Goal: Information Seeking & Learning: Find specific page/section

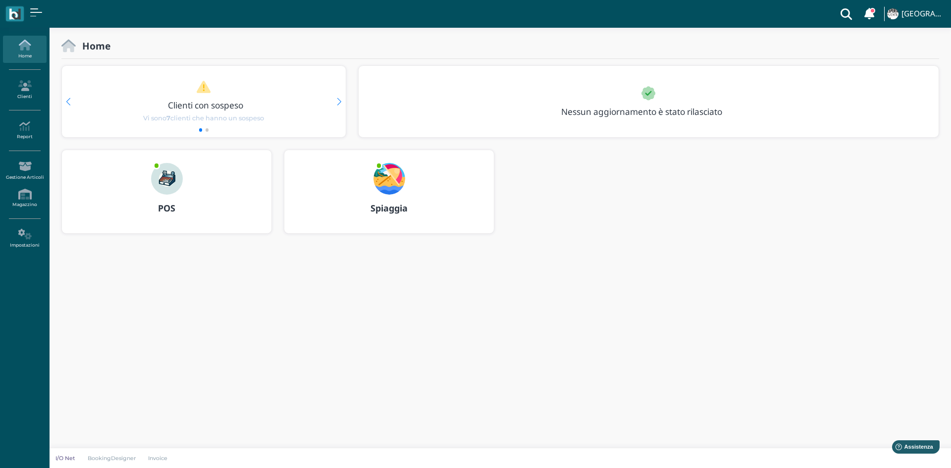
click at [170, 197] on div "POS" at bounding box center [166, 209] width 209 height 28
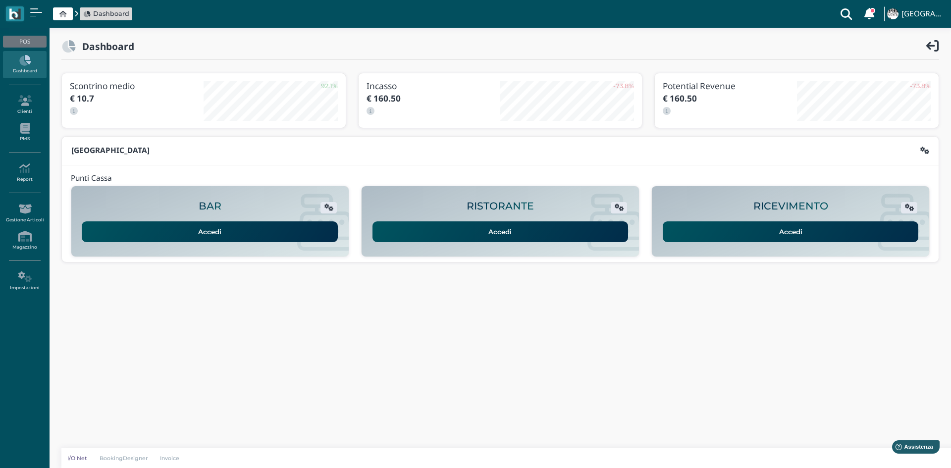
click at [214, 233] on link "Accedi" at bounding box center [210, 231] width 256 height 21
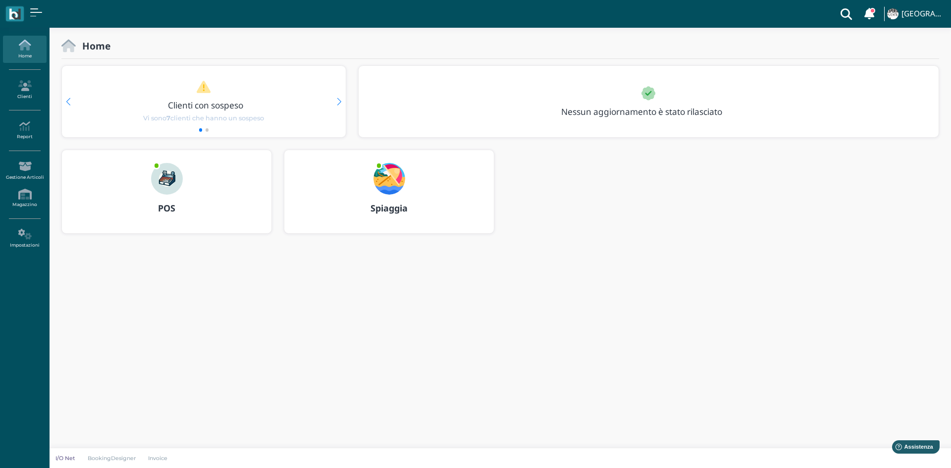
click at [29, 47] on icon at bounding box center [24, 45] width 43 height 11
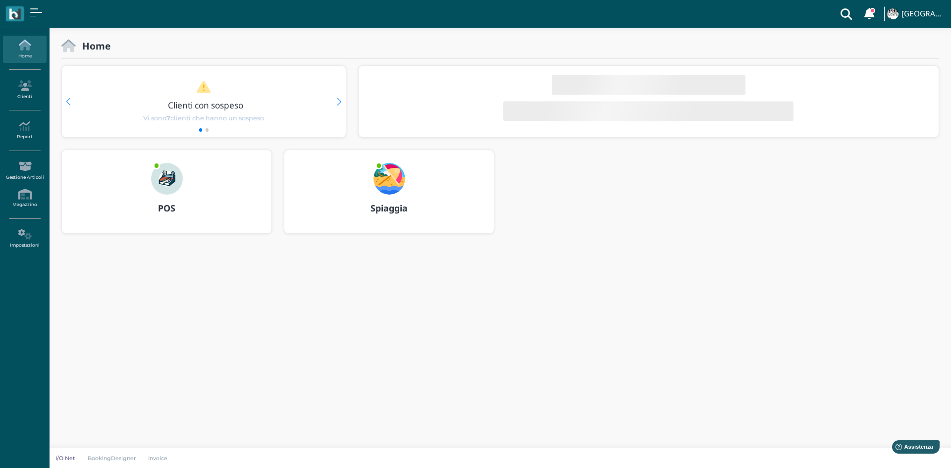
click at [165, 178] on img at bounding box center [167, 179] width 32 height 32
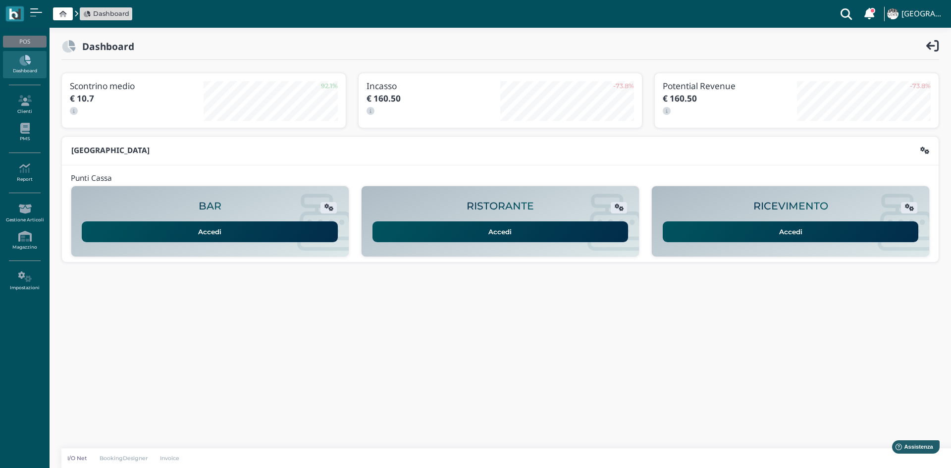
click at [207, 229] on link "Accedi" at bounding box center [210, 231] width 256 height 21
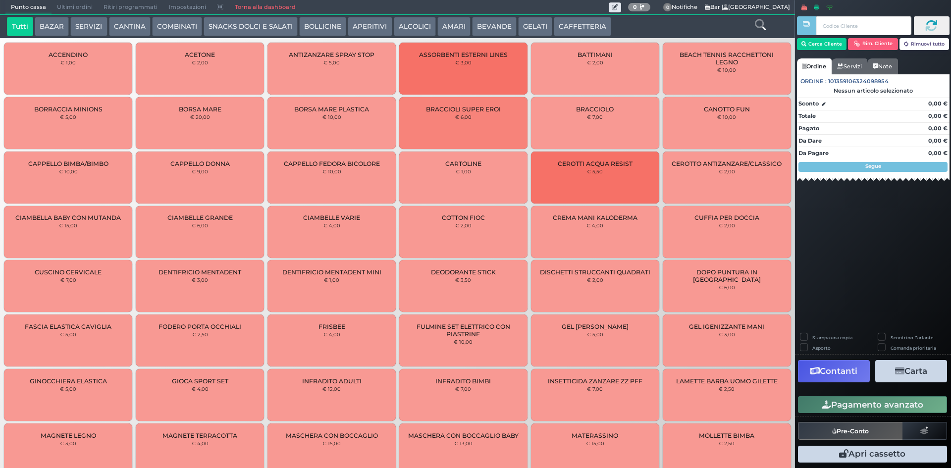
click at [245, 6] on link "Torna alla dashboard" at bounding box center [265, 7] width 72 height 14
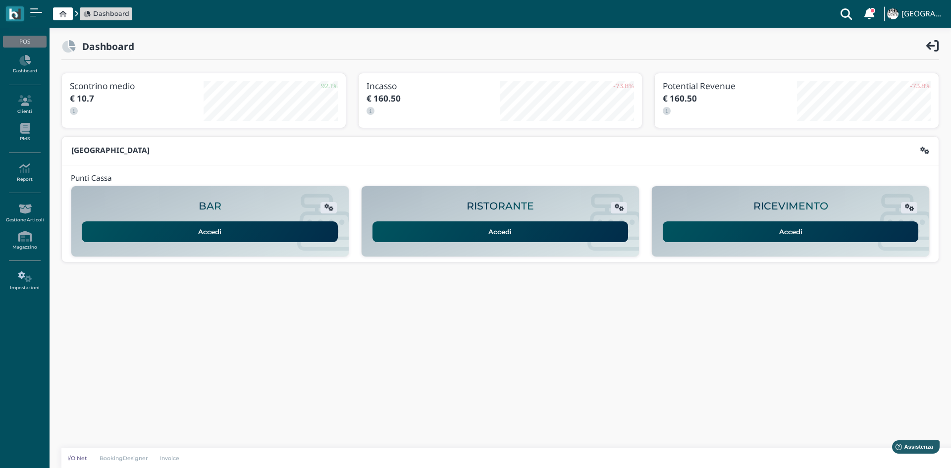
click at [29, 276] on icon at bounding box center [24, 276] width 43 height 11
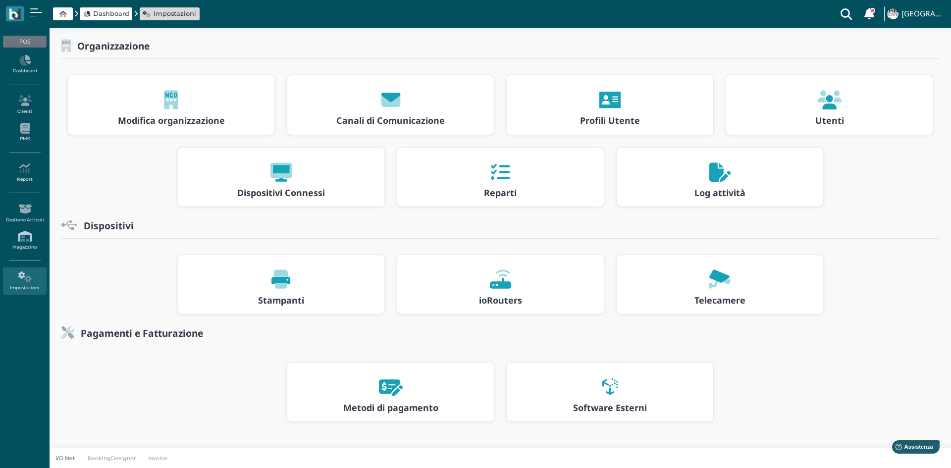
click at [29, 244] on link "Magazzino" at bounding box center [24, 240] width 43 height 27
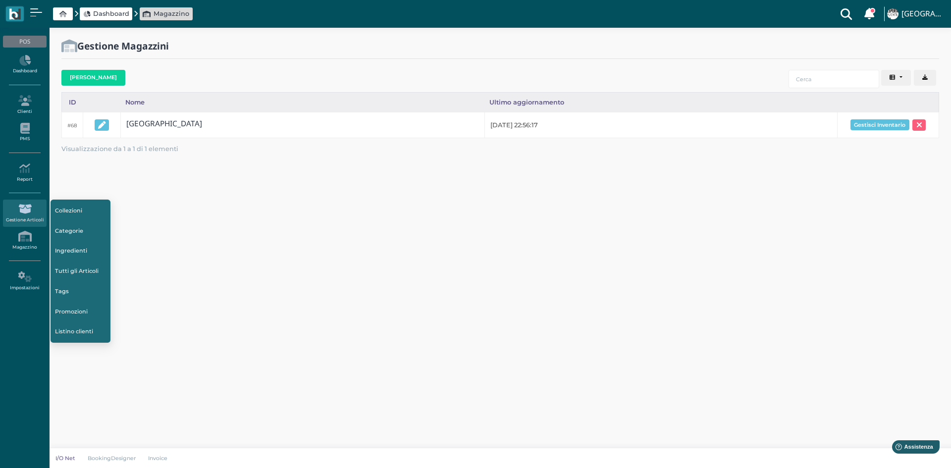
click at [22, 207] on icon at bounding box center [24, 209] width 43 height 11
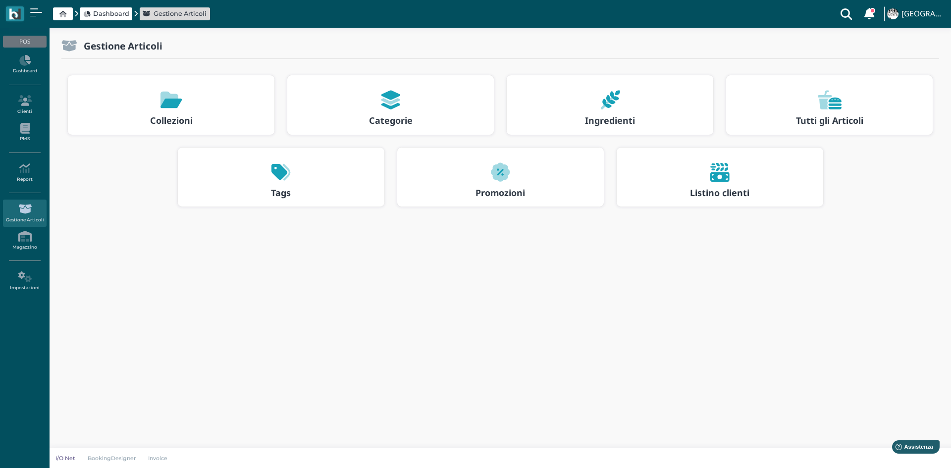
click at [808, 103] on div at bounding box center [829, 100] width 189 height 32
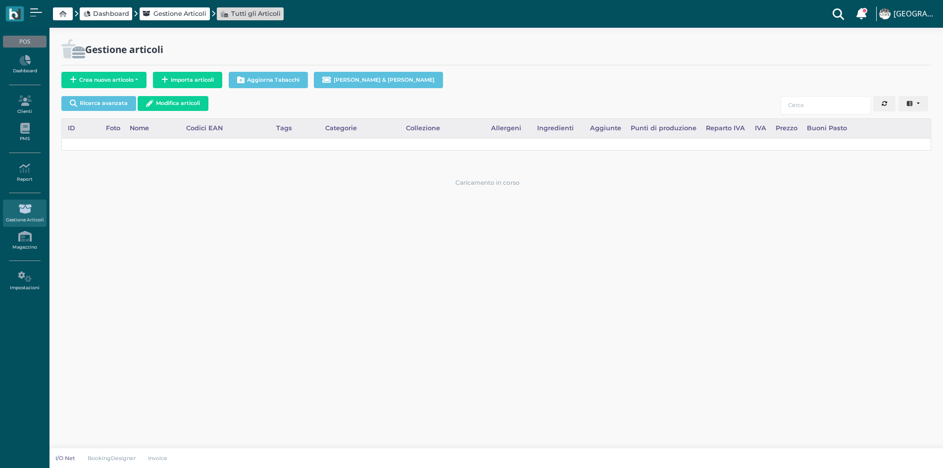
select select
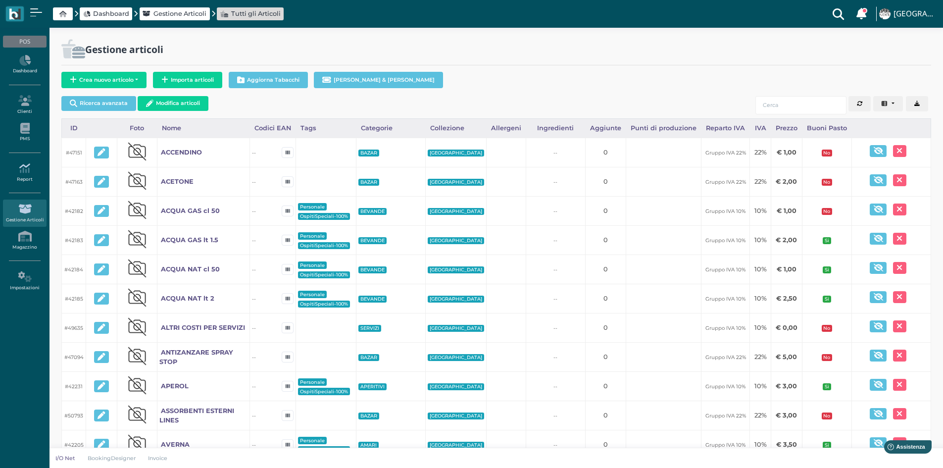
click at [20, 172] on icon at bounding box center [24, 168] width 43 height 11
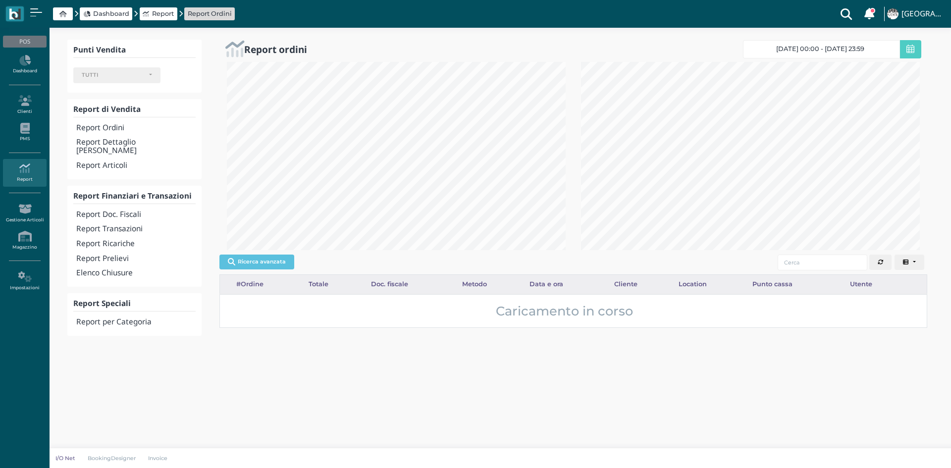
select select
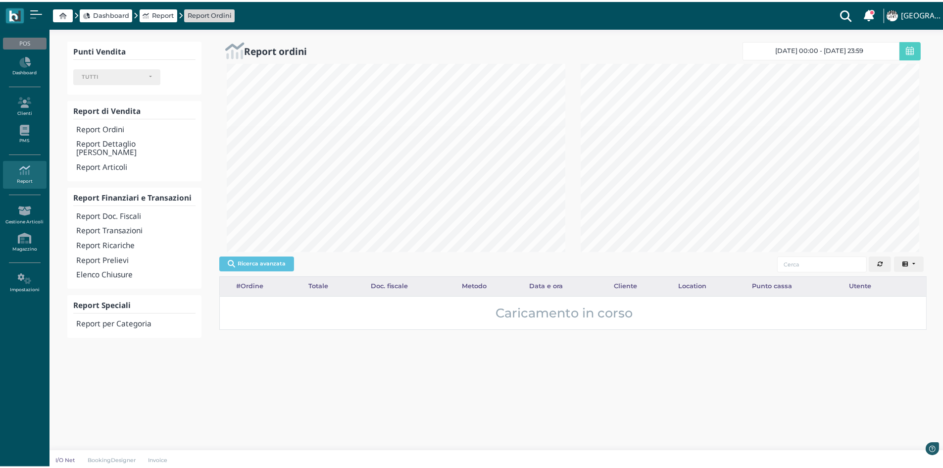
scroll to position [188, 351]
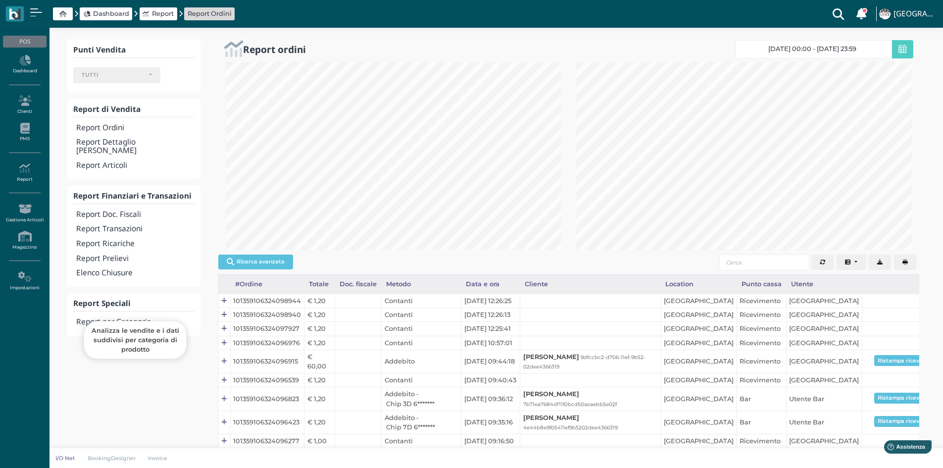
click at [119, 318] on h4 "Report per Categoria" at bounding box center [135, 322] width 118 height 8
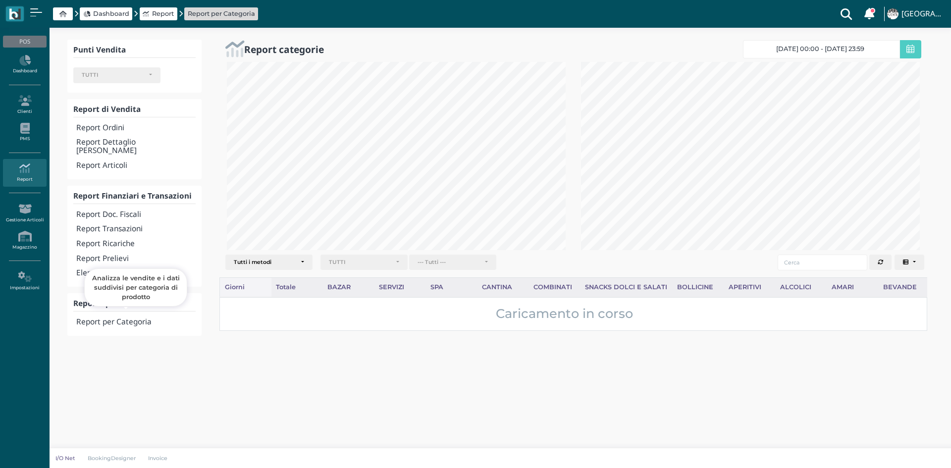
select select
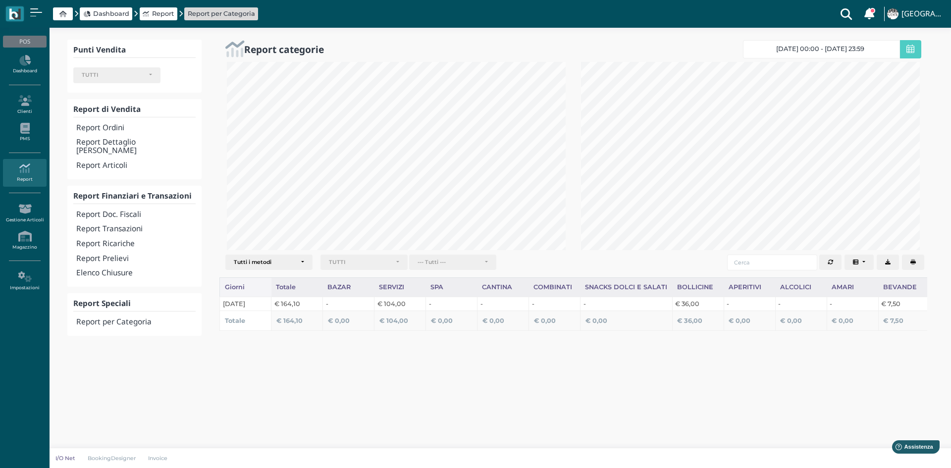
click at [910, 46] on icon at bounding box center [910, 49] width 8 height 9
click at [886, 49] on link "[DATE] 00:00 - [DATE] 23:59" at bounding box center [821, 49] width 157 height 18
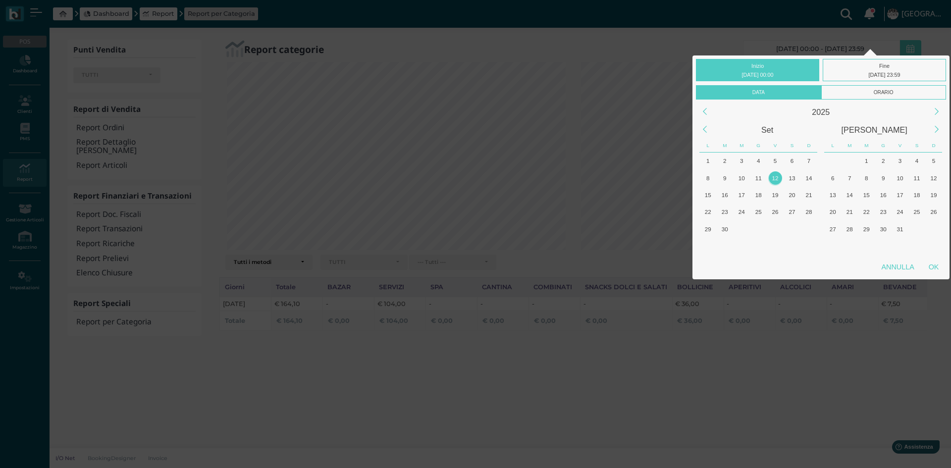
click at [667, 36] on div "Inizio [DATE] 00:00 Fine [DATE] 23:59 Data Orario 2025 Set [PERSON_NAME] L M M …" at bounding box center [475, 234] width 951 height 468
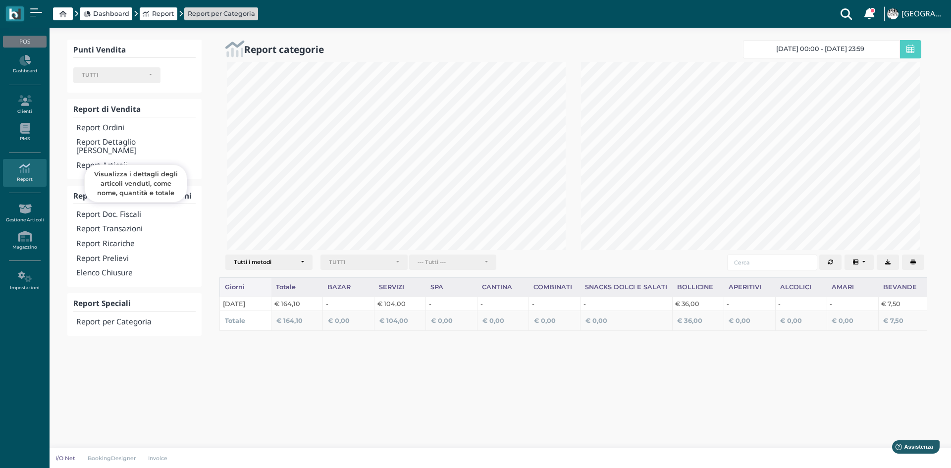
click at [103, 161] on h4 "Report Articoli" at bounding box center [135, 165] width 119 height 8
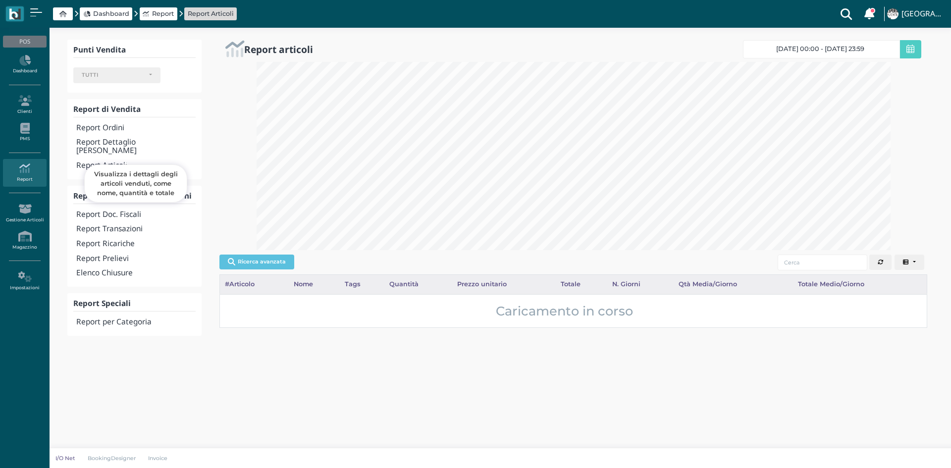
select select
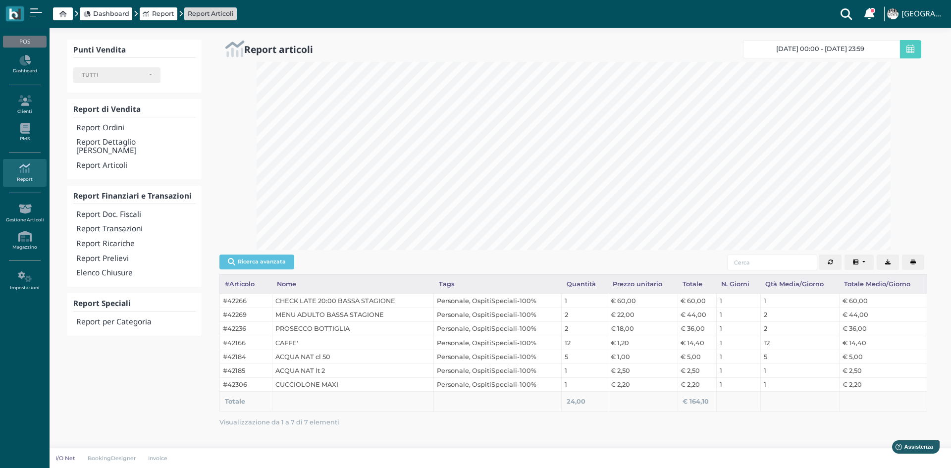
scroll to position [188, 648]
click at [114, 318] on h4 "Report per Categoria" at bounding box center [135, 322] width 119 height 8
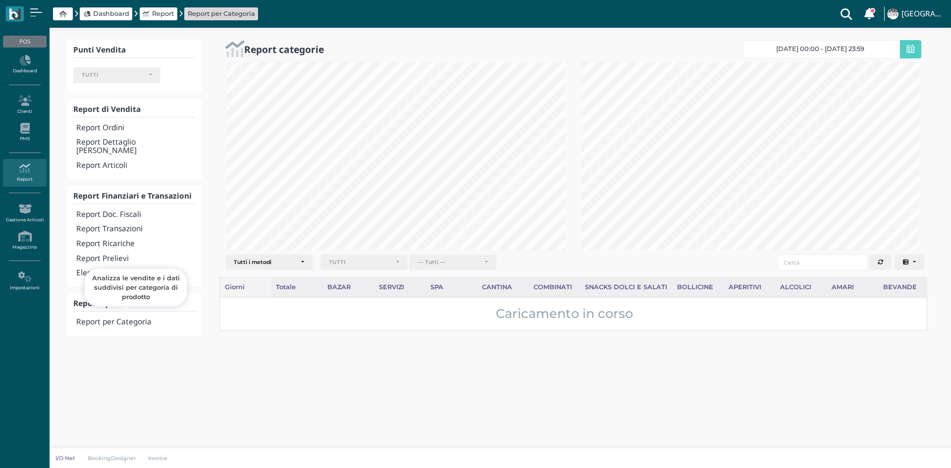
select select
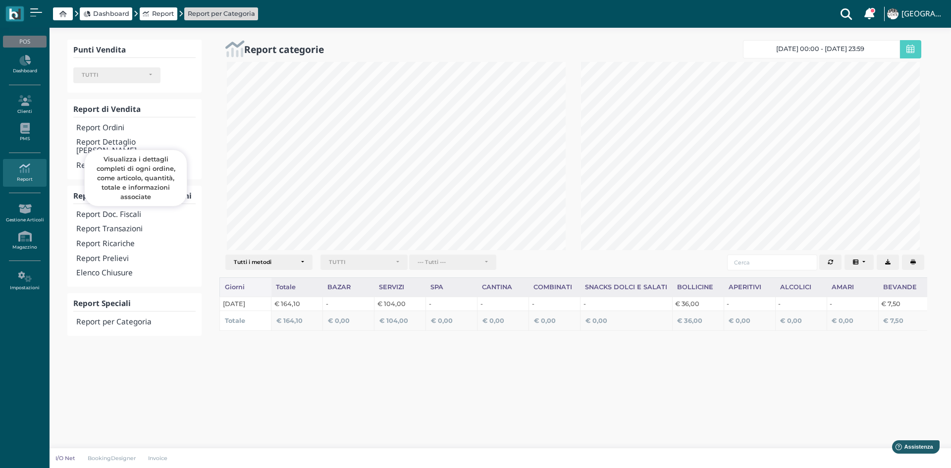
click at [123, 144] on h4 "Report Dettaglio [PERSON_NAME]" at bounding box center [135, 146] width 119 height 17
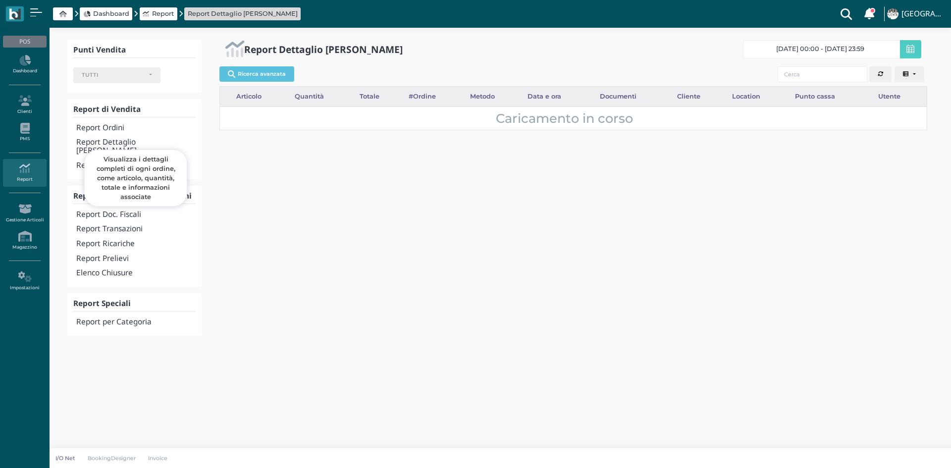
select select
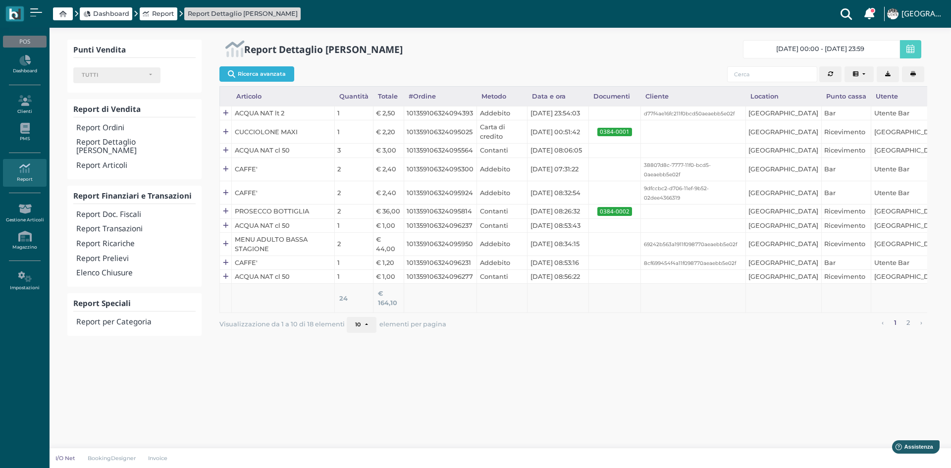
click at [253, 73] on button "Ricerca avanzata" at bounding box center [256, 73] width 75 height 15
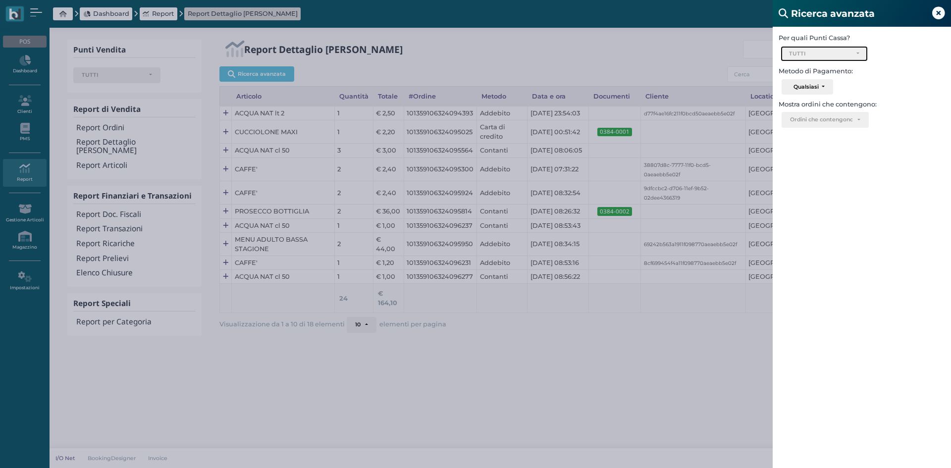
click at [857, 52] on div "TUTTI" at bounding box center [824, 54] width 70 height 7
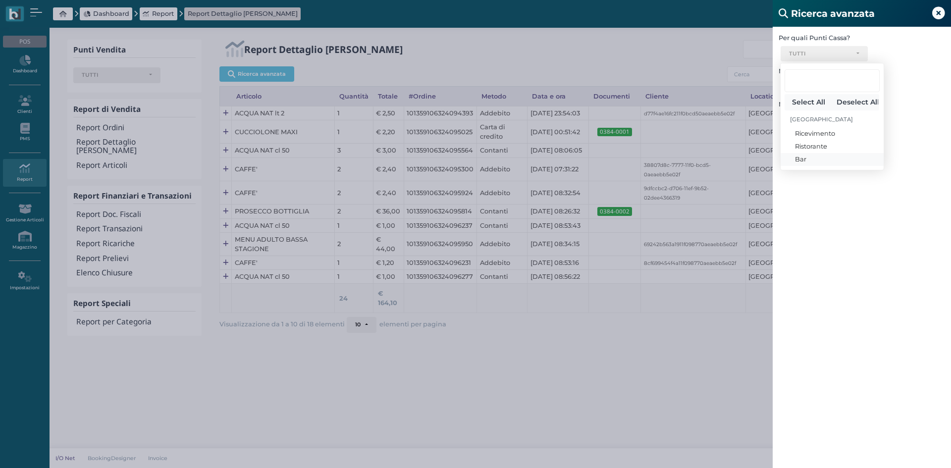
click at [801, 161] on span "Bar" at bounding box center [800, 159] width 11 height 9
select select "331"
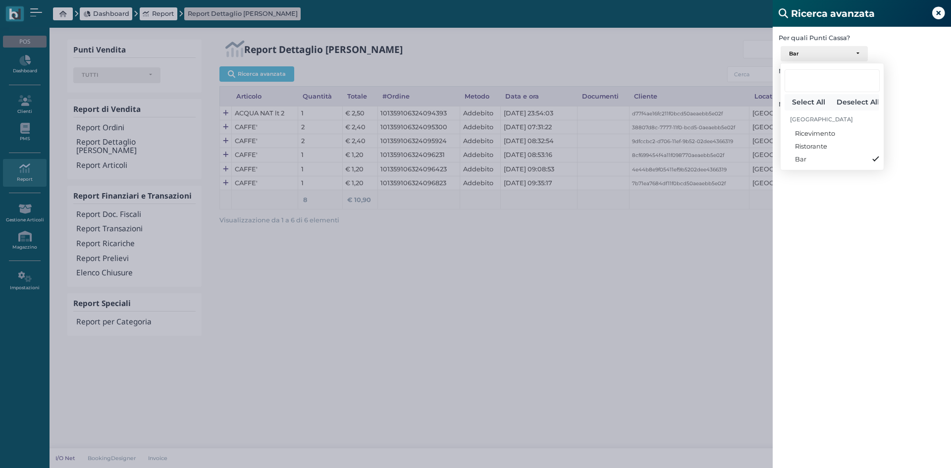
click at [938, 9] on icon at bounding box center [938, 13] width 13 height 13
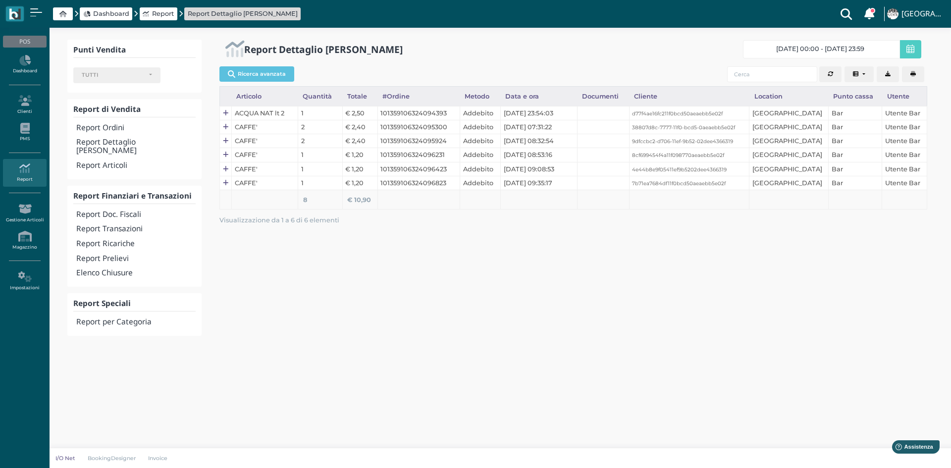
click at [866, 75] on button "Columns" at bounding box center [859, 74] width 30 height 16
drag, startPoint x: 813, startPoint y: 236, endPoint x: 812, endPoint y: 225, distance: 11.4
click at [812, 231] on div "Report Dettaglio Ordini 12/09/25 00:00 - 12/09/25 23:59 Ricerca avanzata Artico…" at bounding box center [572, 191] width 731 height 303
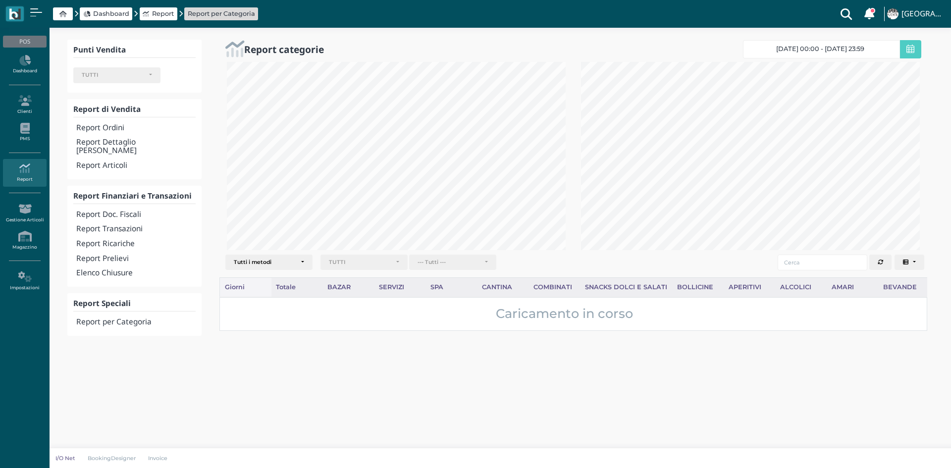
select select
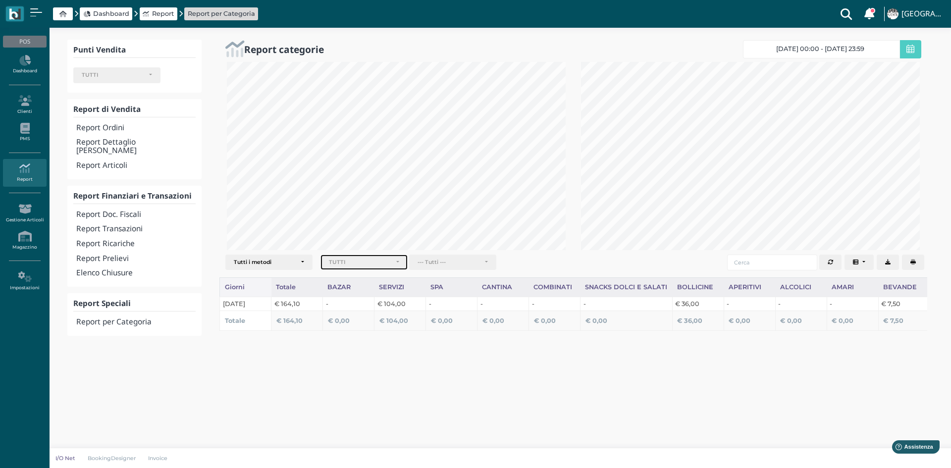
click at [398, 262] on div "TUTTI" at bounding box center [364, 262] width 70 height 7
click at [349, 322] on link "Bar" at bounding box center [364, 322] width 86 height 13
select select "331"
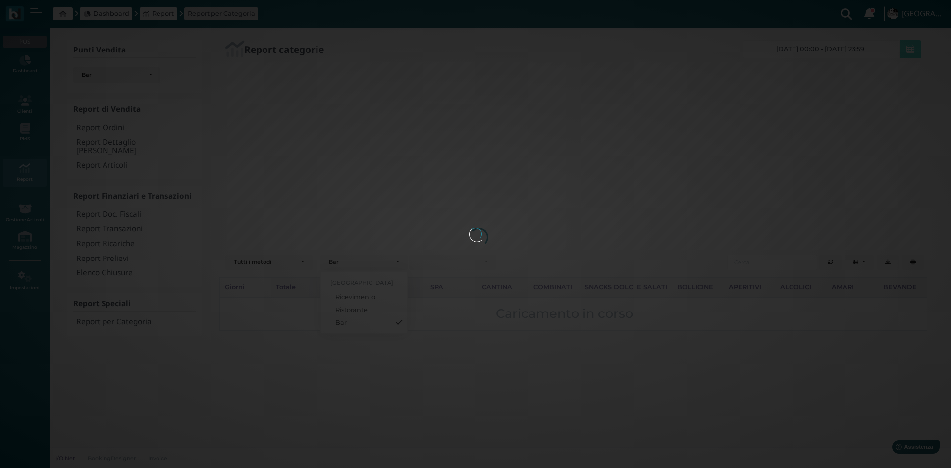
scroll to position [20, 0]
select select "331"
select select
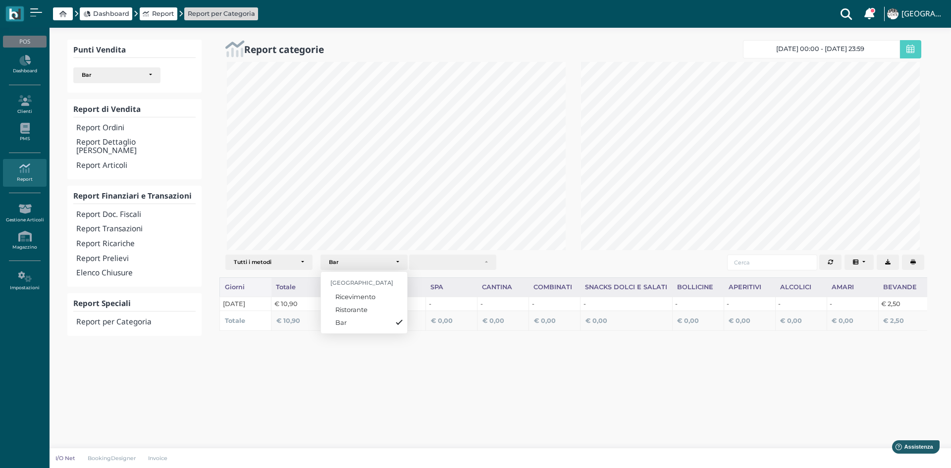
click at [369, 354] on div "Punti Vendita Ricevimento Ristorante Bar Bar Select All Deselect All Esperia Pa…" at bounding box center [500, 198] width 901 height 340
click at [915, 51] on span at bounding box center [910, 49] width 21 height 18
click at [876, 47] on link "[DATE] 00:00 - [DATE] 23:59" at bounding box center [821, 49] width 157 height 18
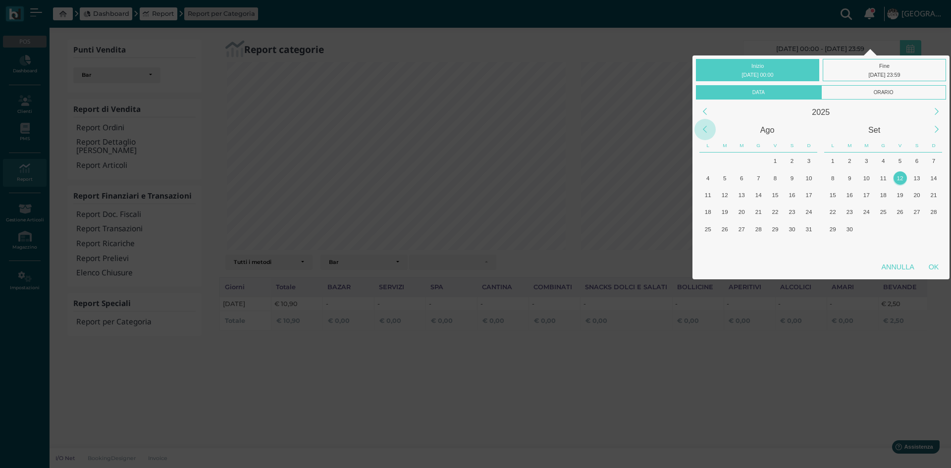
click at [702, 129] on div "Previous Month" at bounding box center [704, 129] width 21 height 21
click at [778, 213] on div "23" at bounding box center [775, 211] width 13 height 13
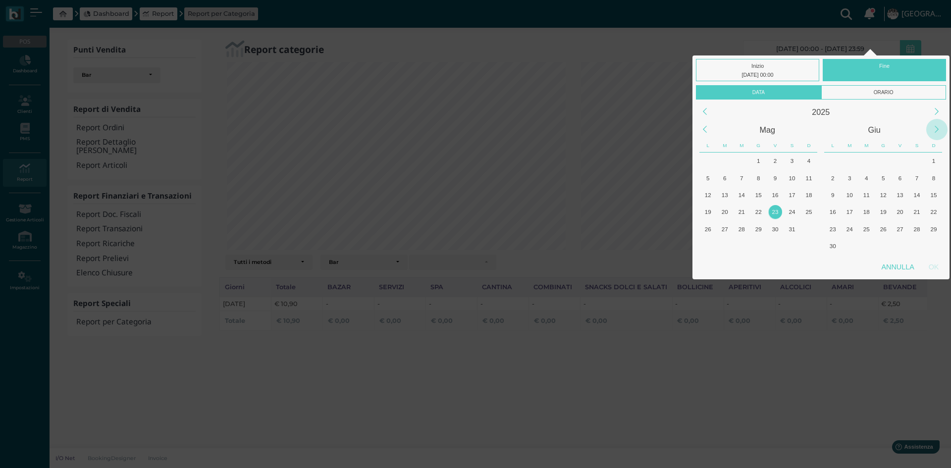
click at [937, 125] on div "Next Month" at bounding box center [936, 129] width 21 height 21
click at [899, 180] on div "12" at bounding box center [899, 177] width 13 height 13
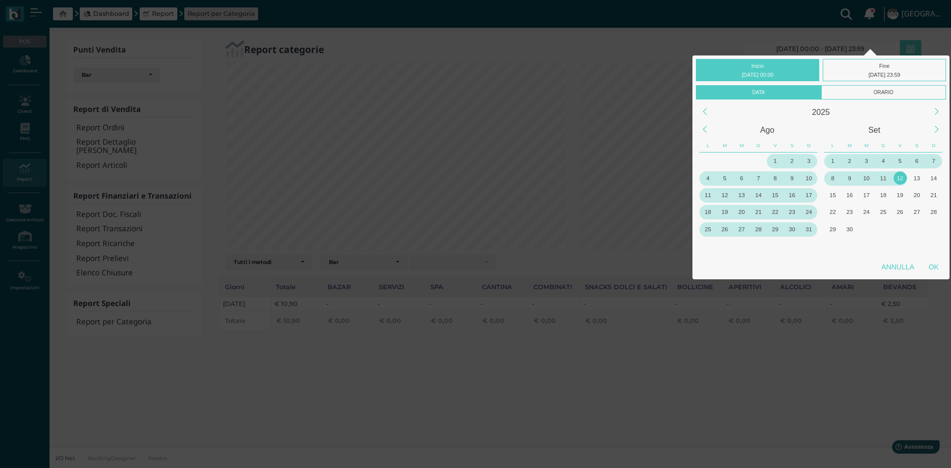
click at [933, 267] on div "OK" at bounding box center [933, 267] width 25 height 18
type input "23/05/2025 00:00 - 12/09/2025 23:59"
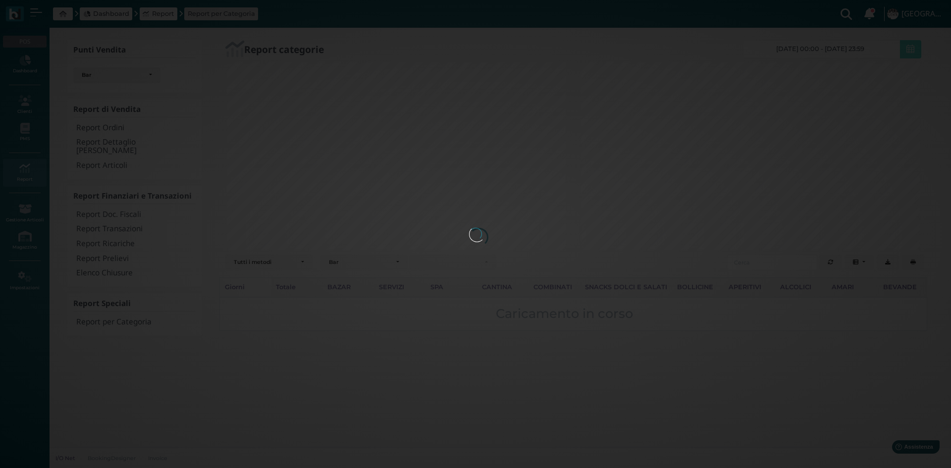
select select "331"
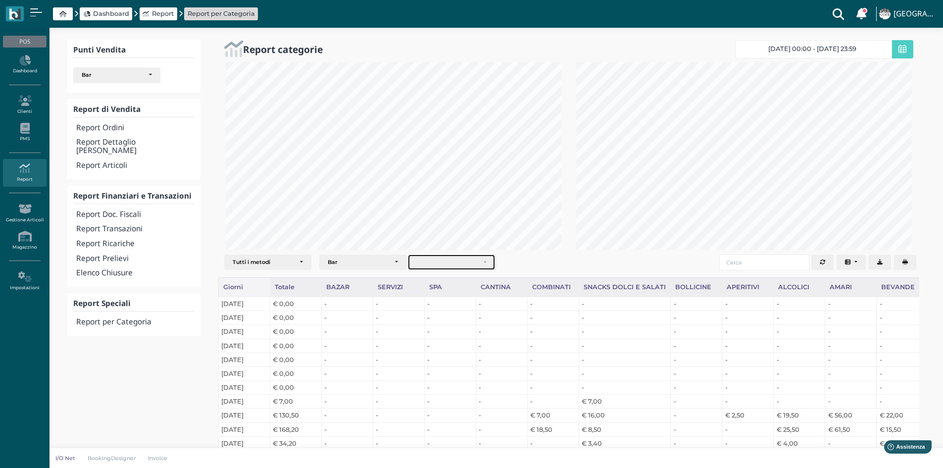
scroll to position [0, 0]
click at [486, 261] on div "button" at bounding box center [452, 262] width 86 height 15
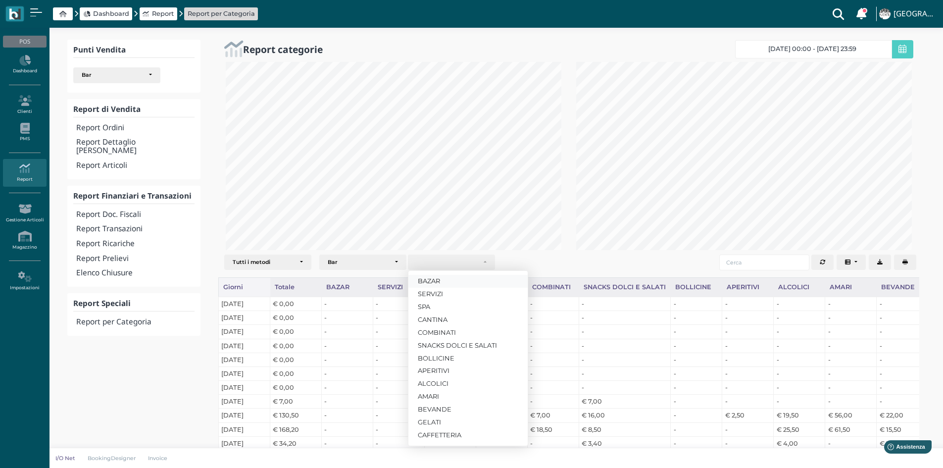
click at [457, 280] on link "BAZAR" at bounding box center [468, 281] width 119 height 13
select select "1726"
select select "331"
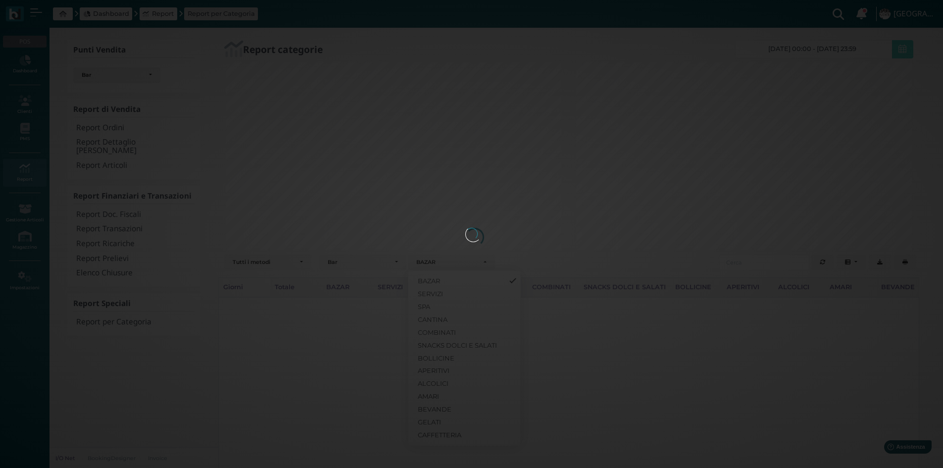
scroll to position [495022, 494859]
select select "331"
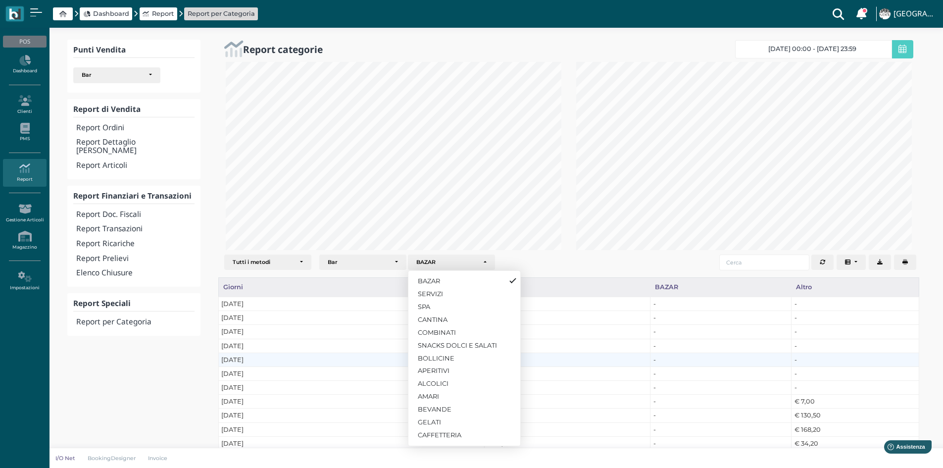
click at [384, 358] on td "27/05/2025" at bounding box center [351, 360] width 266 height 14
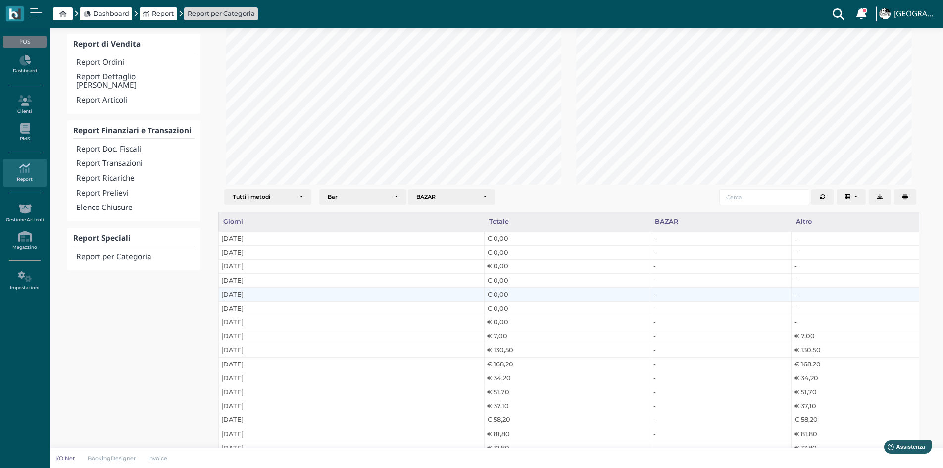
scroll to position [0, 0]
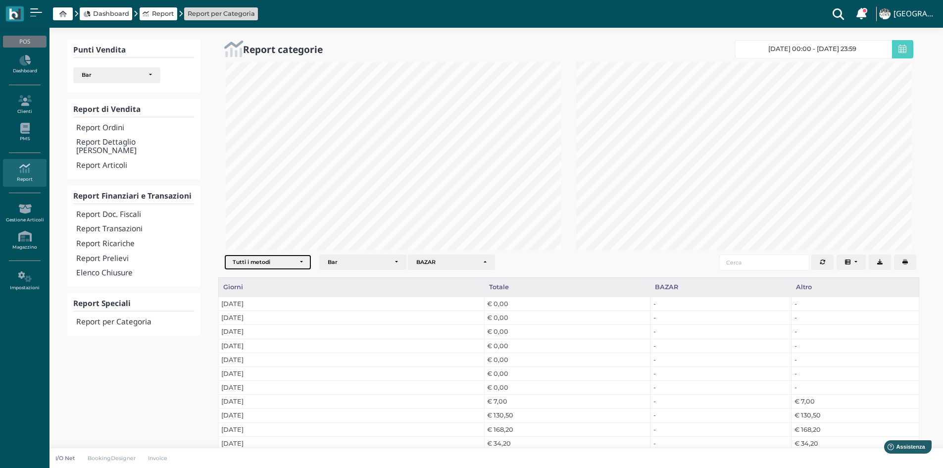
click at [300, 265] on div "Tutti i metodi" at bounding box center [268, 262] width 70 height 7
click at [256, 322] on span "Addebito" at bounding box center [249, 320] width 30 height 9
select select "3"
select select "331"
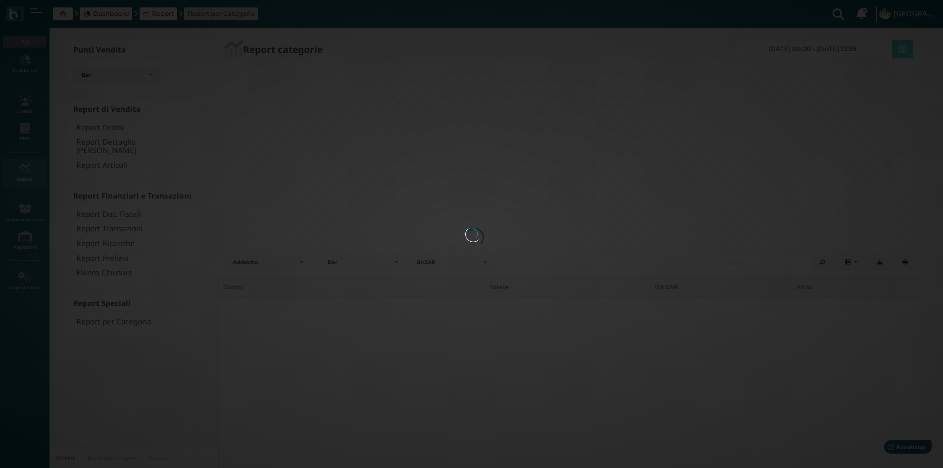
select select "3"
select select "331"
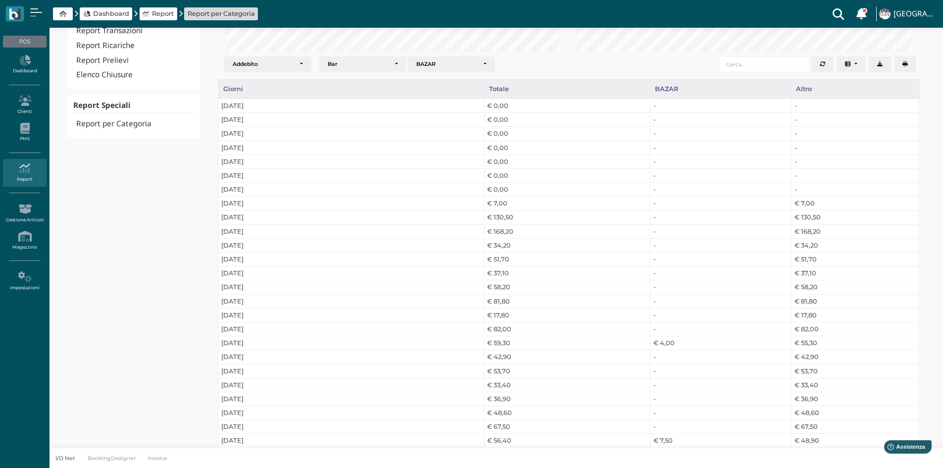
scroll to position [50, 0]
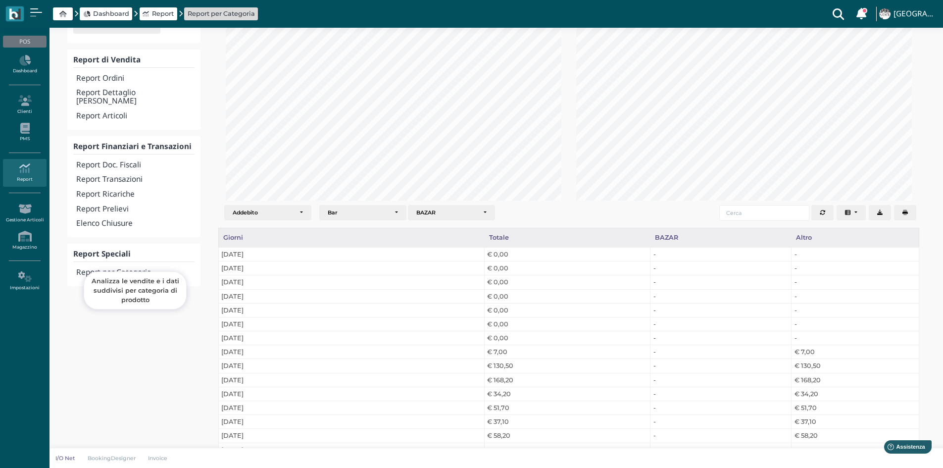
click at [99, 268] on h4 "Report per Categoria" at bounding box center [135, 272] width 118 height 8
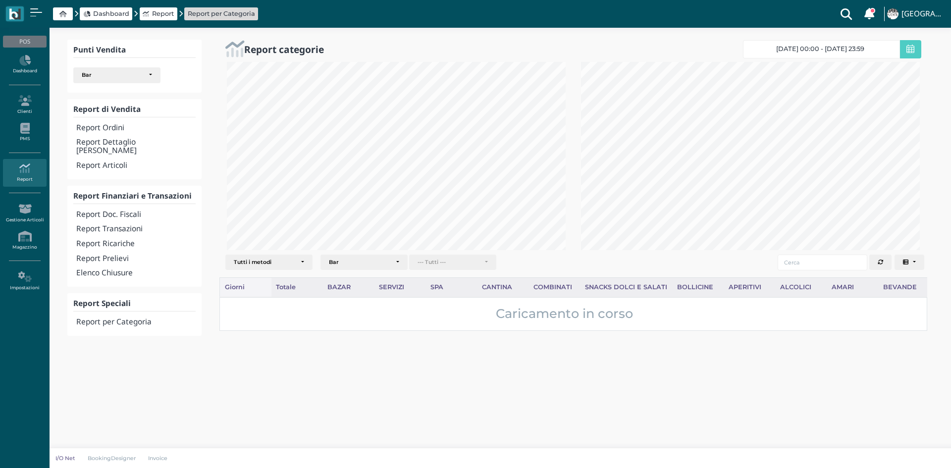
select select
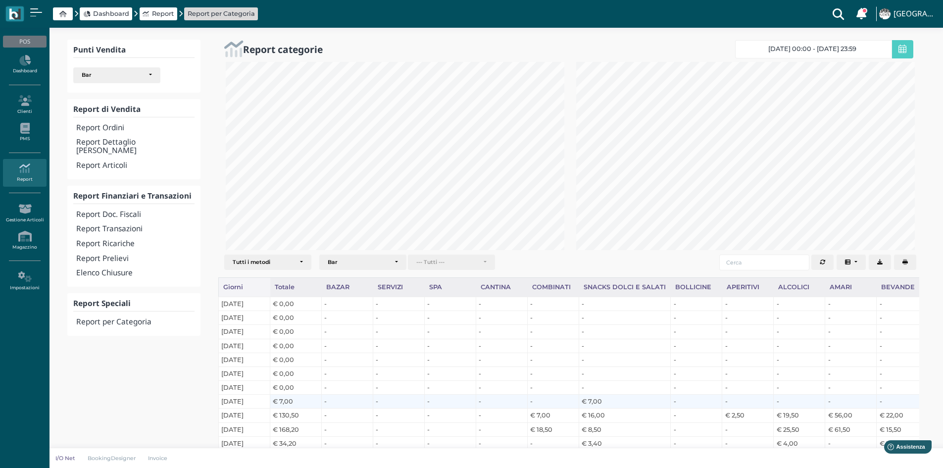
scroll to position [495022, 494859]
click at [908, 12] on h4 "[GEOGRAPHIC_DATA]" at bounding box center [916, 14] width 44 height 8
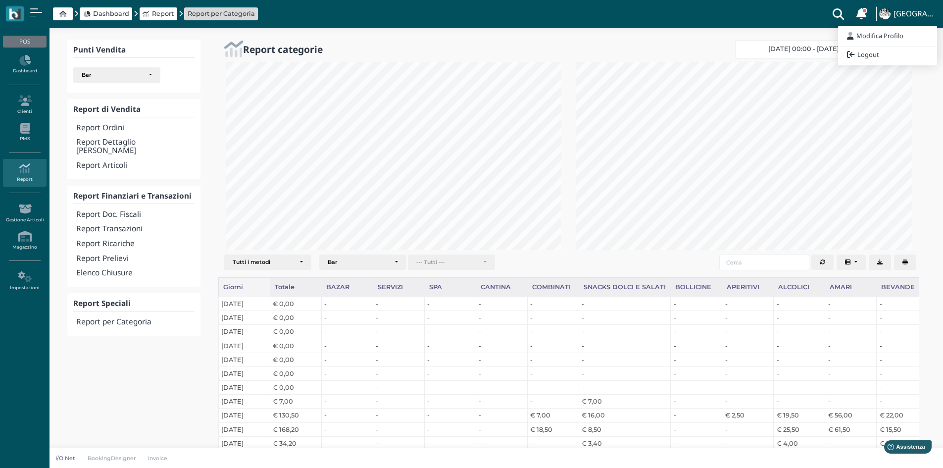
click at [908, 12] on h4 "[GEOGRAPHIC_DATA]" at bounding box center [916, 14] width 44 height 8
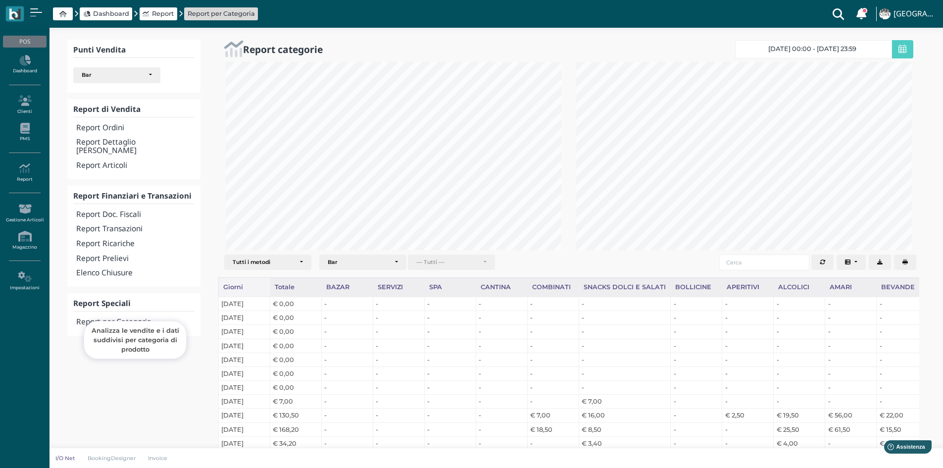
click at [91, 318] on h4 "Report per Categoria" at bounding box center [135, 322] width 118 height 8
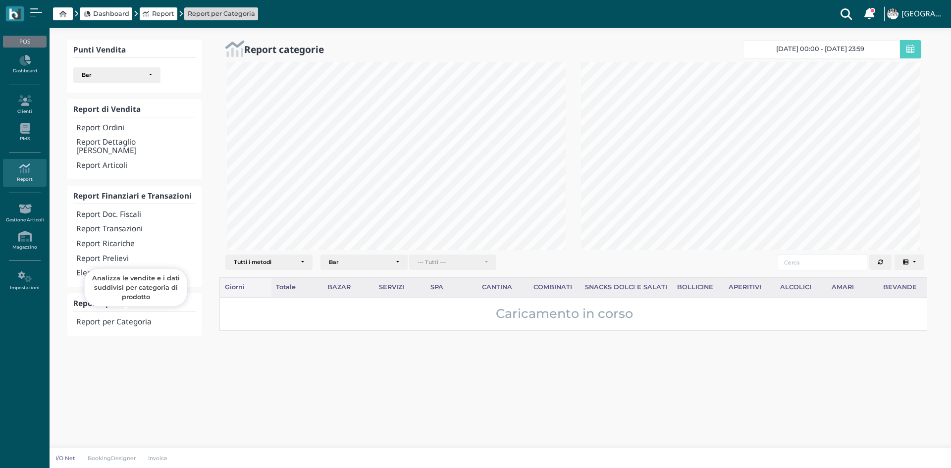
select select
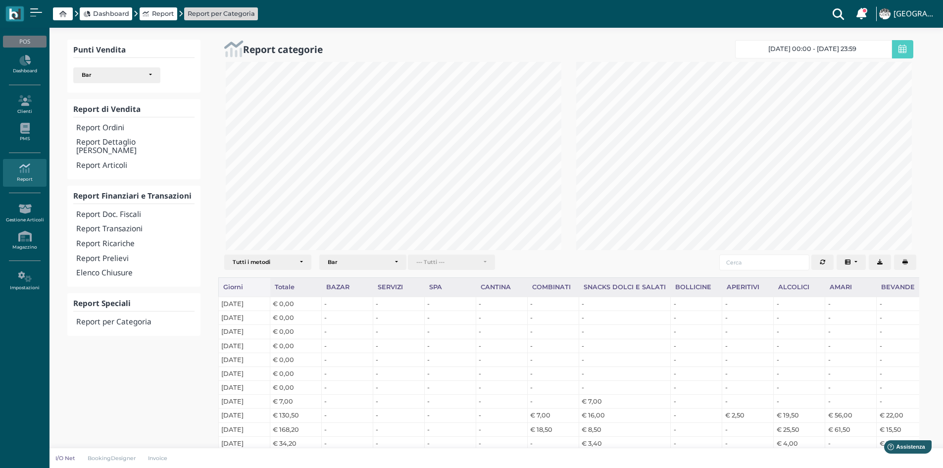
click at [62, 14] on icon at bounding box center [62, 14] width 7 height 6
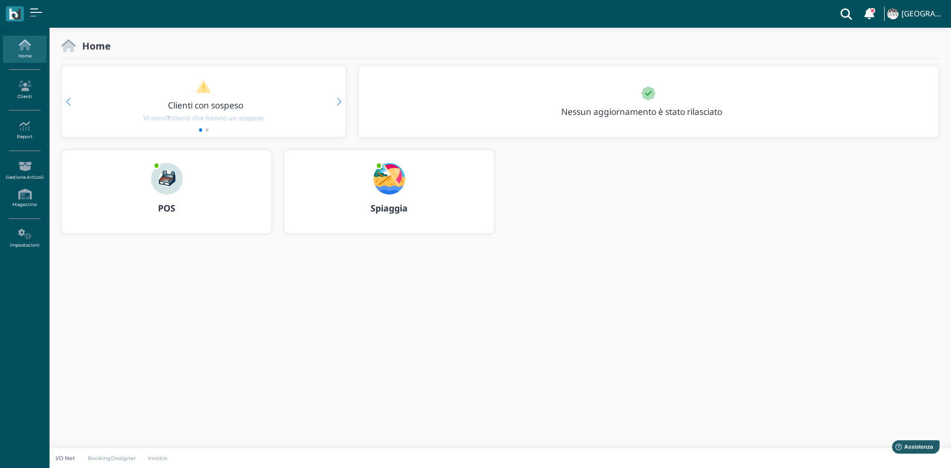
click at [169, 178] on img at bounding box center [167, 179] width 32 height 32
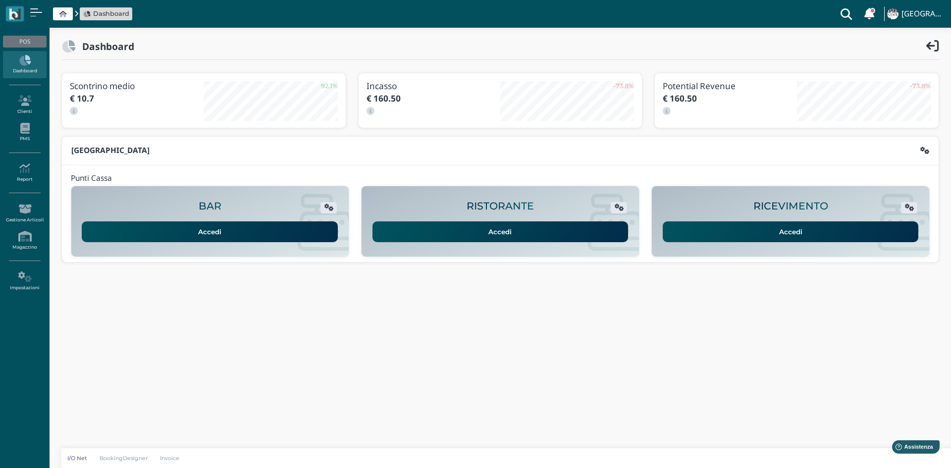
click at [209, 232] on link "Accedi" at bounding box center [210, 231] width 256 height 21
click at [20, 58] on icon at bounding box center [24, 60] width 43 height 11
click at [24, 100] on icon at bounding box center [24, 100] width 43 height 11
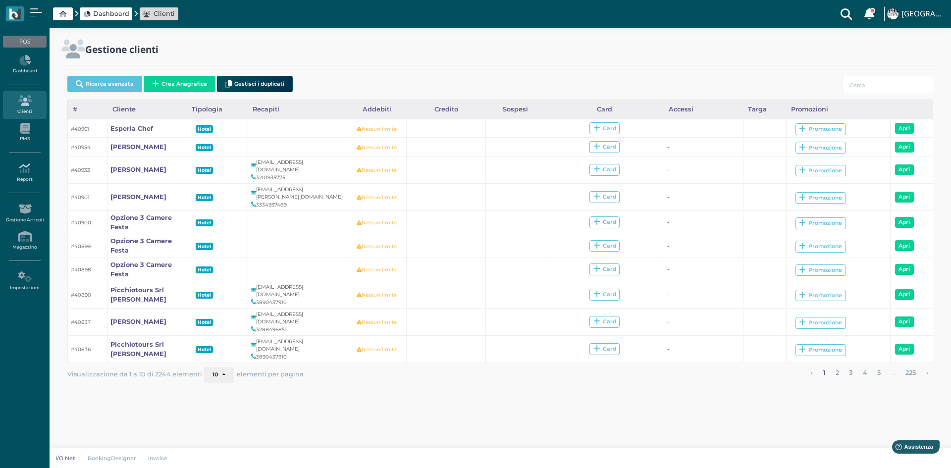
click at [28, 177] on link "Report" at bounding box center [24, 172] width 43 height 27
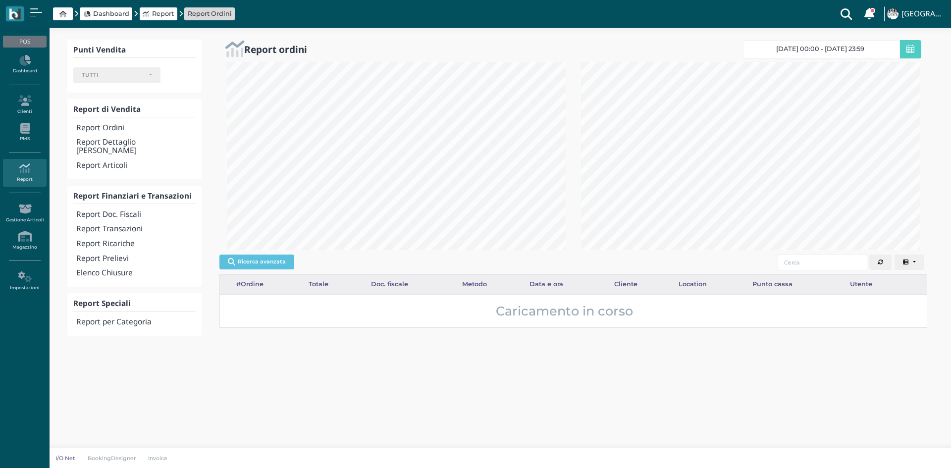
select select
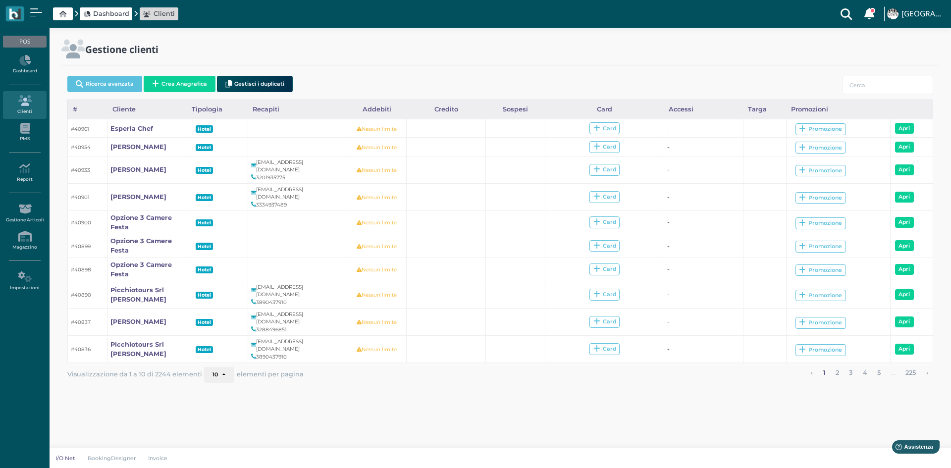
click at [60, 14] on icon at bounding box center [62, 14] width 7 height 6
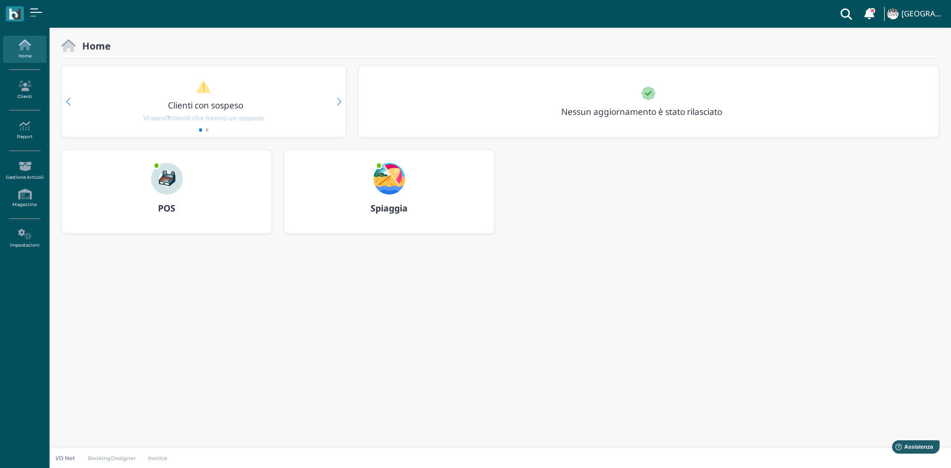
click at [174, 170] on img at bounding box center [167, 179] width 32 height 32
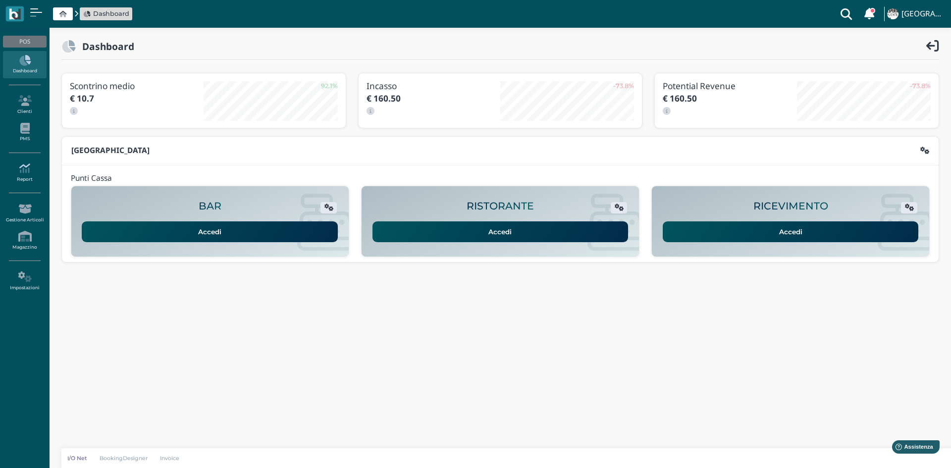
click at [24, 168] on icon at bounding box center [24, 168] width 43 height 11
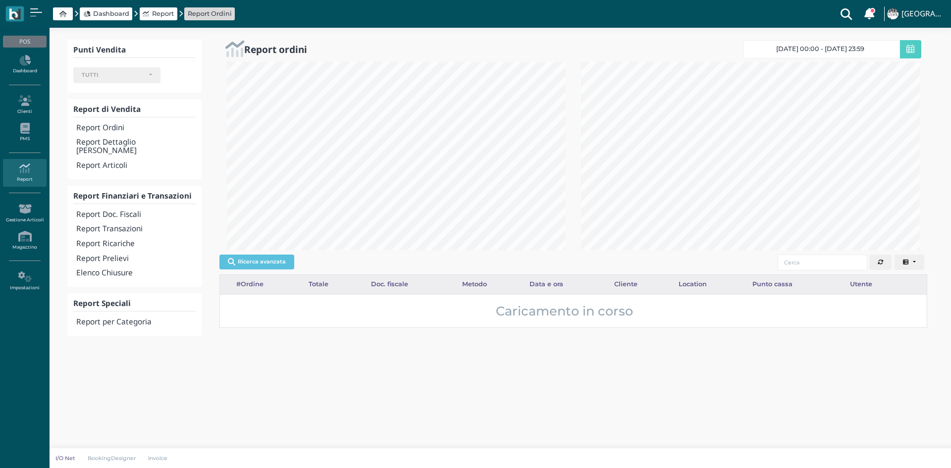
select select
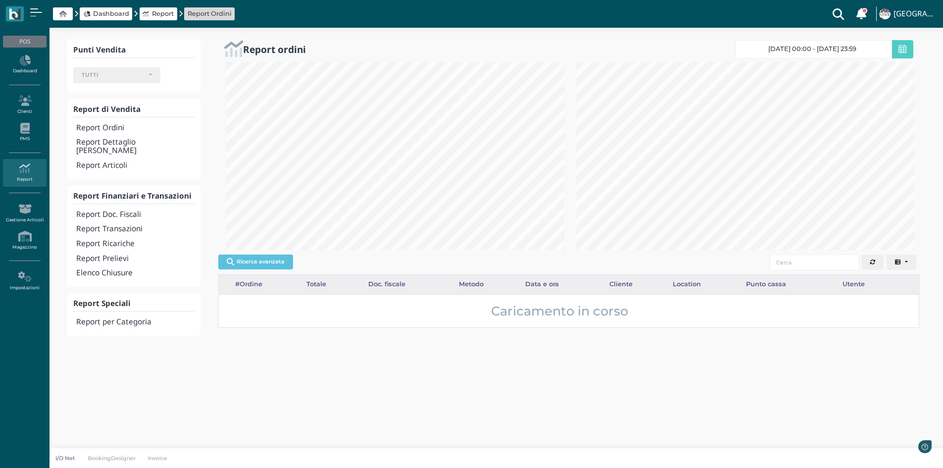
scroll to position [495022, 494859]
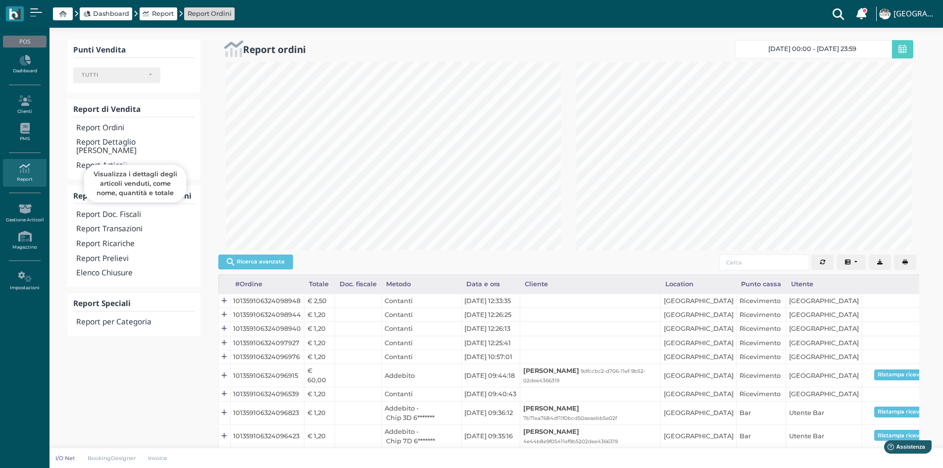
click at [109, 161] on h4 "Report Articoli" at bounding box center [135, 165] width 118 height 8
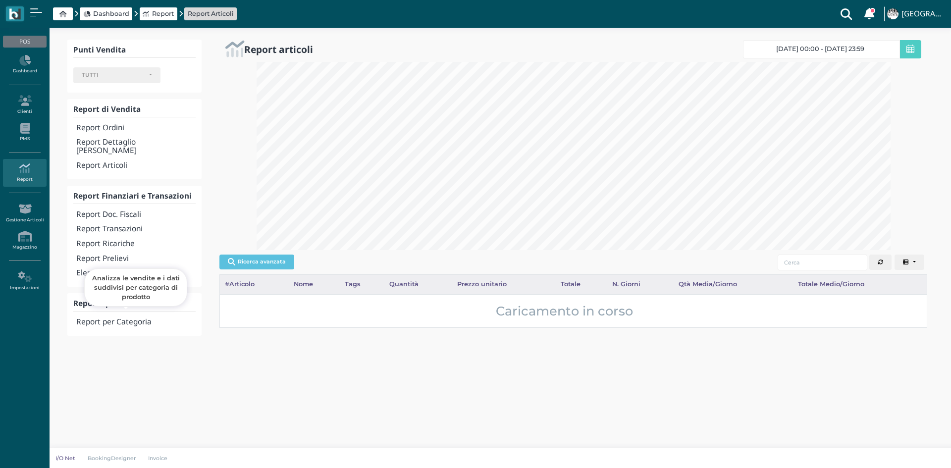
select select
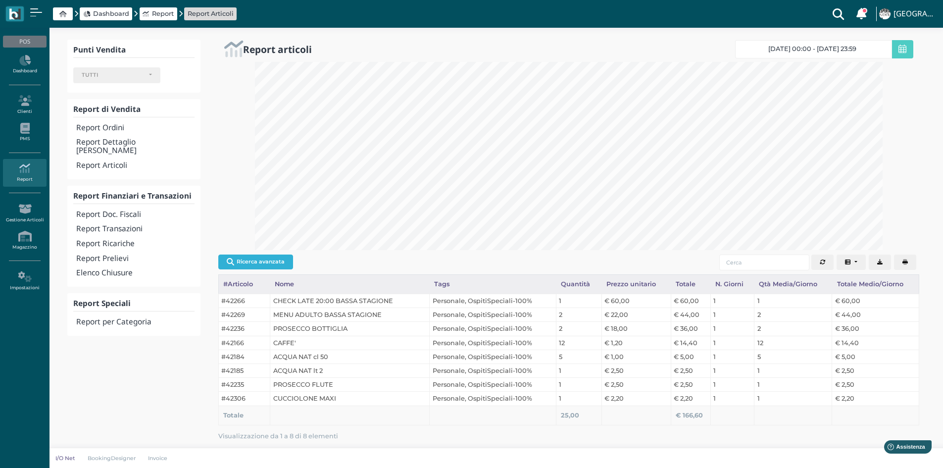
click at [267, 262] on button "Ricerca avanzata" at bounding box center [255, 262] width 75 height 15
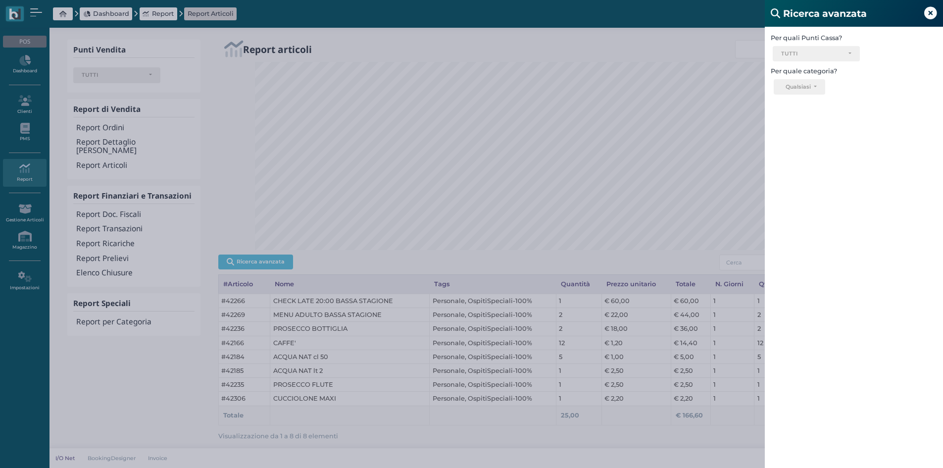
click at [929, 13] on icon at bounding box center [931, 13] width 13 height 13
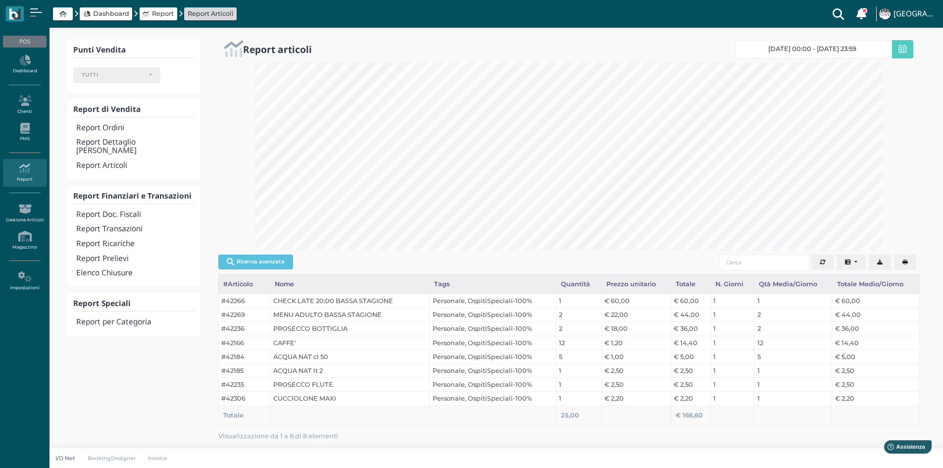
click at [837, 50] on span "[DATE] 00:00 - [DATE] 23:59" at bounding box center [813, 49] width 88 height 8
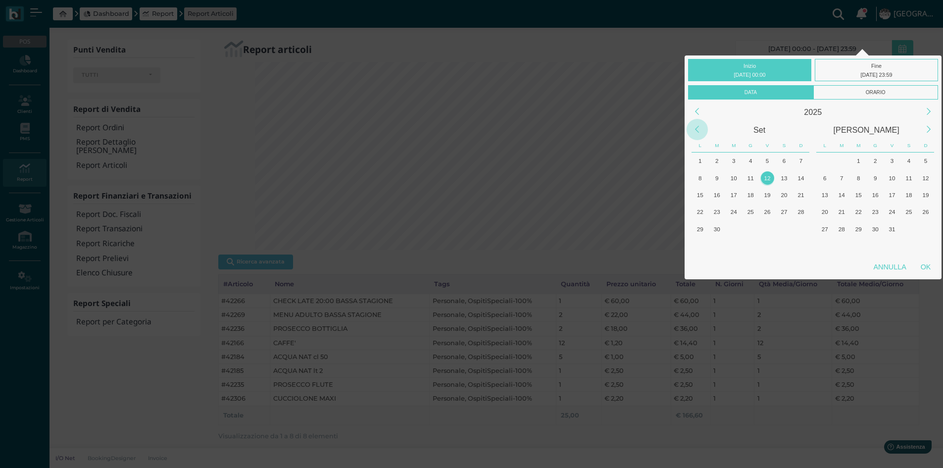
click at [695, 132] on div "Previous Month" at bounding box center [697, 129] width 21 height 21
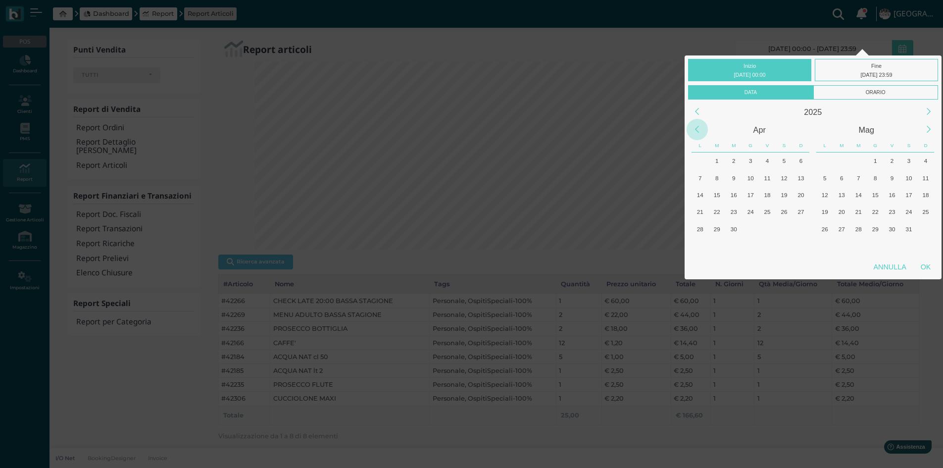
click at [695, 132] on div "Previous Month" at bounding box center [697, 129] width 21 height 21
click at [929, 126] on div "Next Month" at bounding box center [929, 129] width 21 height 21
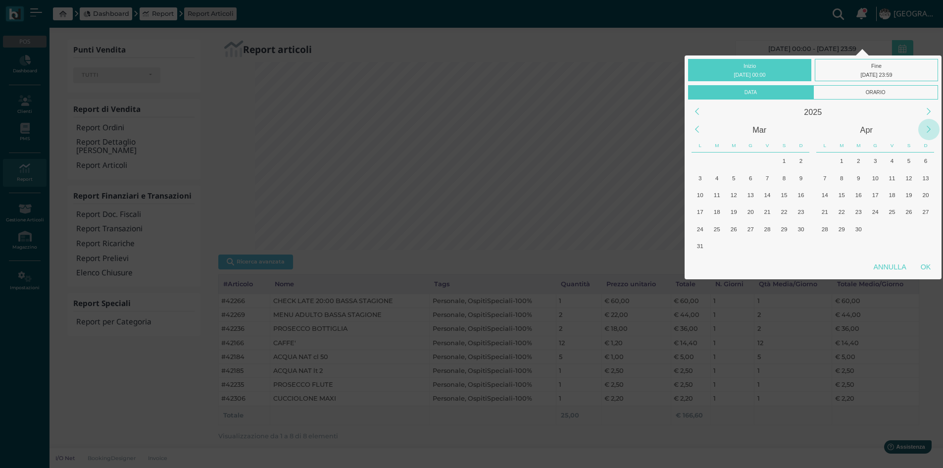
click at [929, 127] on div "Next Month" at bounding box center [929, 129] width 21 height 21
click at [881, 159] on div "1" at bounding box center [875, 160] width 13 height 13
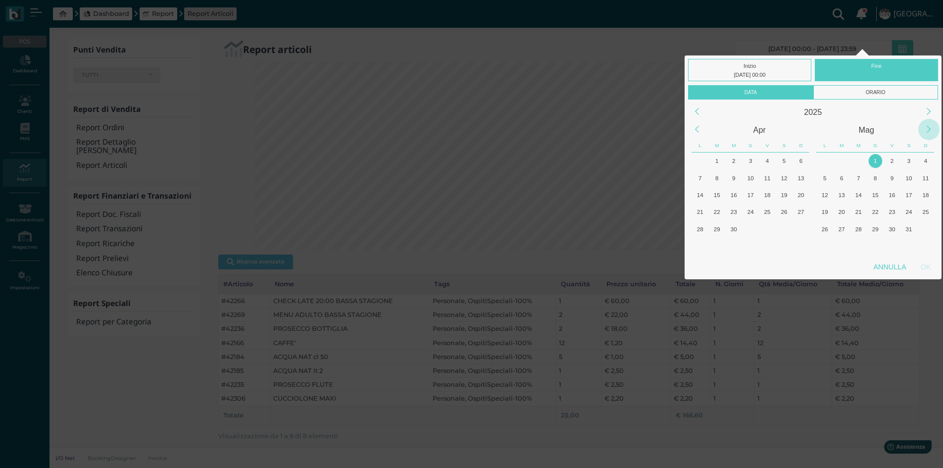
click at [928, 128] on div "Next Month" at bounding box center [929, 129] width 21 height 21
click at [927, 129] on div "Next Month" at bounding box center [929, 129] width 21 height 21
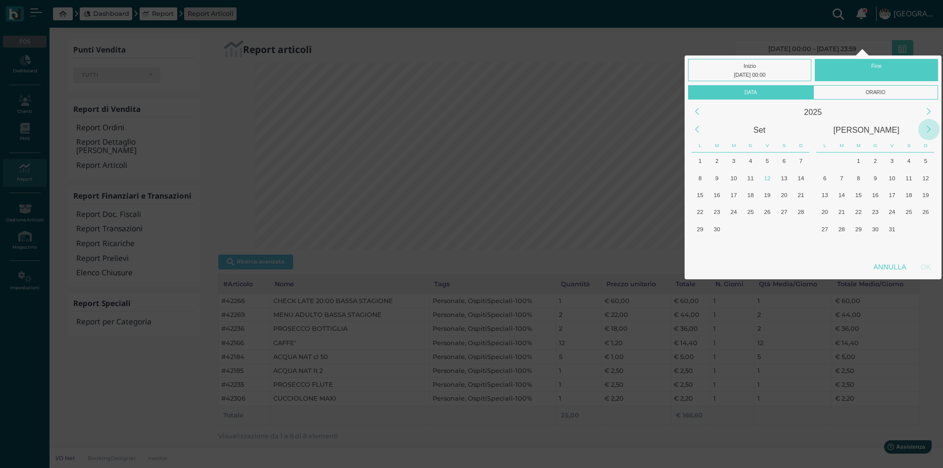
click at [927, 129] on div "Next Month" at bounding box center [929, 129] width 21 height 21
click at [703, 130] on div "Previous Month" at bounding box center [697, 129] width 21 height 21
click at [895, 173] on div "12" at bounding box center [892, 177] width 13 height 13
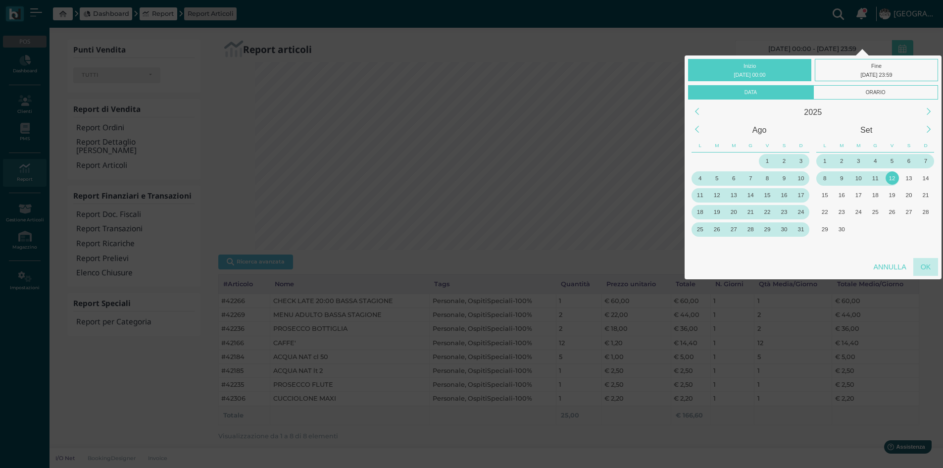
click at [927, 268] on div "OK" at bounding box center [926, 267] width 25 height 18
type input "[DATE] 00:00 - [DATE] 23:59"
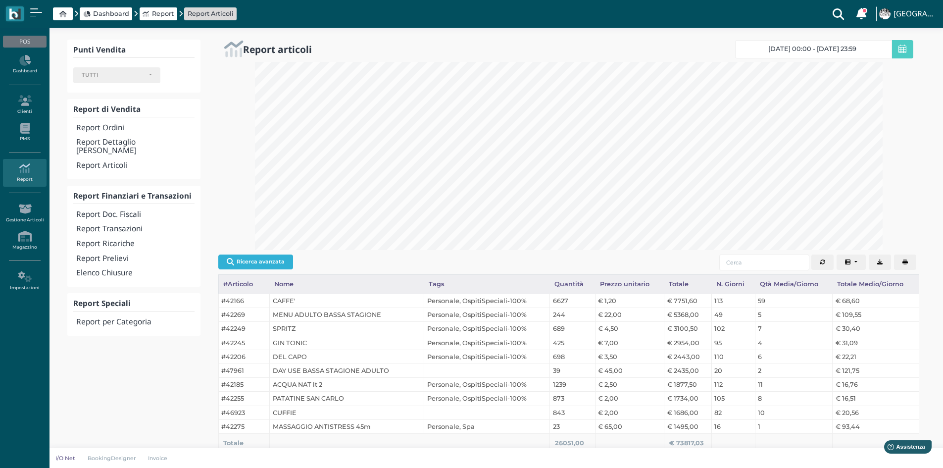
click at [268, 261] on button "Ricerca avanzata" at bounding box center [255, 262] width 75 height 15
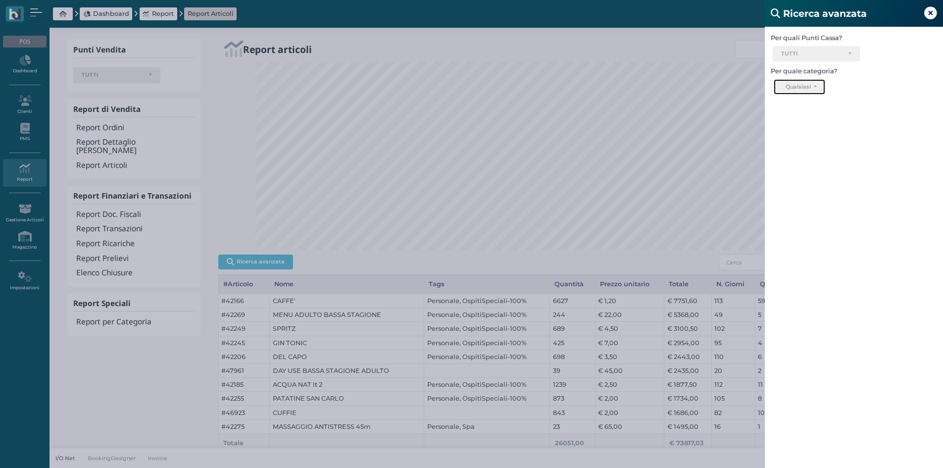
click at [817, 85] on button "Qualsiasi" at bounding box center [799, 87] width 51 height 16
click at [797, 144] on span "BAZAR" at bounding box center [795, 144] width 22 height 8
select select "1726"
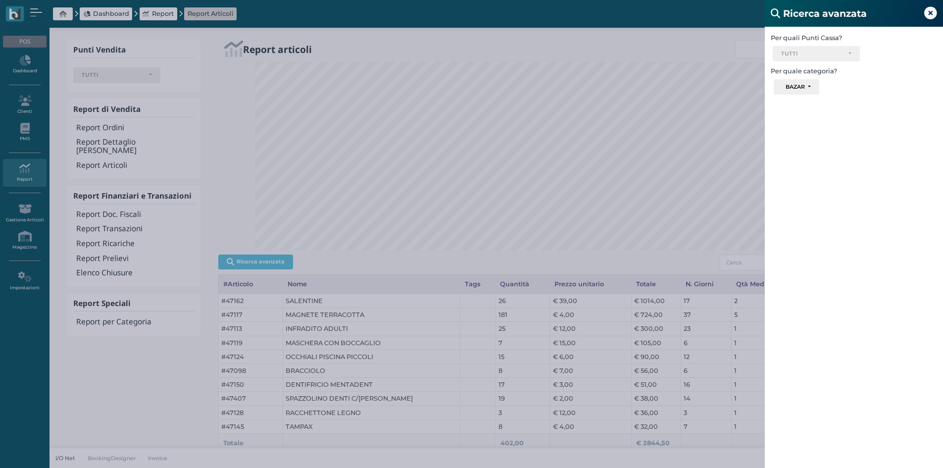
click at [932, 11] on icon at bounding box center [931, 13] width 13 height 13
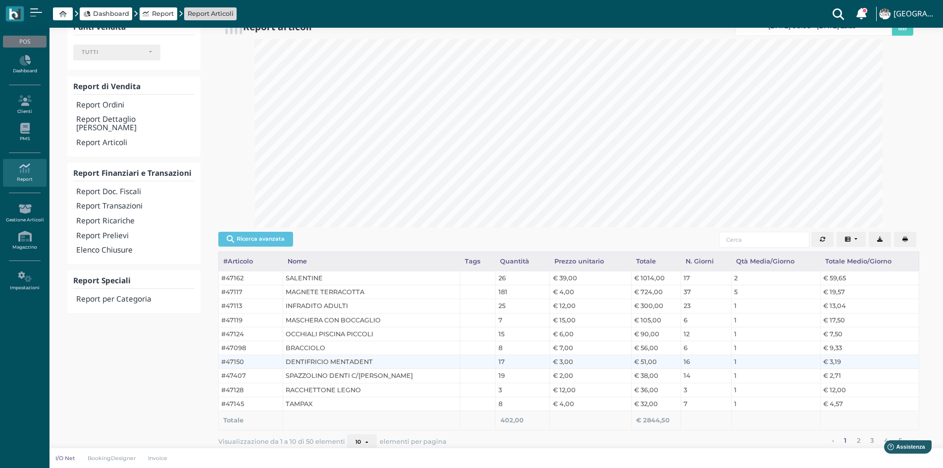
scroll to position [35, 0]
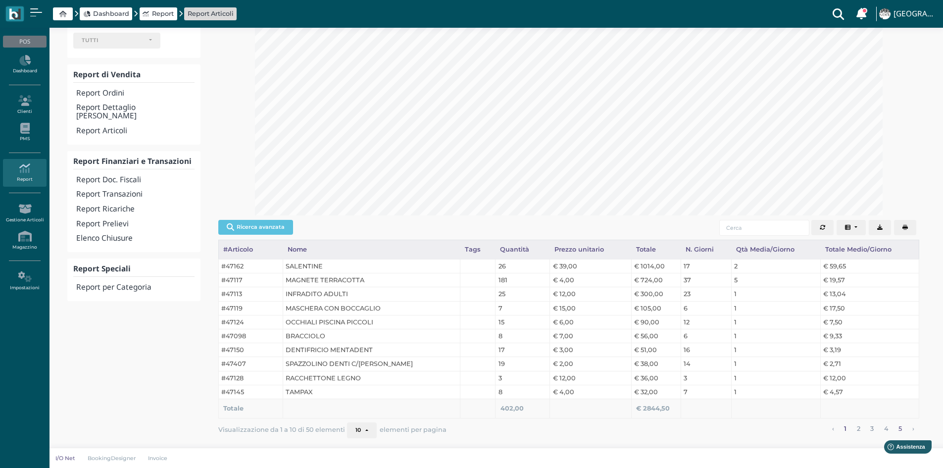
click at [901, 431] on link "5" at bounding box center [901, 428] width 10 height 13
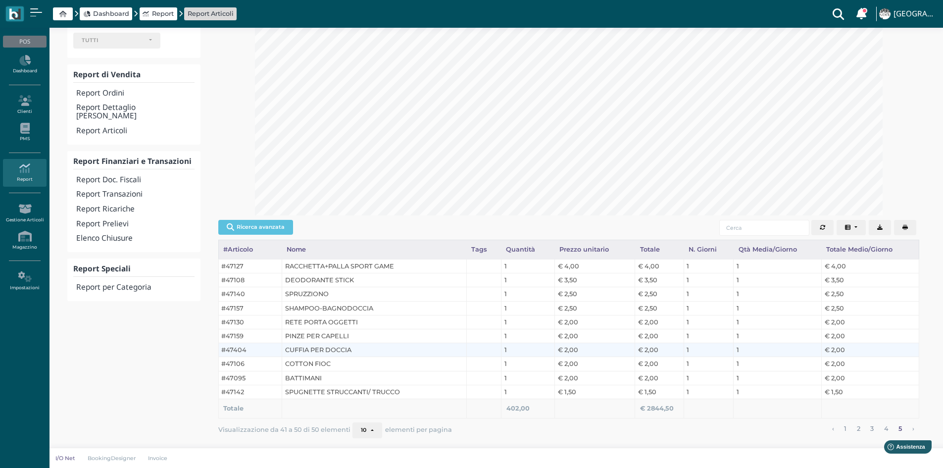
scroll to position [0, 0]
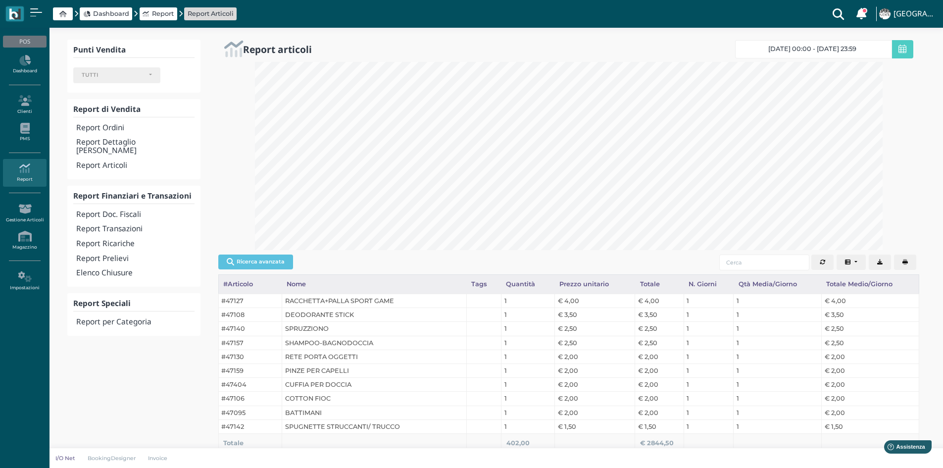
click at [848, 264] on icon "Columns" at bounding box center [847, 261] width 5 height 5
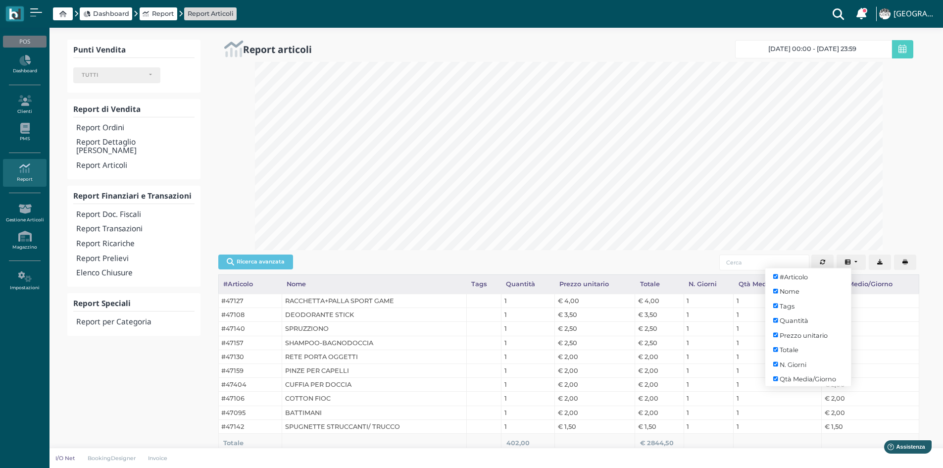
click at [907, 261] on icon "button" at bounding box center [905, 261] width 5 height 5
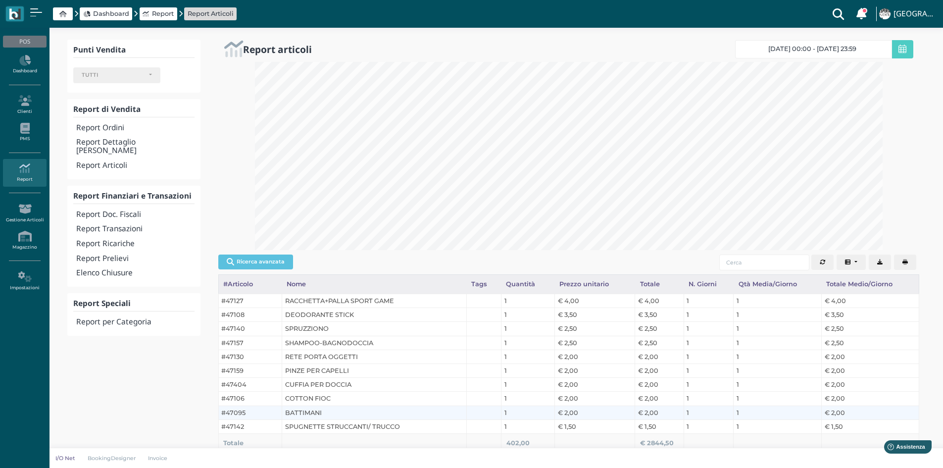
scroll to position [35, 0]
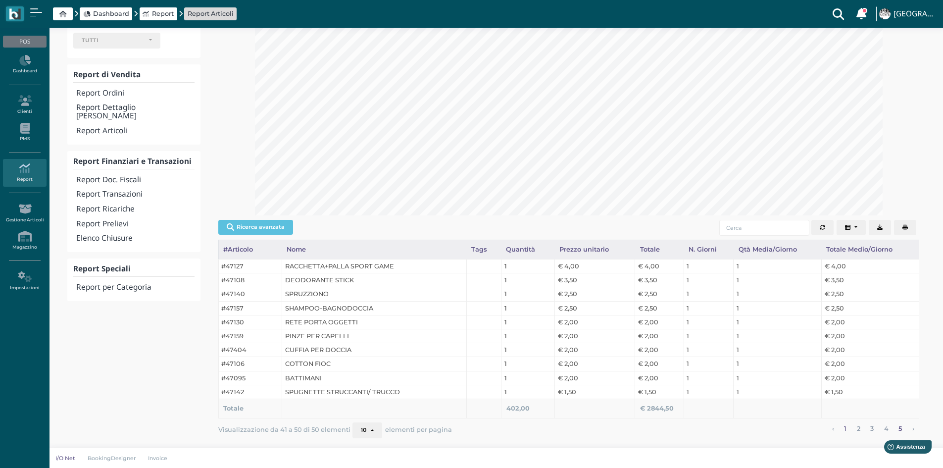
click at [844, 431] on link "1" at bounding box center [845, 428] width 9 height 13
click at [906, 227] on icon "button" at bounding box center [905, 227] width 5 height 5
click at [855, 225] on button "Columns" at bounding box center [852, 228] width 30 height 16
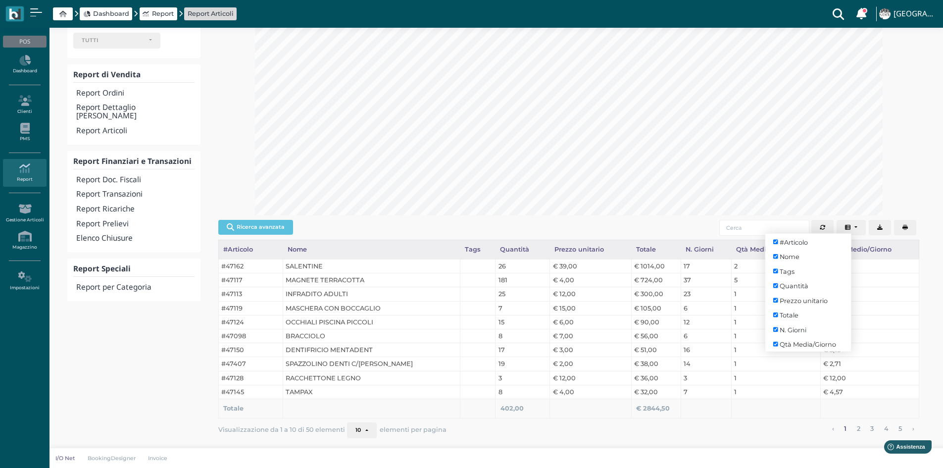
click at [855, 225] on button "Columns" at bounding box center [852, 228] width 30 height 16
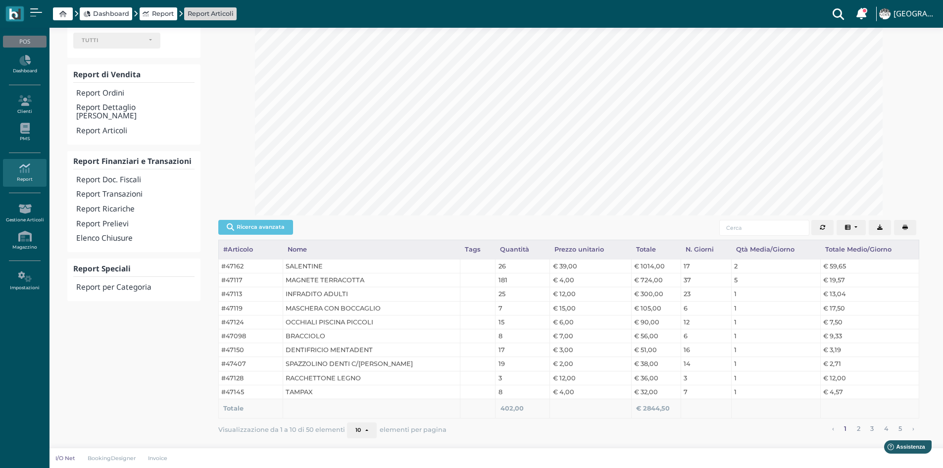
click at [883, 227] on button "Export" at bounding box center [880, 228] width 22 height 16
click at [114, 283] on h4 "Report per Categoria" at bounding box center [135, 287] width 118 height 8
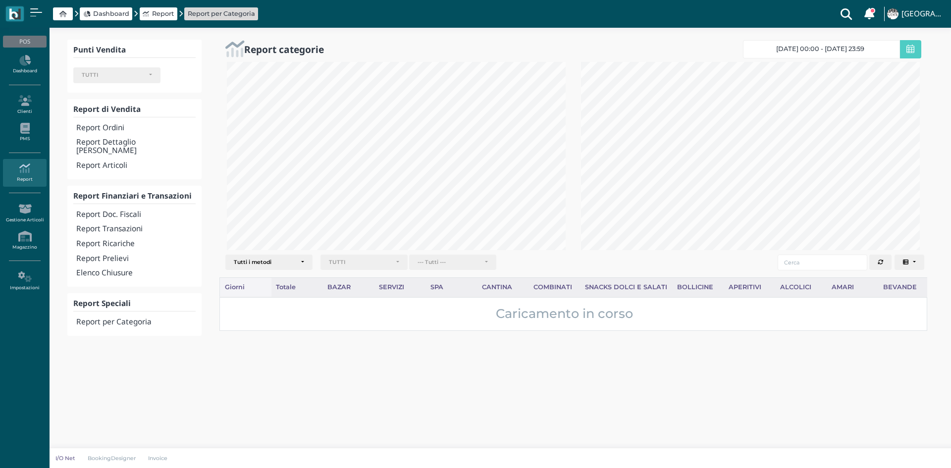
select select
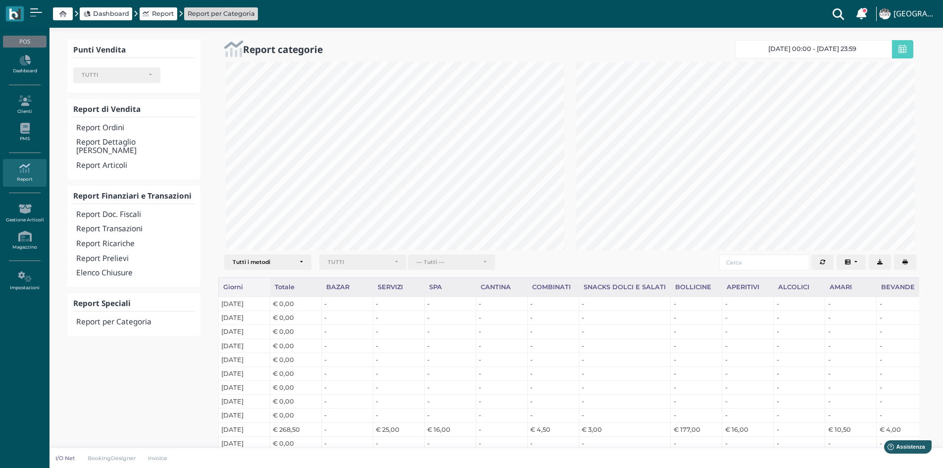
scroll to position [495022, 494859]
click at [802, 45] on link "01/05/25 00:00 - 12/09/25 23:59" at bounding box center [813, 49] width 157 height 18
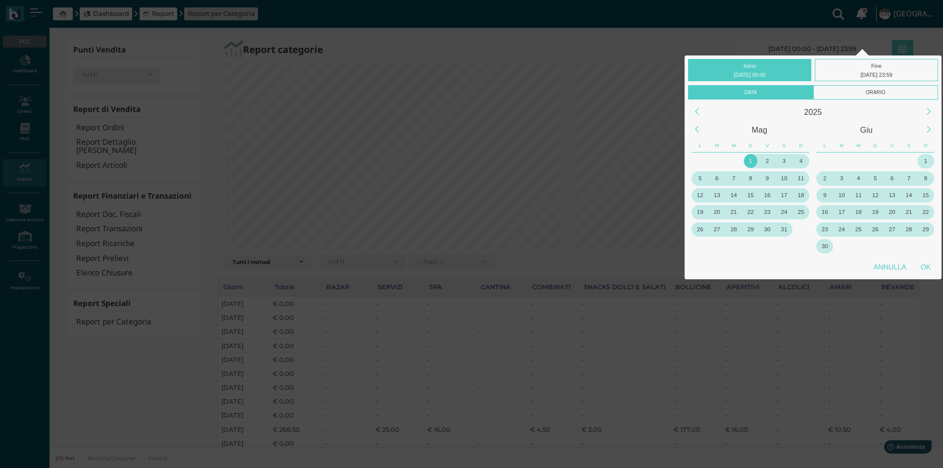
click at [749, 157] on div "1" at bounding box center [750, 160] width 13 height 13
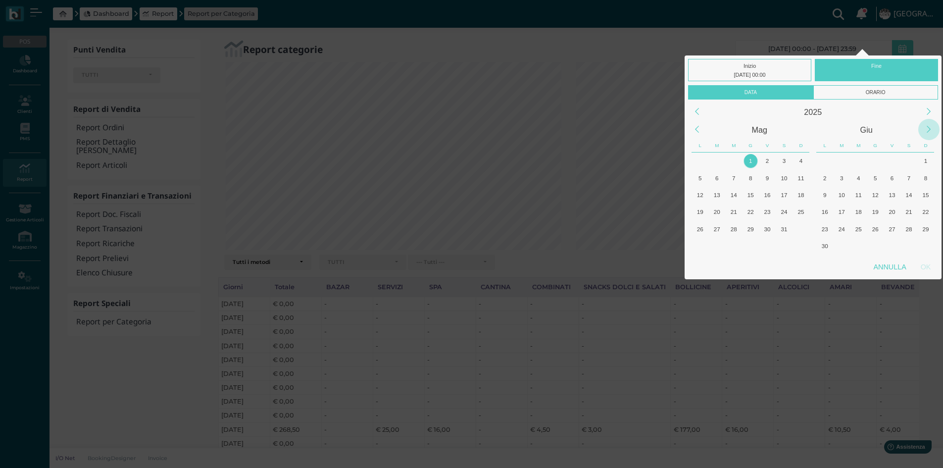
click at [926, 130] on div "Next Month" at bounding box center [929, 129] width 21 height 21
click at [894, 180] on div "12" at bounding box center [892, 177] width 13 height 13
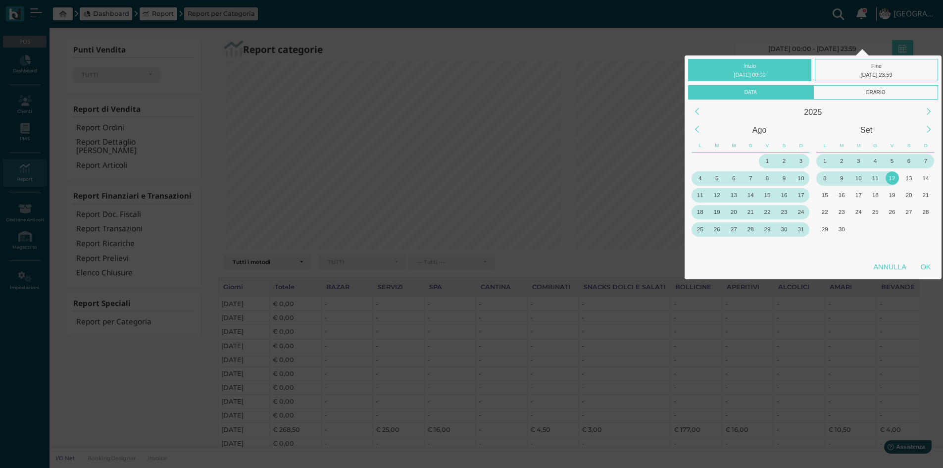
click at [926, 267] on div "OK" at bounding box center [926, 267] width 25 height 18
type input "[DATE] 00:00 - [DATE] 23:59"
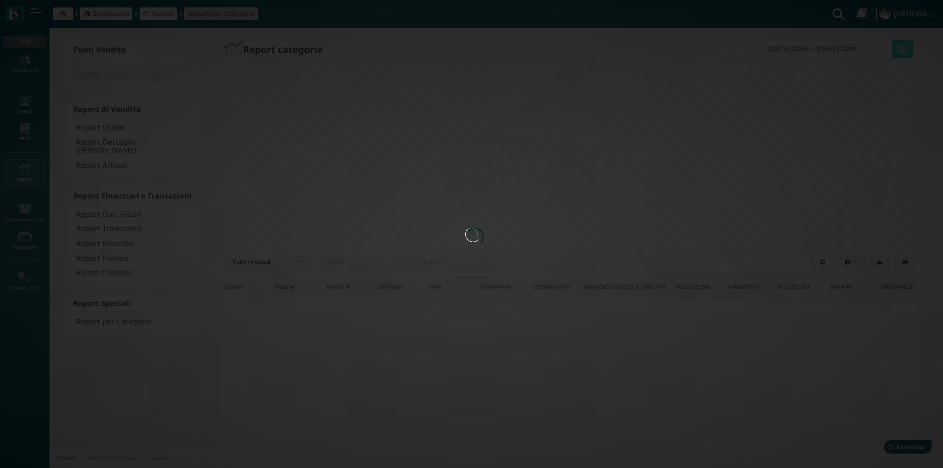
select select
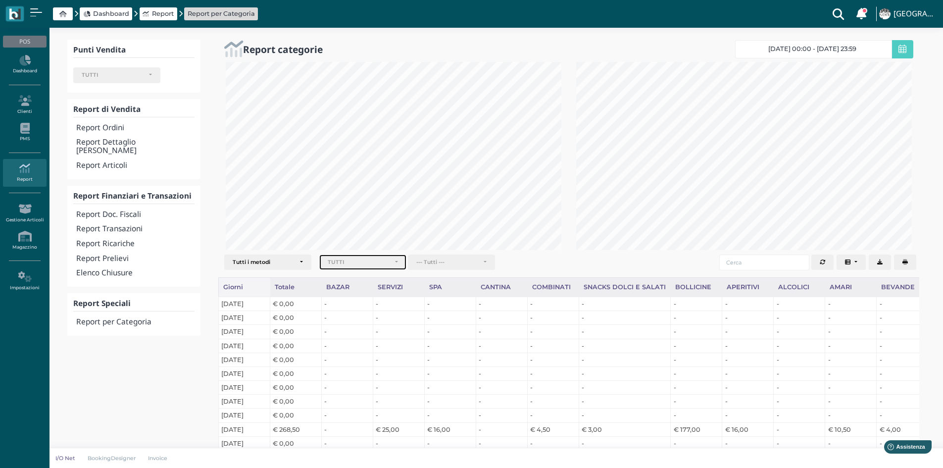
scroll to position [0, 0]
click at [391, 262] on div "TUTTI" at bounding box center [363, 262] width 70 height 7
click at [353, 326] on link "Bar" at bounding box center [363, 322] width 86 height 13
select select "331"
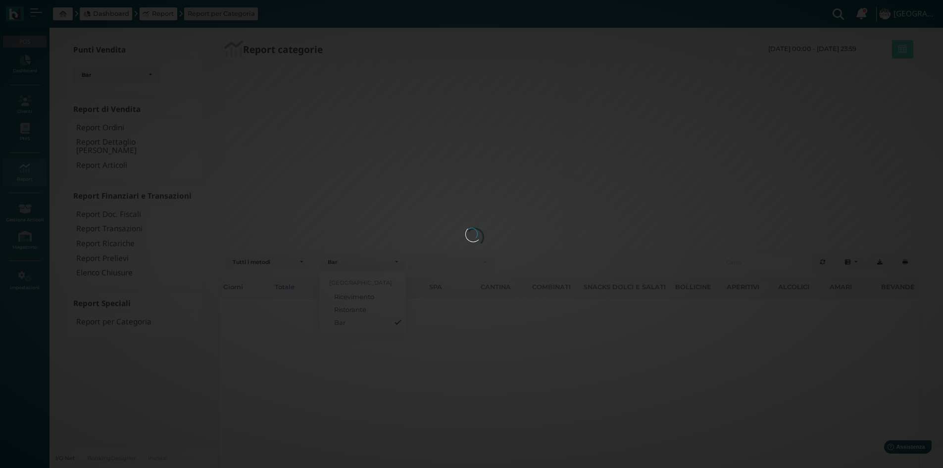
scroll to position [20, 0]
select select "331"
select select
select select "331"
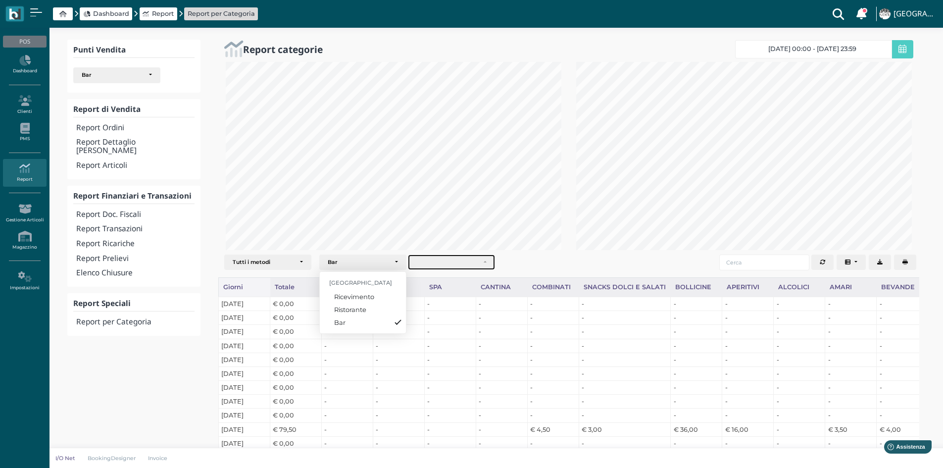
click at [483, 261] on div "button" at bounding box center [452, 262] width 86 height 15
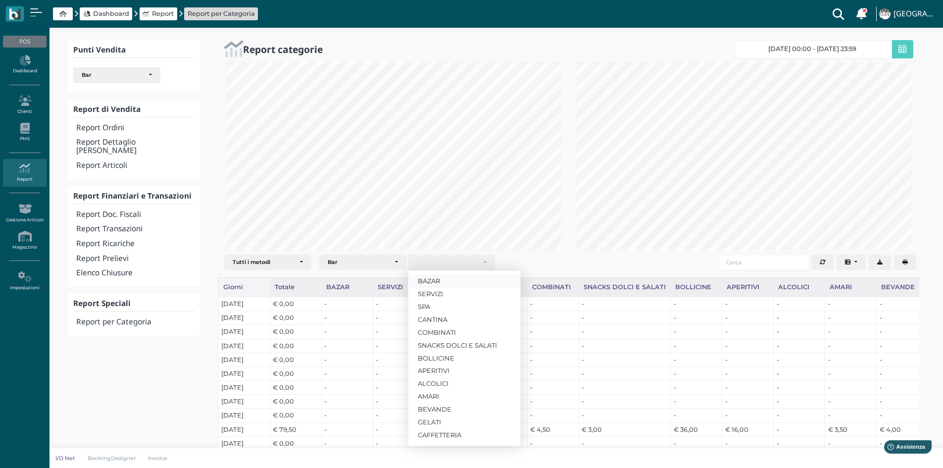
click at [446, 282] on link "BAZAR" at bounding box center [465, 281] width 112 height 13
select select "1726"
select select "331"
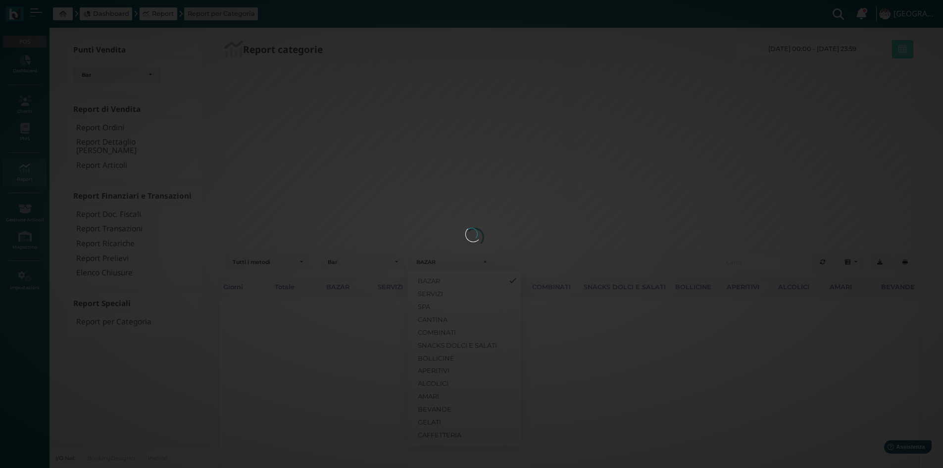
select select "331"
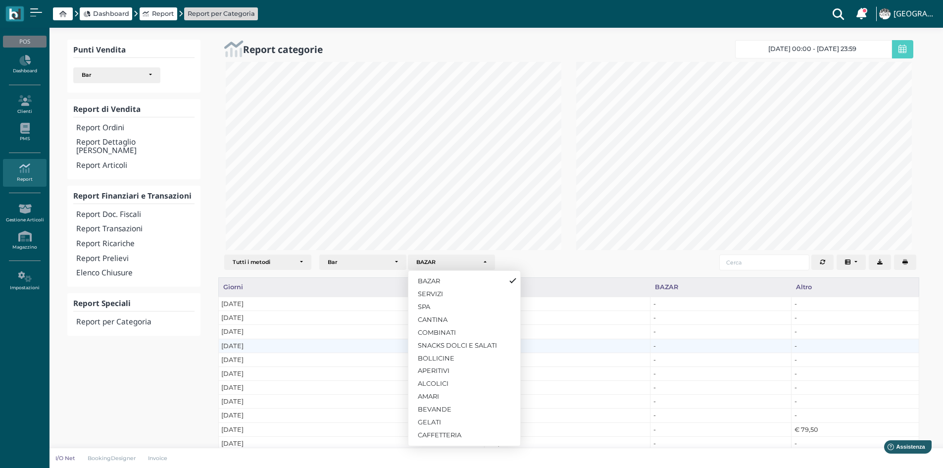
click at [578, 341] on td "€ 0,00" at bounding box center [567, 346] width 166 height 14
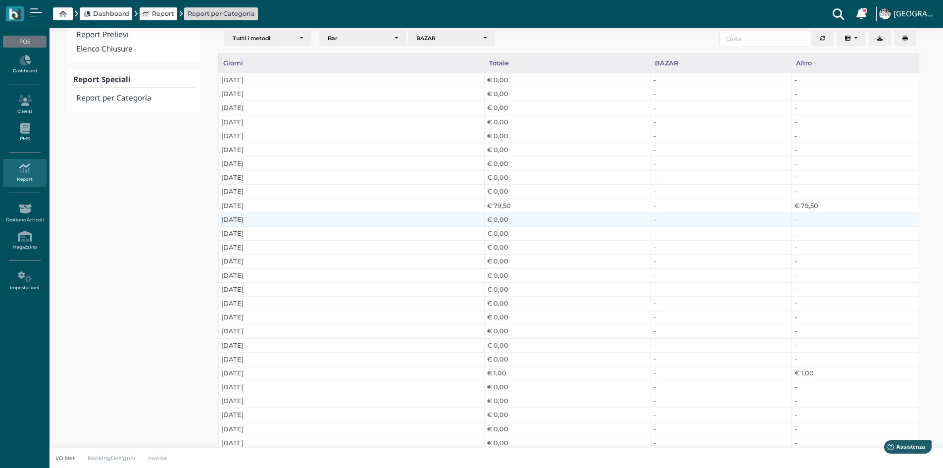
scroll to position [0, 0]
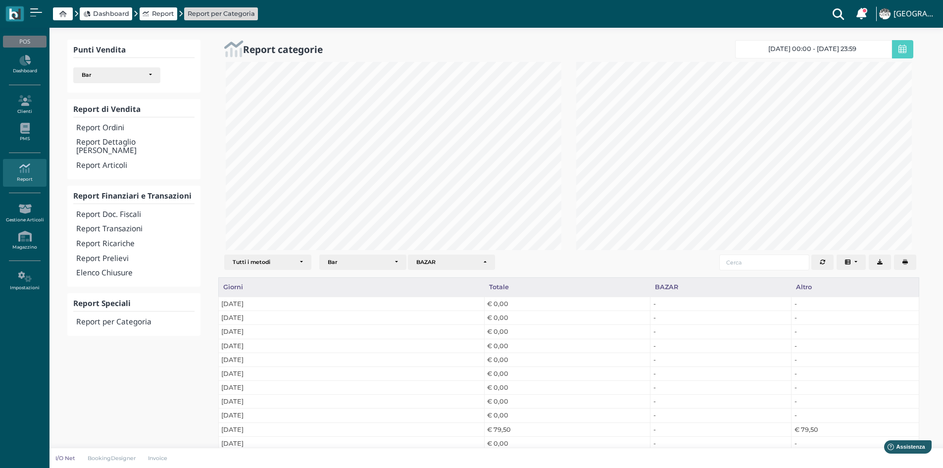
click at [65, 15] on icon at bounding box center [62, 14] width 7 height 6
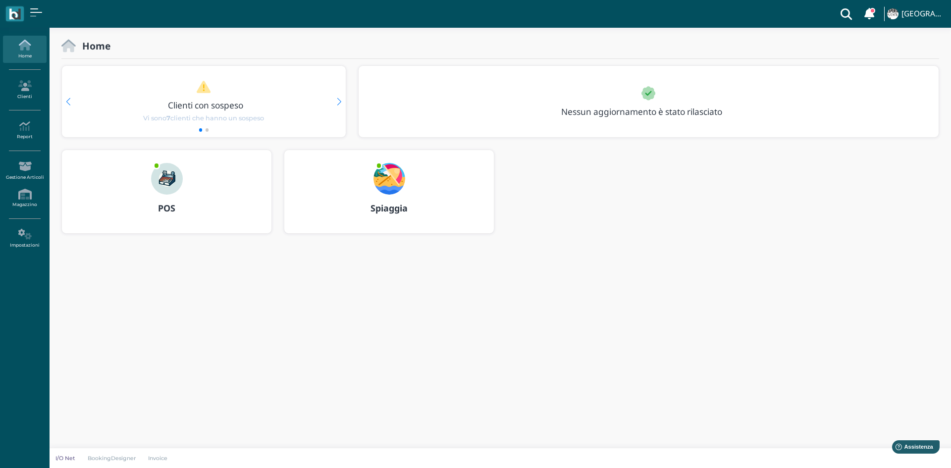
click at [170, 185] on img at bounding box center [167, 179] width 32 height 32
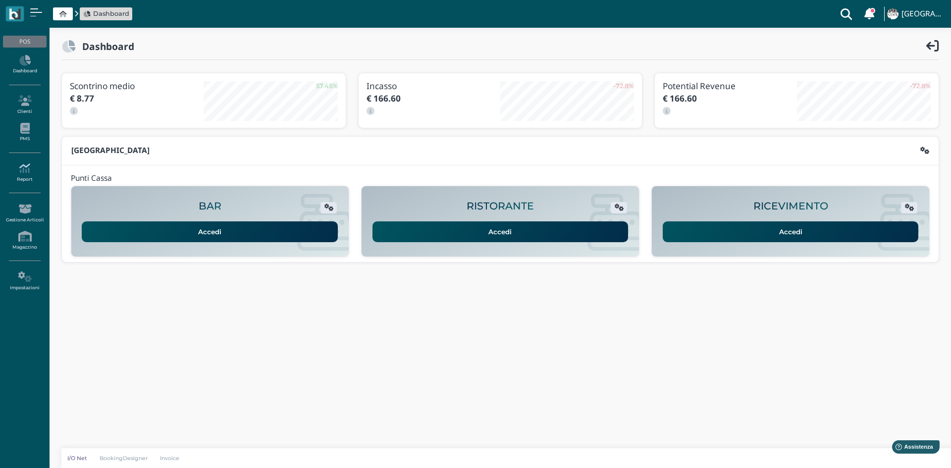
click at [29, 172] on icon at bounding box center [24, 168] width 43 height 11
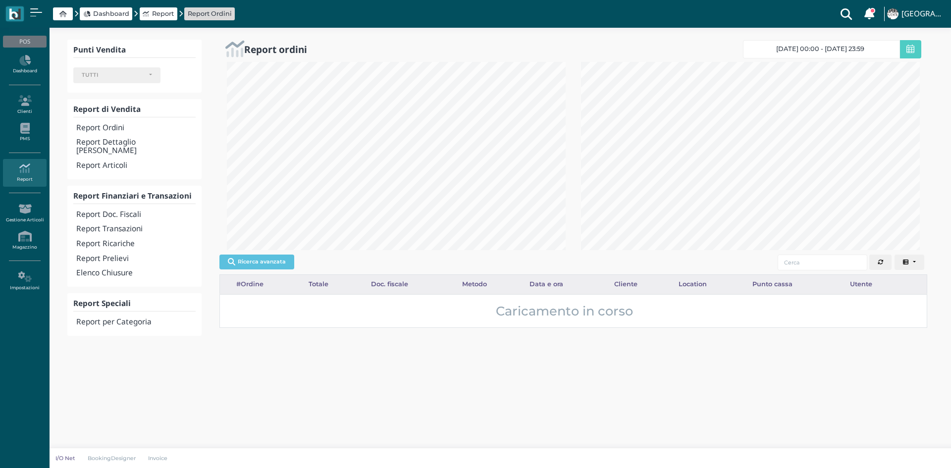
select select
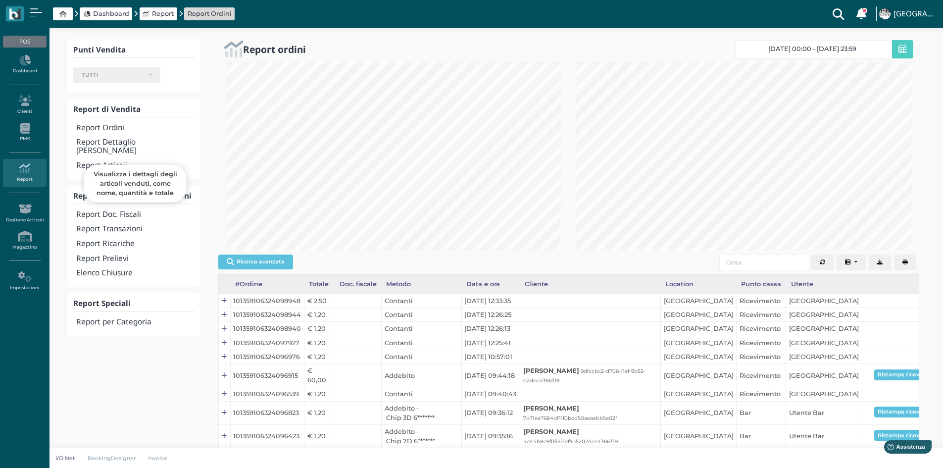
click at [108, 161] on h4 "Report Articoli" at bounding box center [135, 165] width 118 height 8
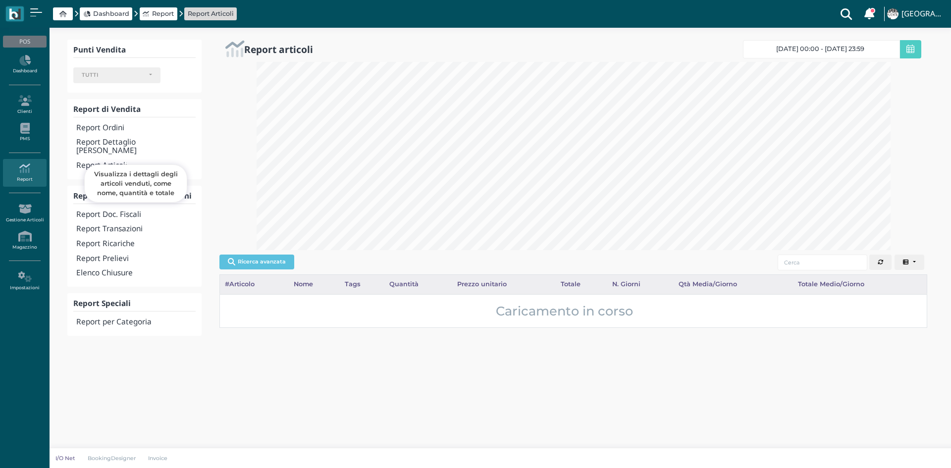
select select
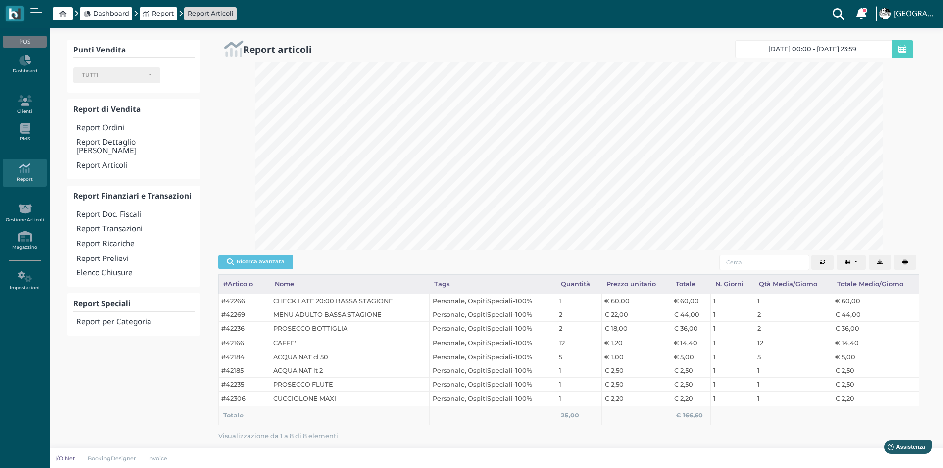
click at [849, 48] on span "[DATE] 00:00 - [DATE] 23:59" at bounding box center [813, 49] width 88 height 8
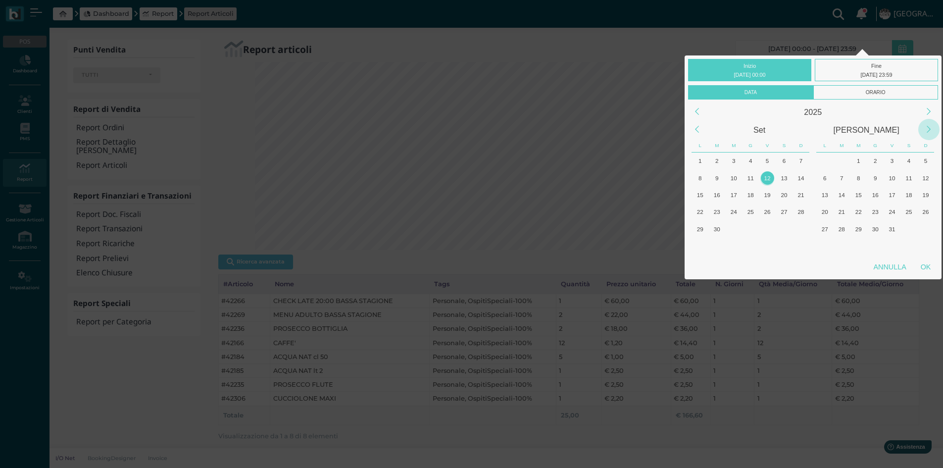
click at [930, 127] on div "Next Month" at bounding box center [929, 129] width 21 height 21
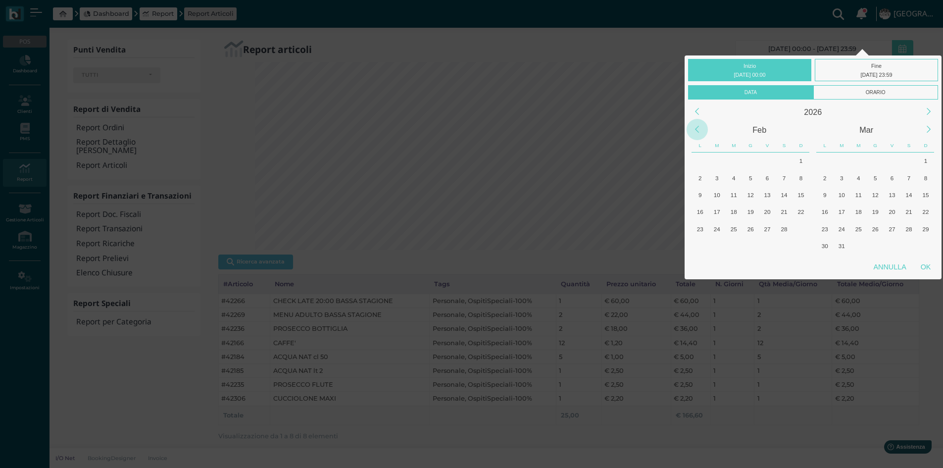
click at [699, 131] on div "Previous Month" at bounding box center [697, 129] width 21 height 21
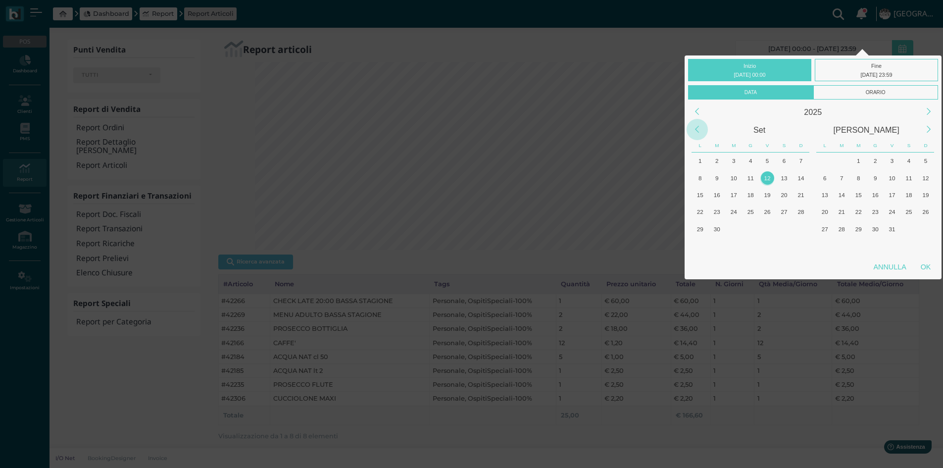
click at [699, 131] on div "Previous Month" at bounding box center [697, 129] width 21 height 21
click at [753, 160] on div "1" at bounding box center [750, 160] width 13 height 13
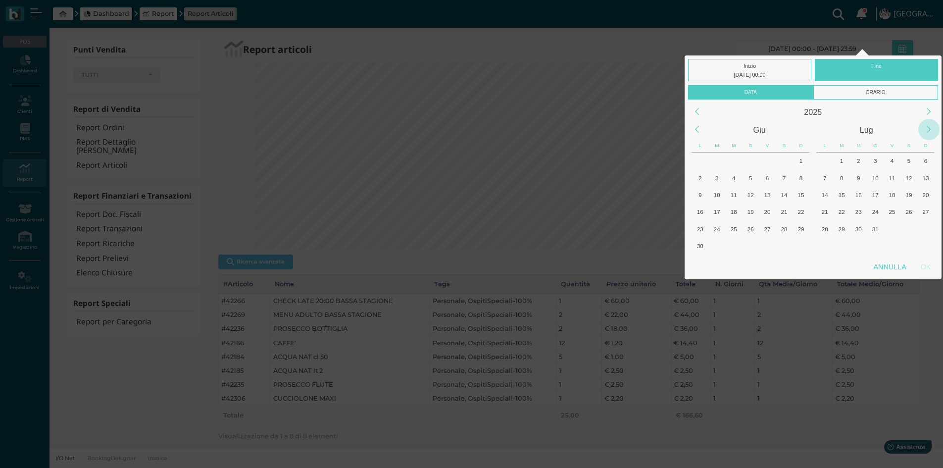
click at [930, 132] on div "Next Month" at bounding box center [929, 129] width 21 height 21
click at [895, 178] on div "12" at bounding box center [892, 177] width 13 height 13
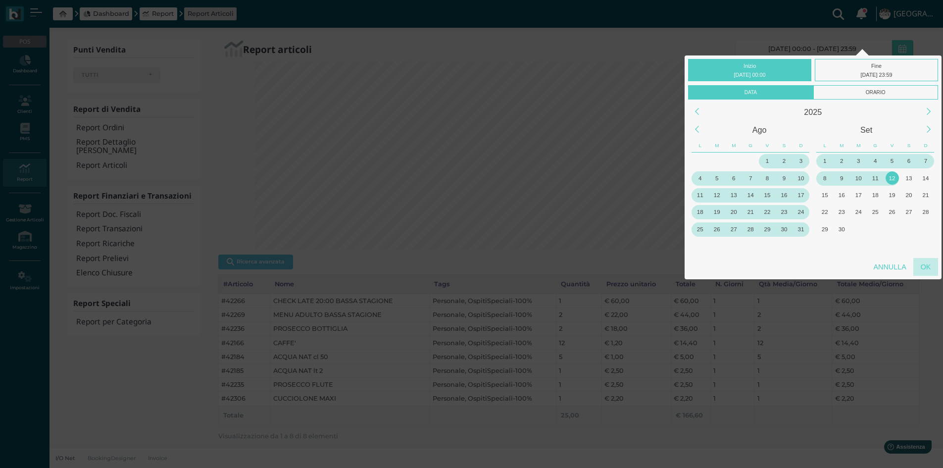
click at [931, 267] on div "OK" at bounding box center [926, 267] width 25 height 18
type input "01/05/2025 00:00 - 12/09/2025 23:59"
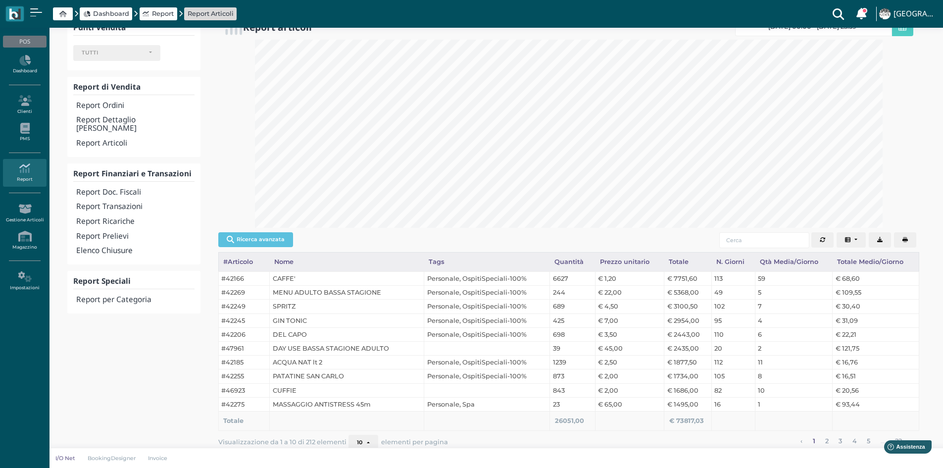
scroll to position [35, 0]
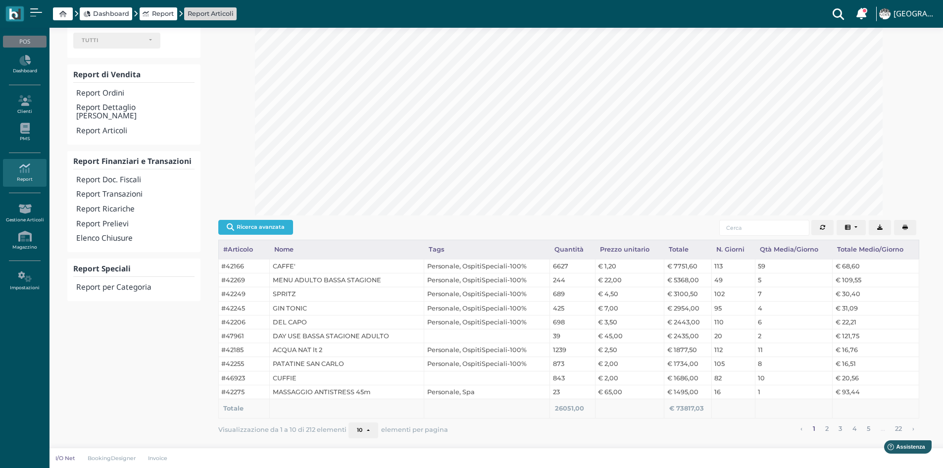
click at [282, 232] on button "Ricerca avanzata" at bounding box center [255, 227] width 75 height 15
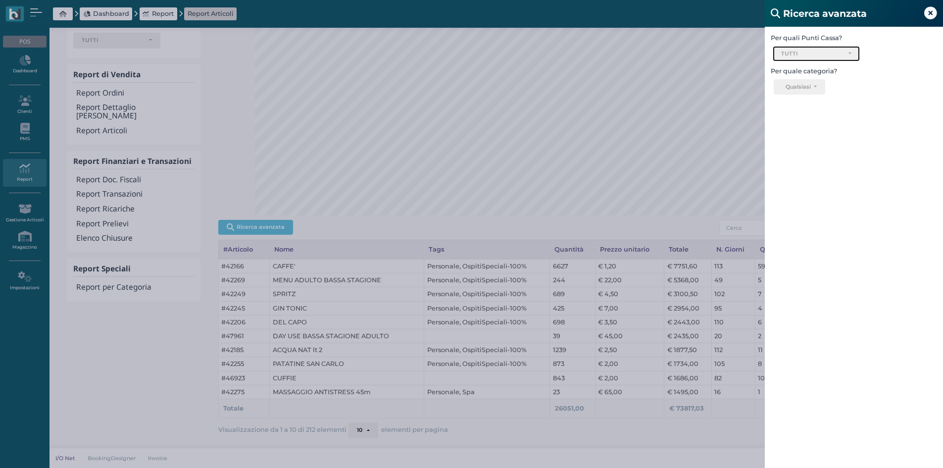
click at [826, 52] on div "TUTTI" at bounding box center [812, 54] width 62 height 7
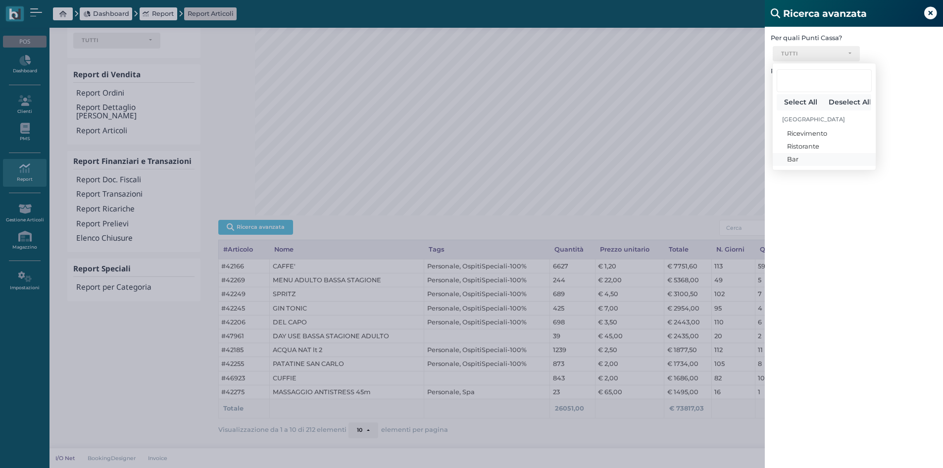
click at [795, 161] on span "Bar" at bounding box center [792, 159] width 11 height 9
select select "331"
click at [918, 87] on div "Qualsiasi BAZAR SERVIZI SPA CANTINA COMBINATI SNACKS DOLCI E SALATI BOLLICINE A…" at bounding box center [854, 88] width 178 height 19
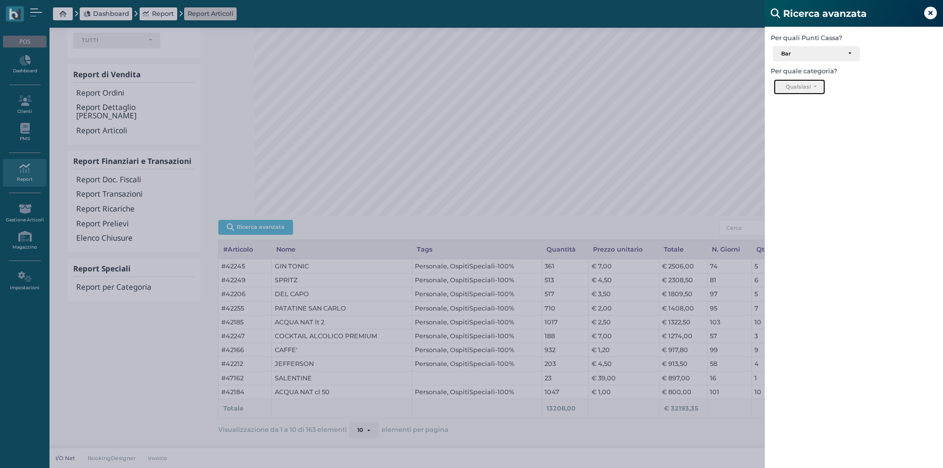
click at [823, 85] on button "Qualsiasi" at bounding box center [799, 87] width 51 height 16
click at [799, 143] on span "BAZAR" at bounding box center [795, 144] width 22 height 8
select select "1726"
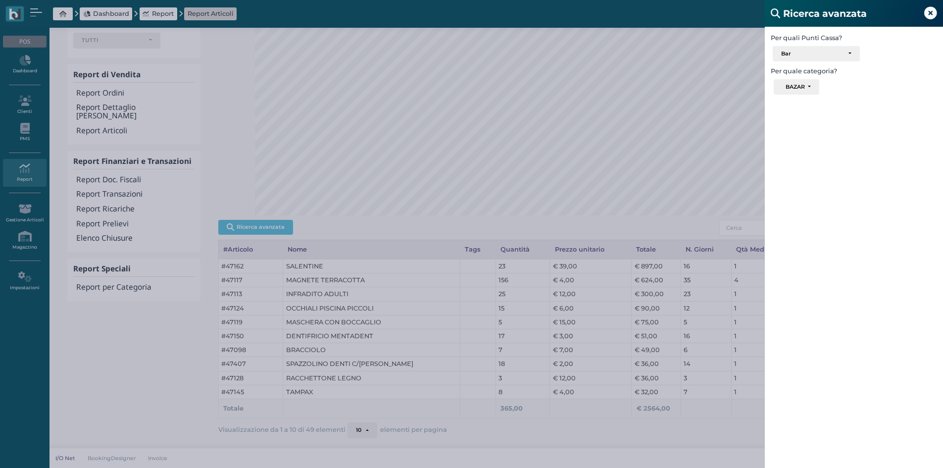
click at [929, 9] on icon at bounding box center [931, 13] width 13 height 13
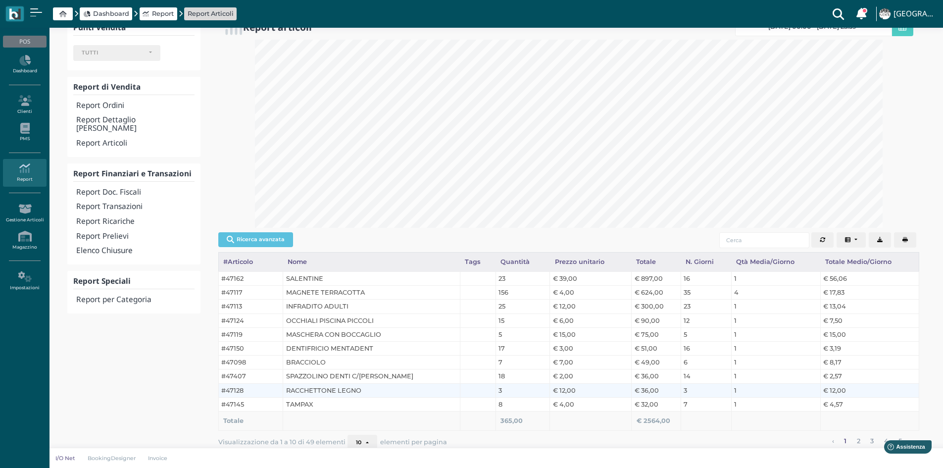
scroll to position [35, 0]
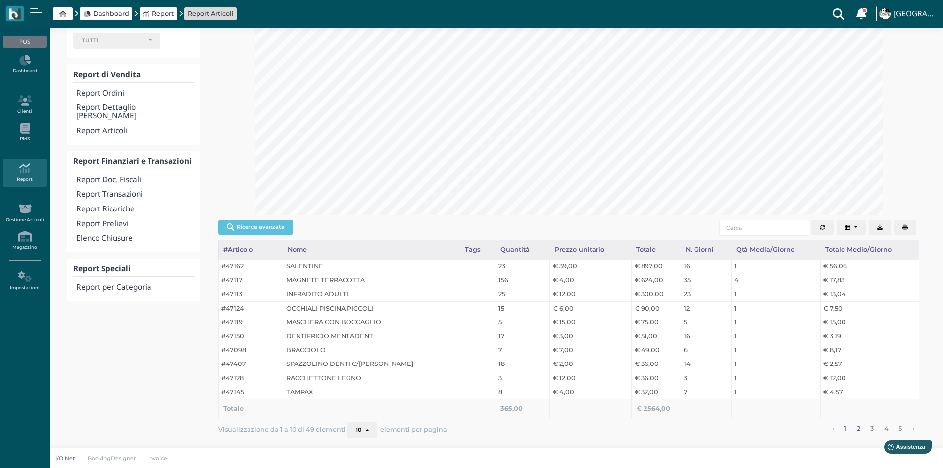
click at [858, 430] on link "2" at bounding box center [859, 428] width 10 height 13
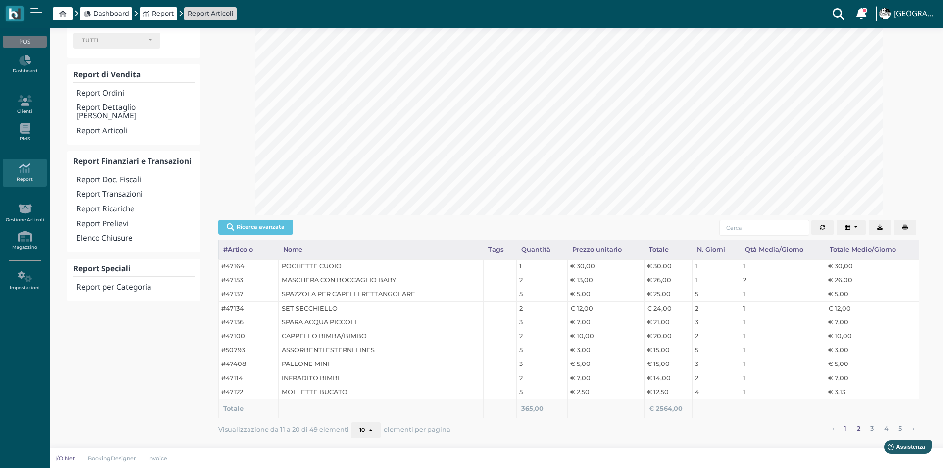
click at [844, 430] on link "1" at bounding box center [845, 428] width 9 height 13
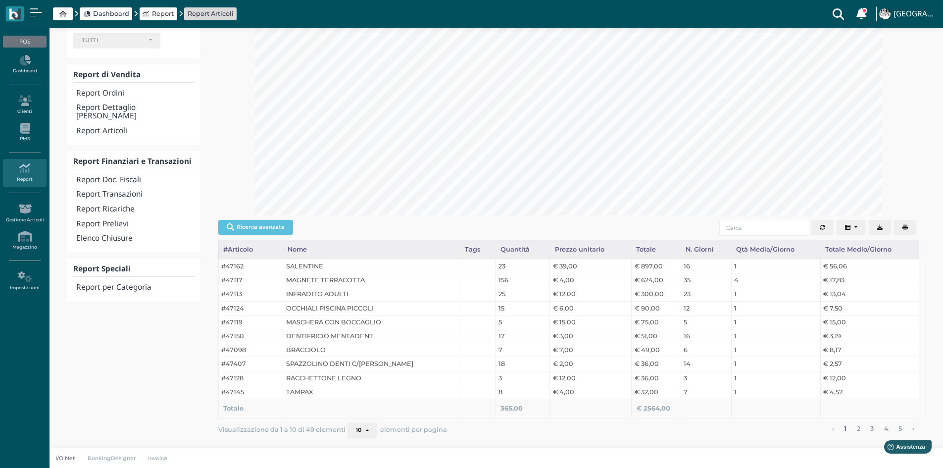
click at [364, 434] on button "10" at bounding box center [363, 430] width 30 height 16
click at [362, 413] on link "50" at bounding box center [379, 413] width 62 height 13
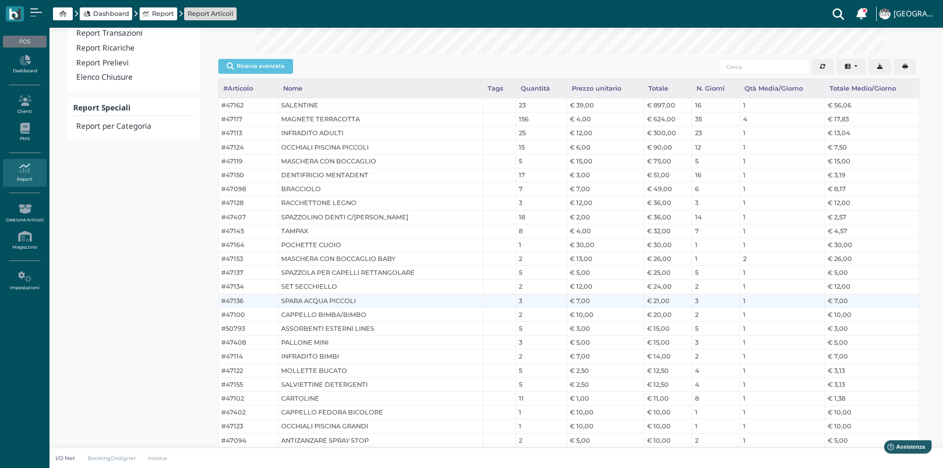
scroll to position [198, 0]
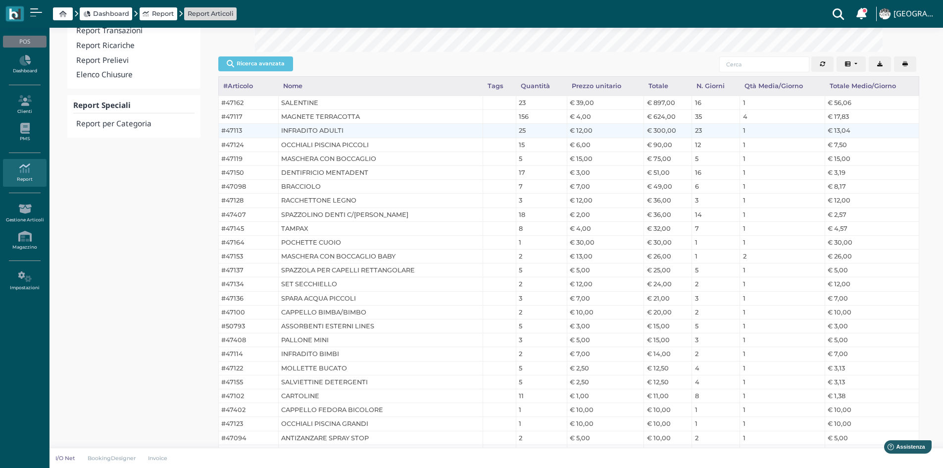
click at [755, 130] on td "1" at bounding box center [782, 131] width 85 height 14
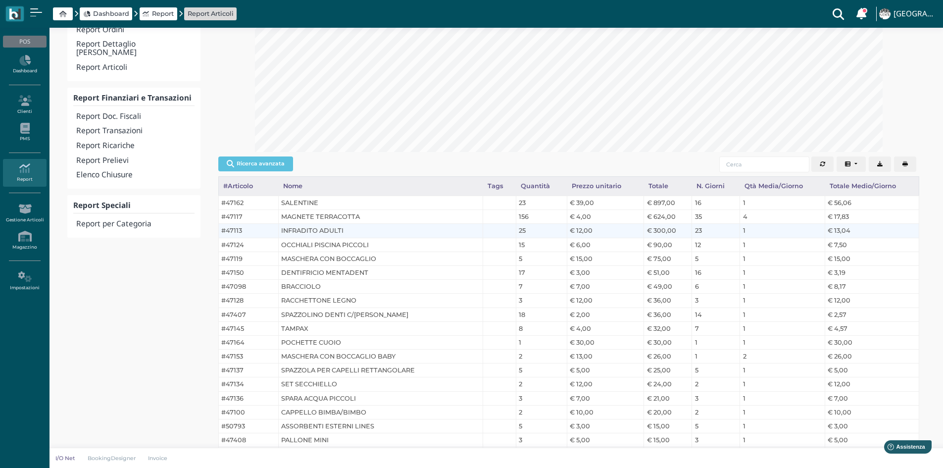
scroll to position [99, 0]
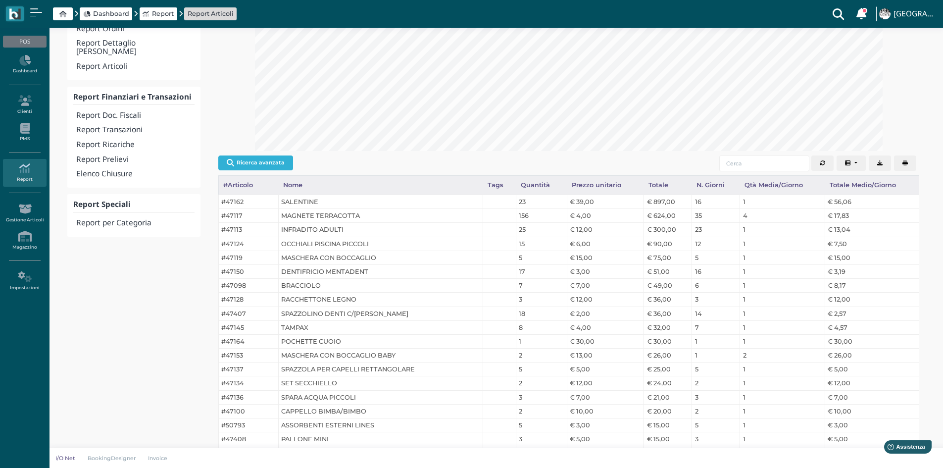
click at [261, 168] on button "Ricerca avanzata" at bounding box center [255, 162] width 75 height 15
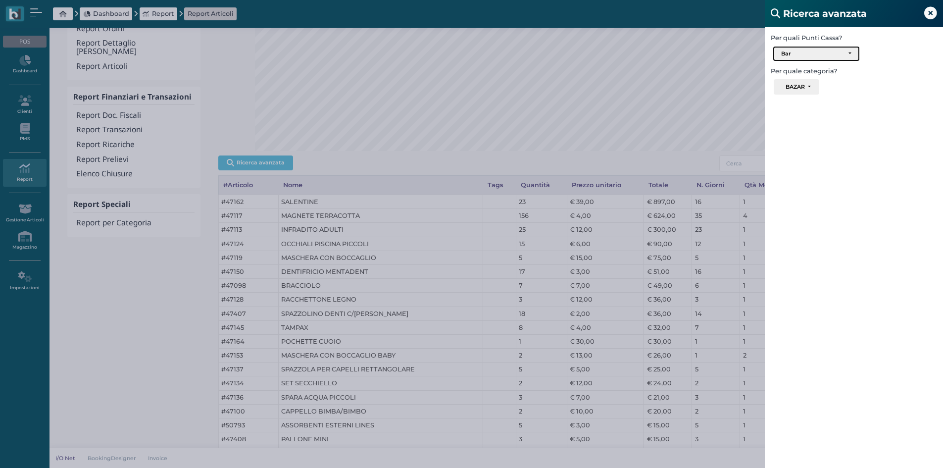
click at [837, 55] on div "Bar" at bounding box center [812, 54] width 62 height 7
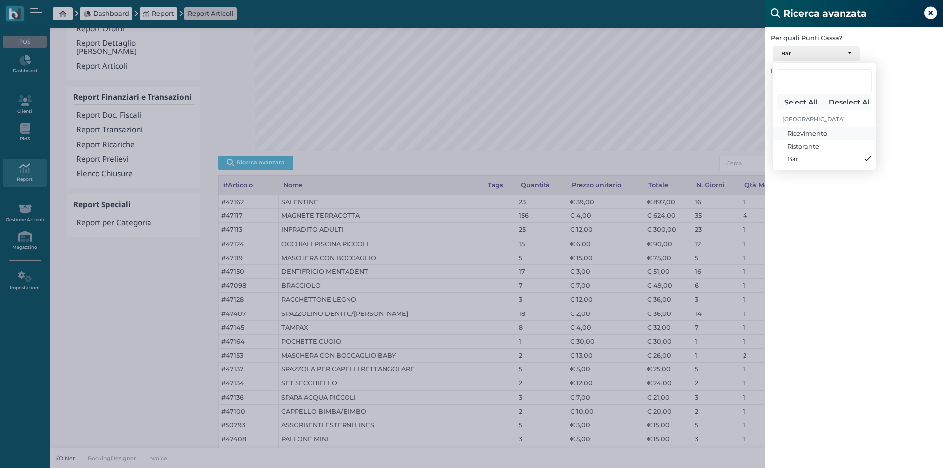
click at [810, 134] on span "Ricevimento" at bounding box center [807, 133] width 40 height 9
select select "337"
click at [917, 139] on div "Per quali Punti Cassa? Ricevimento Ristorante Bar Ricevimento, Bar Select All D…" at bounding box center [854, 261] width 178 height 468
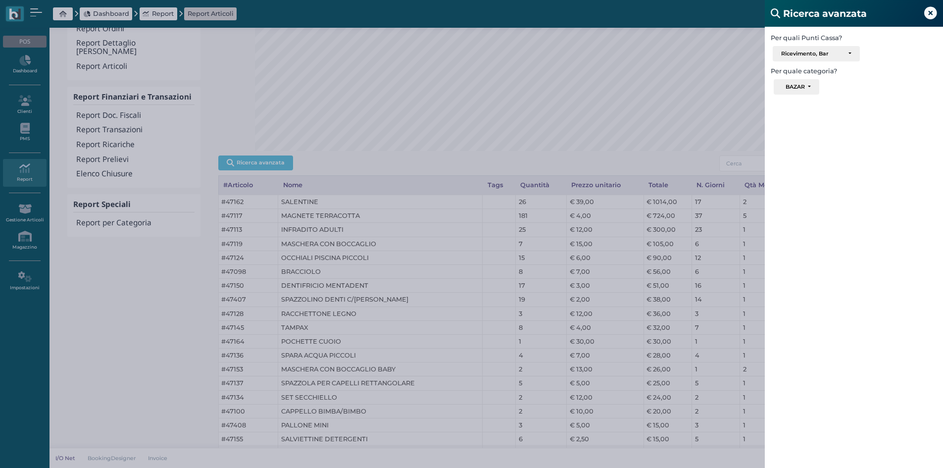
scroll to position [149, 0]
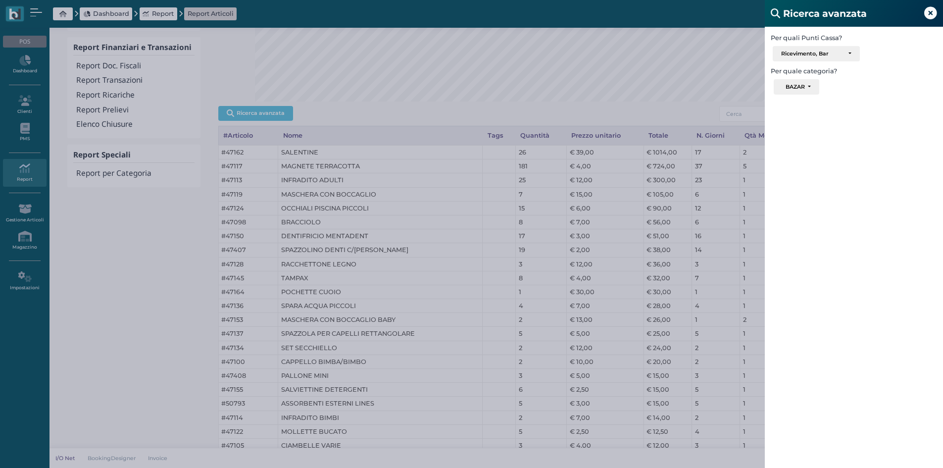
click at [486, 100] on div "Ricerca avanzata Per quali Punti Cassa? Ricevimento Ristorante Bar Ricevimento,…" at bounding box center [471, 234] width 943 height 468
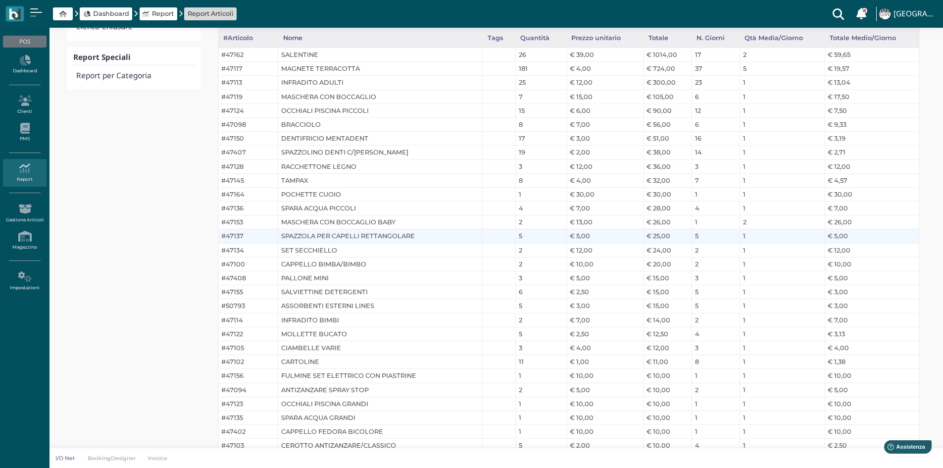
scroll to position [0, 0]
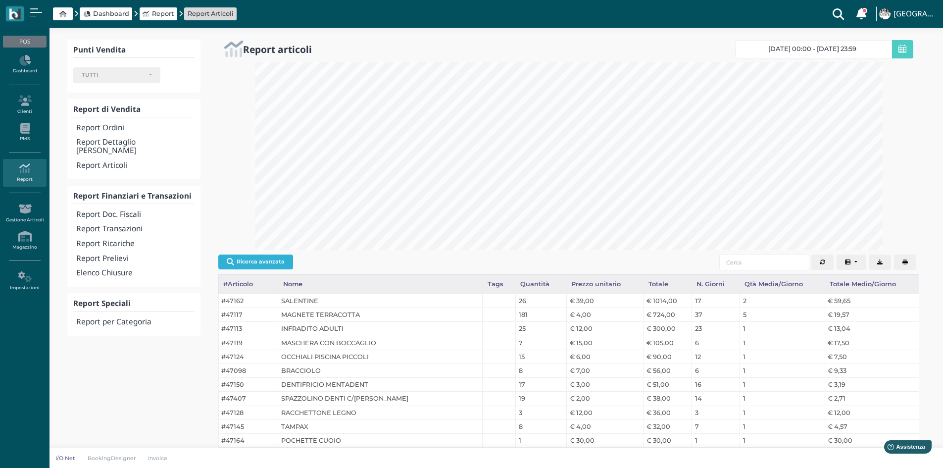
click at [254, 263] on button "Ricerca avanzata" at bounding box center [255, 262] width 75 height 15
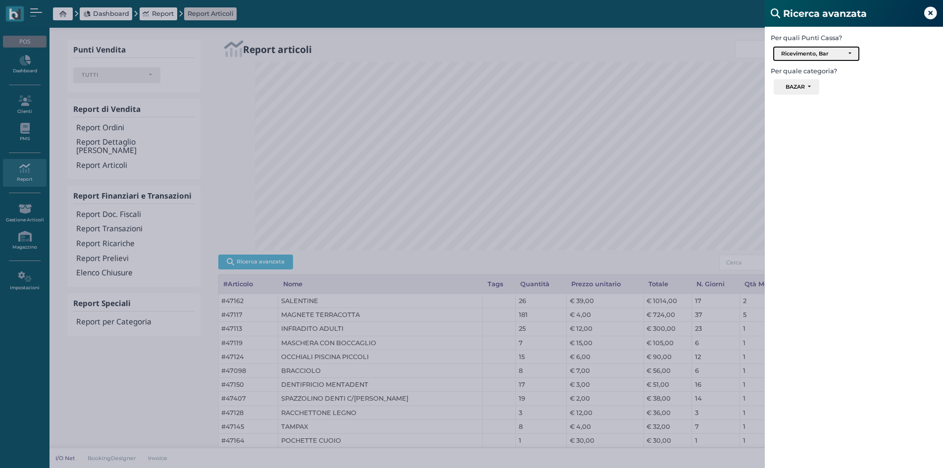
click at [853, 53] on div "Ricevimento, Bar" at bounding box center [817, 54] width 86 height 15
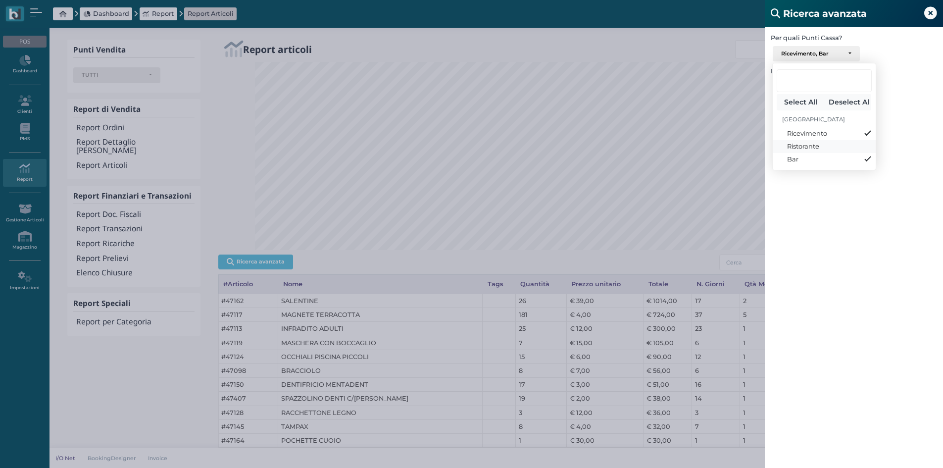
click at [809, 147] on span "Ristorante" at bounding box center [803, 146] width 32 height 9
click at [886, 92] on div "Qualsiasi BAZAR SERVIZI SPA CANTINA COMBINATI SNACKS DOLCI E SALATI BOLLICINE A…" at bounding box center [854, 88] width 178 height 19
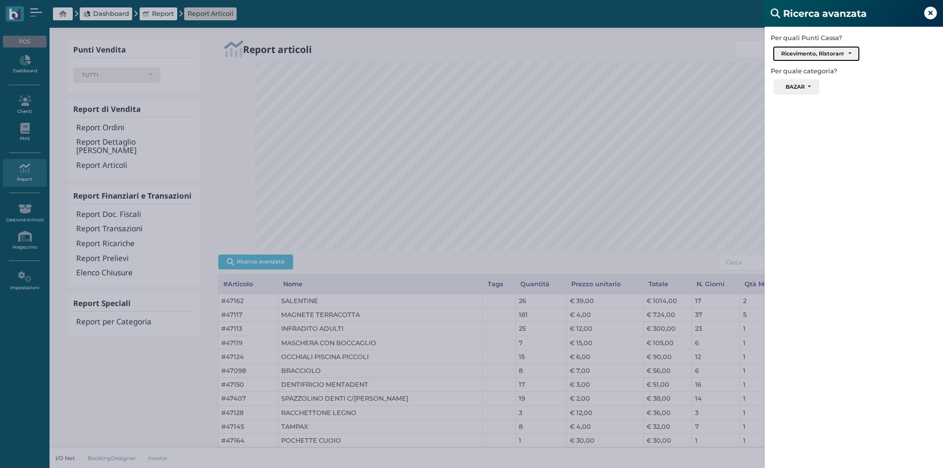
click at [848, 53] on div "Ricevimento, Ristorante, Bar" at bounding box center [816, 54] width 70 height 7
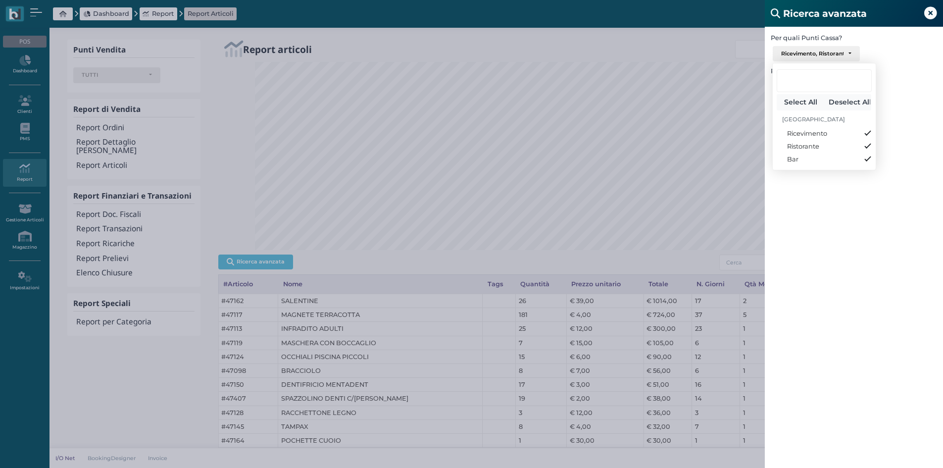
drag, startPoint x: 909, startPoint y: 113, endPoint x: 891, endPoint y: 118, distance: 17.9
click at [908, 113] on div "Per quali Punti Cassa? Ricevimento Ristorante Bar Ricevimento, Ristorante, Bar …" at bounding box center [854, 261] width 178 height 468
click at [931, 14] on icon at bounding box center [931, 13] width 13 height 13
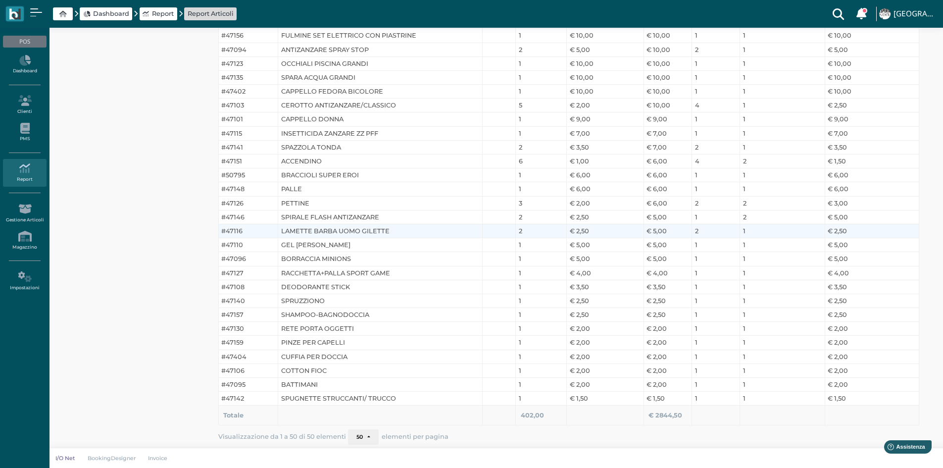
scroll to position [593, 0]
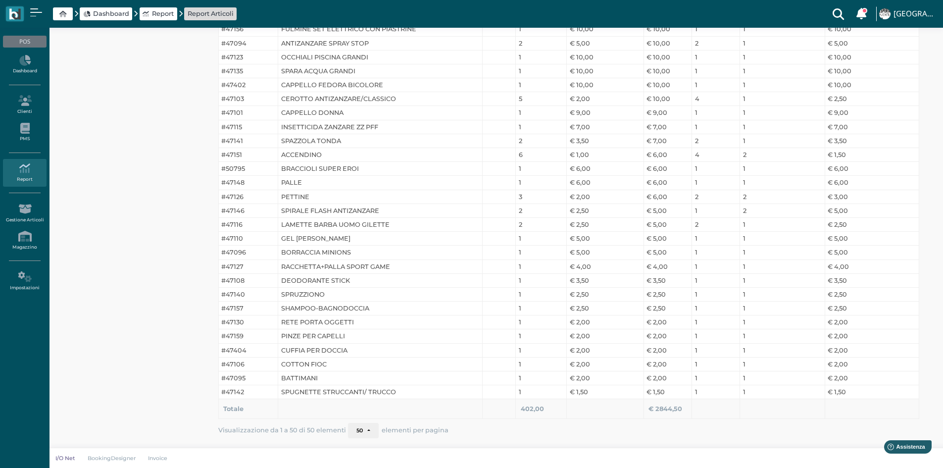
click at [243, 409] on div "Totale" at bounding box center [248, 408] width 50 height 9
click at [369, 433] on button "50" at bounding box center [363, 431] width 31 height 16
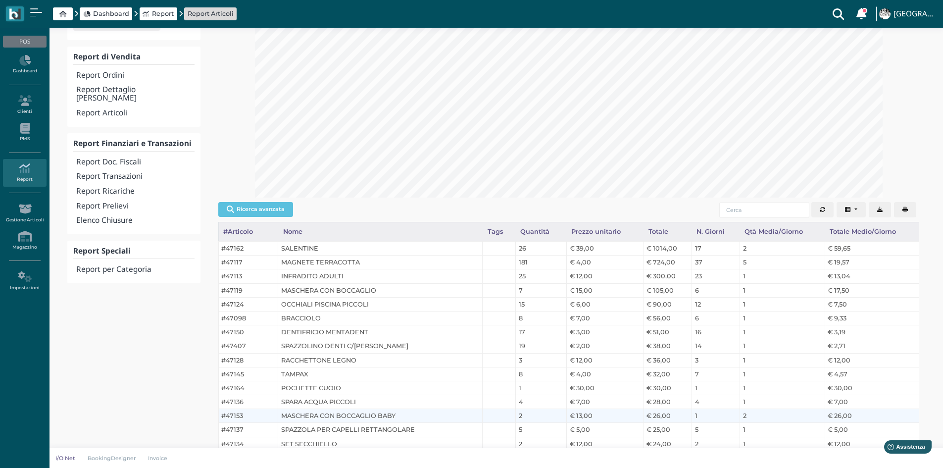
scroll to position [0, 0]
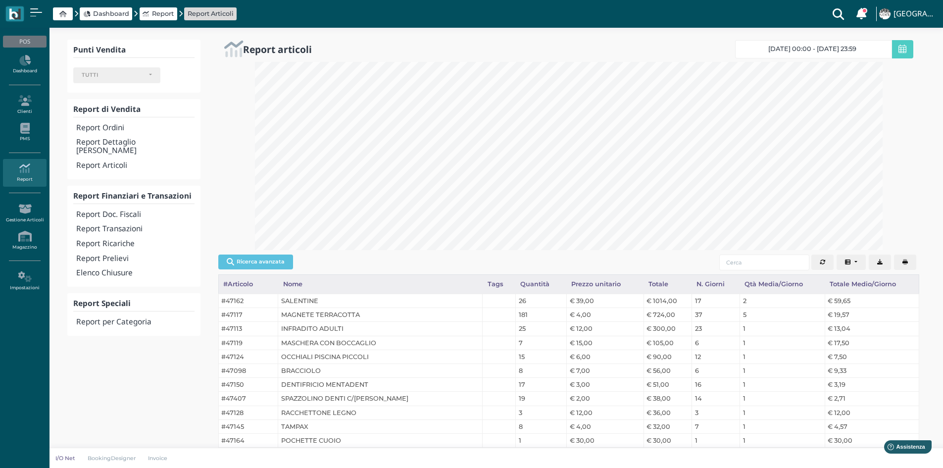
click at [901, 48] on icon at bounding box center [903, 49] width 8 height 9
click at [873, 48] on link "01/05/2025 00:00 - 12/09/2025 23:59 01/05/2025 00:00 - 12/09/2025 23:59" at bounding box center [813, 49] width 157 height 18
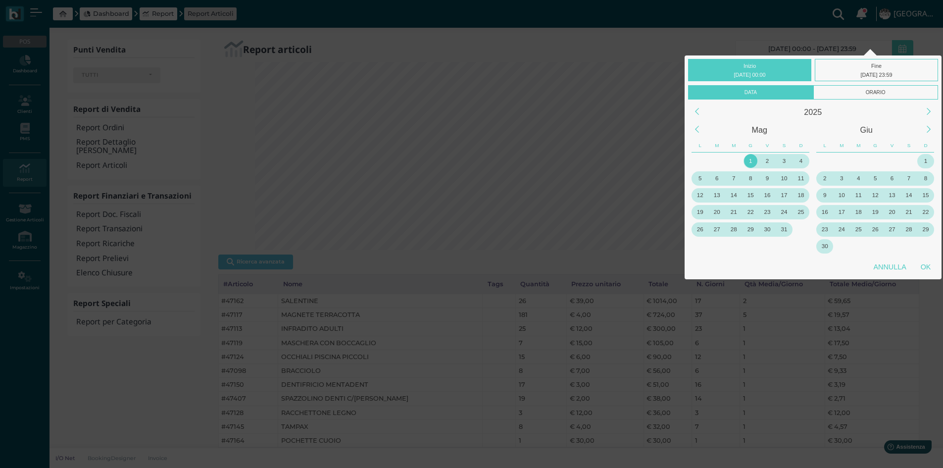
click at [752, 161] on div "1" at bounding box center [750, 160] width 13 height 13
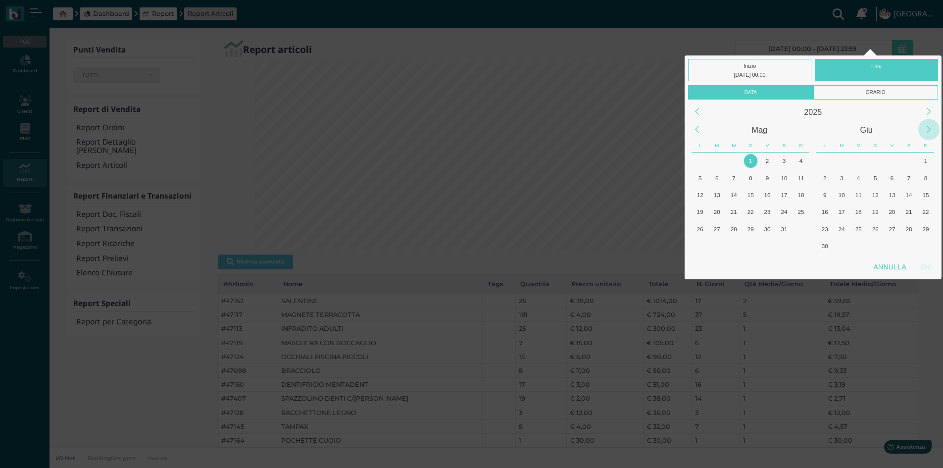
click at [927, 130] on div "Next Month" at bounding box center [929, 129] width 21 height 21
click at [894, 175] on div "12" at bounding box center [892, 177] width 13 height 13
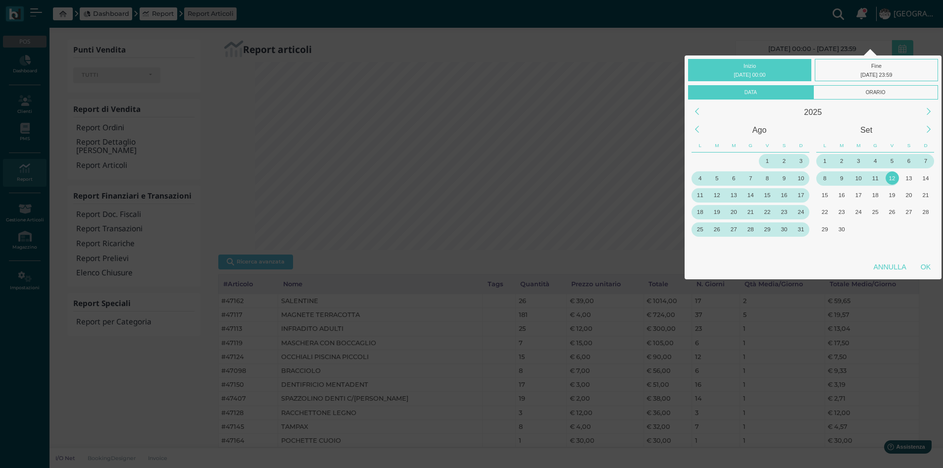
click at [930, 270] on div "OK" at bounding box center [926, 267] width 25 height 18
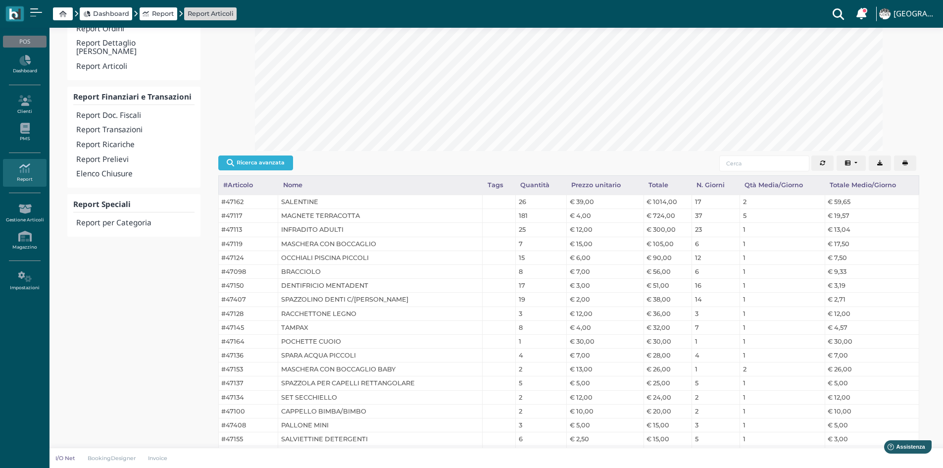
click at [269, 163] on button "Ricerca avanzata" at bounding box center [255, 162] width 75 height 15
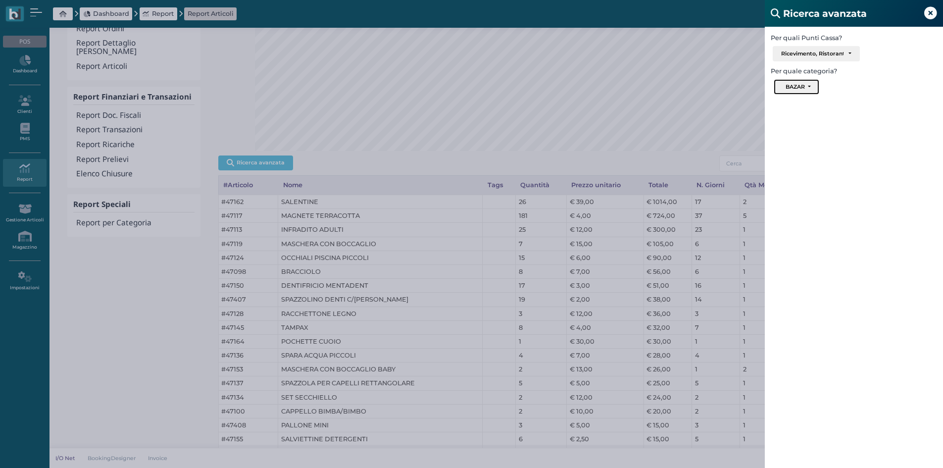
click at [804, 85] on div "BAZAR" at bounding box center [795, 86] width 19 height 7
click at [898, 72] on label "Per quale categoria?" at bounding box center [854, 70] width 178 height 9
click at [850, 51] on div "Ricevimento, Ristorante, Bar" at bounding box center [816, 54] width 70 height 7
click at [897, 89] on div "Qualsiasi BAZAR SERVIZI SPA CANTINA COMBINATI SNACKS DOLCI E SALATI BOLLICINE A…" at bounding box center [854, 88] width 178 height 19
click at [576, 154] on div "Ricerca avanzata Per quali Punti Cassa? Ricevimento Ristorante Bar Ricevimento,…" at bounding box center [471, 234] width 943 height 468
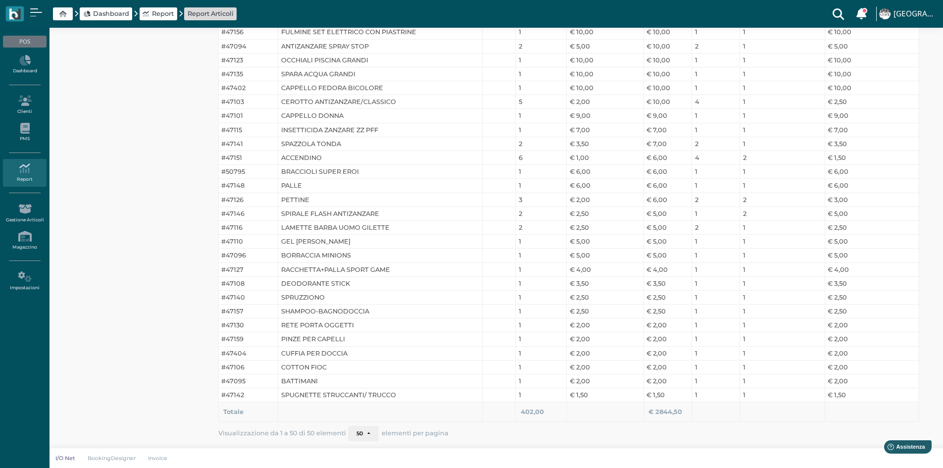
scroll to position [593, 0]
click at [364, 431] on button "50" at bounding box center [363, 431] width 31 height 16
click at [362, 413] on link "50" at bounding box center [380, 413] width 62 height 13
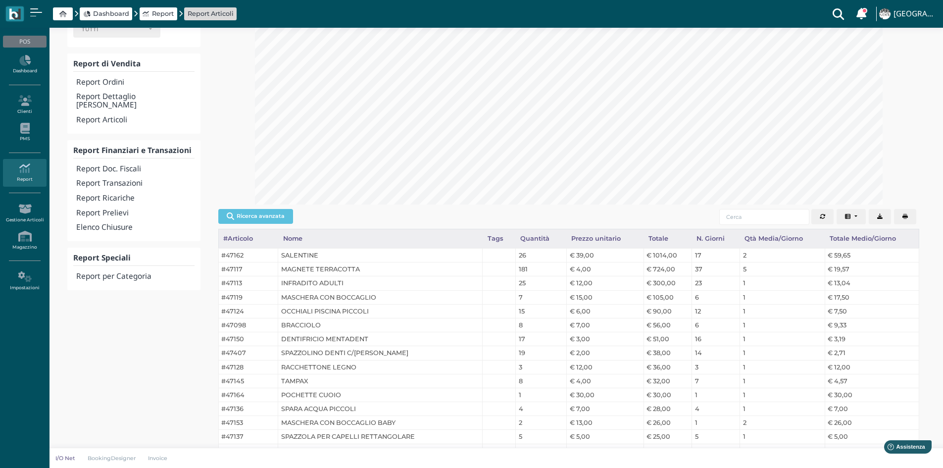
scroll to position [0, 0]
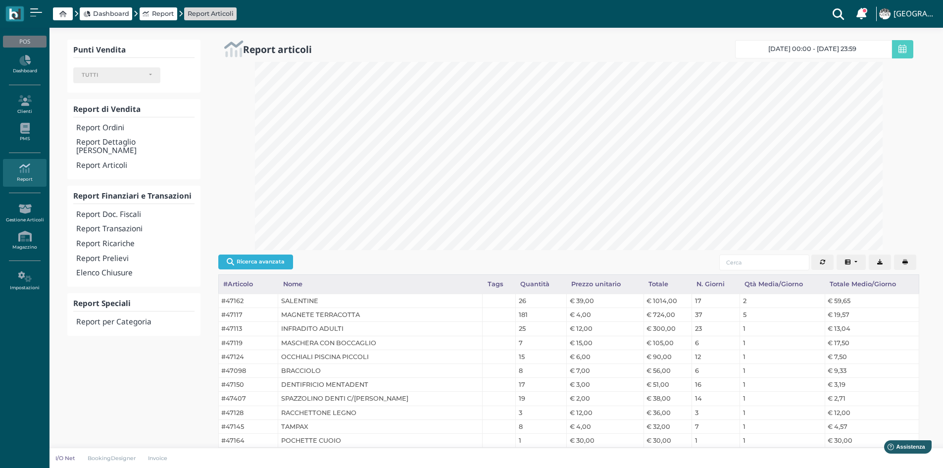
click at [268, 267] on button "Ricerca avanzata" at bounding box center [255, 262] width 75 height 15
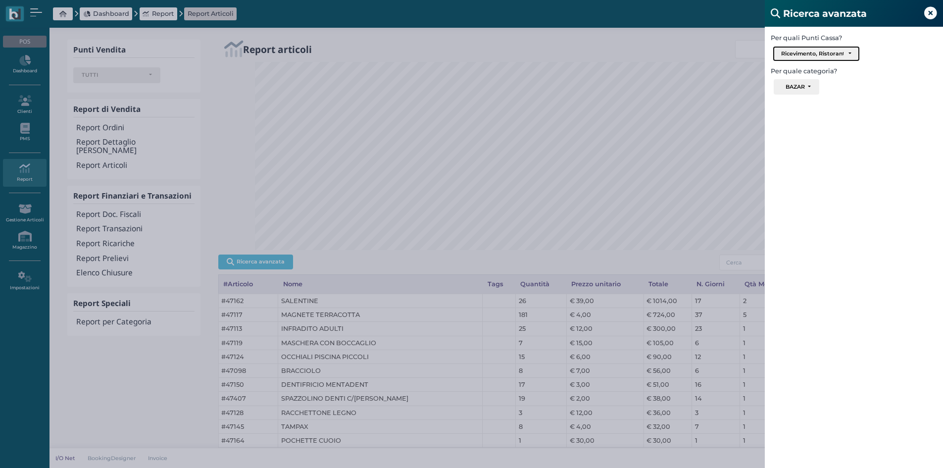
click at [821, 58] on div "Ricevimento, Ristorante, Bar" at bounding box center [817, 54] width 86 height 15
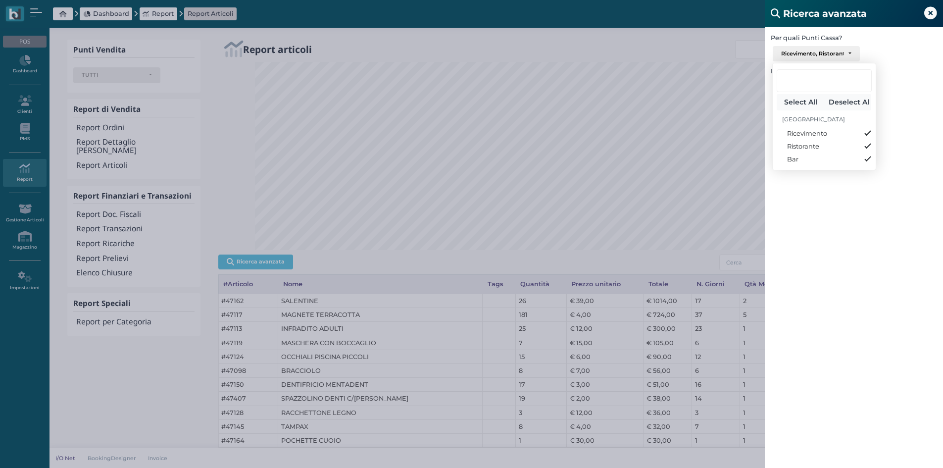
click at [892, 114] on div "Per quali Punti Cassa? Ricevimento Ristorante Bar Ricevimento, Ristorante, Bar …" at bounding box center [854, 261] width 178 height 468
click at [30, 140] on div "Ricerca avanzata Per quali Punti Cassa? Ricevimento Ristorante Bar Ricevimento,…" at bounding box center [471, 234] width 943 height 468
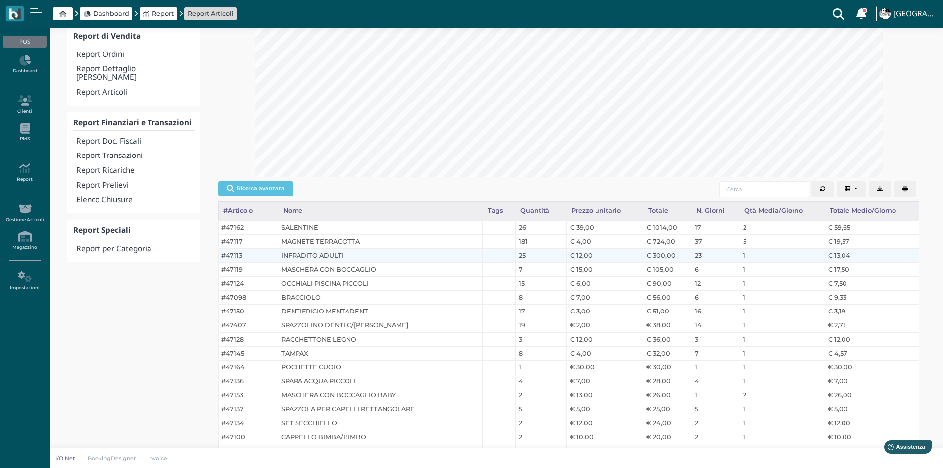
scroll to position [75, 0]
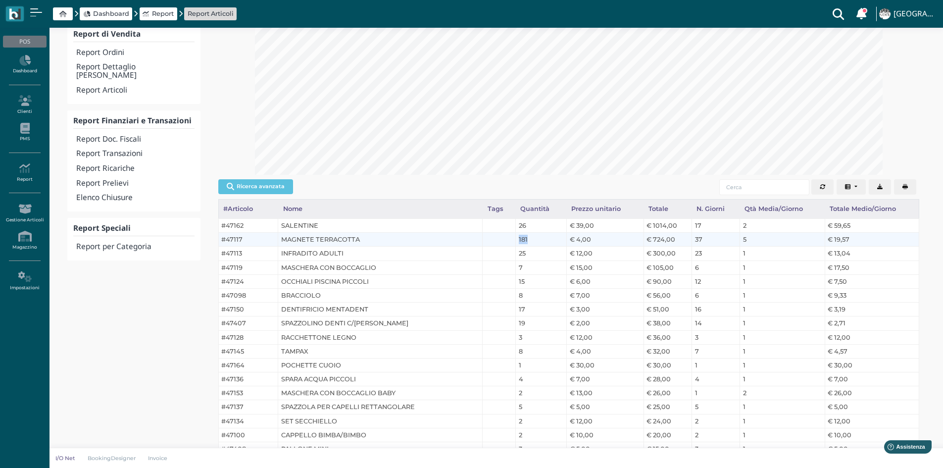
drag, startPoint x: 517, startPoint y: 242, endPoint x: 528, endPoint y: 242, distance: 10.9
click at [528, 242] on td "181" at bounding box center [541, 240] width 51 height 14
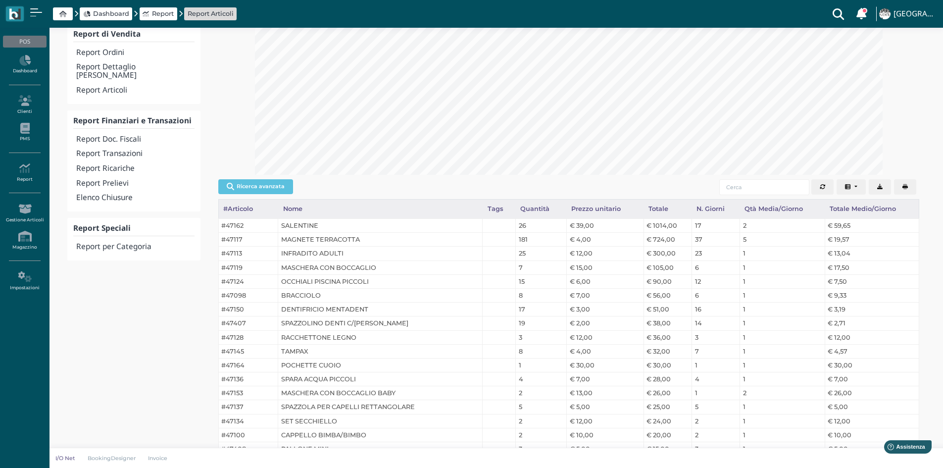
click at [231, 173] on div at bounding box center [568, 81] width 701 height 188
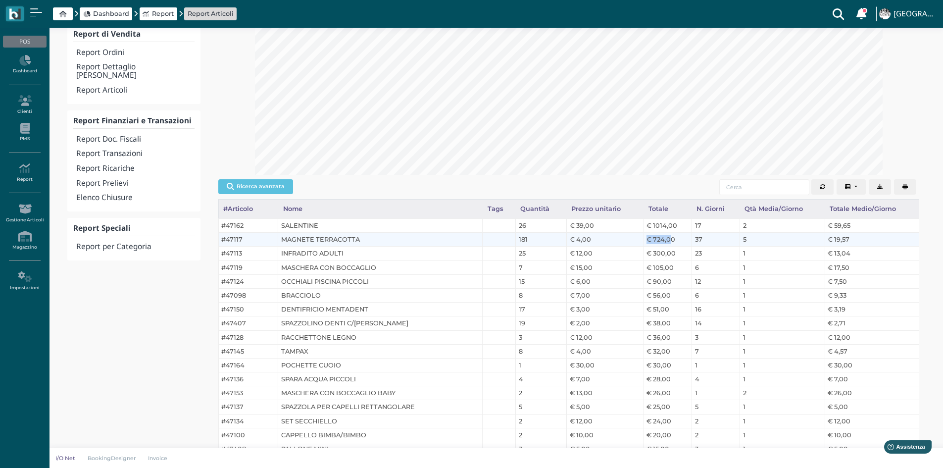
drag, startPoint x: 646, startPoint y: 240, endPoint x: 670, endPoint y: 240, distance: 23.8
click at [670, 240] on td "€ 724,00" at bounding box center [668, 240] width 49 height 14
click at [659, 243] on td "€ 724,00" at bounding box center [668, 240] width 49 height 14
drag, startPoint x: 532, startPoint y: 235, endPoint x: 513, endPoint y: 236, distance: 18.8
click at [513, 236] on tr "#47117 MAGNETE TERRACOTTA 181 € 4,00 € 724,00 37 5 € 19,57" at bounding box center [568, 240] width 701 height 14
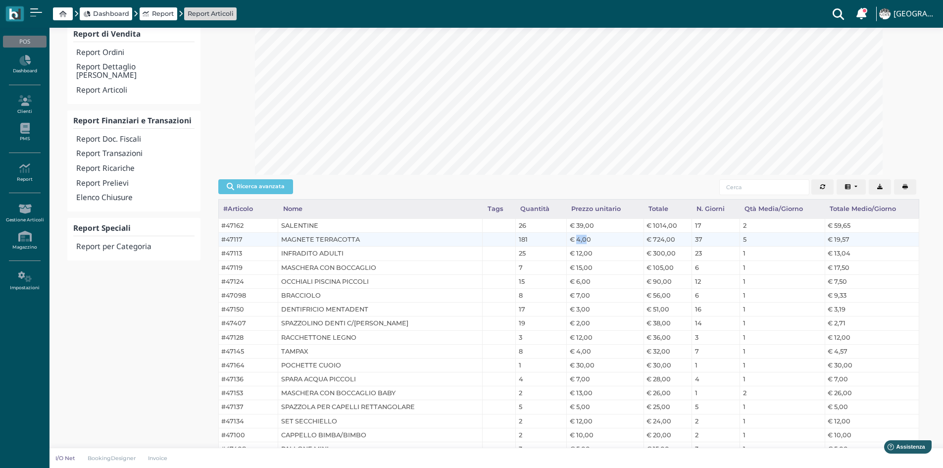
drag, startPoint x: 576, startPoint y: 236, endPoint x: 589, endPoint y: 236, distance: 12.4
click at [589, 236] on td "€ 4,00" at bounding box center [605, 240] width 77 height 14
drag, startPoint x: 649, startPoint y: 244, endPoint x: 669, endPoint y: 244, distance: 19.8
click at [669, 244] on td "€ 724,00" at bounding box center [668, 240] width 49 height 14
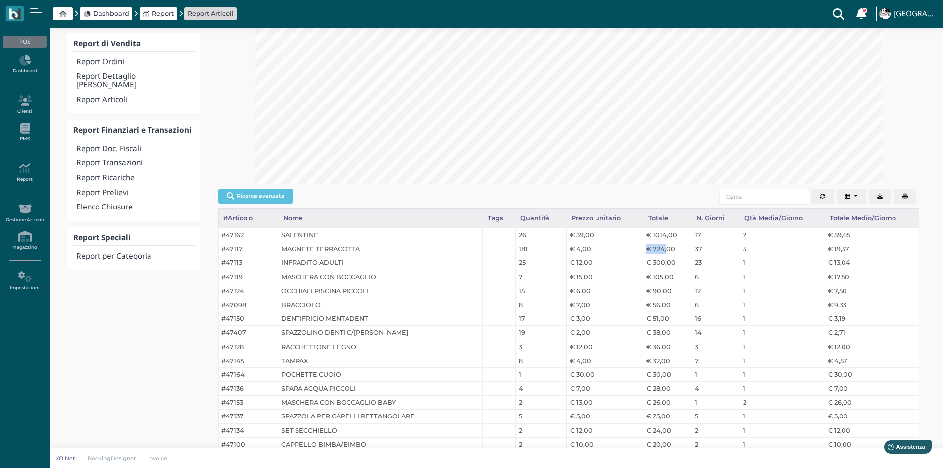
scroll to position [67, 0]
click at [260, 196] on button "Ricerca avanzata" at bounding box center [255, 195] width 75 height 15
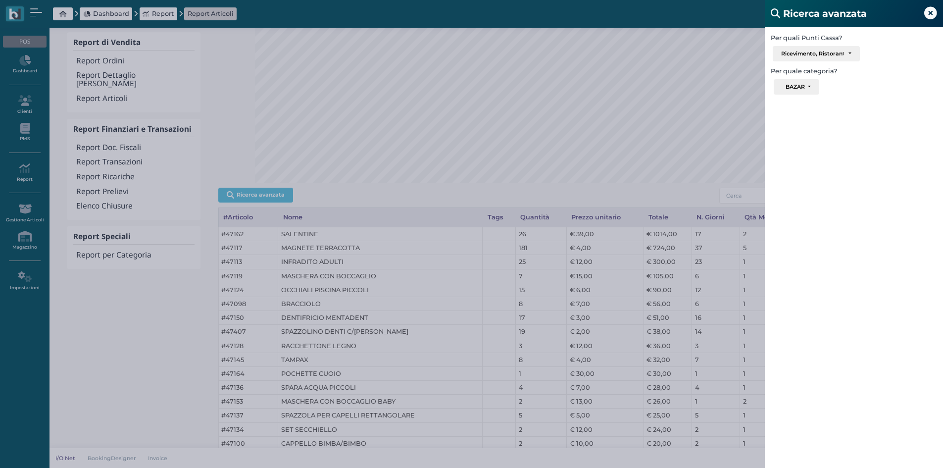
click at [937, 11] on div "Ricerca avanzata" at bounding box center [854, 13] width 178 height 27
click at [933, 13] on icon at bounding box center [931, 13] width 13 height 13
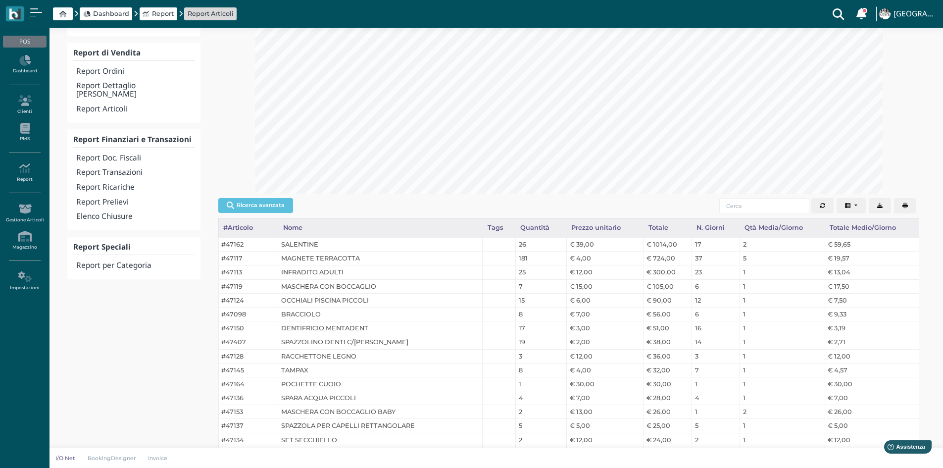
scroll to position [0, 0]
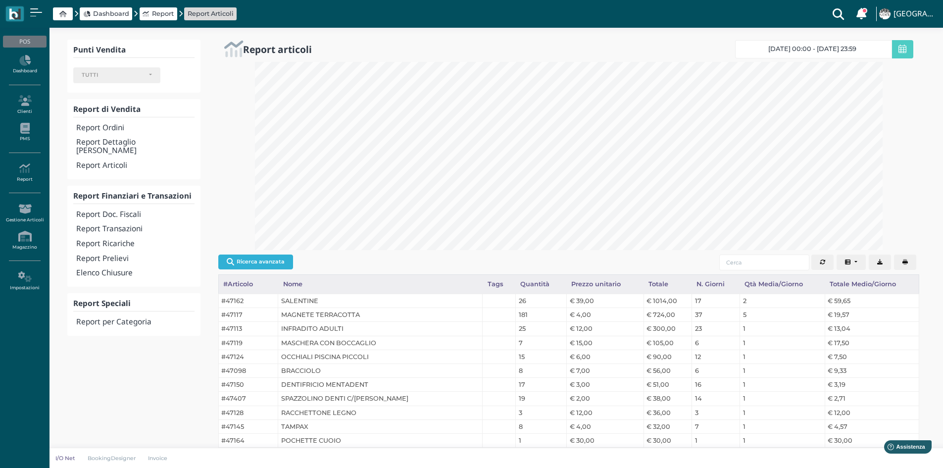
click at [256, 257] on button "Ricerca avanzata" at bounding box center [255, 262] width 75 height 15
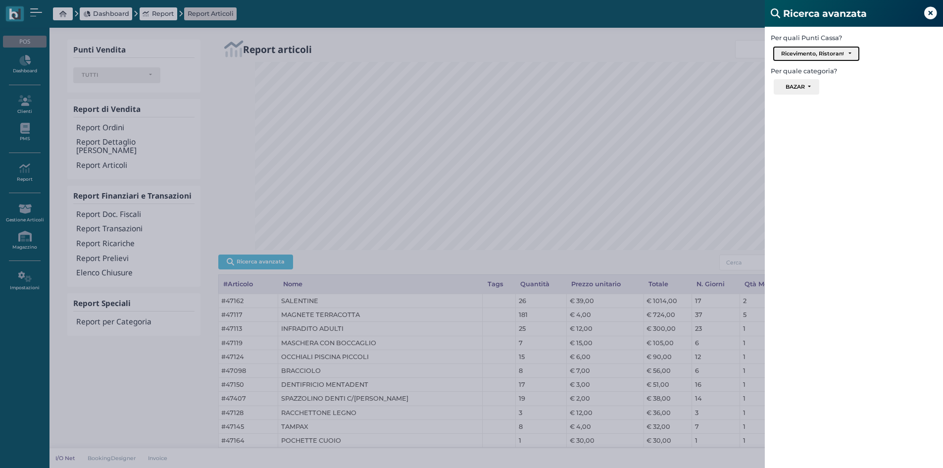
click at [826, 46] on button "Ricevimento, Ristorante, Bar" at bounding box center [816, 54] width 87 height 16
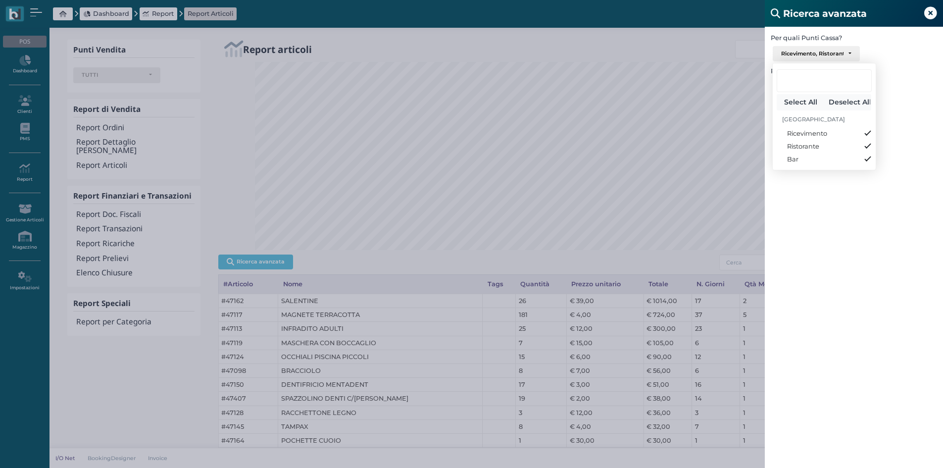
click at [833, 101] on button "Deselect All" at bounding box center [848, 102] width 48 height 16
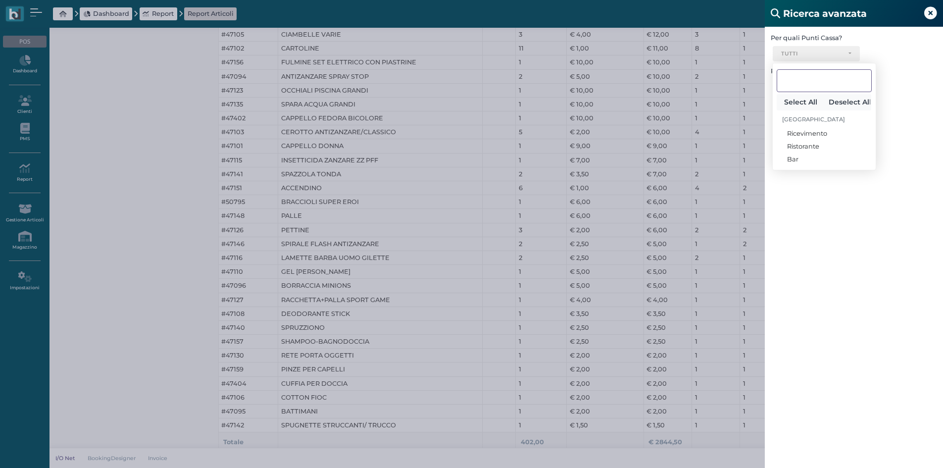
scroll to position [593, 0]
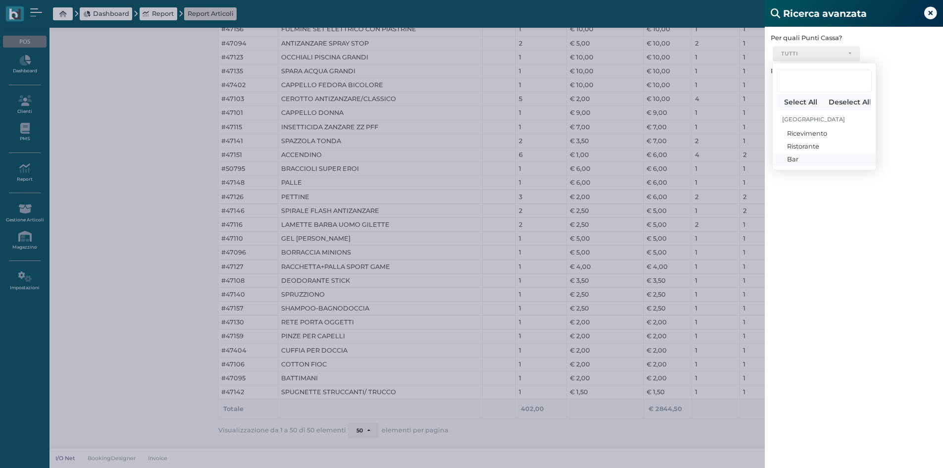
click at [820, 162] on link "Bar" at bounding box center [824, 159] width 103 height 13
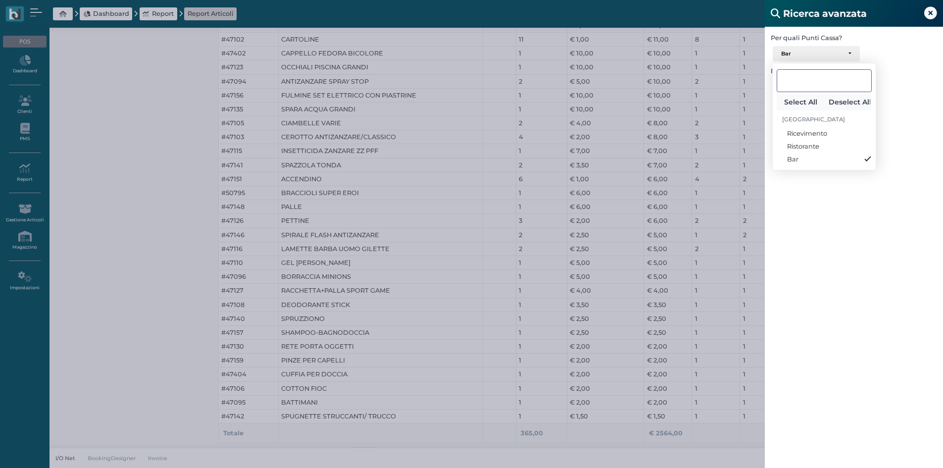
scroll to position [579, 0]
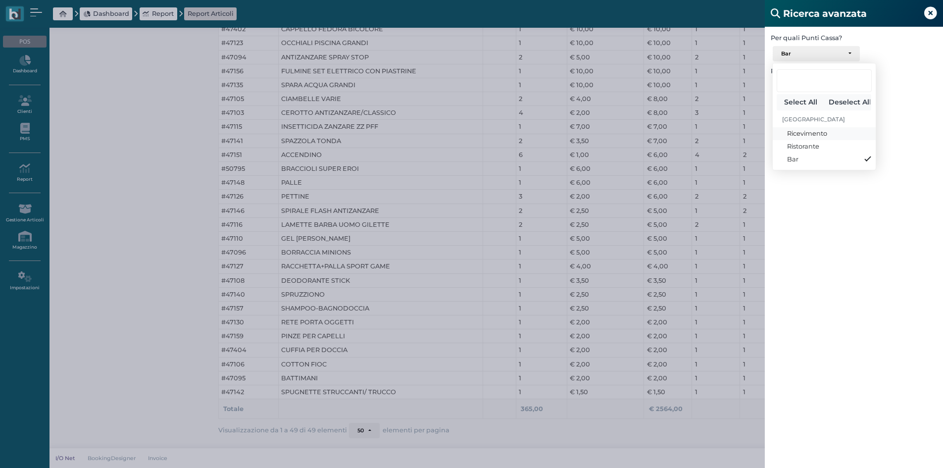
click at [806, 137] on span "Ricevimento" at bounding box center [807, 133] width 40 height 9
select select "337"
click at [811, 146] on span "Ristorante" at bounding box center [803, 146] width 32 height 9
click at [838, 103] on button "Deselect All" at bounding box center [848, 102] width 48 height 16
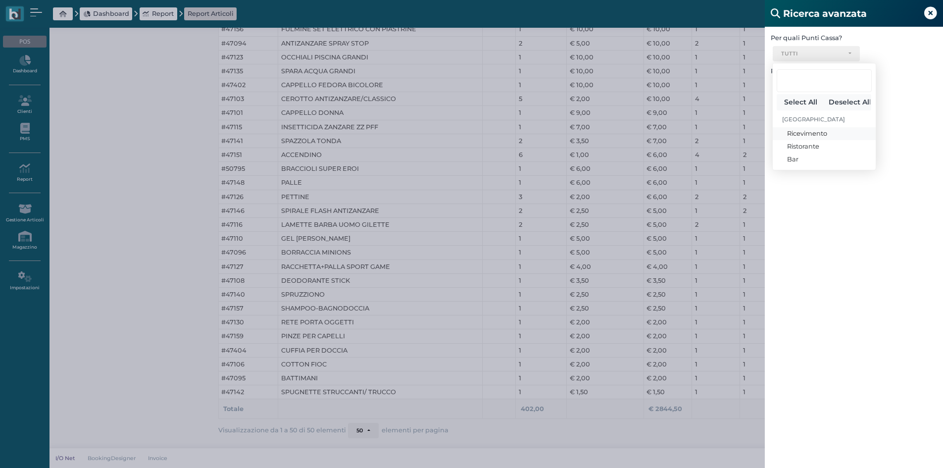
click at [823, 133] on span "Ricevimento" at bounding box center [807, 133] width 40 height 9
select select "337"
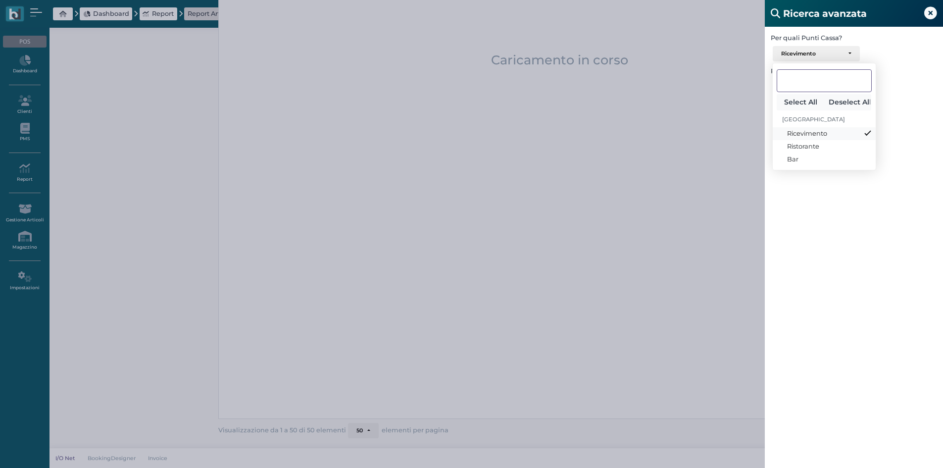
scroll to position [32, 0]
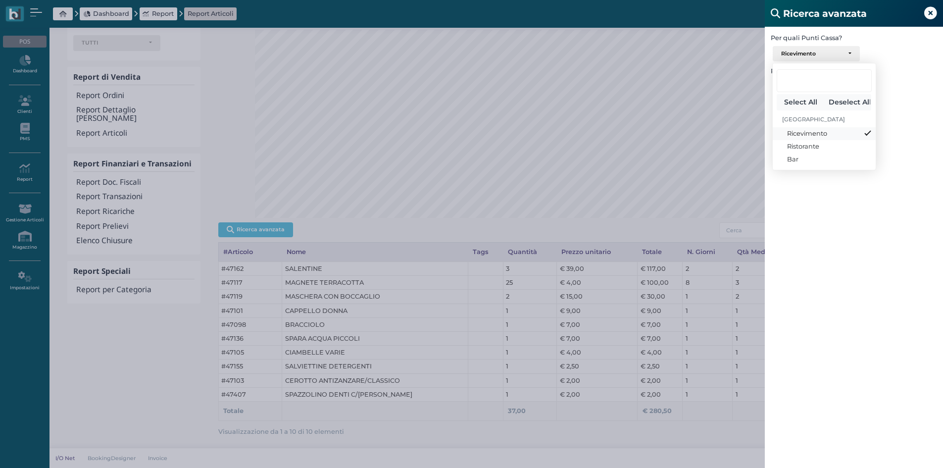
click at [804, 133] on span "Ricevimento" at bounding box center [807, 133] width 40 height 9
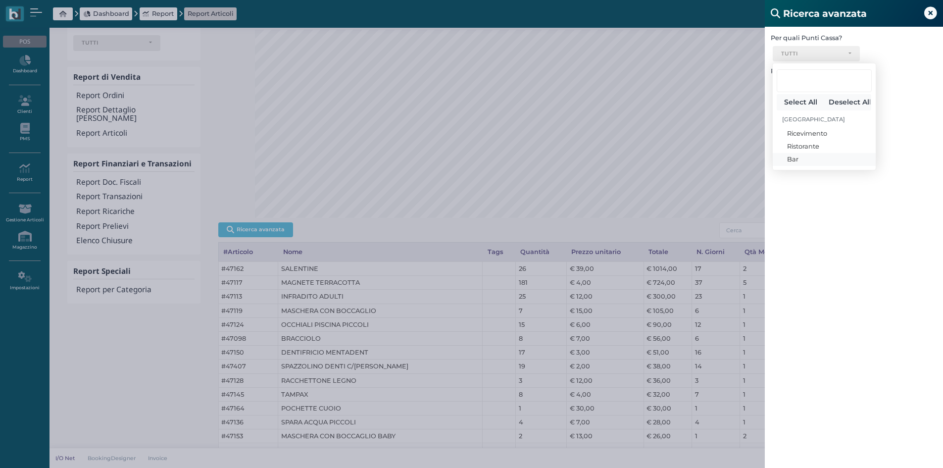
click at [810, 158] on link "Bar" at bounding box center [824, 159] width 103 height 13
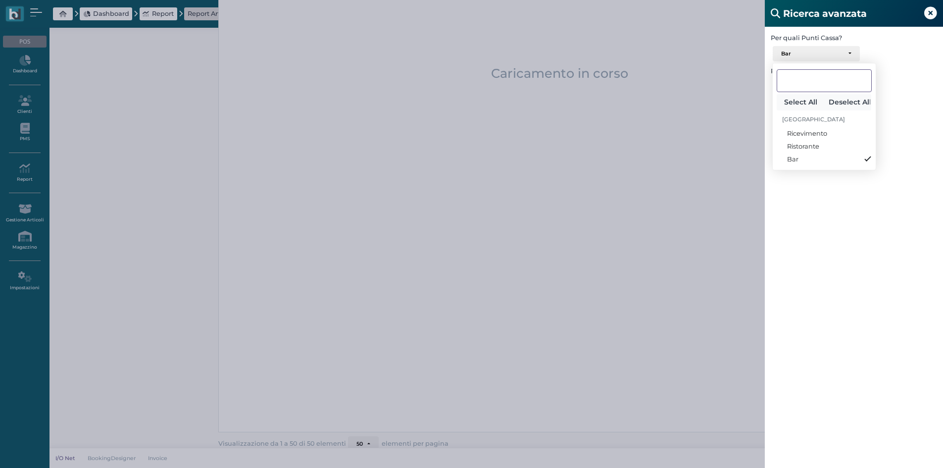
scroll to position [579, 0]
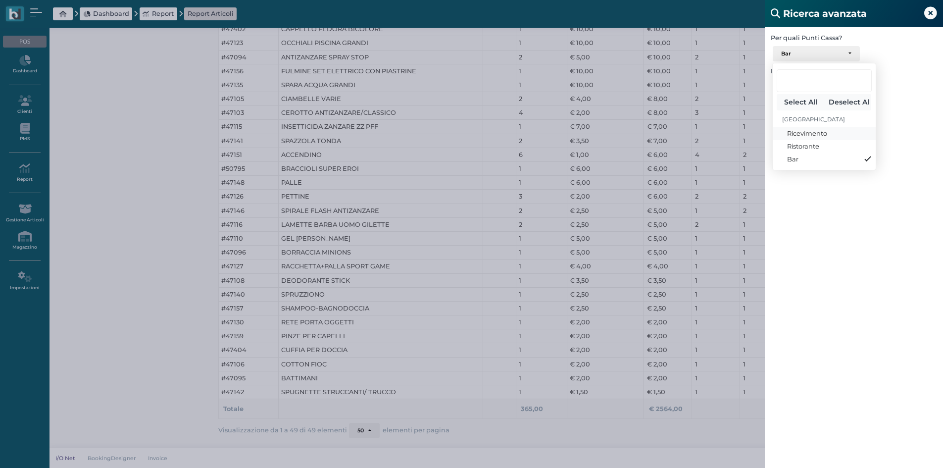
click at [829, 134] on link "Ricevimento" at bounding box center [824, 133] width 103 height 13
select select "337"
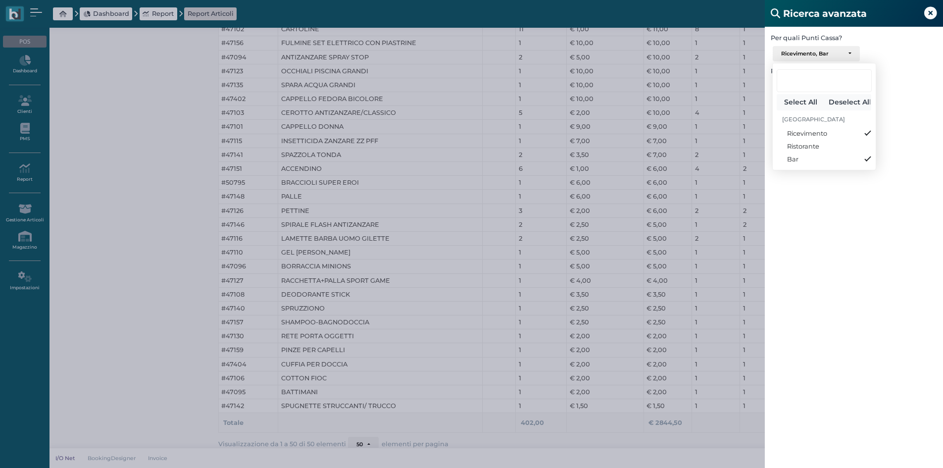
click at [933, 10] on icon at bounding box center [931, 13] width 13 height 13
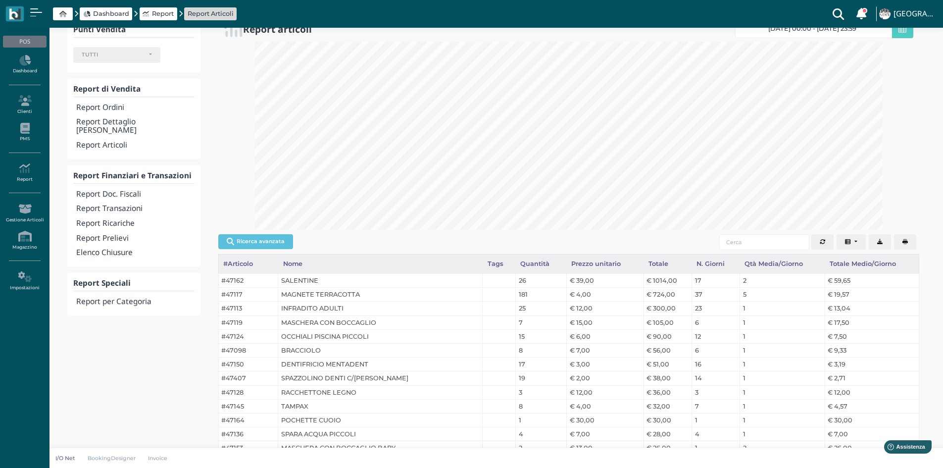
scroll to position [0, 0]
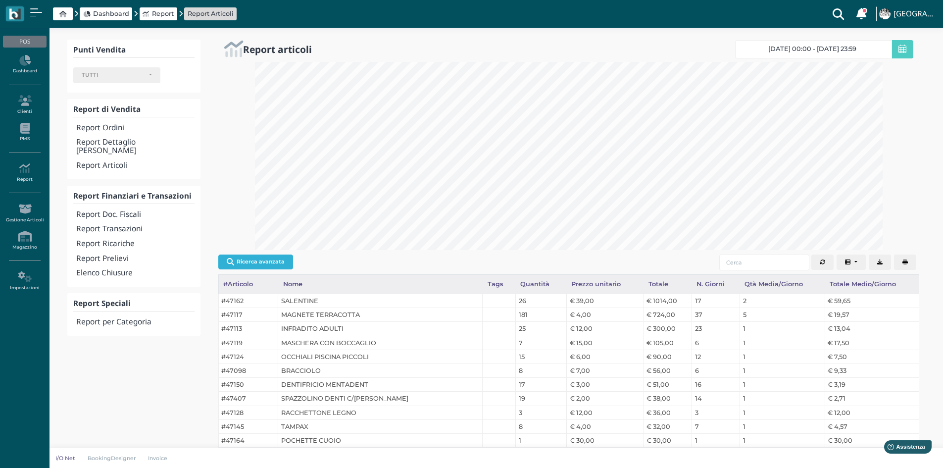
click at [274, 260] on button "Ricerca avanzata" at bounding box center [255, 262] width 75 height 15
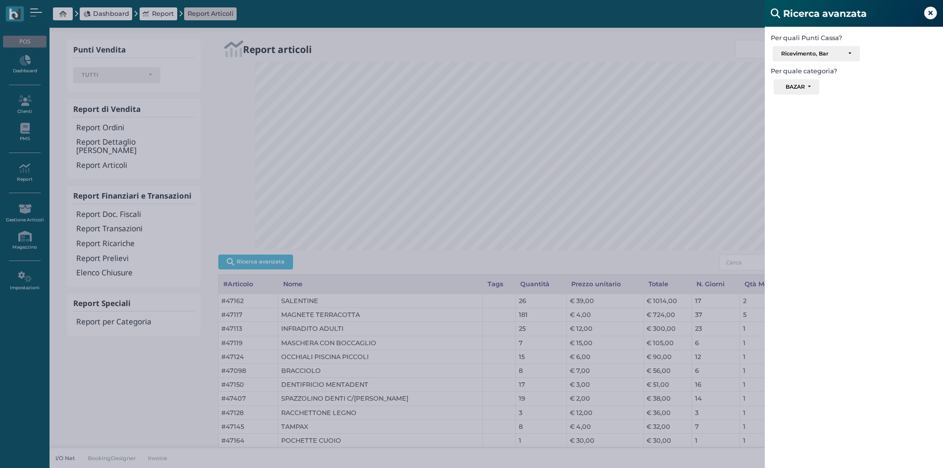
click at [930, 12] on icon at bounding box center [931, 13] width 13 height 13
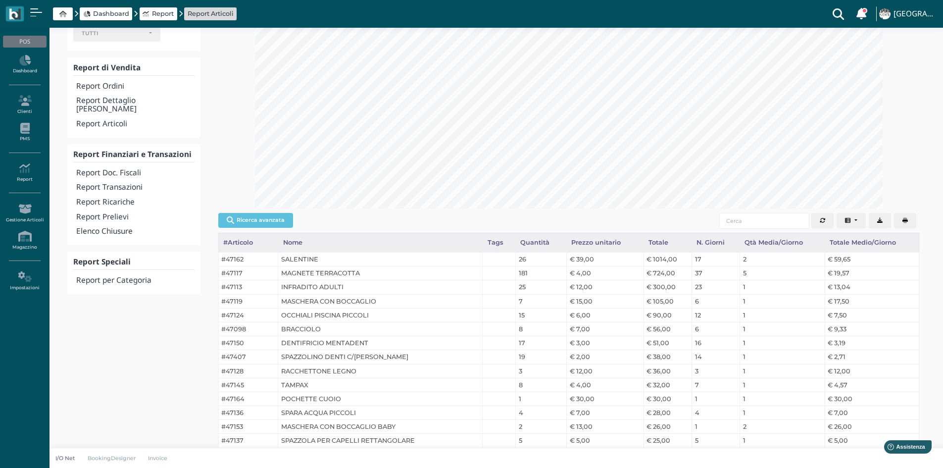
scroll to position [99, 0]
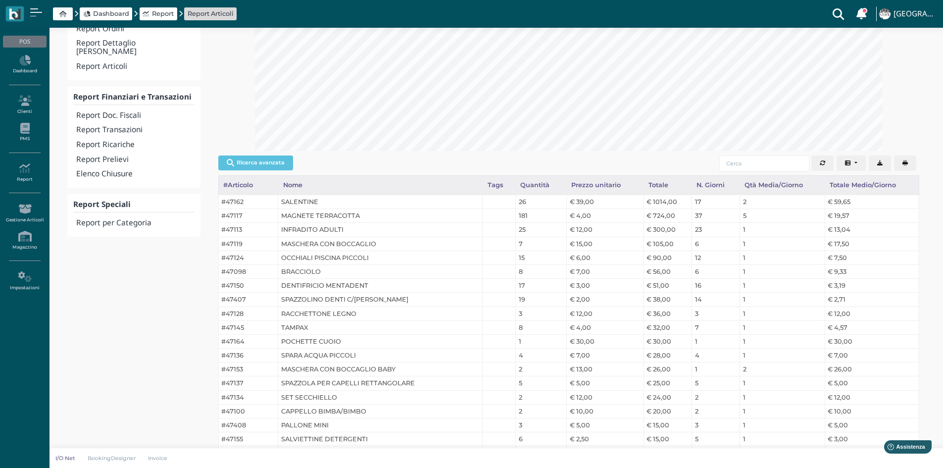
click at [270, 156] on button "Ricerca avanzata" at bounding box center [255, 162] width 75 height 15
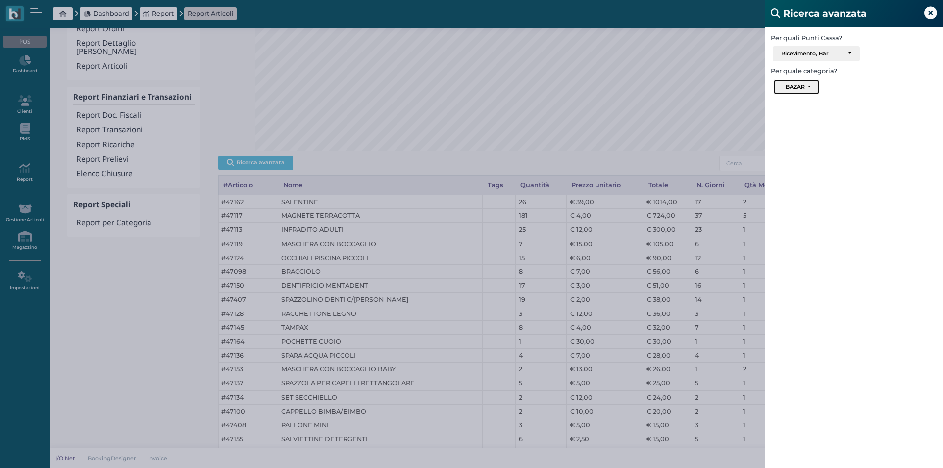
click at [809, 87] on button "BAZAR" at bounding box center [796, 87] width 45 height 16
click at [817, 171] on link "GELATI" at bounding box center [828, 172] width 106 height 11
select select "1715"
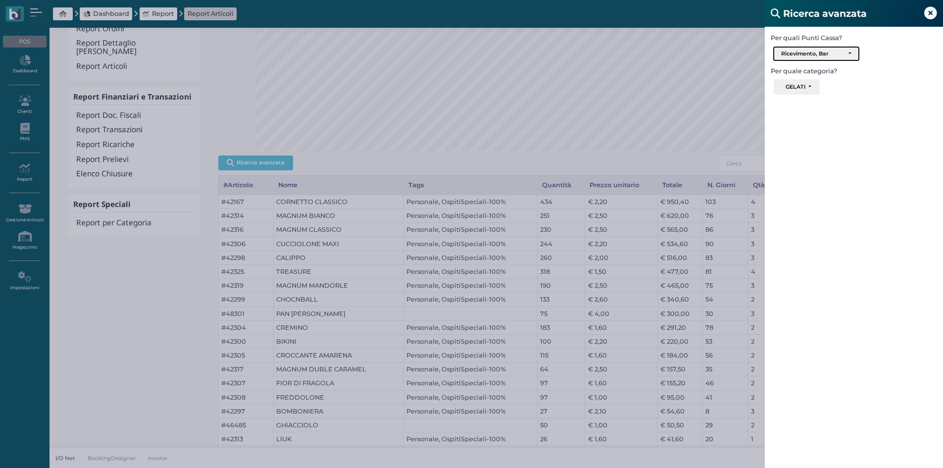
click at [840, 54] on div "Ricevimento, Bar" at bounding box center [812, 54] width 62 height 7
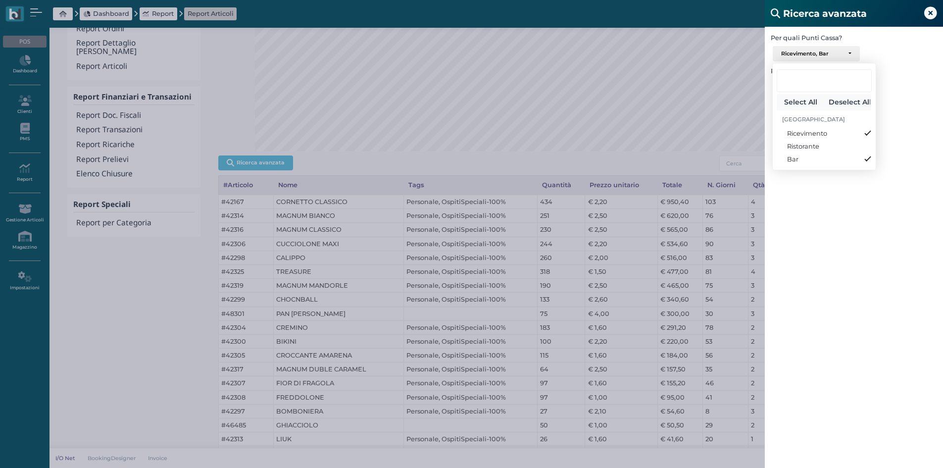
click at [849, 99] on button "Deselect All" at bounding box center [848, 102] width 48 height 16
select select
click at [900, 139] on div "Per quali Punti Cassa? Ricevimento Ristorante Bar TUTTI Select All Deselect All…" at bounding box center [854, 261] width 178 height 468
click at [492, 162] on div "Ricerca avanzata Per quali Punti Cassa? Ricevimento Ristorante Bar TUTTI Select…" at bounding box center [471, 234] width 943 height 468
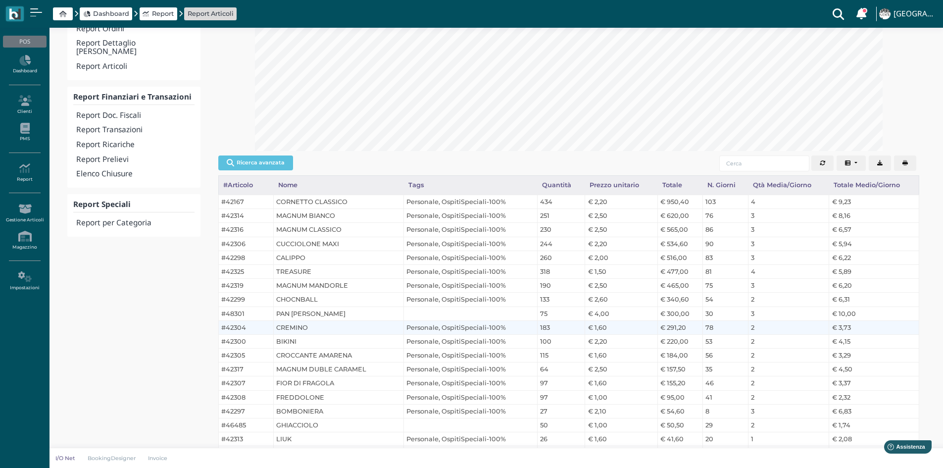
scroll to position [0, 0]
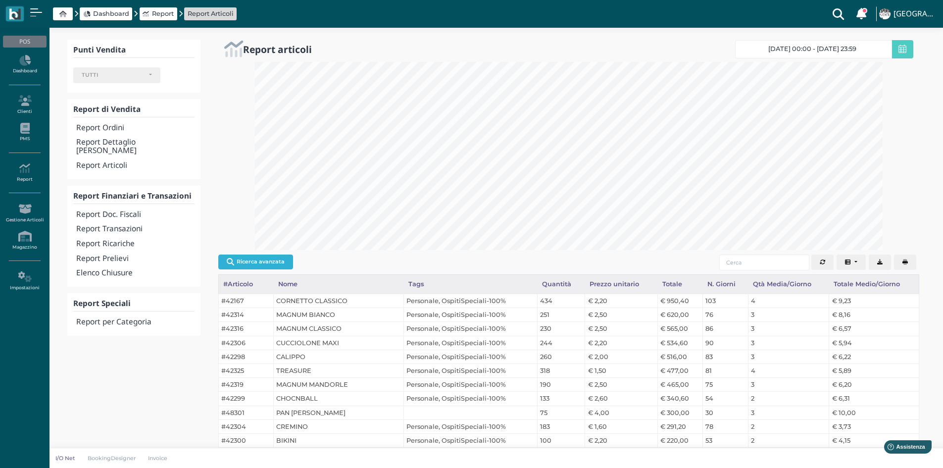
click at [266, 262] on button "Ricerca avanzata" at bounding box center [255, 262] width 75 height 15
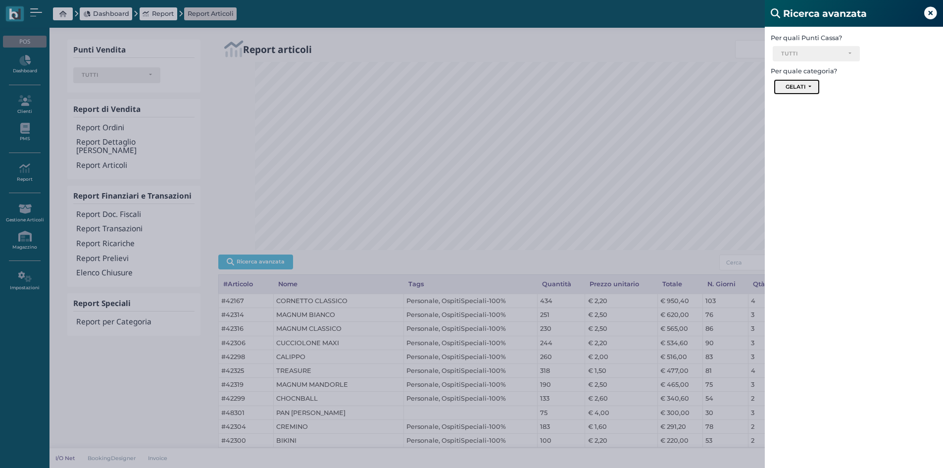
click at [813, 83] on button "GELATI" at bounding box center [797, 87] width 46 height 16
click at [801, 167] on link "SPA" at bounding box center [828, 165] width 106 height 11
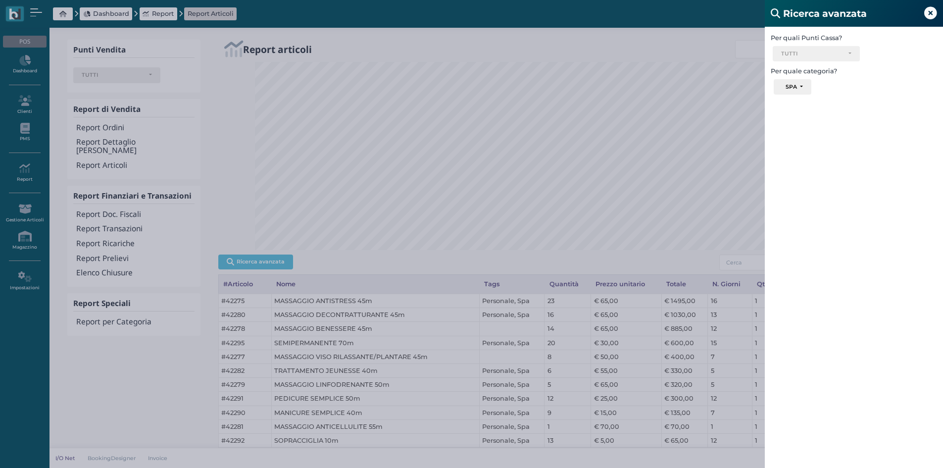
click at [934, 8] on icon at bounding box center [931, 13] width 13 height 13
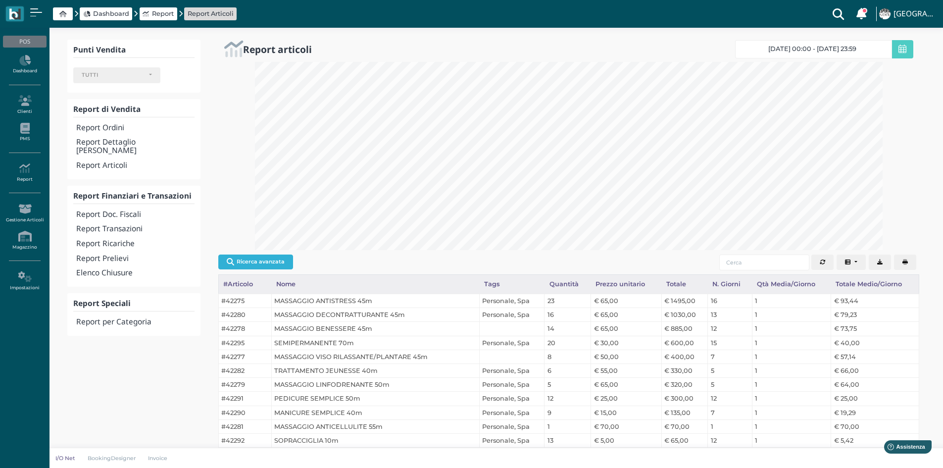
click at [265, 266] on button "Ricerca avanzata" at bounding box center [255, 262] width 75 height 15
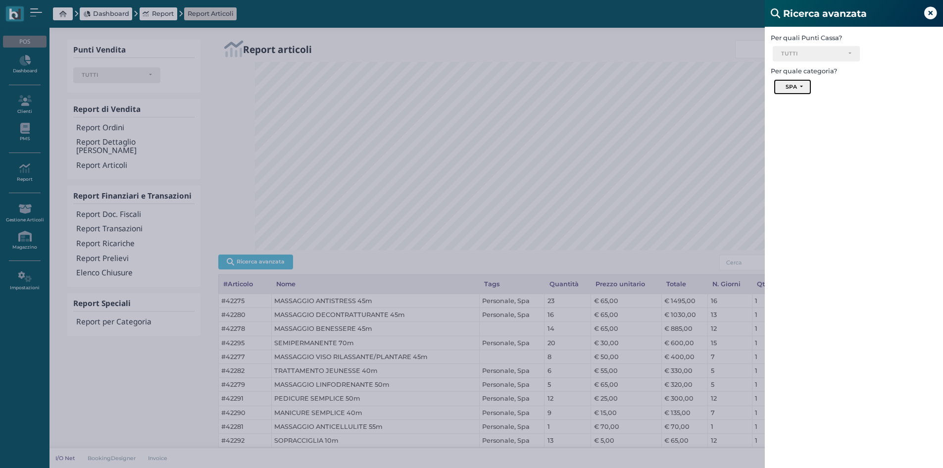
click at [797, 84] on div "SPA" at bounding box center [792, 86] width 13 height 7
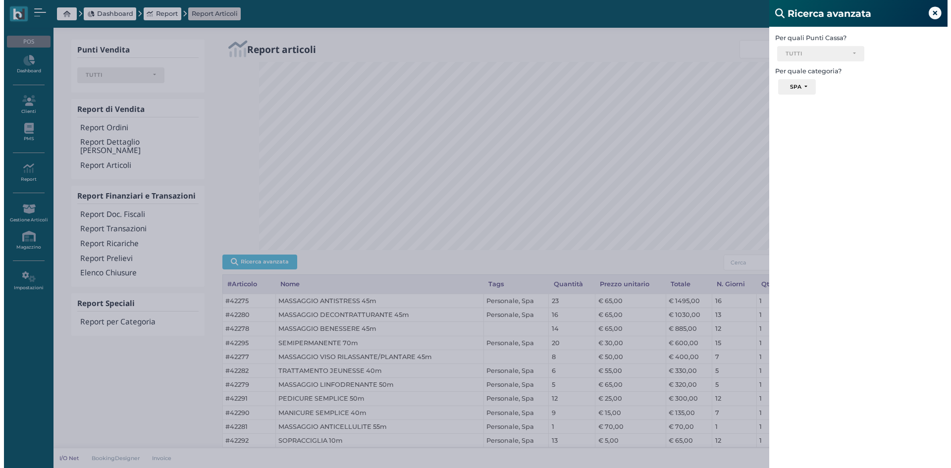
scroll to position [13, 0]
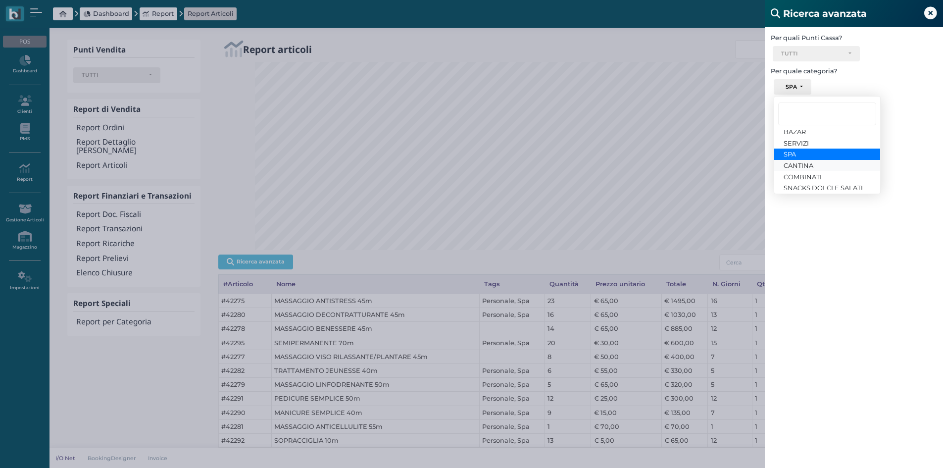
click at [799, 163] on span "CANTINA" at bounding box center [799, 165] width 30 height 8
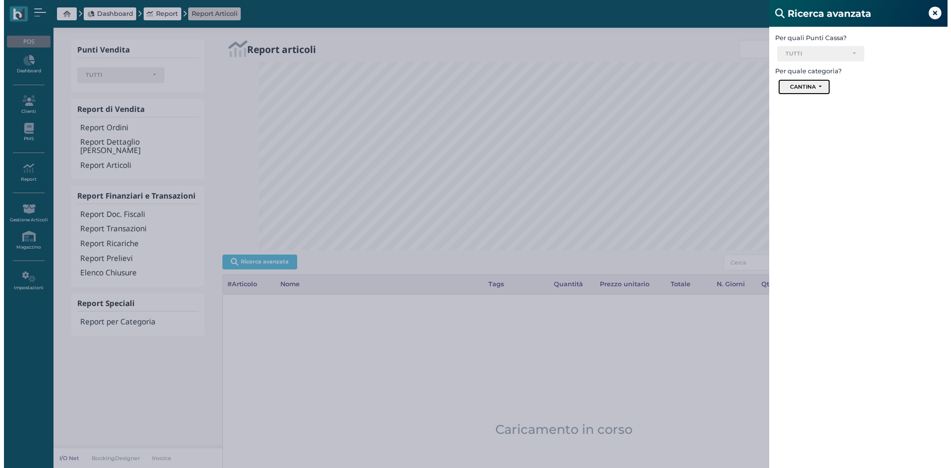
scroll to position [188, 648]
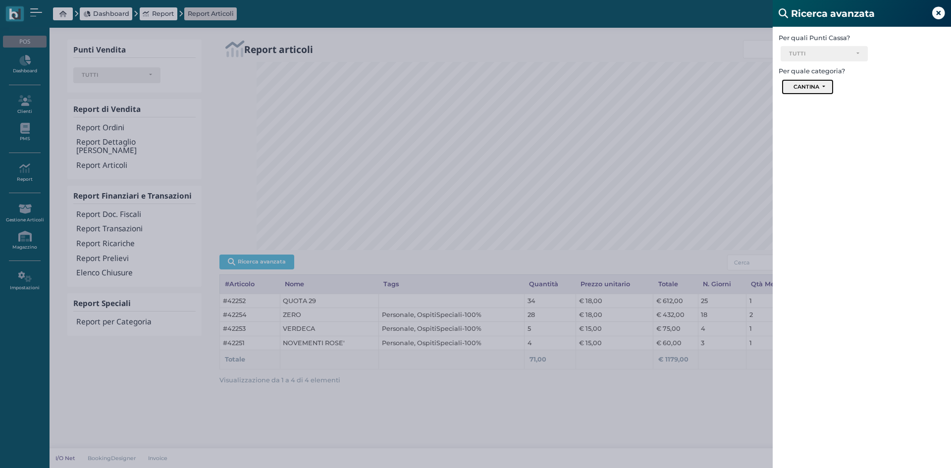
click at [828, 88] on button "CANTINA" at bounding box center [807, 87] width 52 height 16
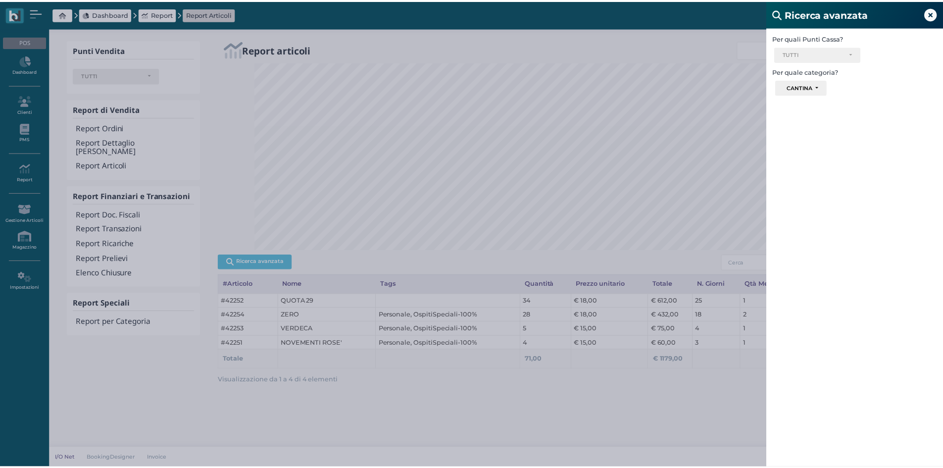
scroll to position [27, 0]
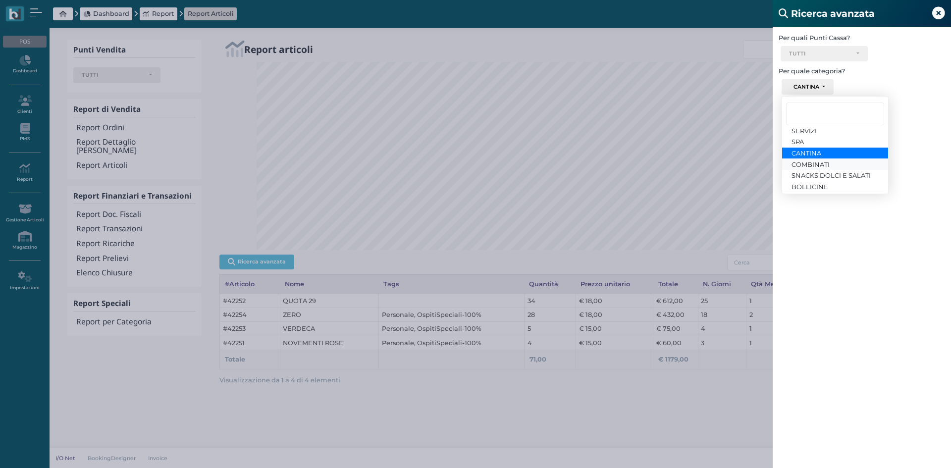
click at [814, 165] on span "COMBINATI" at bounding box center [810, 164] width 38 height 8
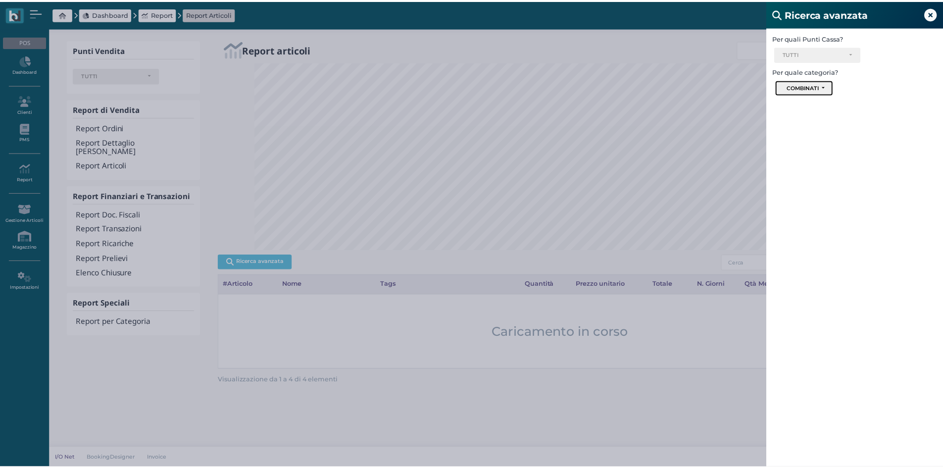
scroll to position [495022, 494567]
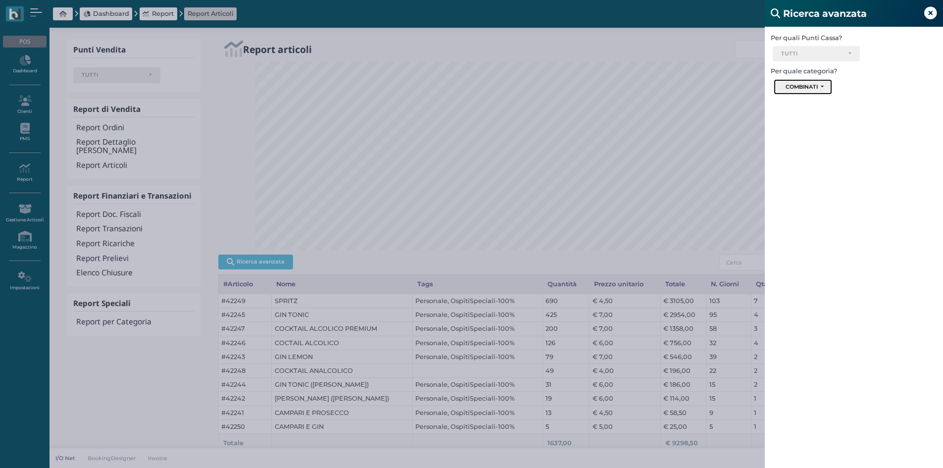
click at [824, 86] on button "COMBINATI" at bounding box center [803, 87] width 58 height 16
click at [807, 164] on span "SNACKS DOLCI E SALATI" at bounding box center [823, 162] width 79 height 8
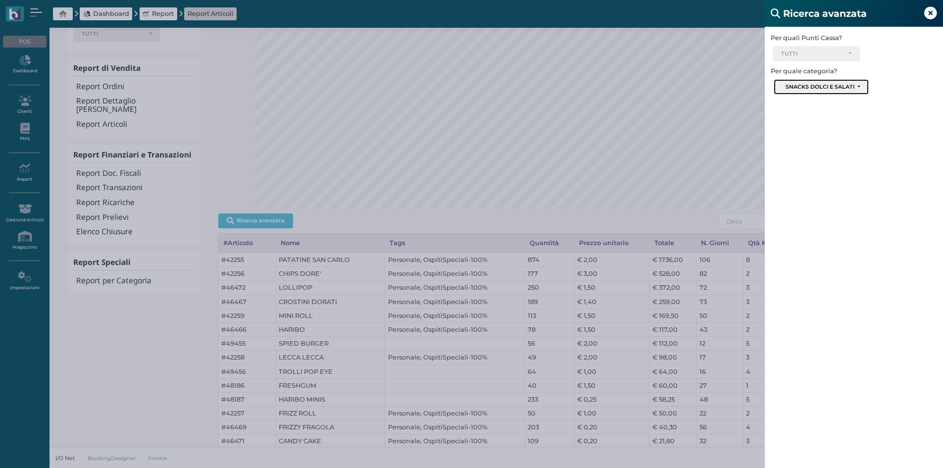
scroll to position [132, 0]
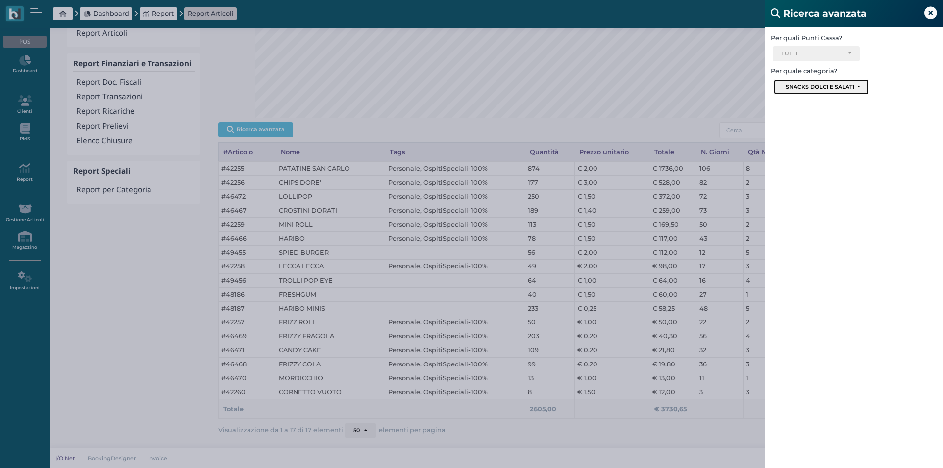
click at [848, 89] on div "SNACKS DOLCI E SALATI" at bounding box center [820, 86] width 69 height 7
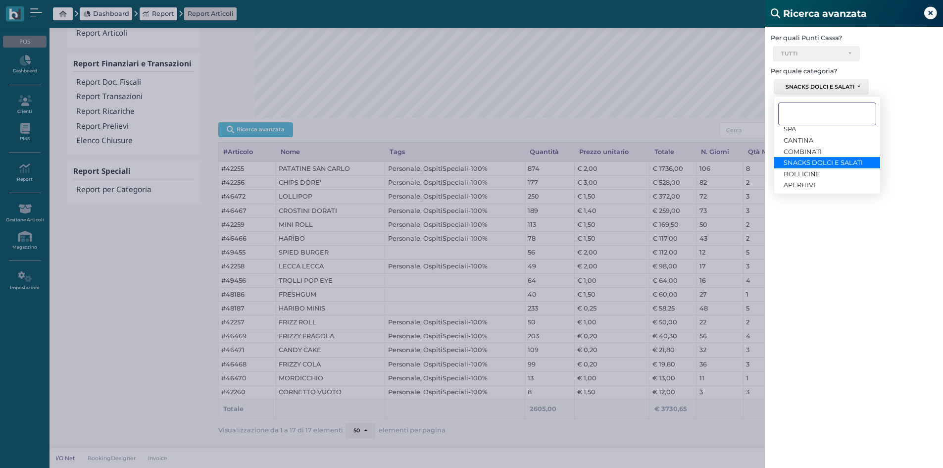
scroll to position [55, 0]
click at [811, 162] on span "BOLLICINE" at bounding box center [802, 161] width 37 height 8
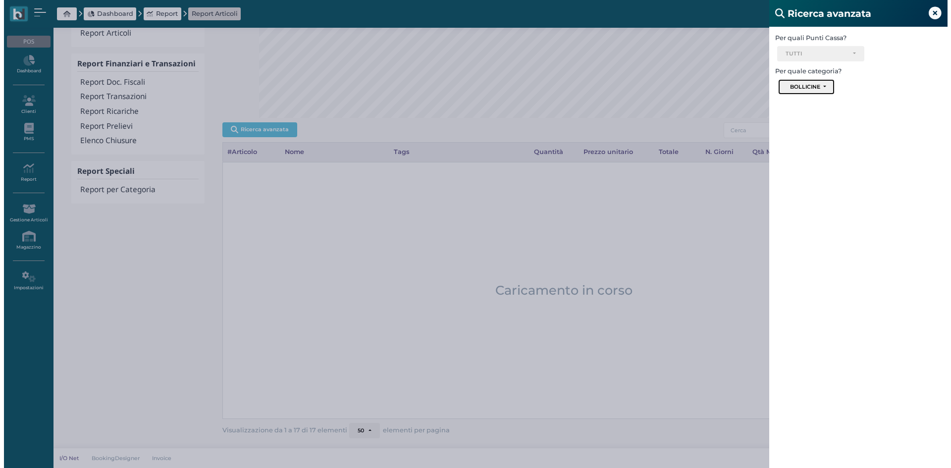
scroll to position [188, 648]
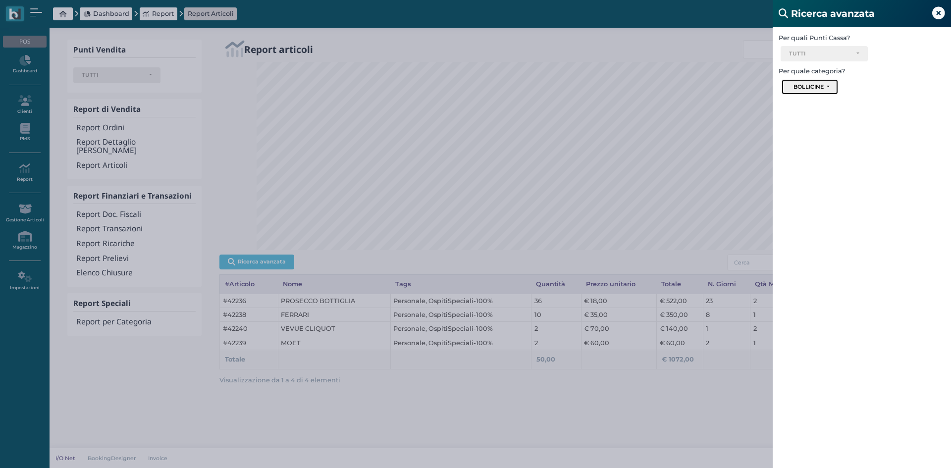
click at [829, 88] on button "BOLLICINE" at bounding box center [809, 87] width 56 height 16
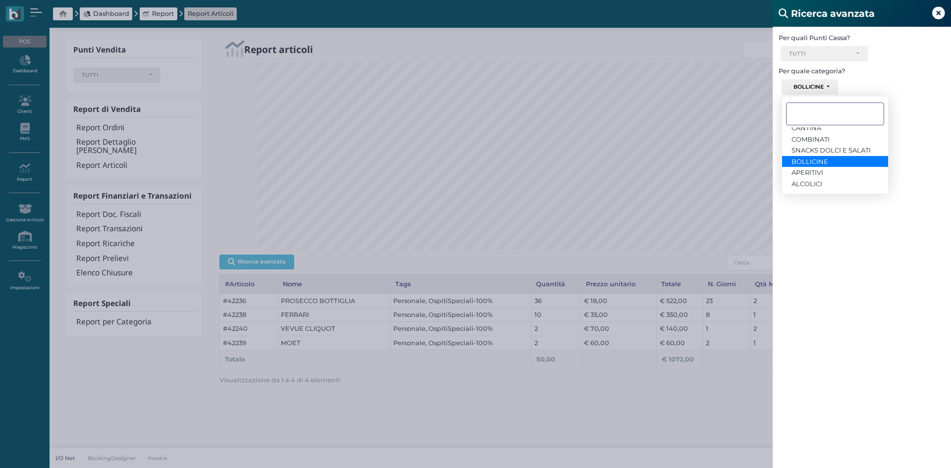
scroll to position [69, 0]
click at [811, 161] on span "APERITIVI" at bounding box center [807, 160] width 32 height 8
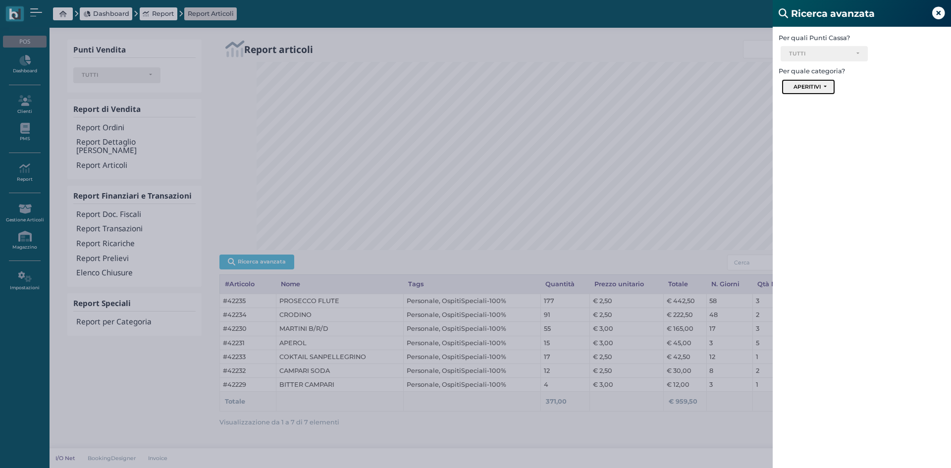
click at [825, 85] on button "APERITIVI" at bounding box center [807, 87] width 53 height 16
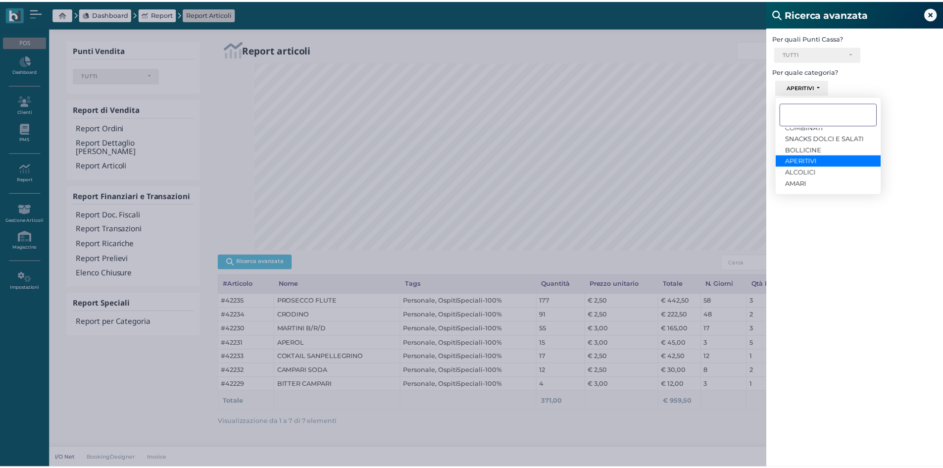
scroll to position [83, 0]
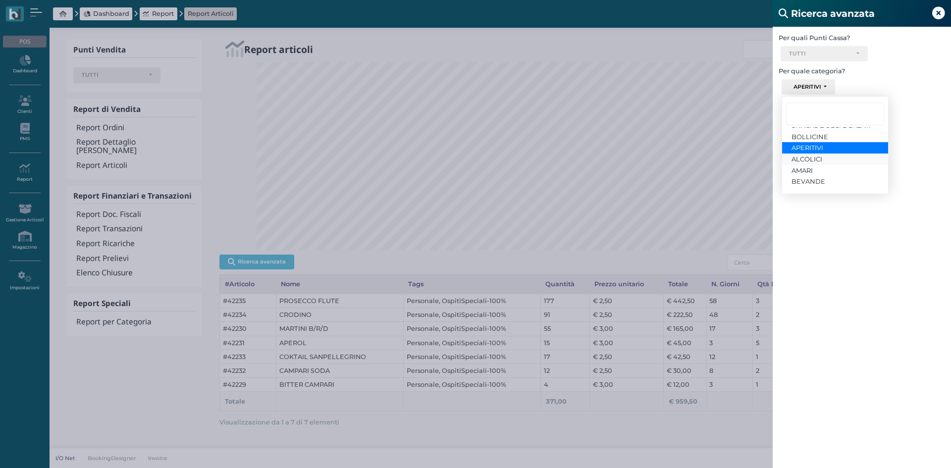
click at [811, 158] on span "ALCOLICI" at bounding box center [806, 159] width 31 height 8
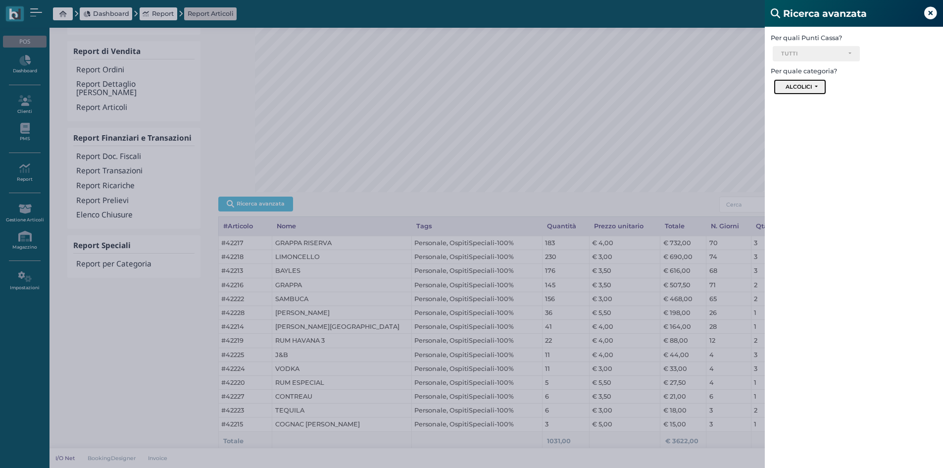
scroll to position [91, 0]
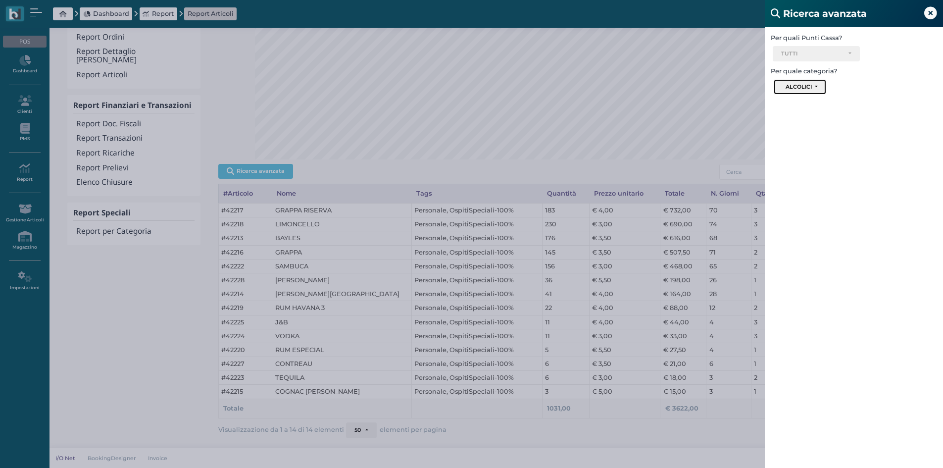
click at [811, 86] on div "ALCOLICI" at bounding box center [799, 86] width 26 height 7
click at [810, 158] on link "AMARI" at bounding box center [828, 157] width 106 height 11
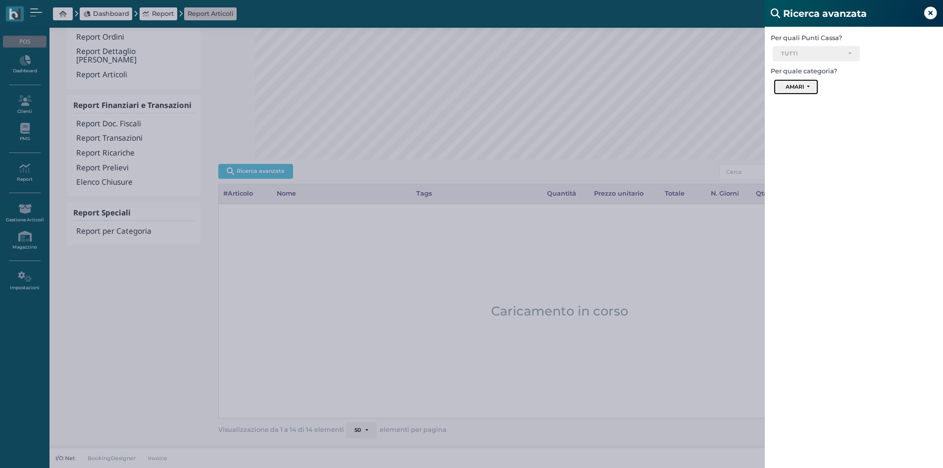
scroll to position [4, 0]
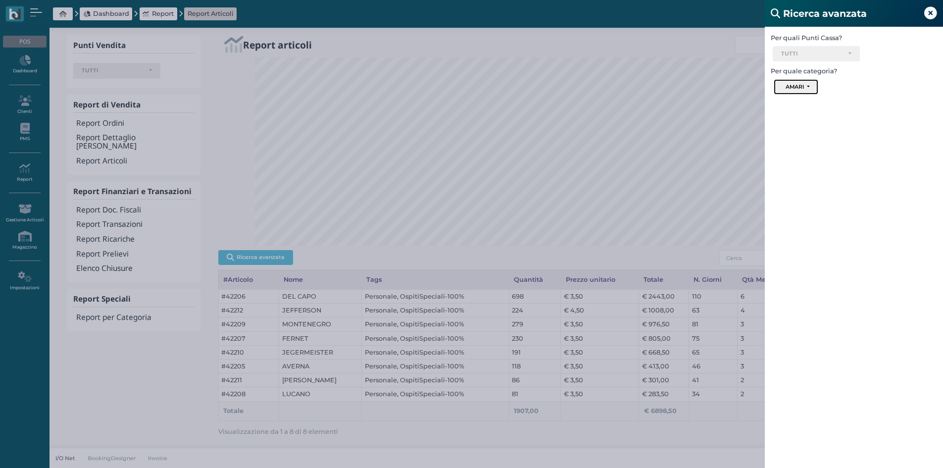
click at [810, 85] on button "AMARI" at bounding box center [796, 87] width 44 height 16
click at [802, 160] on span "BEVANDE" at bounding box center [801, 161] width 34 height 8
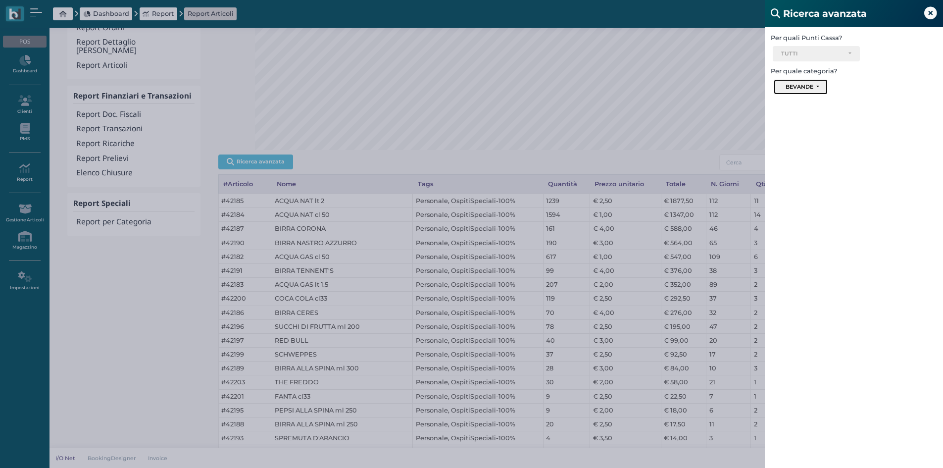
scroll to position [202, 0]
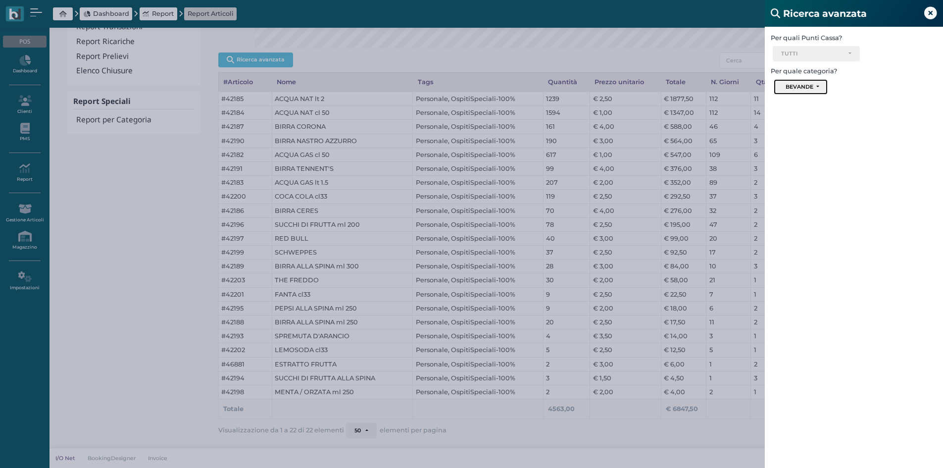
click at [810, 88] on div "BEVANDE" at bounding box center [800, 86] width 28 height 7
click at [799, 172] on span "GELATI" at bounding box center [795, 173] width 23 height 8
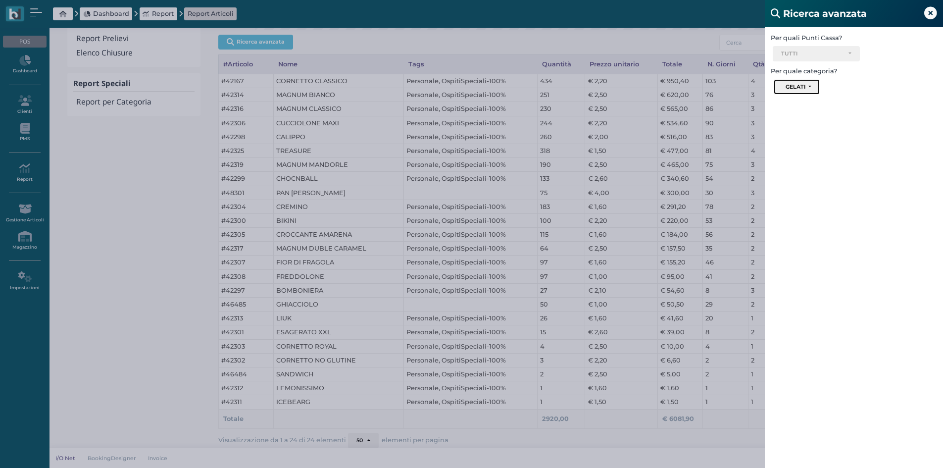
scroll to position [230, 0]
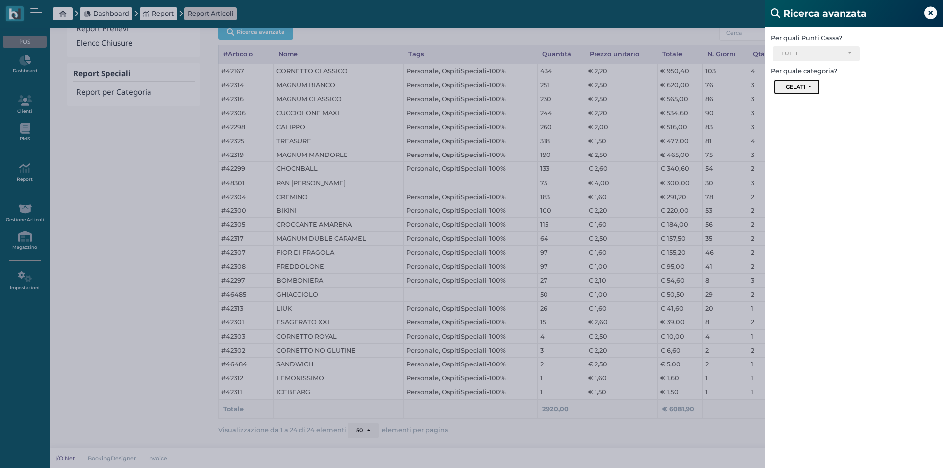
click at [813, 87] on button "GELATI" at bounding box center [797, 87] width 46 height 16
click at [806, 182] on span "CAFFETTERIA" at bounding box center [806, 184] width 44 height 8
select select "1714"
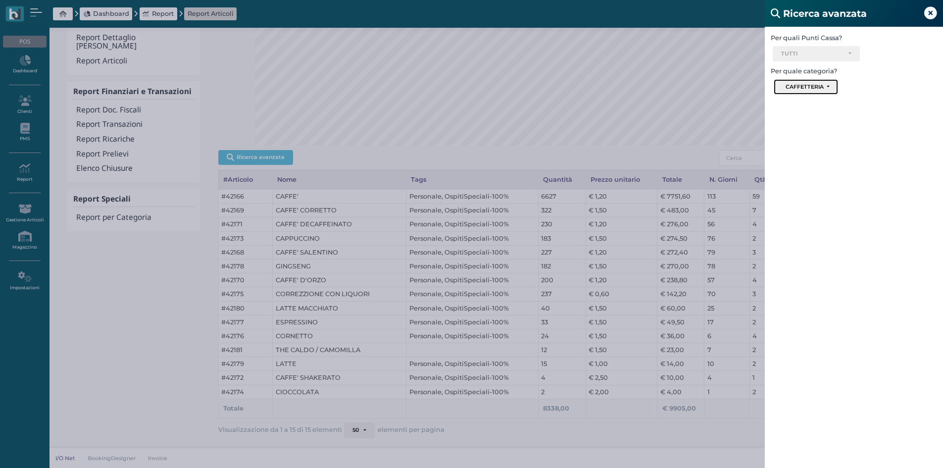
scroll to position [104, 0]
click at [817, 85] on div "CAFFETTERIA" at bounding box center [805, 86] width 38 height 7
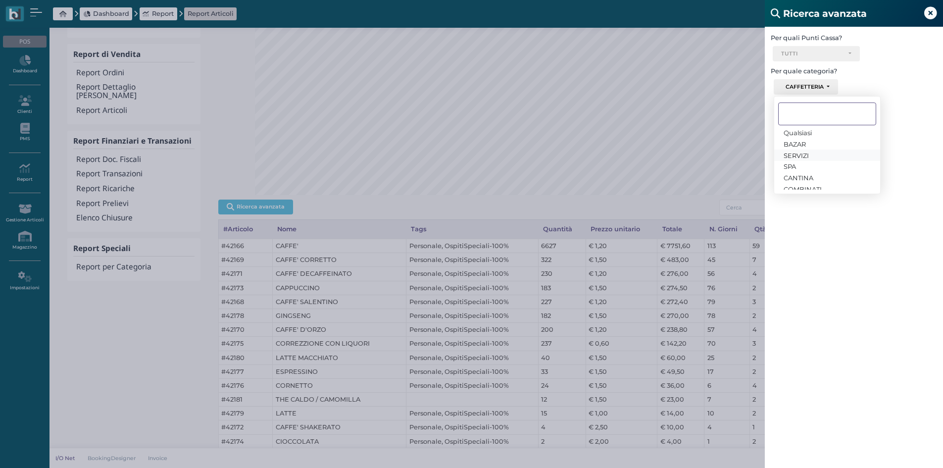
scroll to position [5, 0]
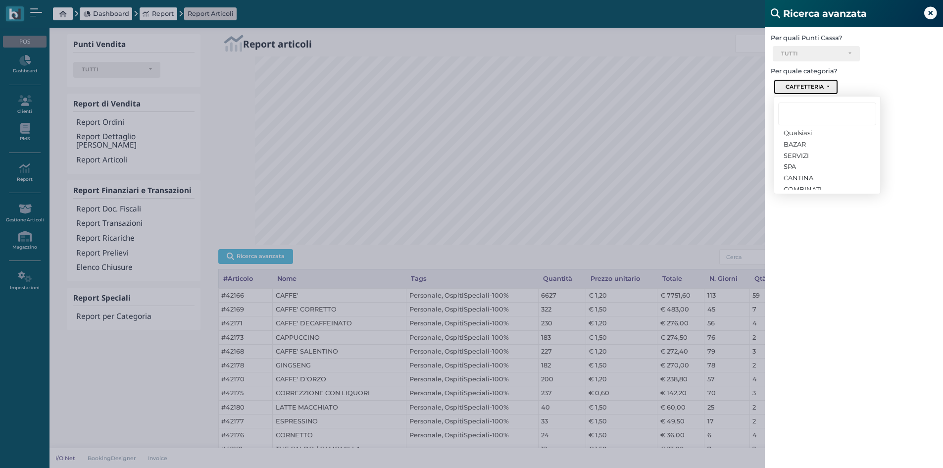
click at [825, 83] on div "CAFFETTERIA" at bounding box center [806, 86] width 40 height 7
click at [830, 82] on button "CAFFETTERIA" at bounding box center [806, 87] width 64 height 16
click at [812, 131] on span "Qualsiasi" at bounding box center [798, 133] width 28 height 8
select select
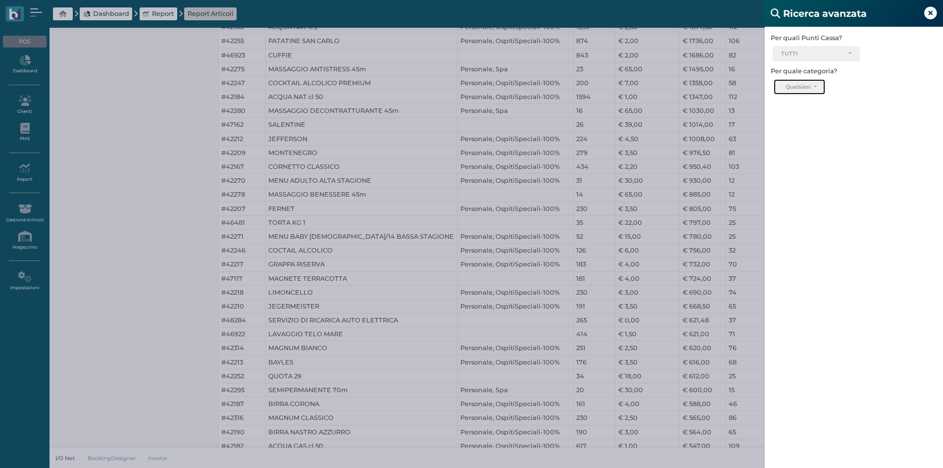
scroll to position [345, 0]
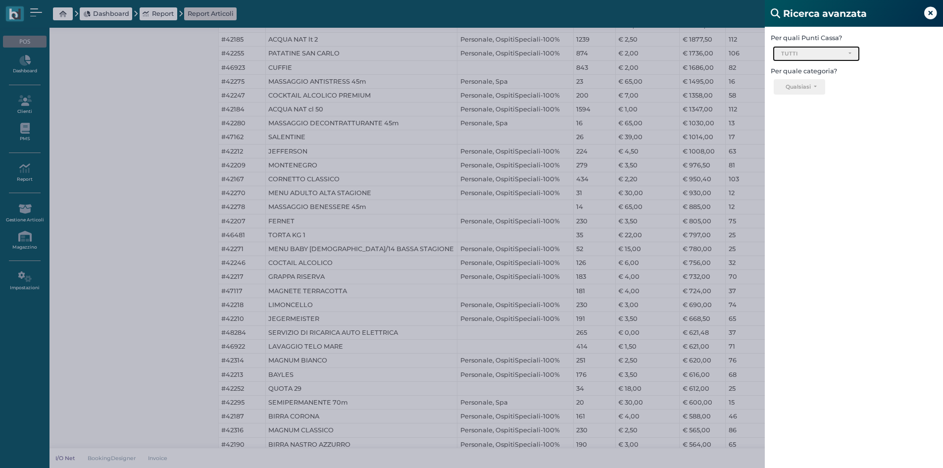
click at [850, 54] on div "TUTTI" at bounding box center [816, 54] width 70 height 7
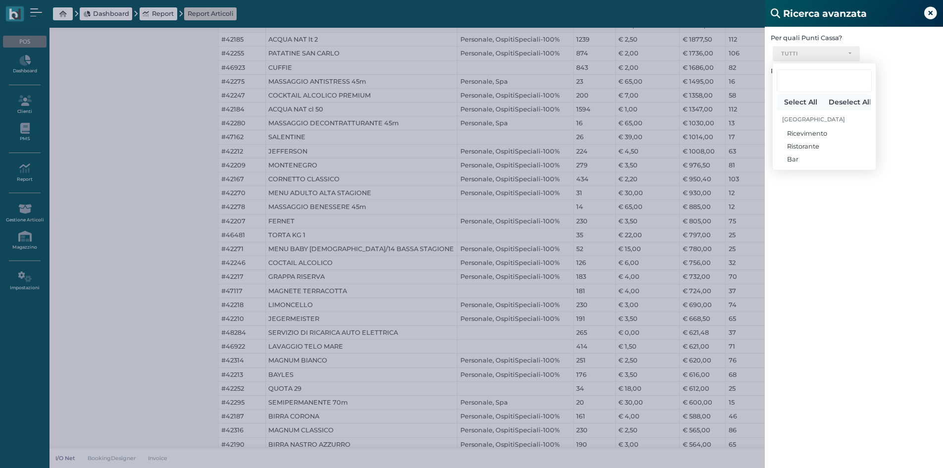
click at [881, 183] on div "Per quali Punti Cassa? Ricevimento Ristorante Bar TUTTI Select All Deselect All…" at bounding box center [854, 261] width 178 height 468
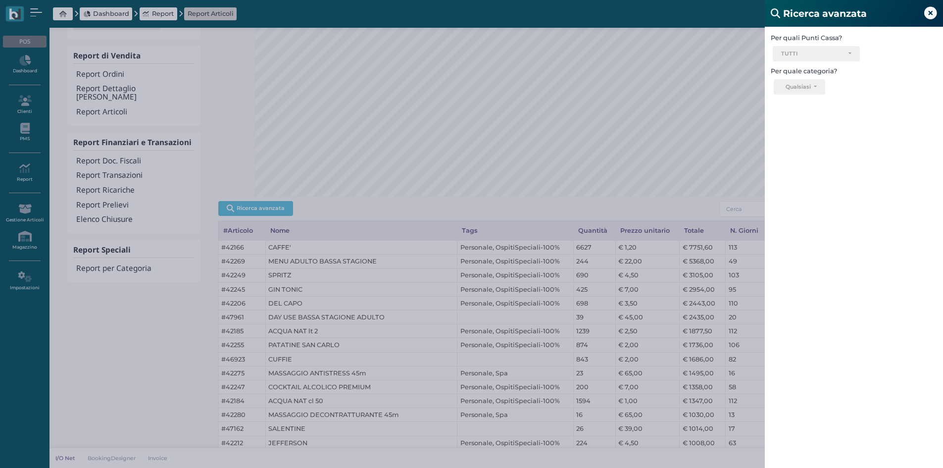
scroll to position [48, 0]
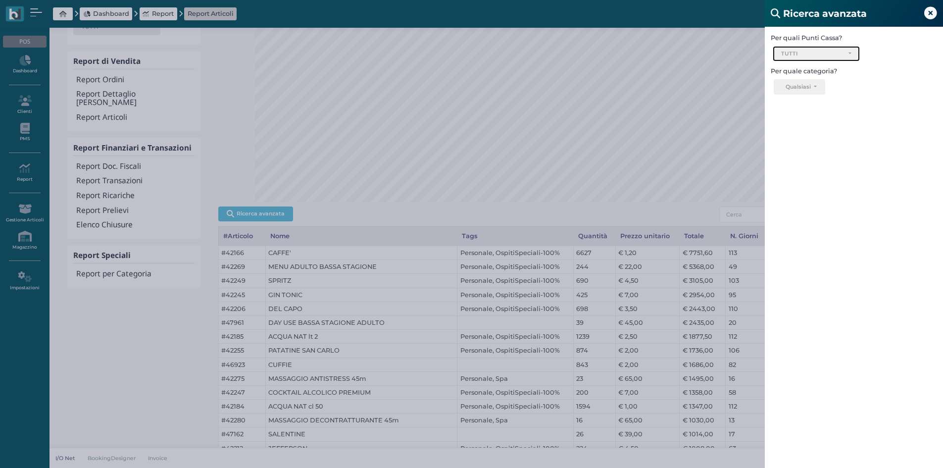
click at [832, 61] on div "TUTTI" at bounding box center [817, 54] width 86 height 15
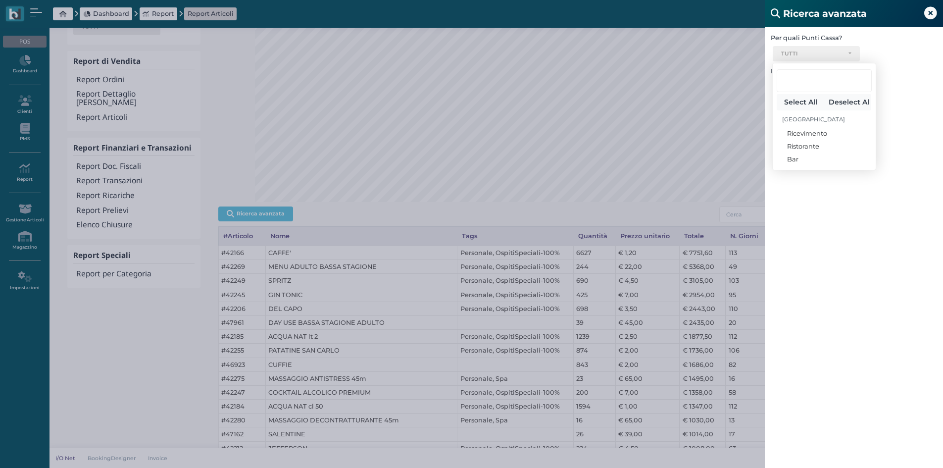
click at [843, 200] on div "Per quali Punti Cassa? Ricevimento Ristorante Bar TUTTI Select All Deselect All…" at bounding box center [854, 261] width 178 height 468
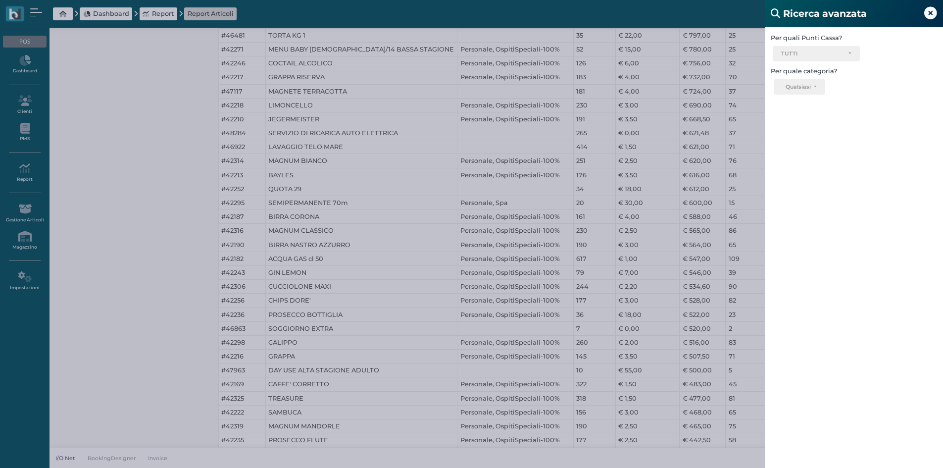
scroll to position [593, 0]
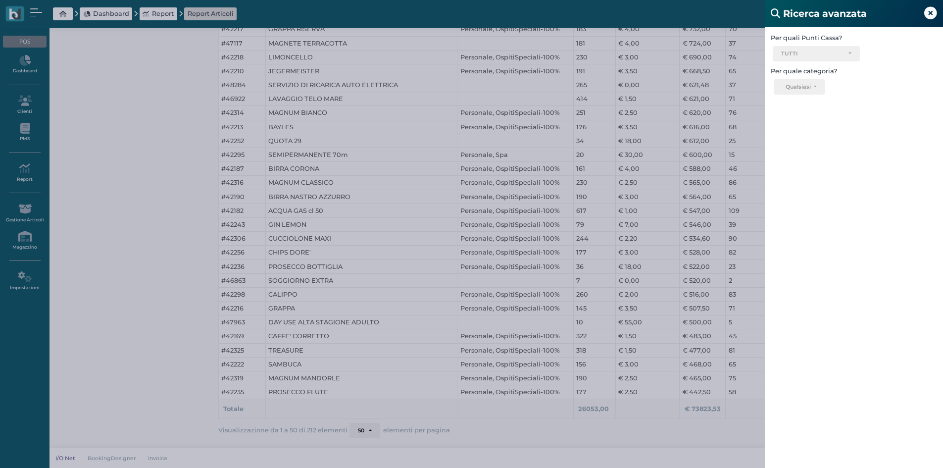
click at [930, 13] on icon at bounding box center [931, 13] width 13 height 13
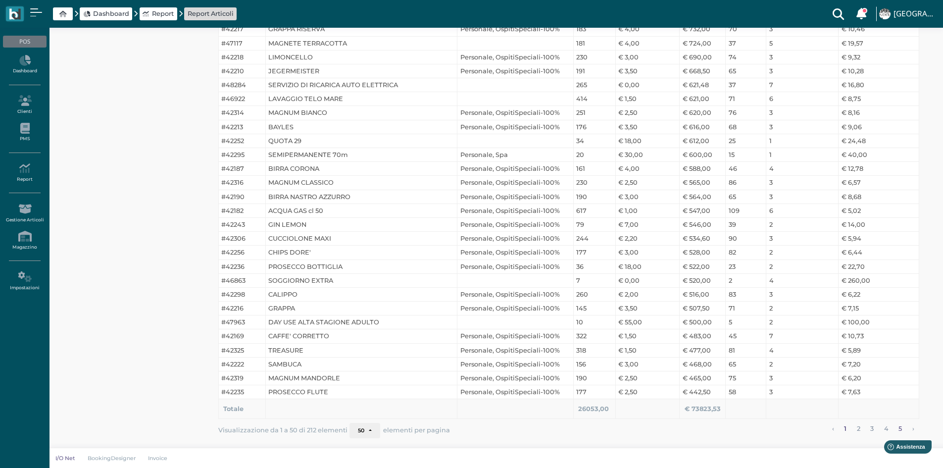
click at [900, 430] on link "5" at bounding box center [901, 429] width 10 height 13
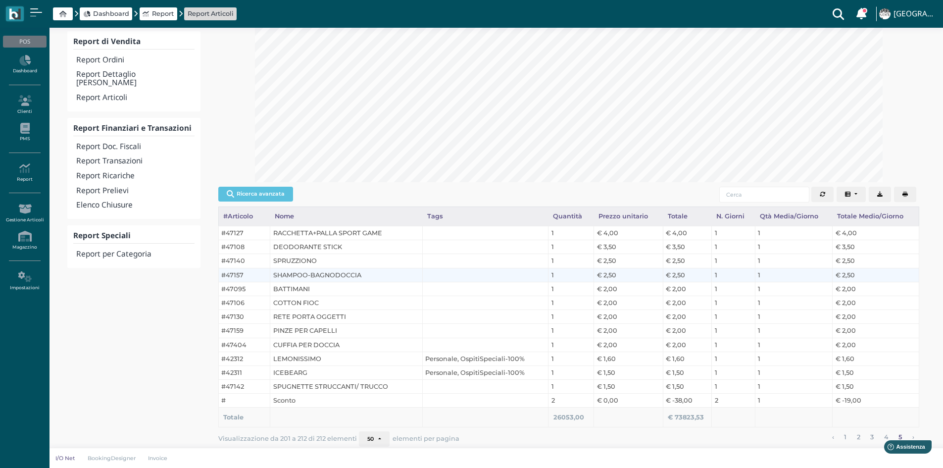
scroll to position [76, 0]
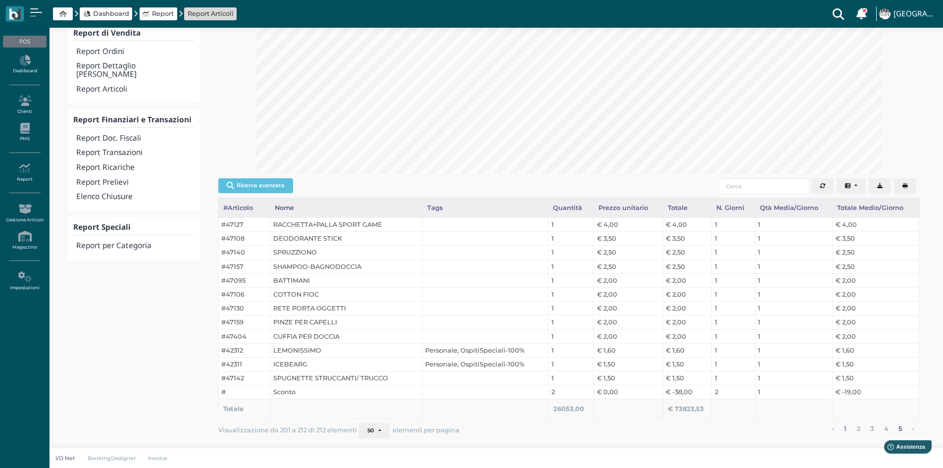
click at [846, 430] on link "1" at bounding box center [845, 429] width 9 height 13
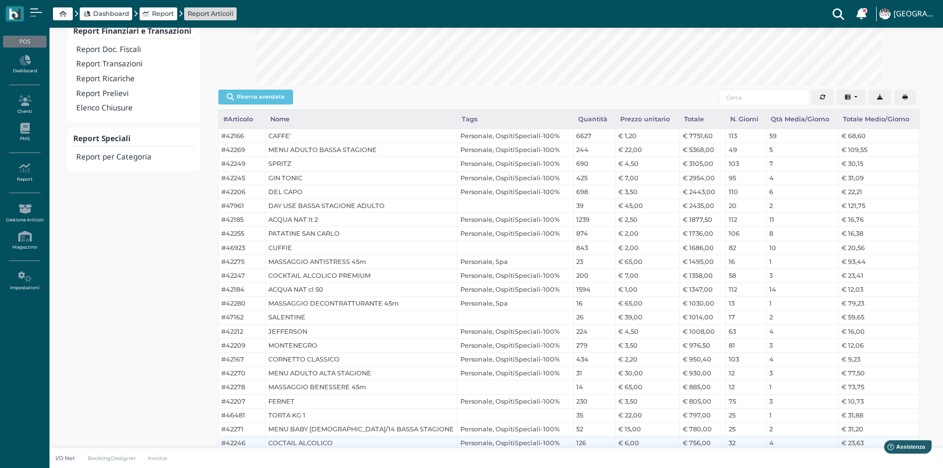
scroll to position [149, 0]
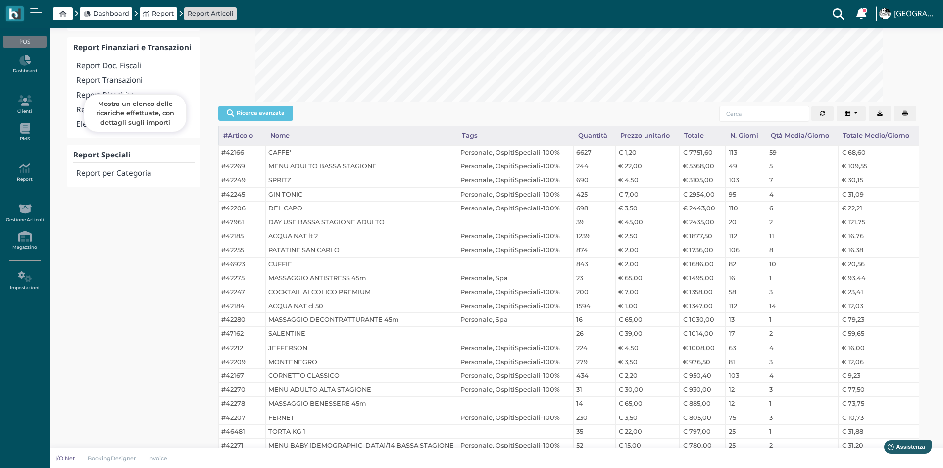
click at [104, 91] on h4 "Report Ricariche" at bounding box center [135, 95] width 118 height 8
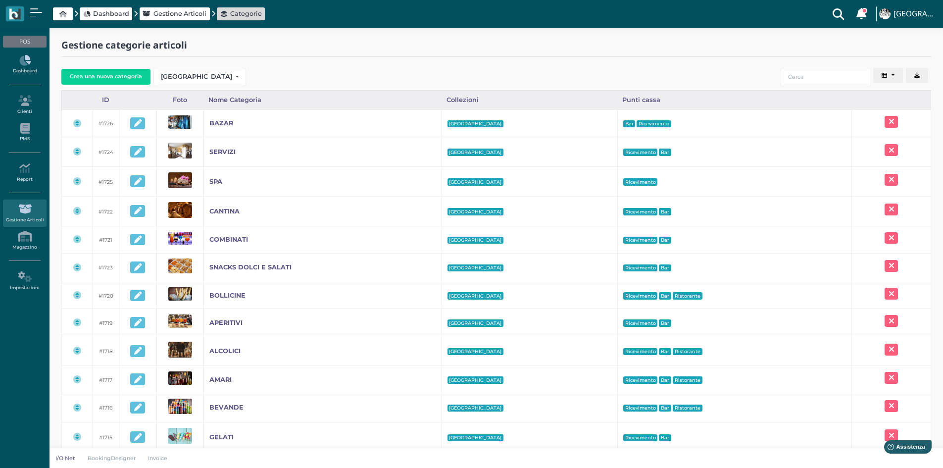
click at [31, 65] on icon at bounding box center [24, 60] width 43 height 11
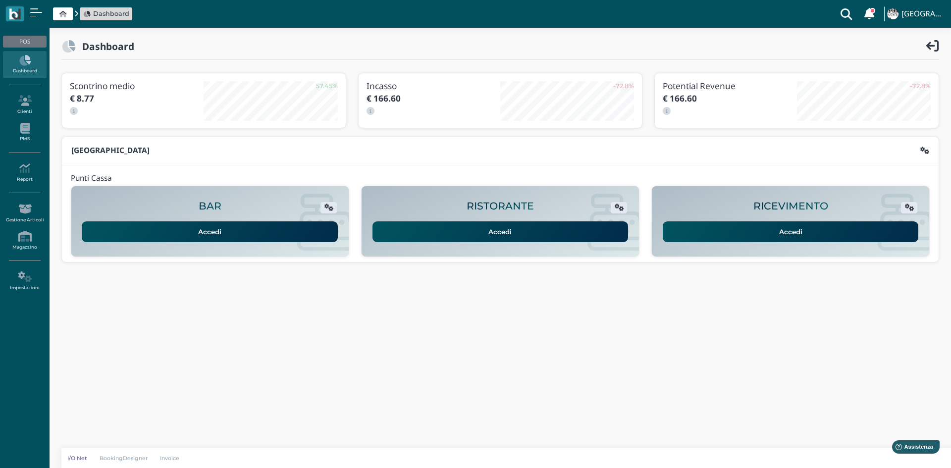
click at [164, 236] on link "Accedi" at bounding box center [210, 231] width 256 height 21
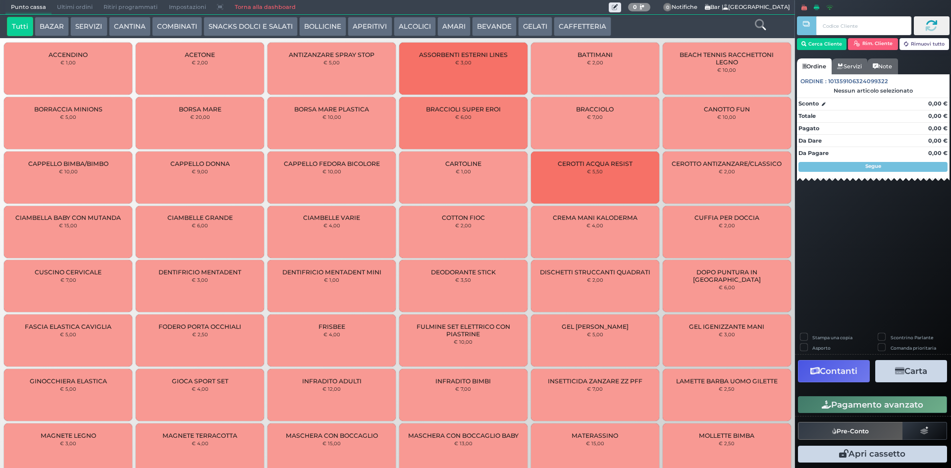
click at [52, 23] on button "BAZAR" at bounding box center [52, 27] width 34 height 20
click at [241, 3] on link "Torna alla dashboard" at bounding box center [265, 7] width 72 height 14
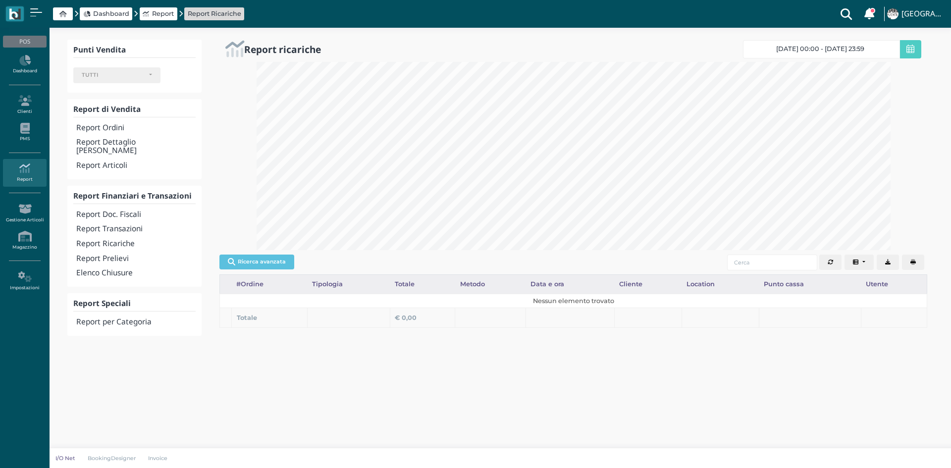
select select
click at [274, 261] on button "Ricerca avanzata" at bounding box center [256, 262] width 75 height 15
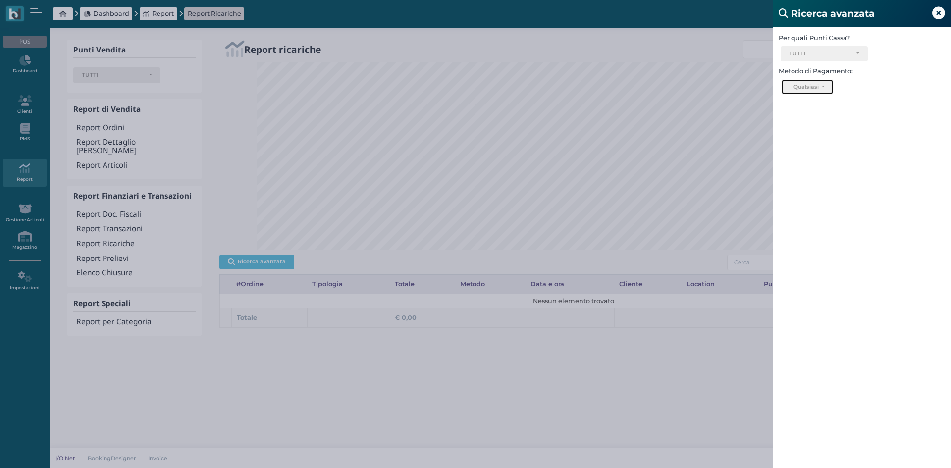
click at [822, 85] on button "Qualsiasi" at bounding box center [806, 87] width 51 height 16
click at [803, 118] on span "Card" at bounding box center [798, 117] width 15 height 8
click at [857, 50] on div "TUTTI" at bounding box center [824, 54] width 86 height 15
click at [907, 51] on div "Ricevimento Ristorante Bar TUTTI Select All Deselect All Esperia Palace Hotel R…" at bounding box center [862, 55] width 178 height 19
click at [809, 90] on button "Card" at bounding box center [800, 87] width 39 height 16
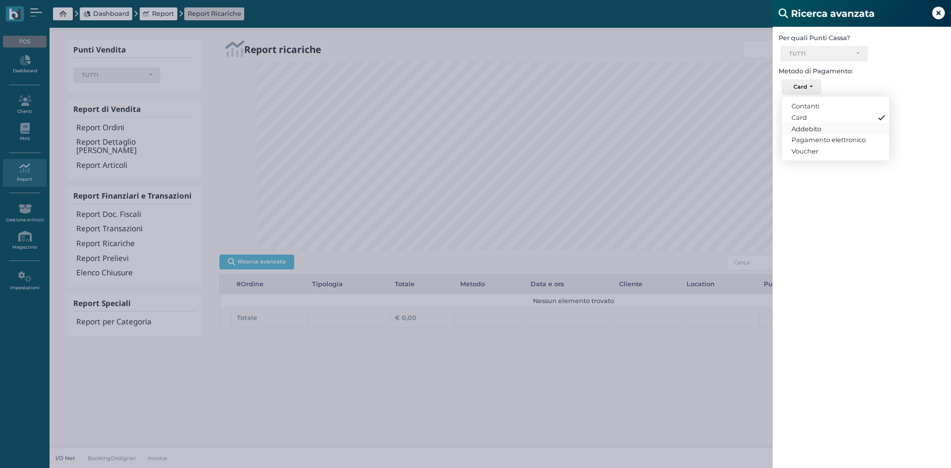
click at [811, 128] on span "Addebito" at bounding box center [806, 128] width 30 height 8
click at [809, 116] on link "Card" at bounding box center [835, 116] width 107 height 11
select select "3"
click at [119, 315] on div "Ricerca avanzata Per quali Punti Cassa? Ricevimento Ristorante Bar TUTTI Select…" at bounding box center [475, 234] width 951 height 468
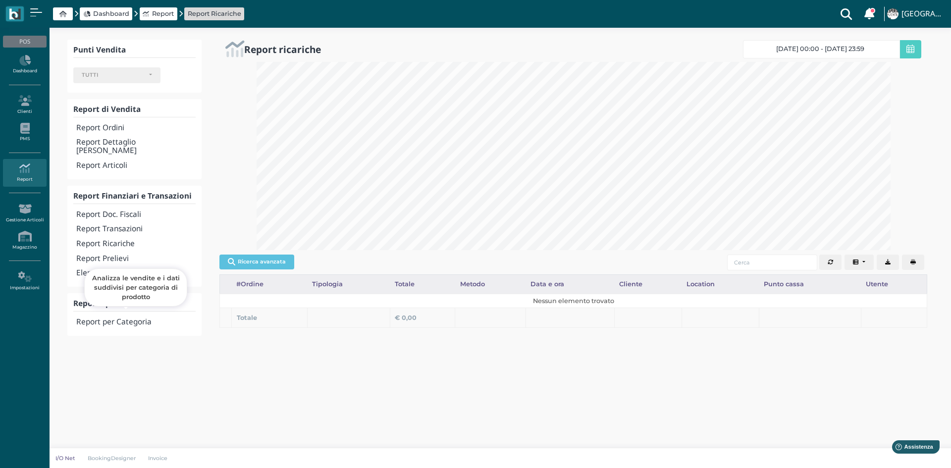
click at [126, 310] on div at bounding box center [125, 308] width 5 height 2
click at [149, 318] on h4 "Report per Categoria" at bounding box center [135, 322] width 119 height 8
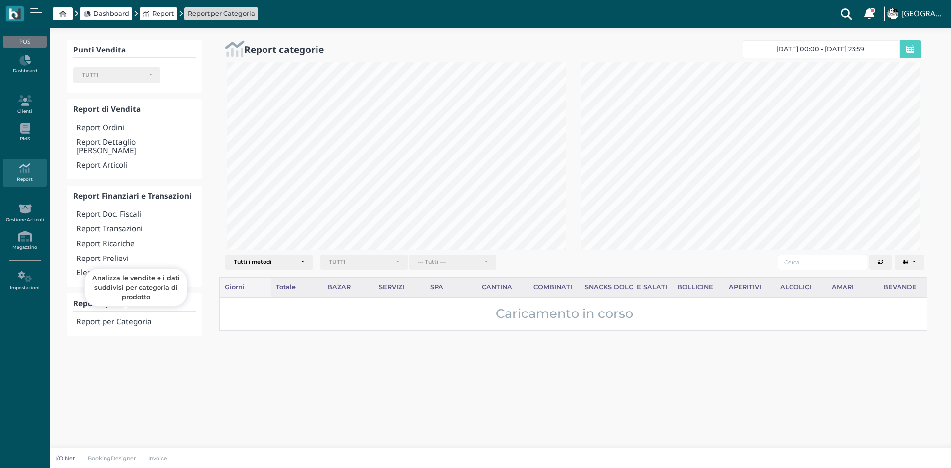
select select
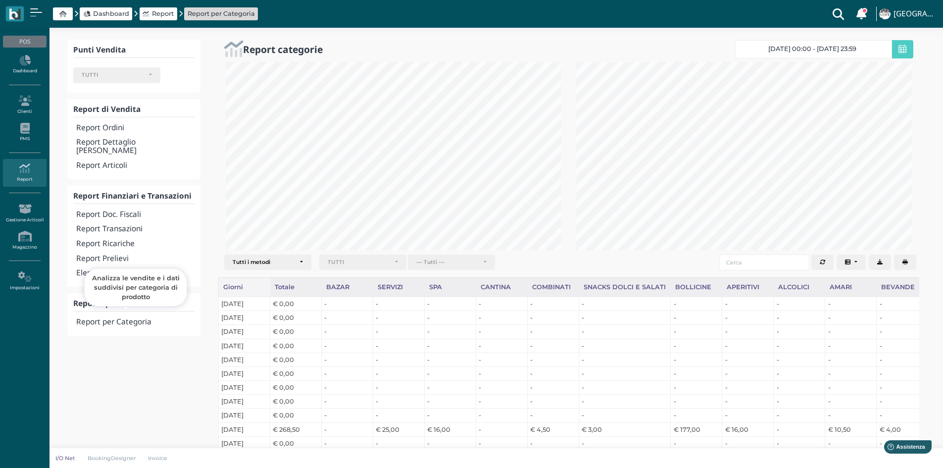
scroll to position [495022, 494859]
click at [371, 260] on div "TUTTI" at bounding box center [359, 262] width 62 height 7
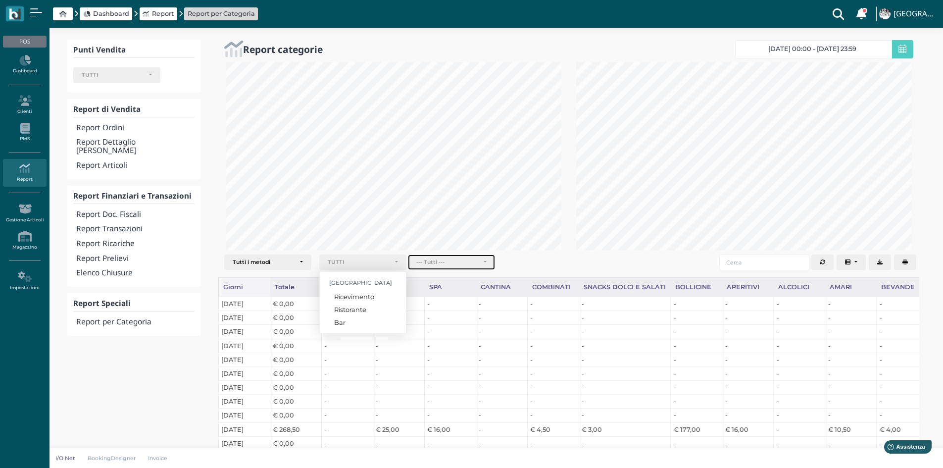
click at [459, 262] on div "--- Tutti ---" at bounding box center [447, 262] width 62 height 7
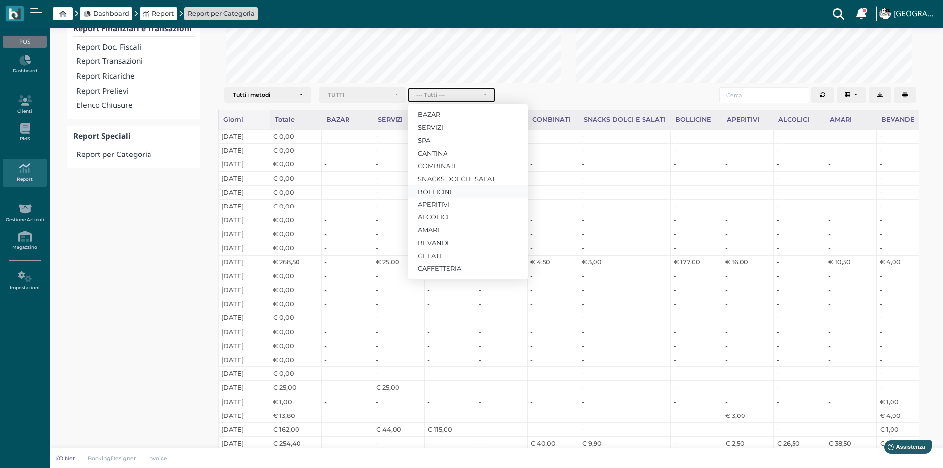
scroll to position [50, 0]
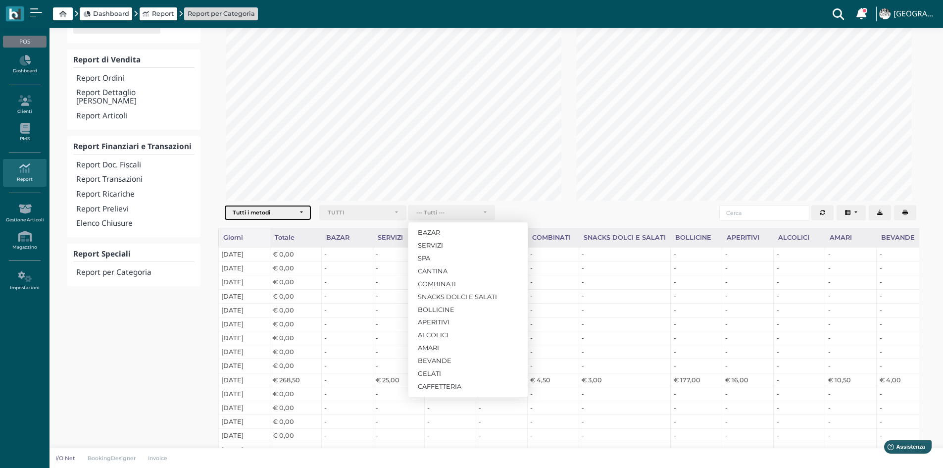
click at [294, 210] on div "Tutti i metodi" at bounding box center [264, 212] width 62 height 7
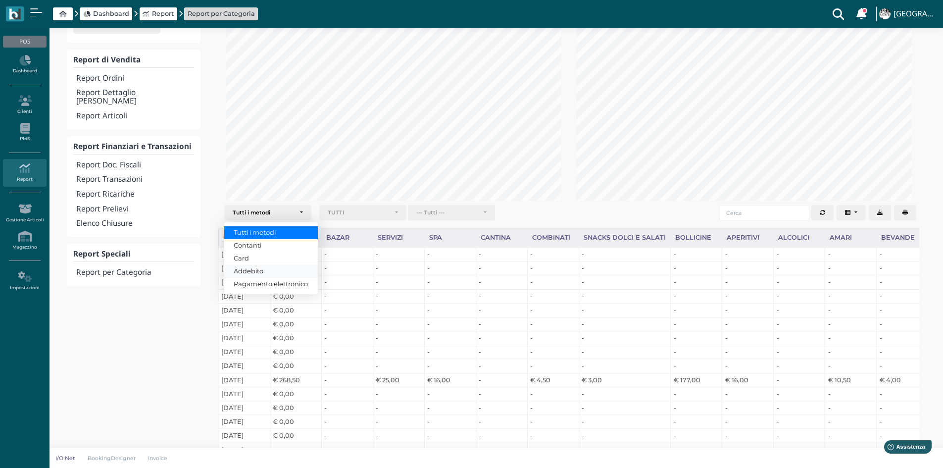
click at [250, 269] on span "Addebito" at bounding box center [249, 270] width 30 height 9
select select "3"
select select
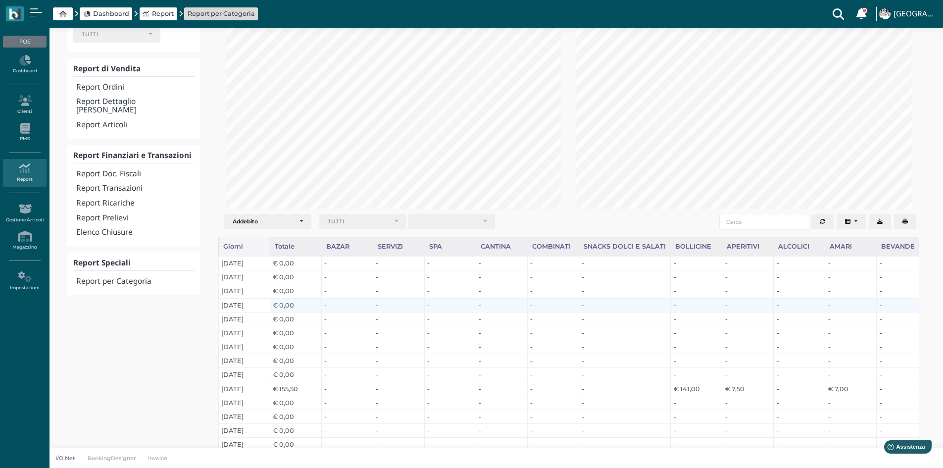
scroll to position [0, 0]
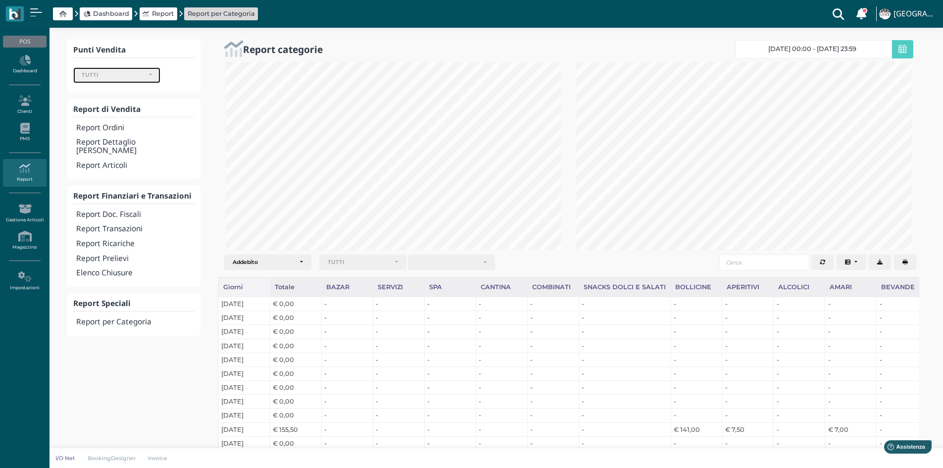
click at [153, 76] on div "TUTTI" at bounding box center [117, 75] width 86 height 15
click at [25, 103] on icon at bounding box center [24, 100] width 43 height 11
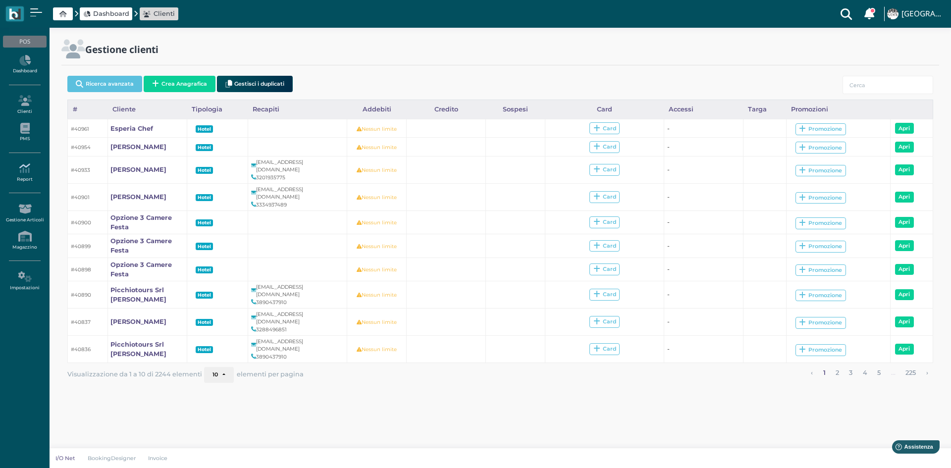
click at [25, 171] on icon at bounding box center [24, 168] width 43 height 11
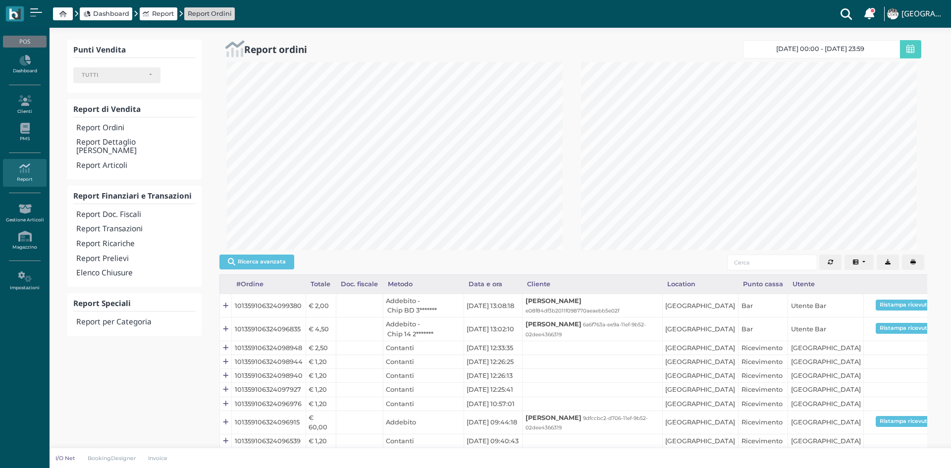
select select
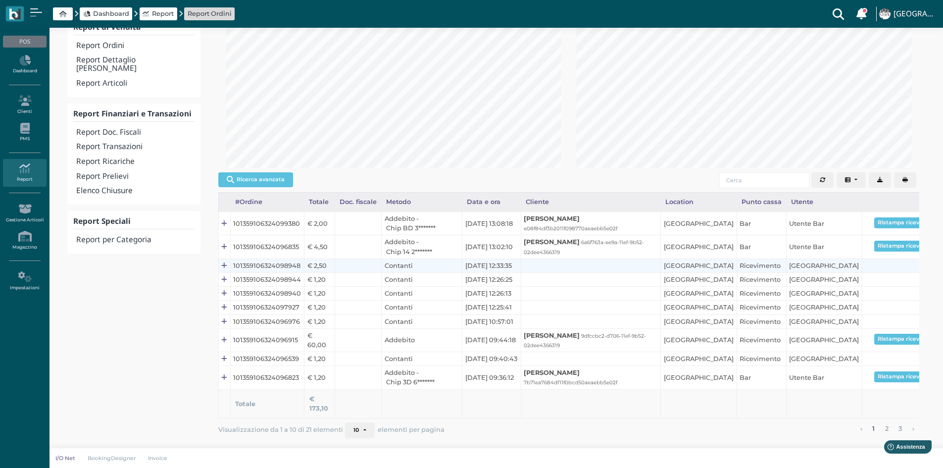
scroll to position [139, 0]
click at [862, 172] on button "Columns" at bounding box center [852, 180] width 30 height 16
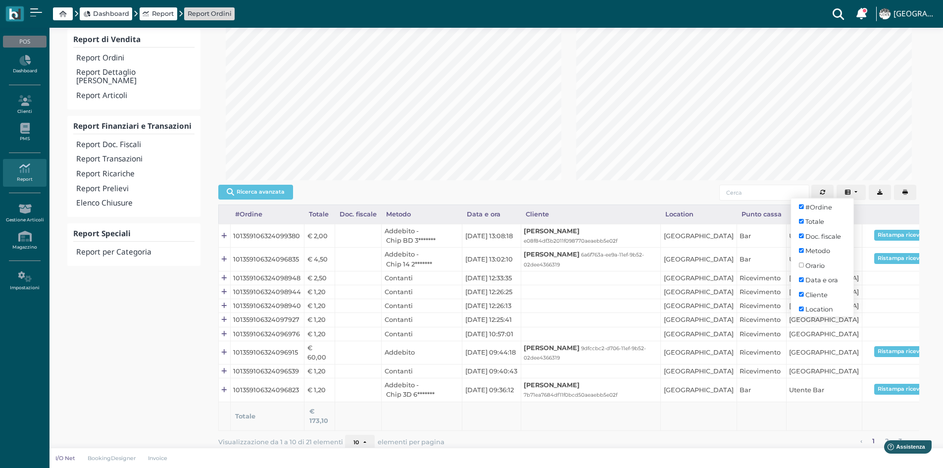
scroll to position [0, 0]
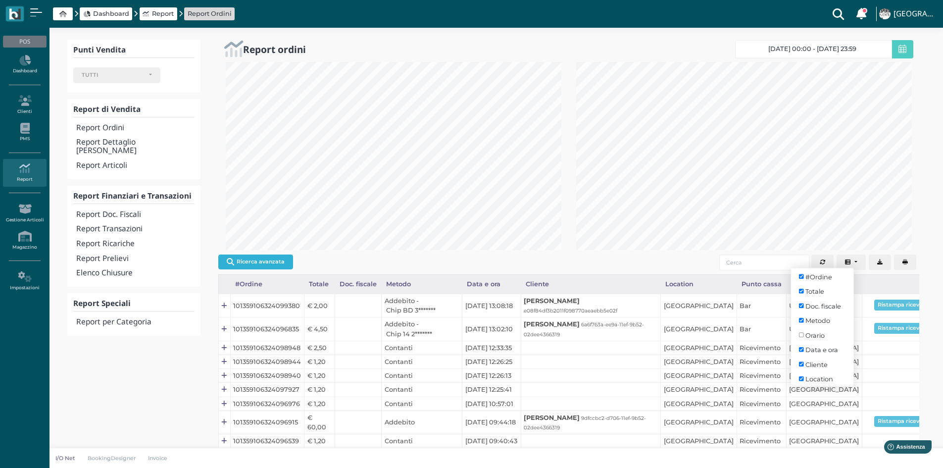
click at [267, 267] on button "Ricerca avanzata" at bounding box center [255, 262] width 75 height 15
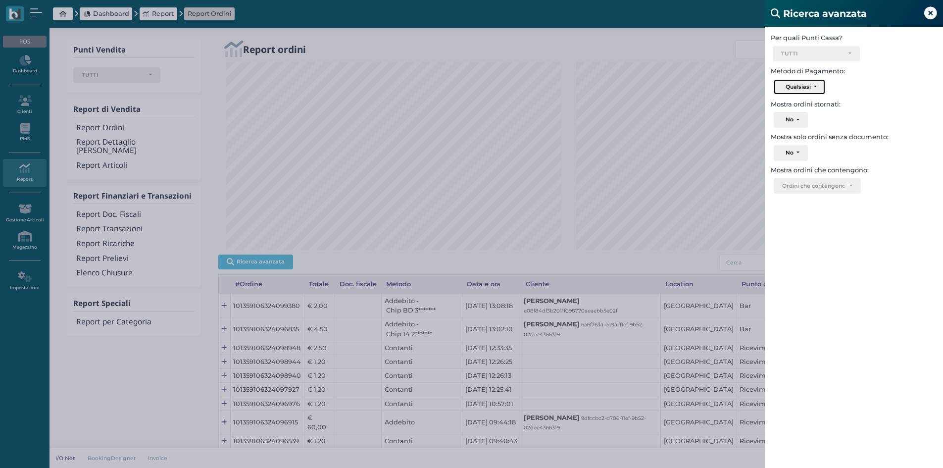
click at [819, 87] on button "Qualsiasi" at bounding box center [799, 87] width 51 height 16
click at [878, 81] on div "Qualsiasi Contanti Card Addebito Pagamento elettronico Qualsiasi Qualsiasi Cont…" at bounding box center [854, 88] width 178 height 19
click at [801, 121] on button "No" at bounding box center [791, 120] width 34 height 16
click at [871, 112] on div "No Si No No Si" at bounding box center [854, 121] width 178 height 19
click at [799, 124] on button "No" at bounding box center [791, 120] width 34 height 16
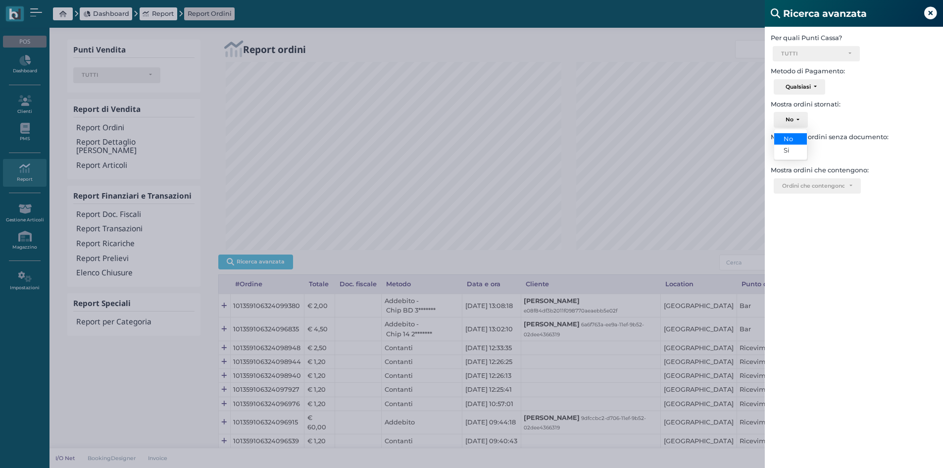
click at [896, 104] on label "Mostra ordini stornati:" at bounding box center [854, 104] width 178 height 9
click at [849, 185] on div "Ordini che contengono.." at bounding box center [817, 186] width 70 height 7
click at [883, 199] on div "Per quali Punti Cassa? Ricevimento Ristorante Bar TUTTI Select All Deselect All…" at bounding box center [854, 261] width 178 height 468
click at [844, 53] on div "TUTTI" at bounding box center [816, 54] width 70 height 7
click at [910, 105] on label "Mostra ordini stornati:" at bounding box center [854, 104] width 178 height 9
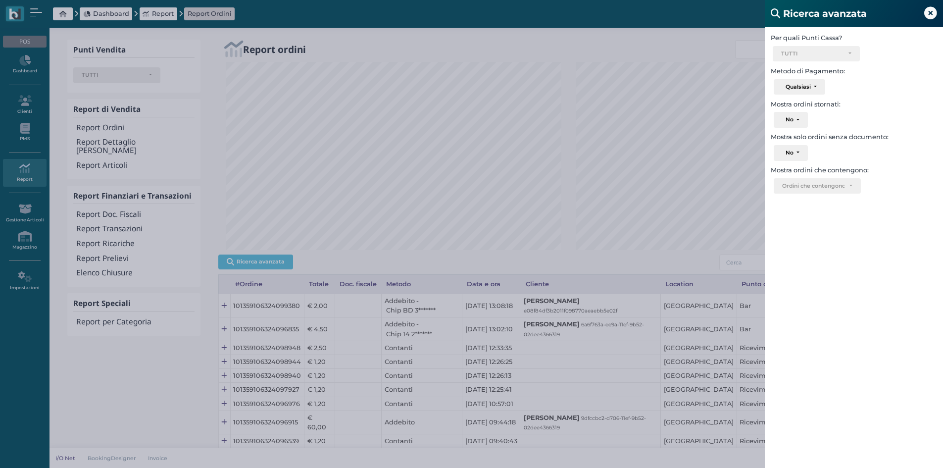
click at [600, 256] on div "Ricerca avanzata Per quali Punti Cassa? Ricevimento Ristorante Bar TUTTI Select…" at bounding box center [471, 234] width 943 height 468
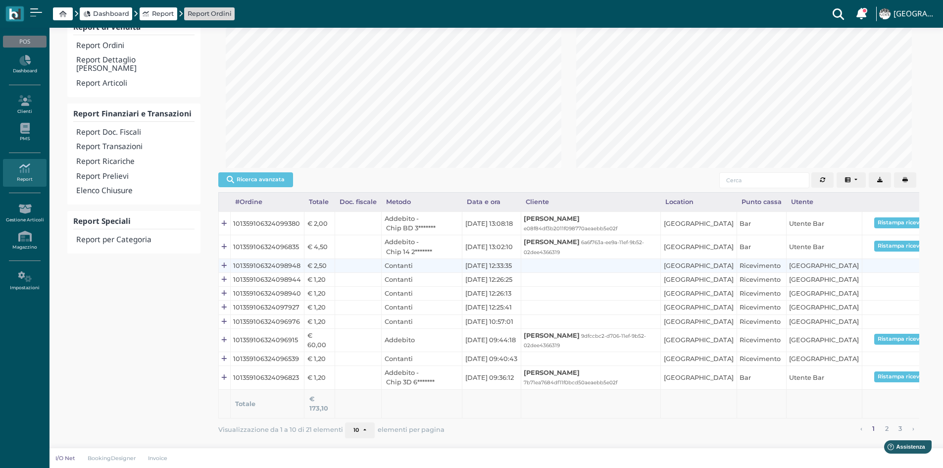
scroll to position [99, 0]
click at [772, 172] on input "search" at bounding box center [765, 180] width 90 height 16
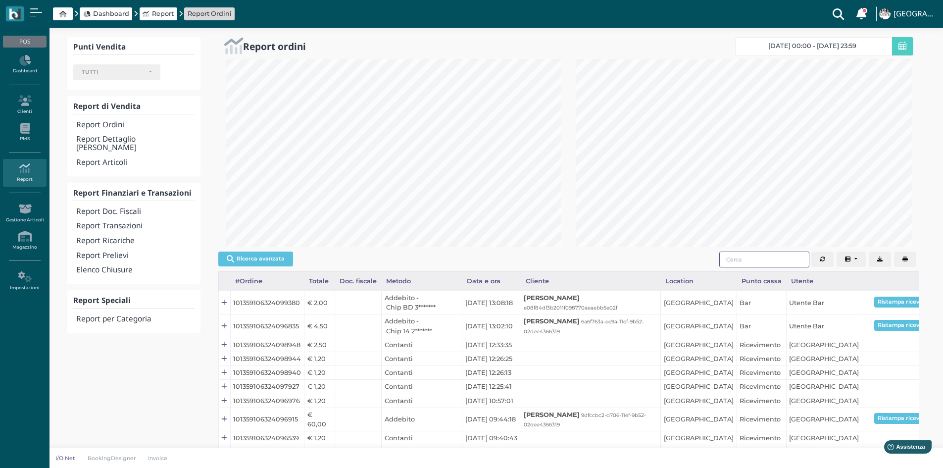
scroll to position [0, 0]
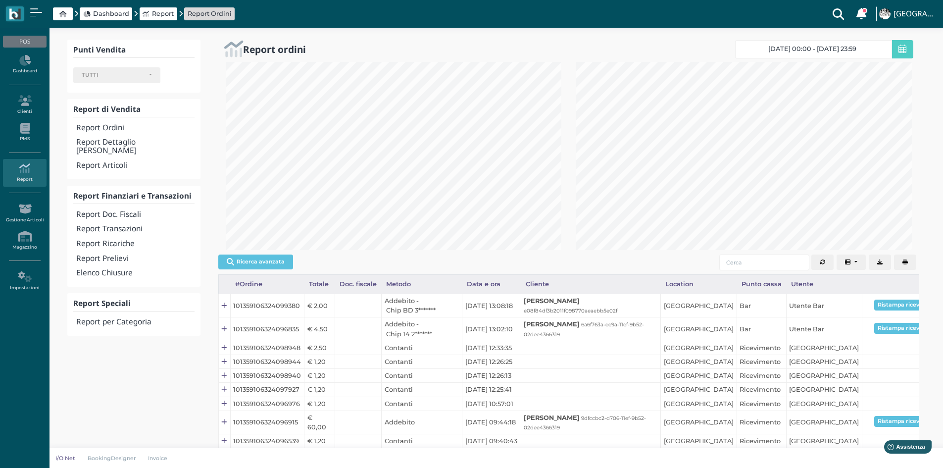
click at [797, 50] on span "[DATE] 00:00 - [DATE] 23:59" at bounding box center [813, 49] width 88 height 8
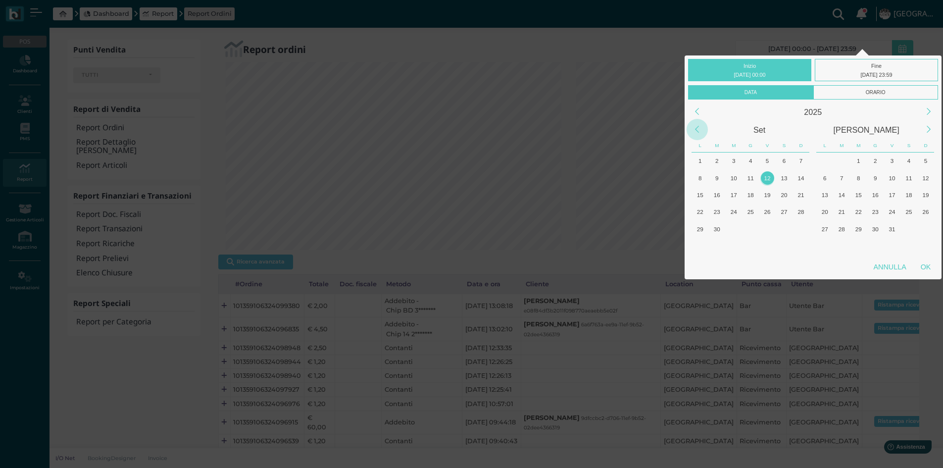
click at [697, 128] on div "Previous Month" at bounding box center [697, 129] width 21 height 21
click at [753, 160] on div "1" at bounding box center [750, 160] width 13 height 13
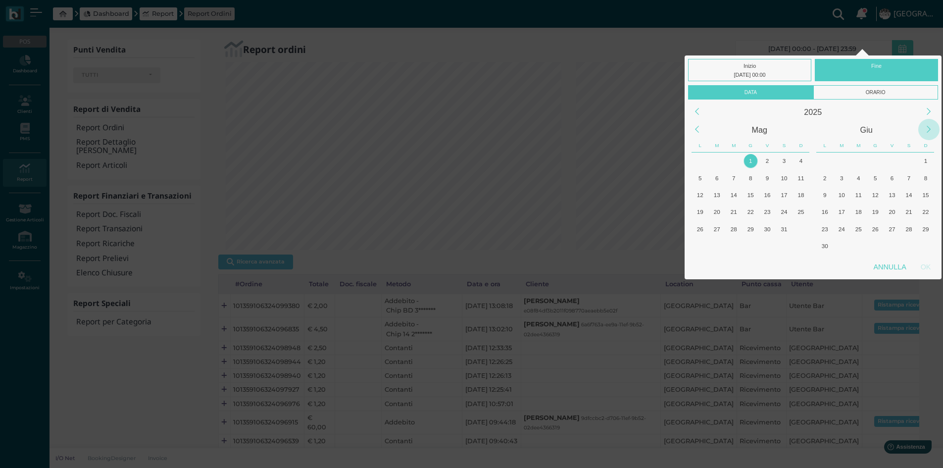
click at [928, 132] on div "Next Month" at bounding box center [929, 129] width 21 height 21
click at [928, 131] on div "Next Month" at bounding box center [929, 129] width 21 height 21
click at [768, 177] on div "12" at bounding box center [767, 177] width 13 height 13
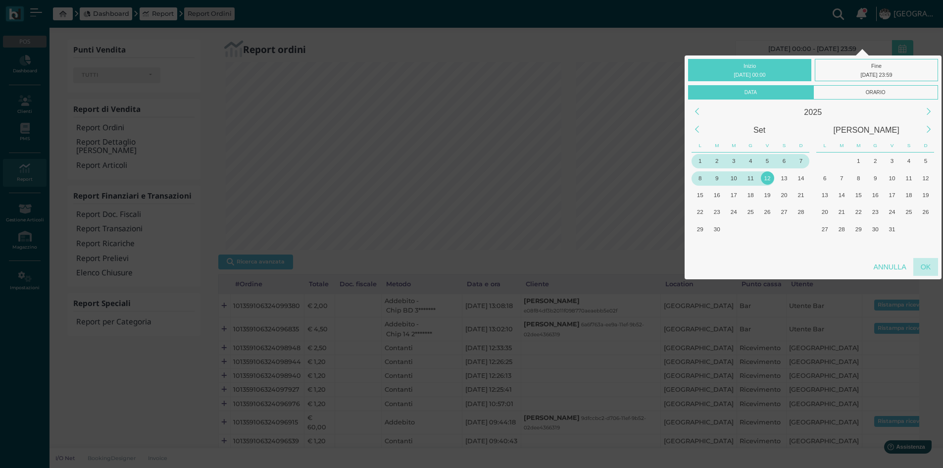
click at [929, 267] on div "OK" at bounding box center [926, 267] width 25 height 18
type input "[DATE] 00:00 - [DATE] 23:59"
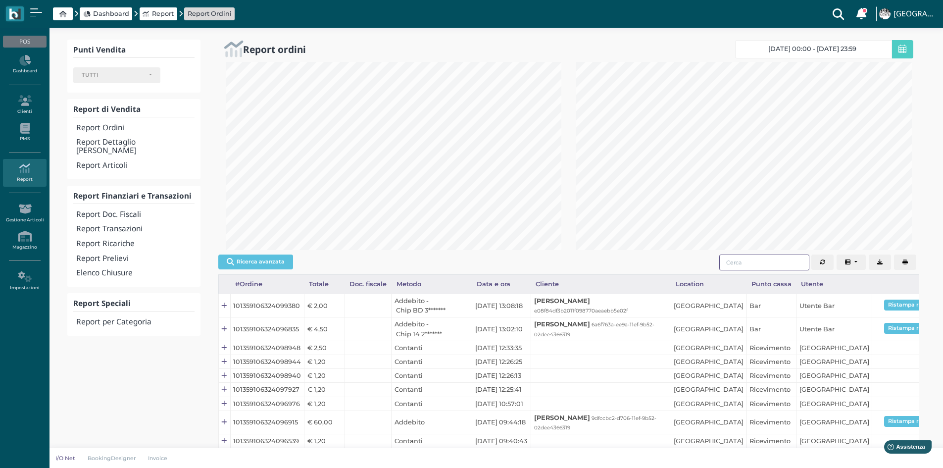
click at [739, 261] on input "search" at bounding box center [765, 263] width 90 height 16
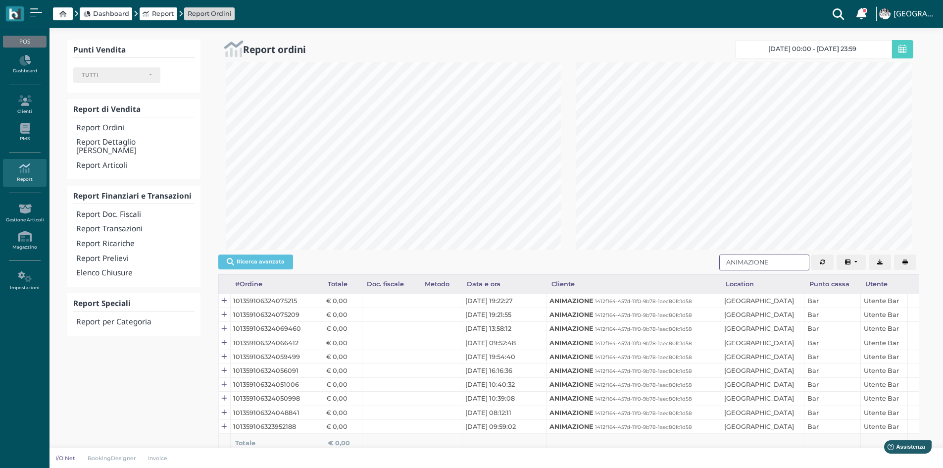
scroll to position [35, 0]
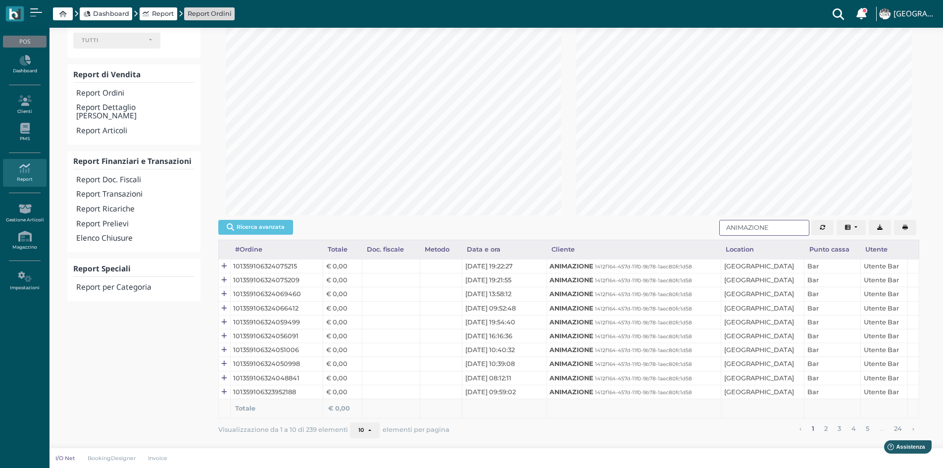
type input "ANIMAZIONE"
click at [369, 429] on button "10" at bounding box center [365, 430] width 30 height 16
click at [369, 414] on link "100" at bounding box center [382, 413] width 62 height 13
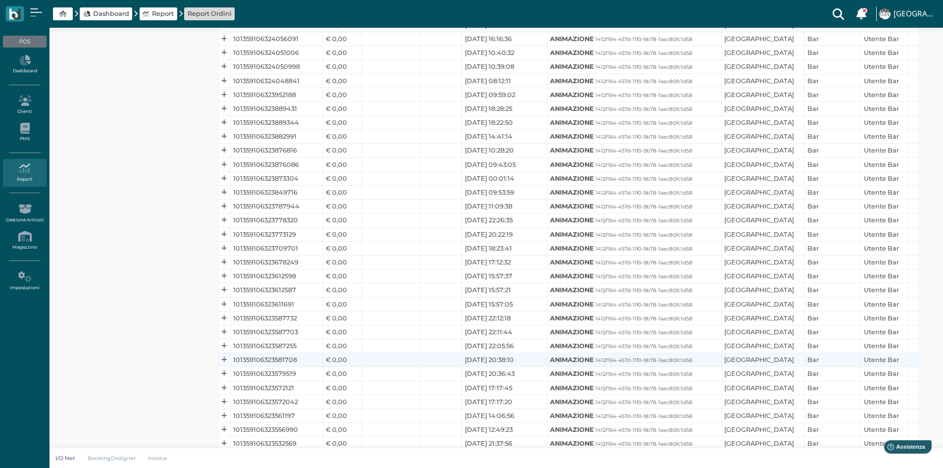
scroll to position [134, 0]
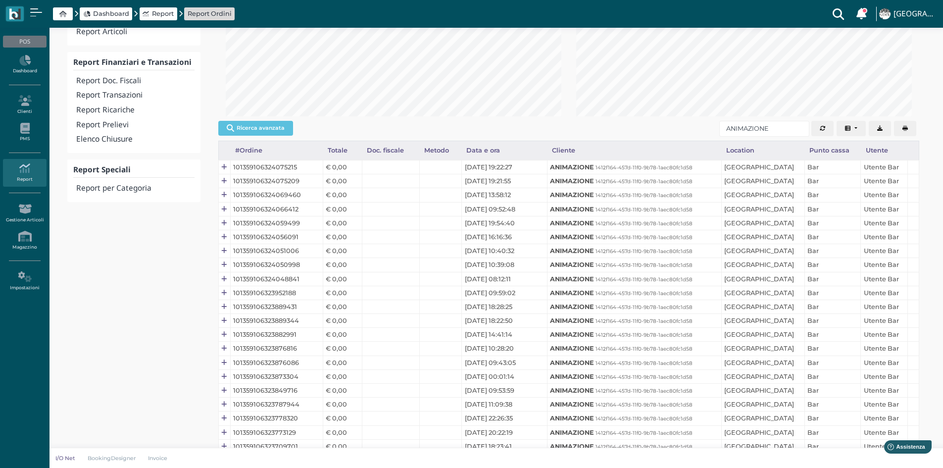
click at [857, 127] on button "Columns" at bounding box center [852, 129] width 30 height 16
click at [620, 128] on div "Ricerca avanzata #Ordine Totale Doc. fiscale Metodo Orario Data e ora Cliente L…" at bounding box center [568, 129] width 701 height 24
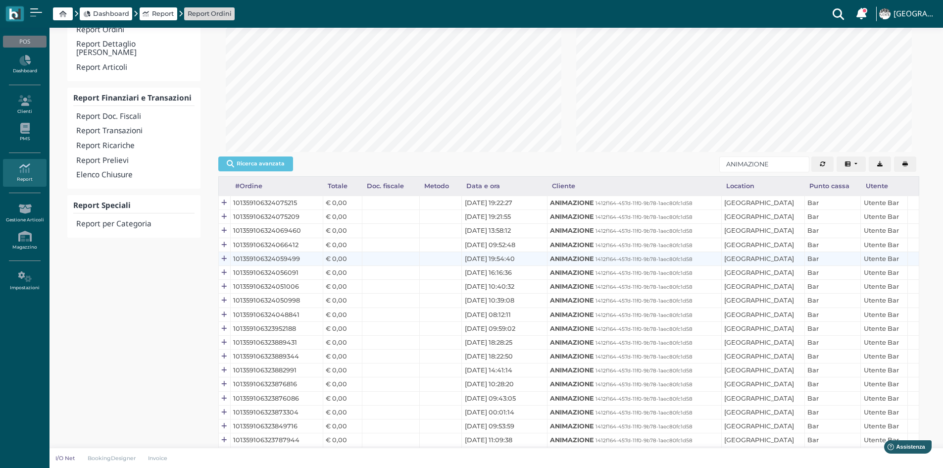
scroll to position [99, 0]
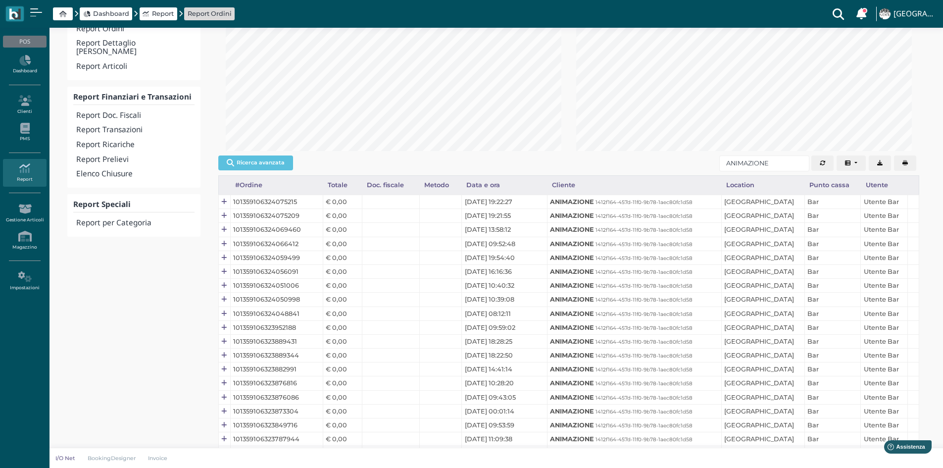
click at [853, 163] on button "Columns" at bounding box center [852, 163] width 30 height 16
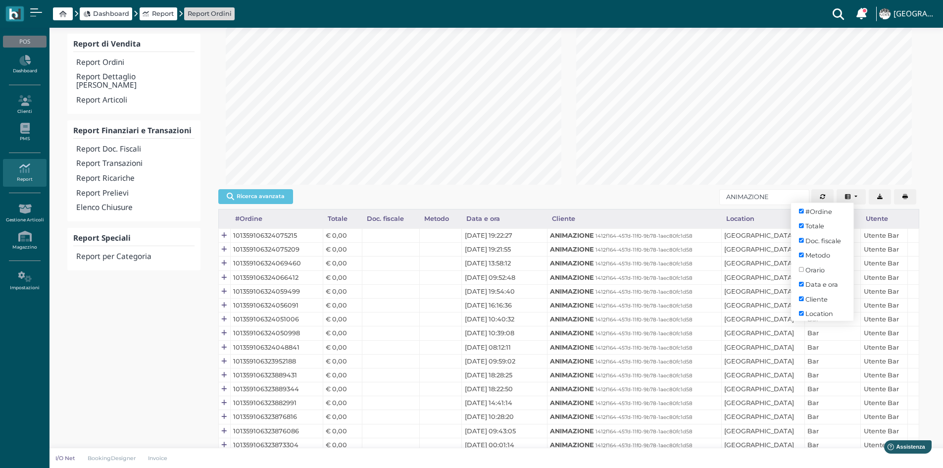
scroll to position [0, 0]
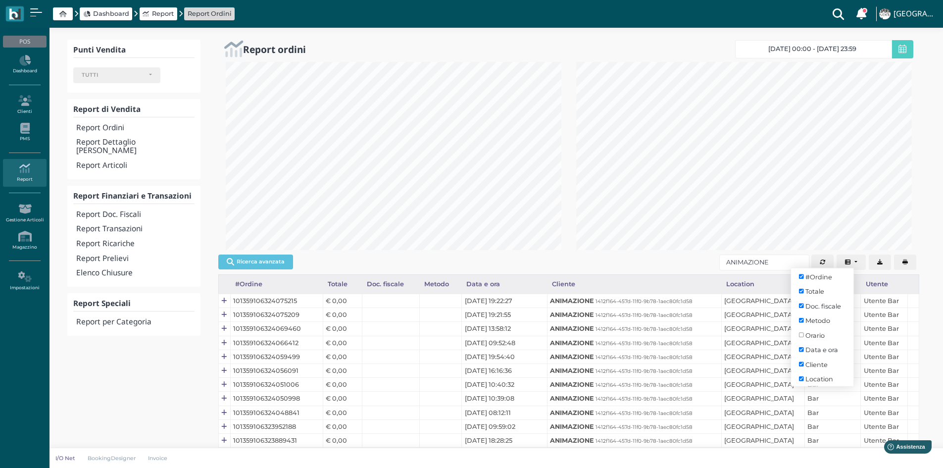
click at [851, 263] on button "Columns" at bounding box center [852, 263] width 30 height 16
click at [802, 357] on input "Motivazione" at bounding box center [801, 359] width 5 height 5
checkbox input "true"
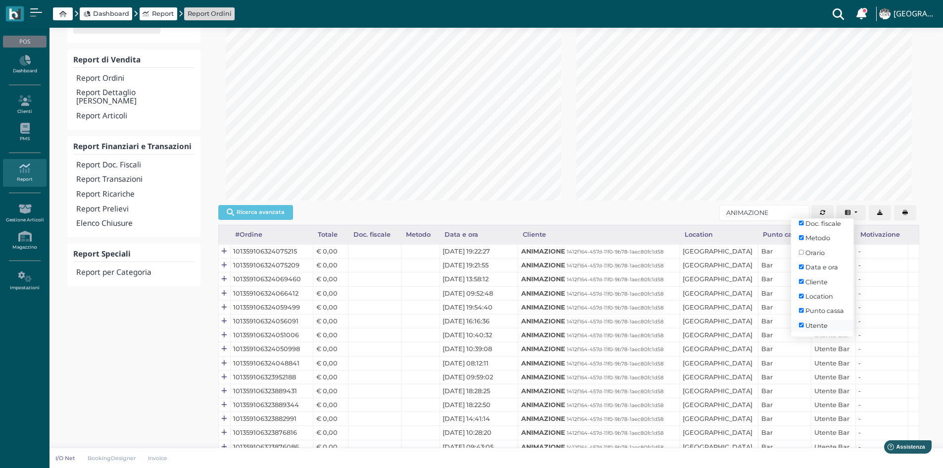
scroll to position [0, 0]
click at [803, 287] on input "Orario" at bounding box center [801, 285] width 5 height 5
checkbox input "true"
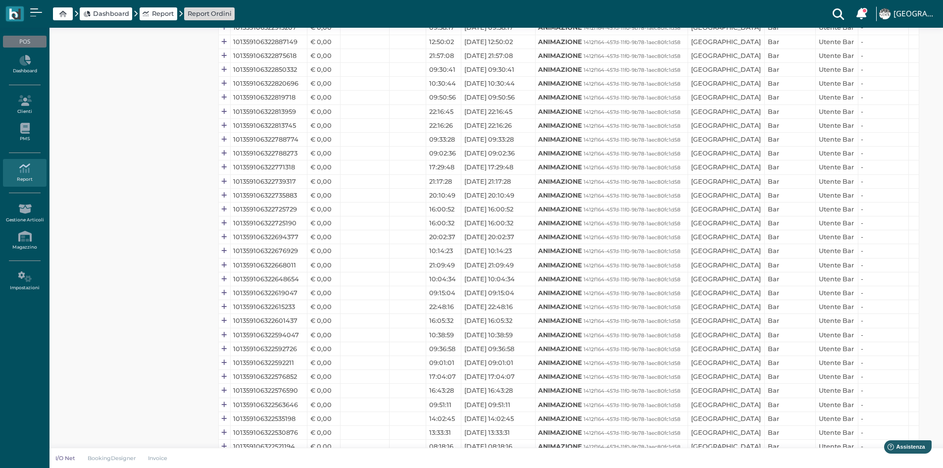
scroll to position [1139, 0]
click at [613, 307] on small "1412f164-457d-11f0-9b78-1aec80fc1d58" at bounding box center [632, 307] width 97 height 6
click at [554, 307] on b "ANIMAZIONE" at bounding box center [560, 306] width 44 height 7
click at [730, 310] on td "[GEOGRAPHIC_DATA]" at bounding box center [726, 307] width 77 height 14
click at [788, 304] on td "Bar" at bounding box center [790, 307] width 51 height 14
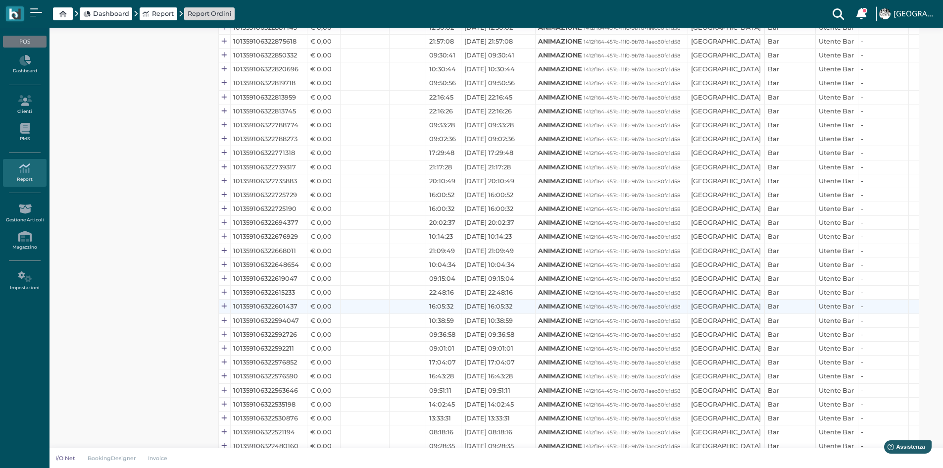
click at [835, 305] on td "Utente Bar" at bounding box center [837, 307] width 43 height 14
click at [864, 307] on td "-" at bounding box center [883, 307] width 51 height 14
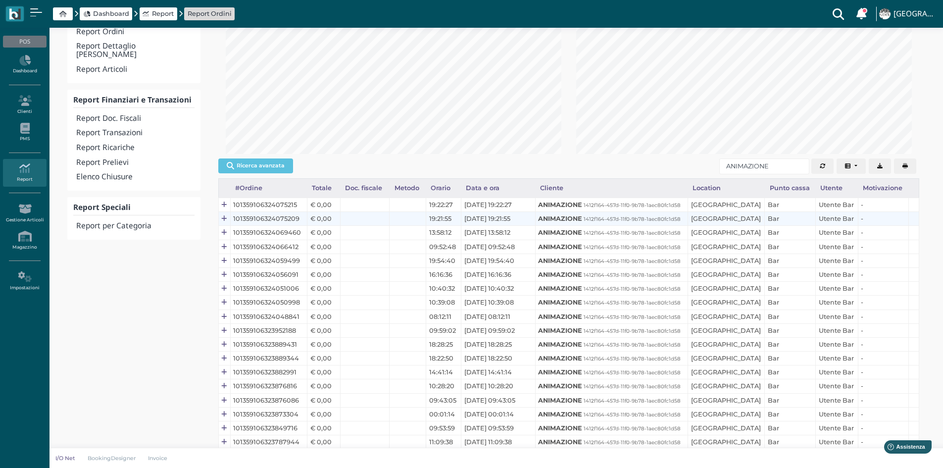
scroll to position [3, 0]
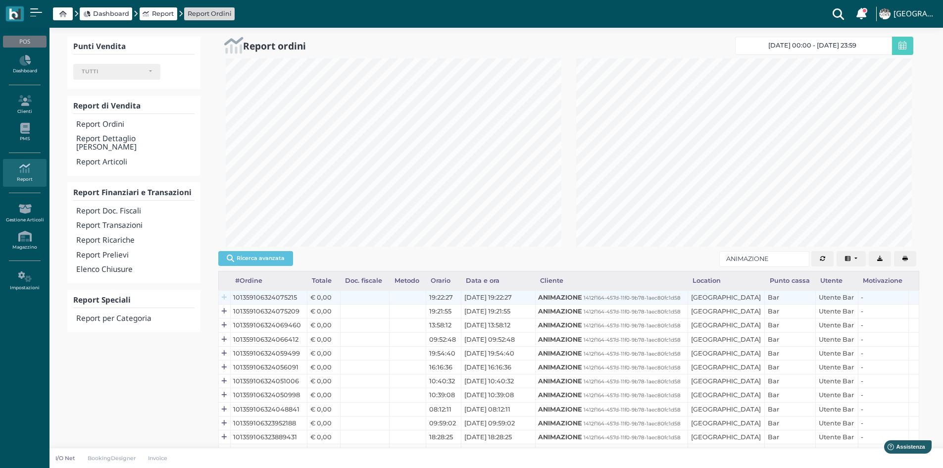
click at [224, 299] on icon at bounding box center [223, 298] width 5 height 6
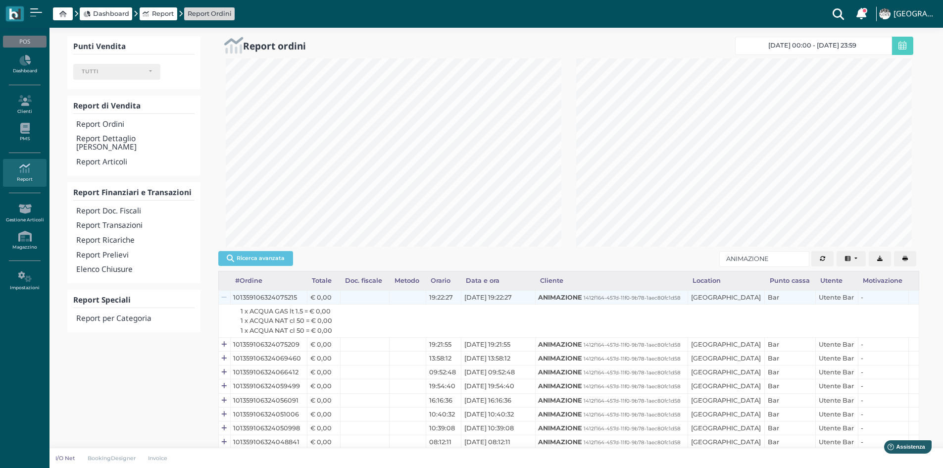
click at [225, 299] on icon at bounding box center [223, 298] width 5 height 6
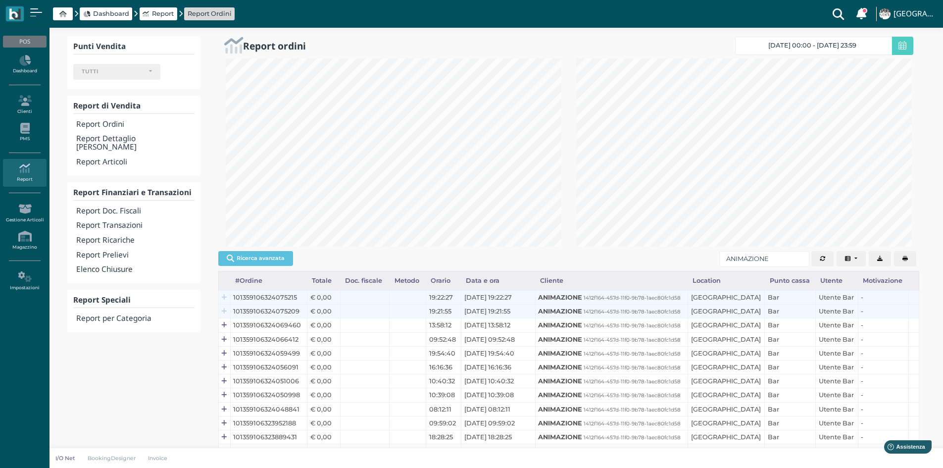
click at [225, 311] on icon at bounding box center [223, 312] width 5 height 6
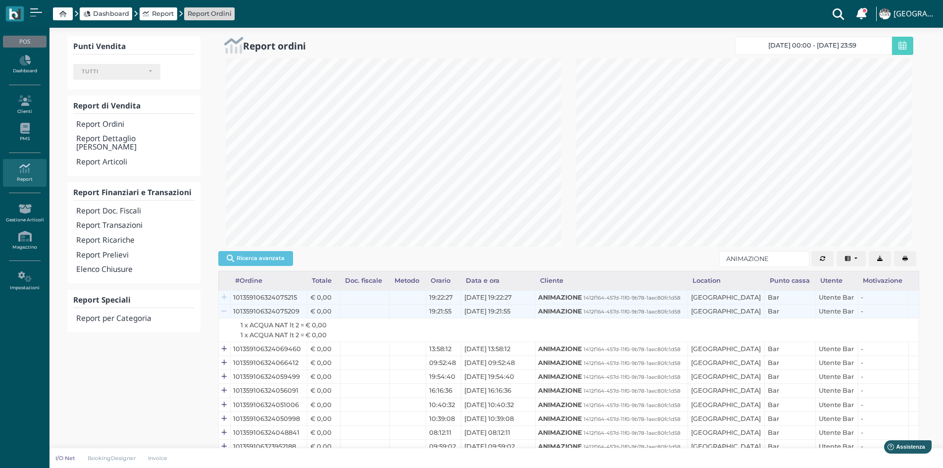
click at [225, 311] on icon at bounding box center [223, 312] width 5 height 6
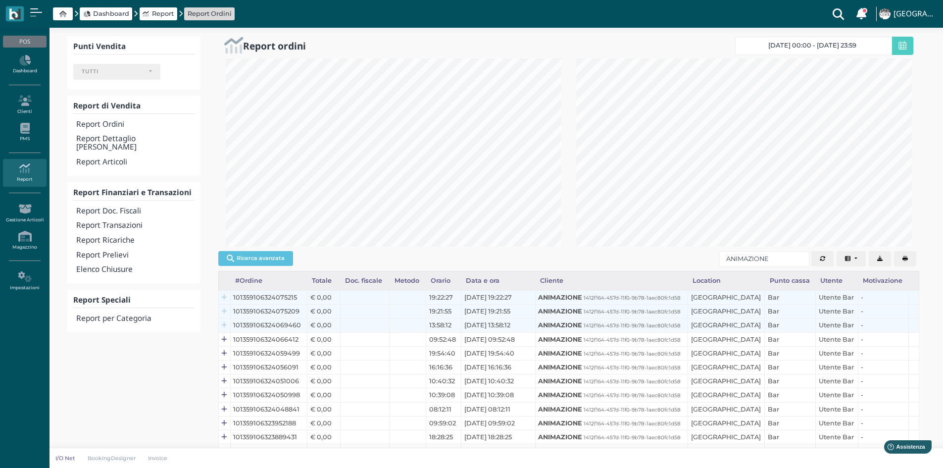
click at [225, 328] on icon at bounding box center [223, 325] width 5 height 6
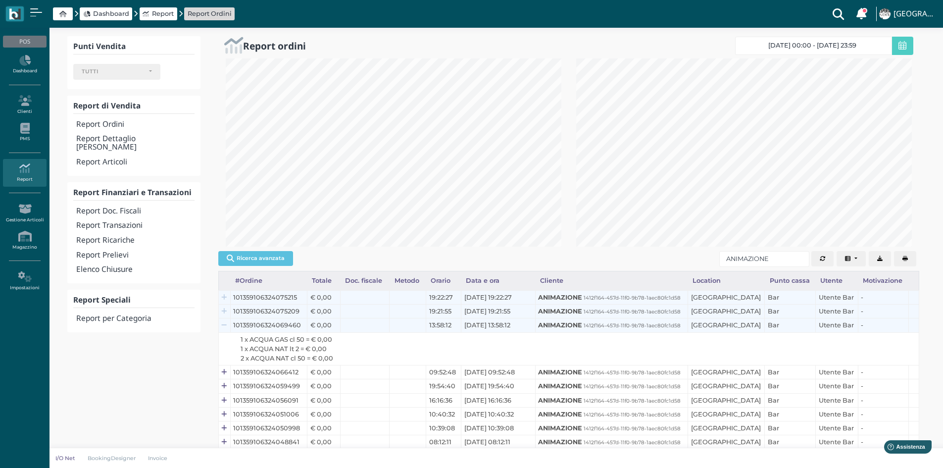
click at [225, 328] on icon at bounding box center [223, 325] width 5 height 6
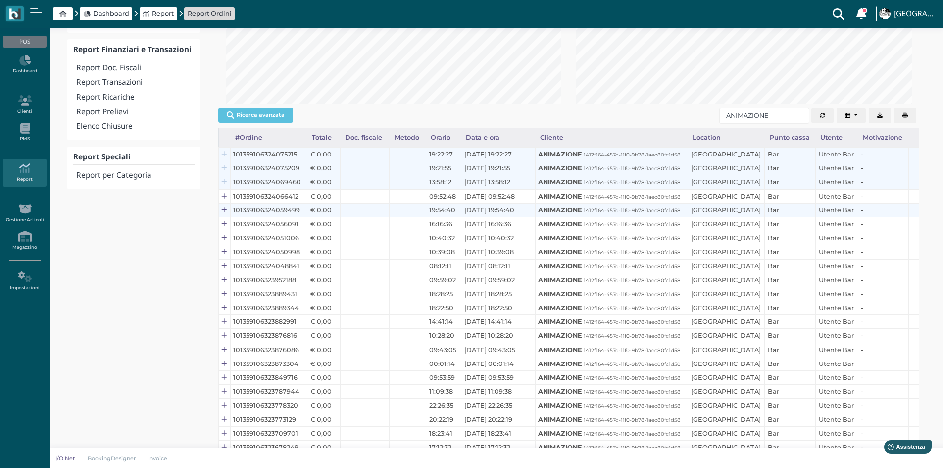
scroll to position [152, 0]
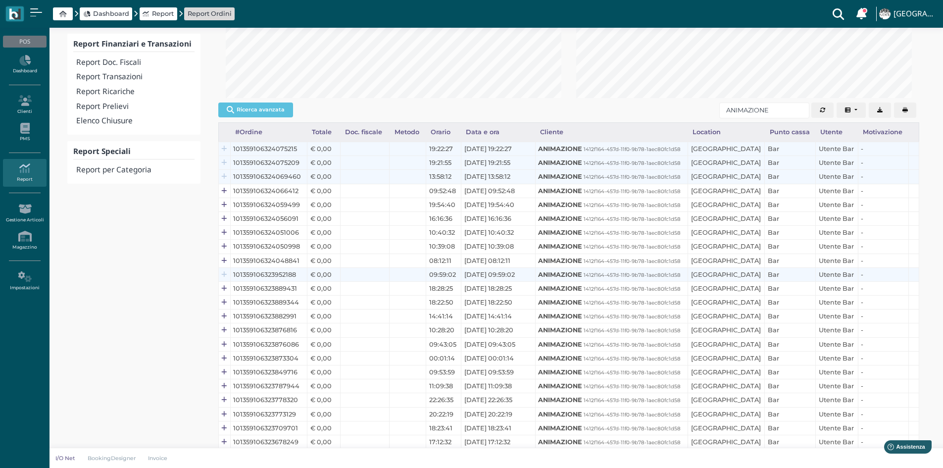
click at [224, 275] on icon at bounding box center [223, 275] width 5 height 6
click at [227, 288] on icon at bounding box center [223, 289] width 5 height 6
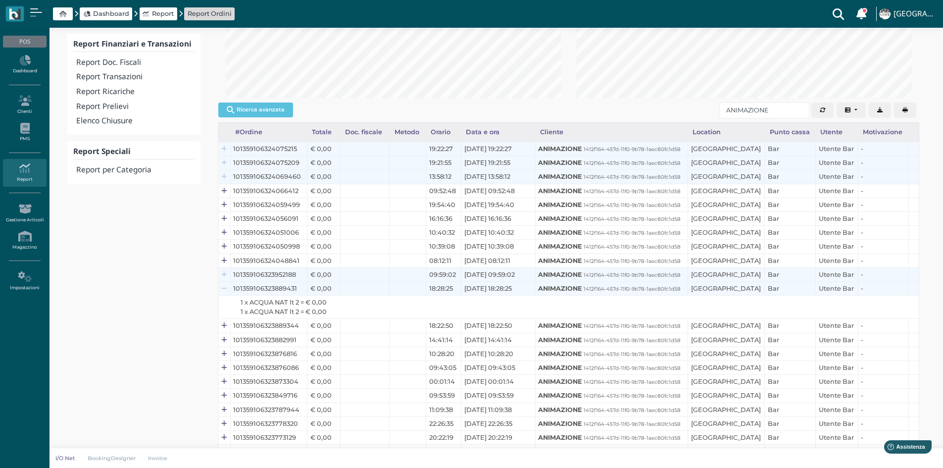
click at [227, 288] on icon at bounding box center [223, 289] width 5 height 6
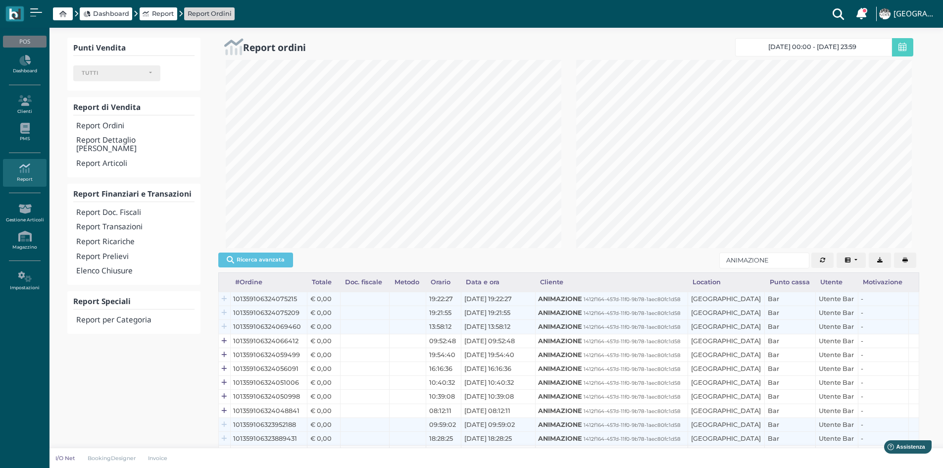
scroll to position [0, 0]
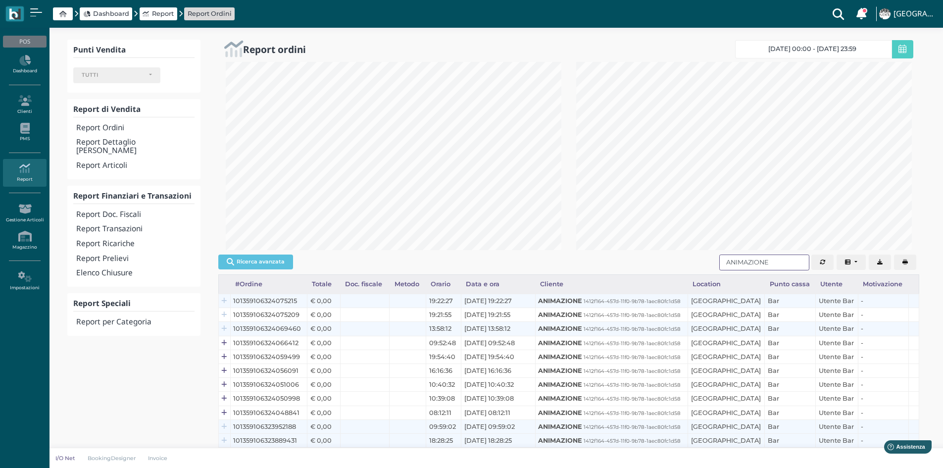
drag, startPoint x: 769, startPoint y: 260, endPoint x: 697, endPoint y: 267, distance: 71.6
click at [700, 266] on div "Ricerca avanzata #Ordine Totale Doc. fiscale Metodo Orario Data e ora Cliente L…" at bounding box center [568, 263] width 701 height 24
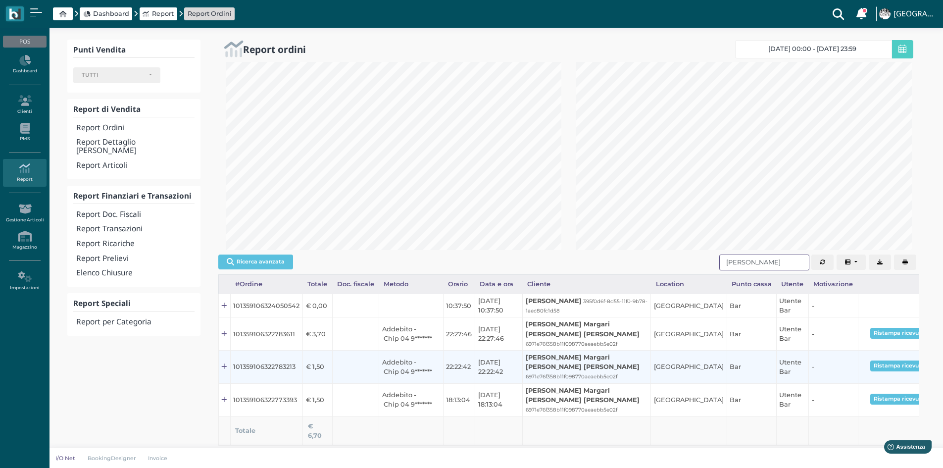
scroll to position [34, 0]
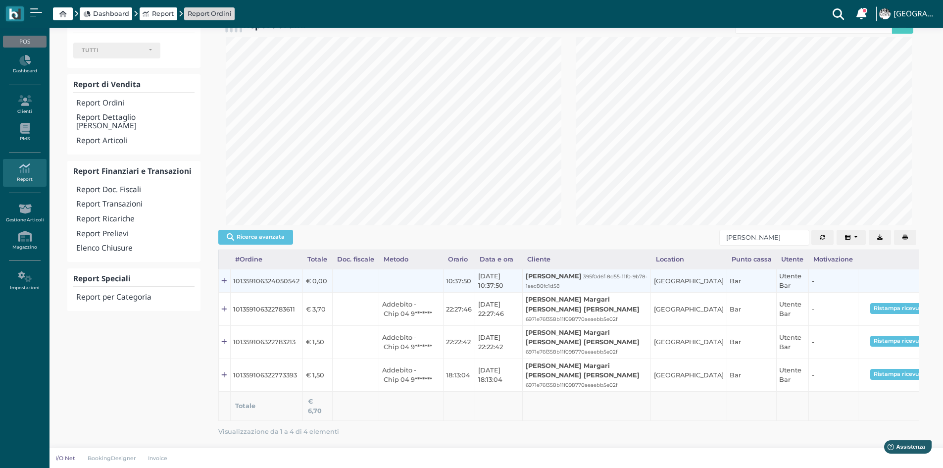
click at [220, 276] on td at bounding box center [224, 280] width 12 height 23
click at [222, 278] on icon at bounding box center [223, 281] width 5 height 6
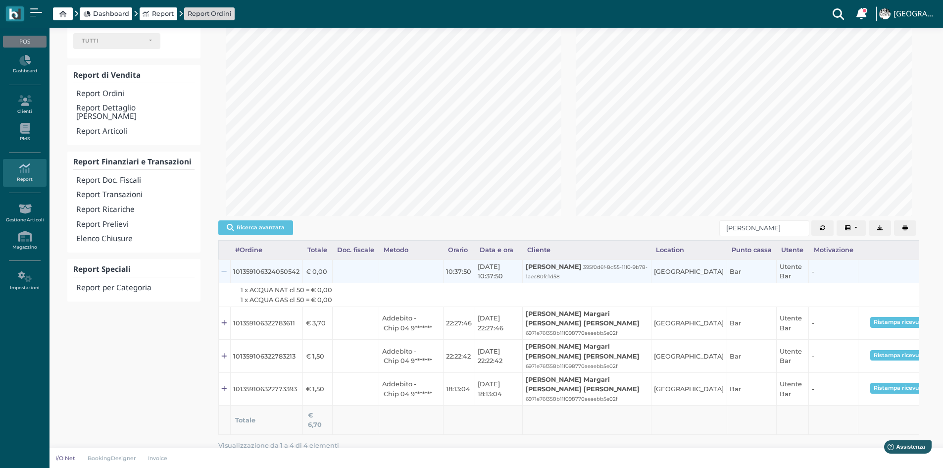
click at [222, 275] on icon at bounding box center [223, 272] width 5 height 6
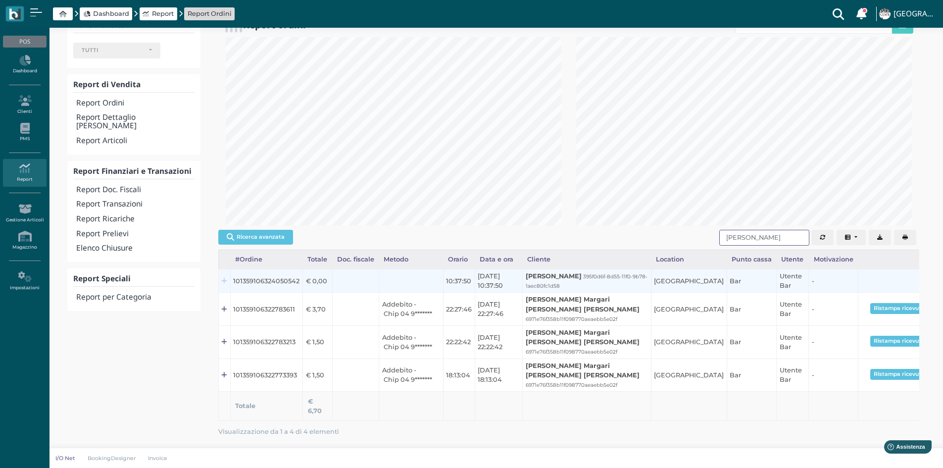
click at [783, 230] on input "[PERSON_NAME]" at bounding box center [765, 238] width 90 height 16
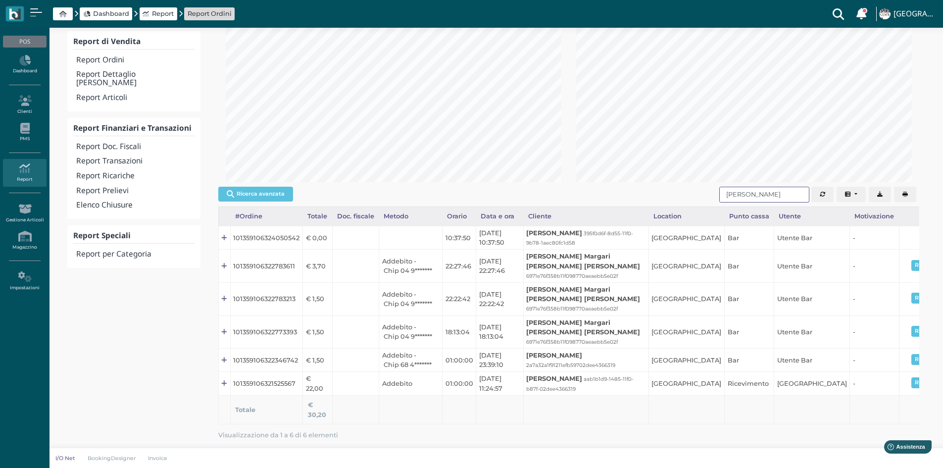
scroll to position [100, 0]
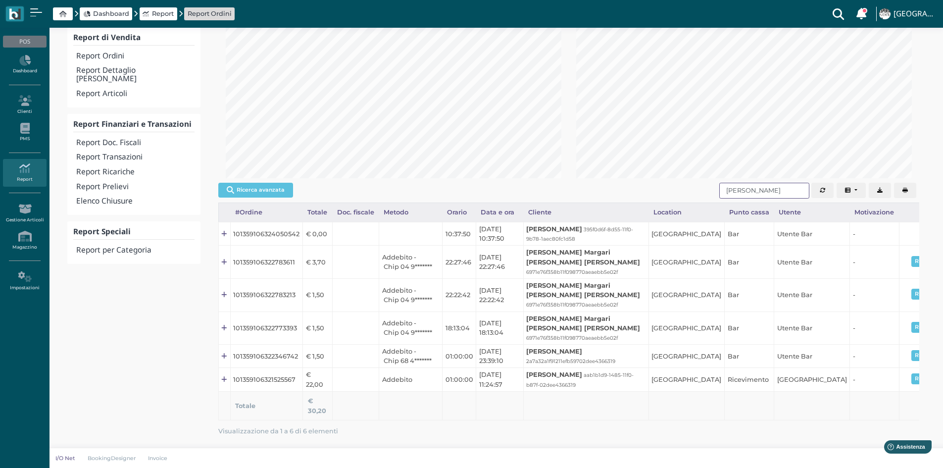
drag, startPoint x: 750, startPoint y: 163, endPoint x: 683, endPoint y: 166, distance: 66.4
click at [683, 179] on div "Ricerca avanzata #Ordine Totale Doc. fiscale Metodo Orario Data e ora Cliente L…" at bounding box center [568, 191] width 701 height 24
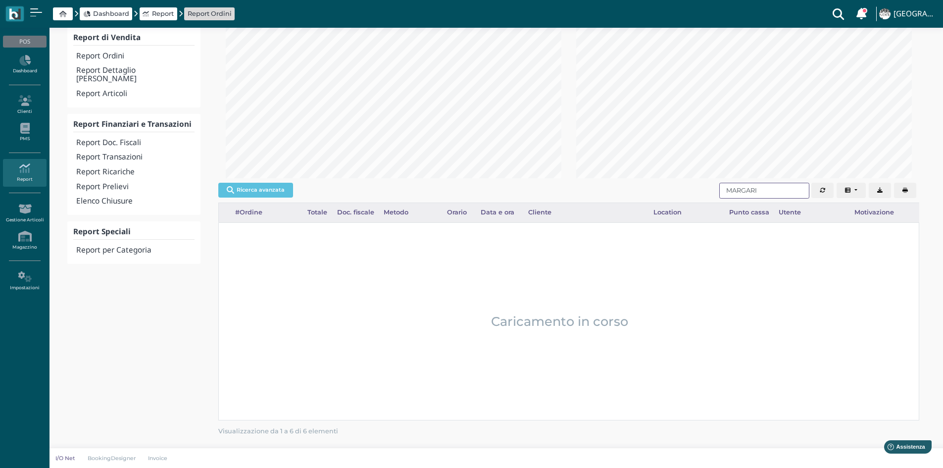
scroll to position [34, 0]
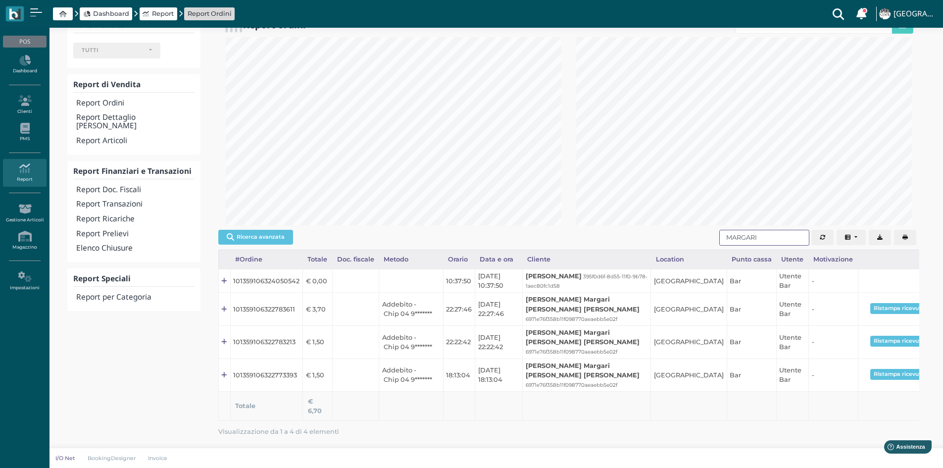
drag, startPoint x: 760, startPoint y: 229, endPoint x: 664, endPoint y: 235, distance: 95.8
click at [664, 235] on div "Ricerca avanzata #Ordine Totale Doc. fiscale Metodo Orario Data e ora Cliente L…" at bounding box center [568, 238] width 701 height 24
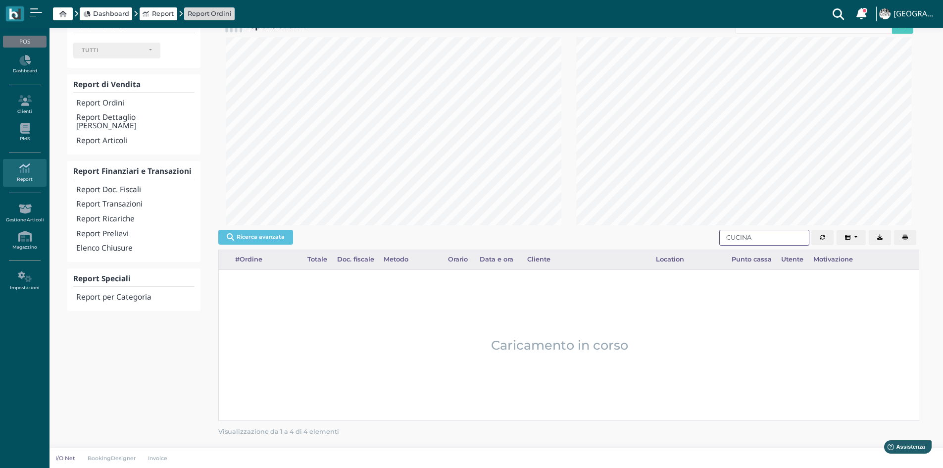
scroll to position [188, 354]
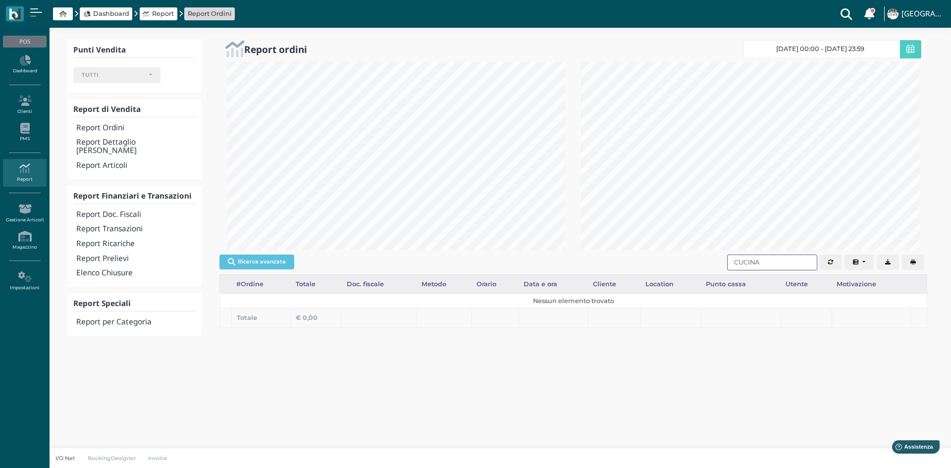
drag, startPoint x: 762, startPoint y: 262, endPoint x: 681, endPoint y: 273, distance: 81.9
click at [681, 273] on div "Ricerca avanzata #Ordine Totale Doc. fiscale Metodo Orario Data e ora Cliente L…" at bounding box center [573, 263] width 708 height 24
drag, startPoint x: 754, startPoint y: 262, endPoint x: 682, endPoint y: 268, distance: 72.5
click at [682, 268] on div "Ricerca avanzata #Ordine Totale Doc. fiscale Metodo Orario Data e ora Cliente L…" at bounding box center [573, 263] width 708 height 24
drag, startPoint x: 763, startPoint y: 261, endPoint x: 677, endPoint y: 270, distance: 86.6
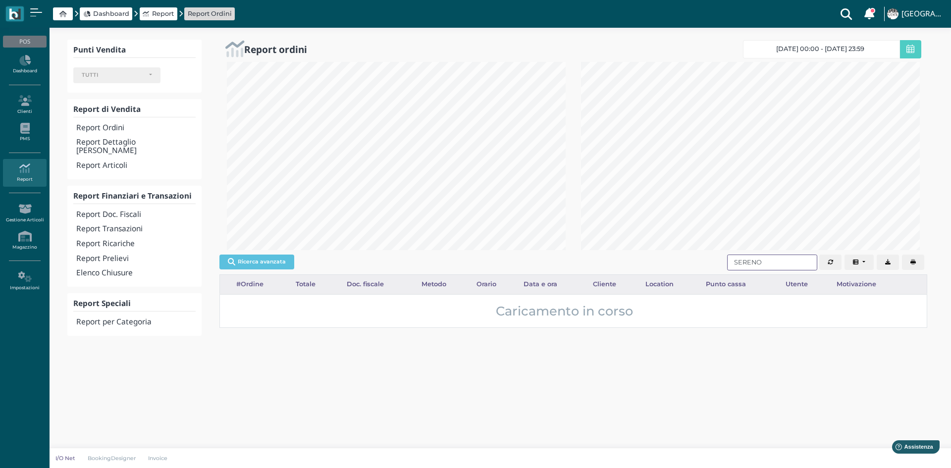
click at [677, 270] on div "Ricerca avanzata #Ordine Totale Doc. fiscale Metodo Orario Data e ora Cliente L…" at bounding box center [573, 263] width 708 height 24
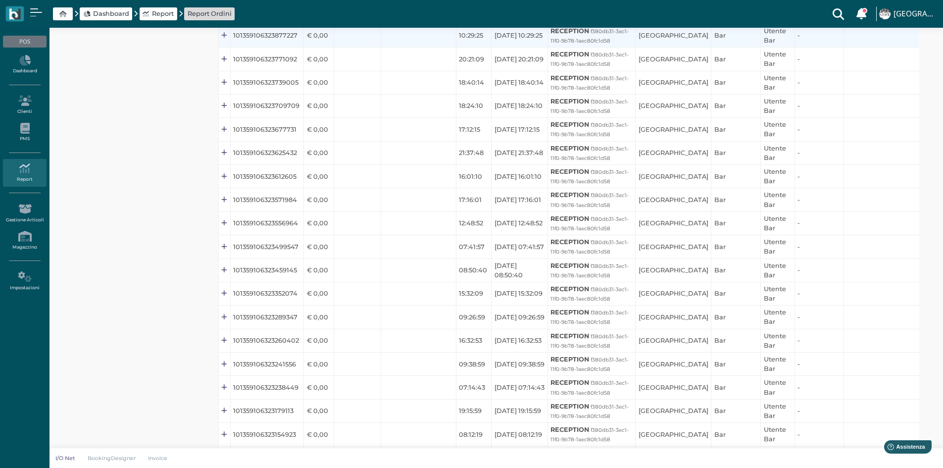
scroll to position [121, 0]
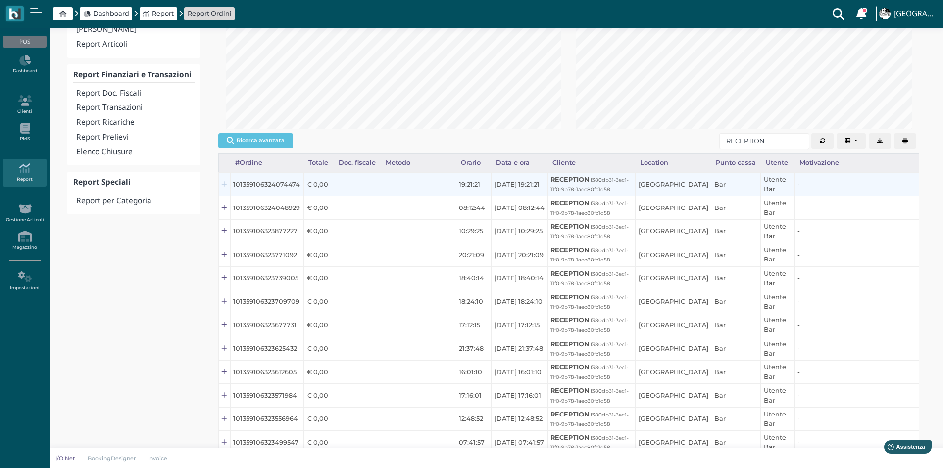
click at [225, 184] on icon at bounding box center [223, 185] width 5 height 6
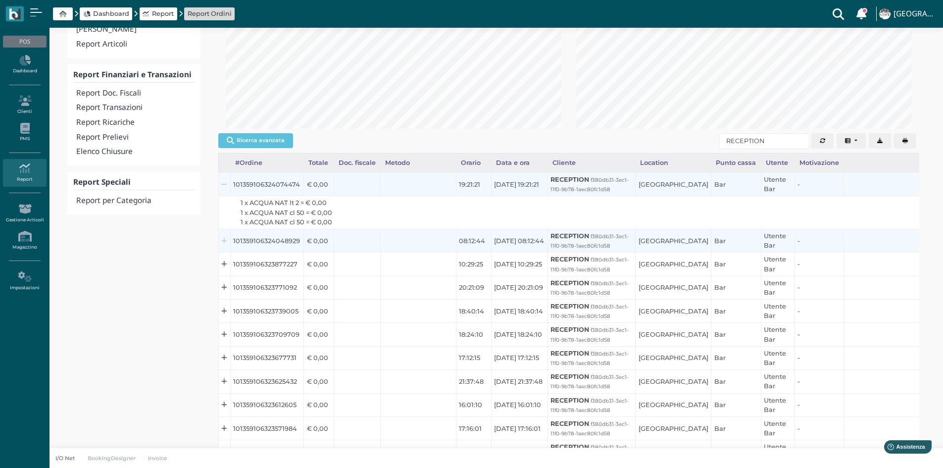
click at [223, 243] on icon at bounding box center [223, 241] width 5 height 6
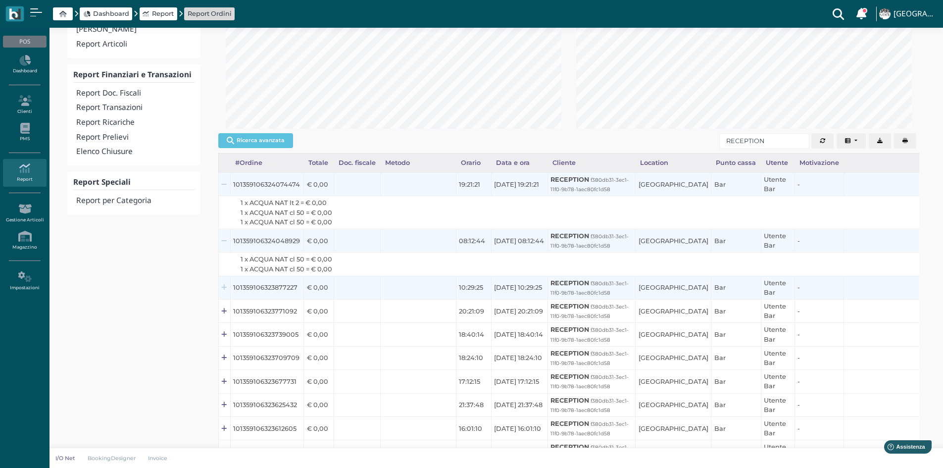
click at [226, 289] on icon at bounding box center [223, 288] width 5 height 6
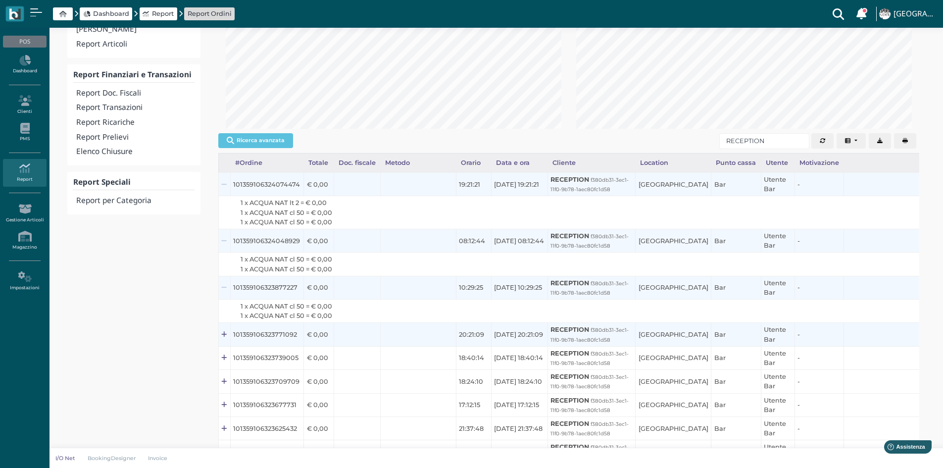
click at [228, 334] on td at bounding box center [224, 334] width 12 height 23
click at [226, 335] on icon at bounding box center [223, 335] width 5 height 6
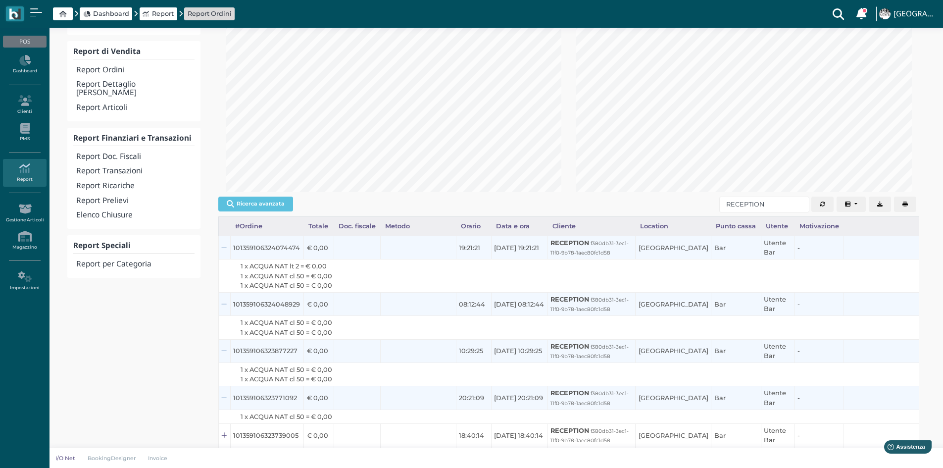
scroll to position [0, 0]
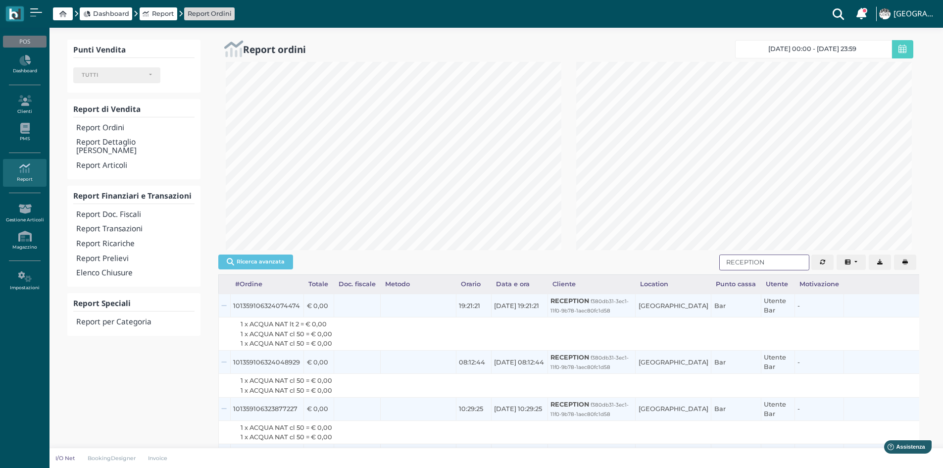
drag, startPoint x: 736, startPoint y: 264, endPoint x: 649, endPoint y: 270, distance: 87.4
click at [649, 270] on div "Ricerca avanzata #Ordine Totale Doc. fiscale Metodo Orario Data e ora Cliente L…" at bounding box center [568, 263] width 701 height 24
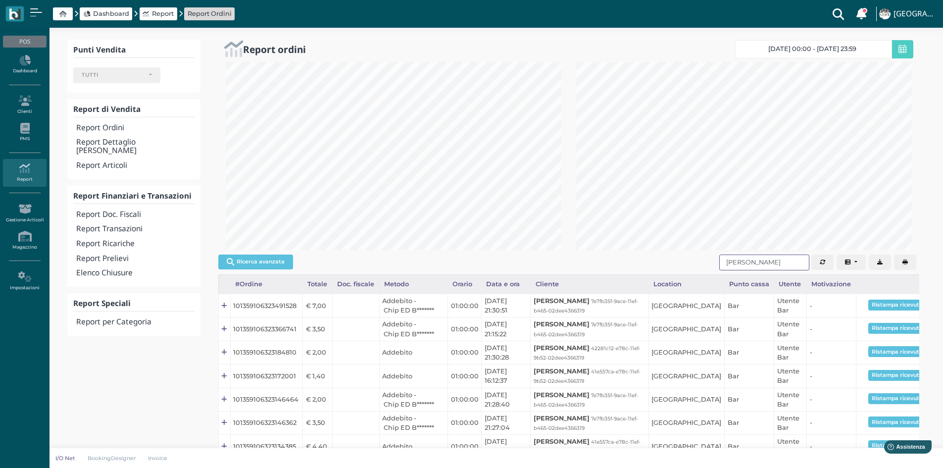
click at [746, 262] on input "[PERSON_NAME]" at bounding box center [765, 263] width 90 height 16
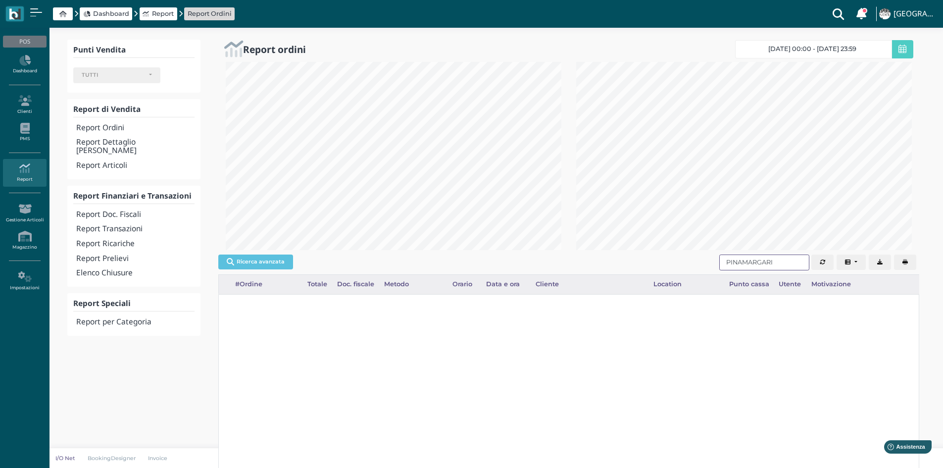
click at [743, 261] on input "PINAMARGARI" at bounding box center [765, 263] width 90 height 16
type input "[PERSON_NAME]"
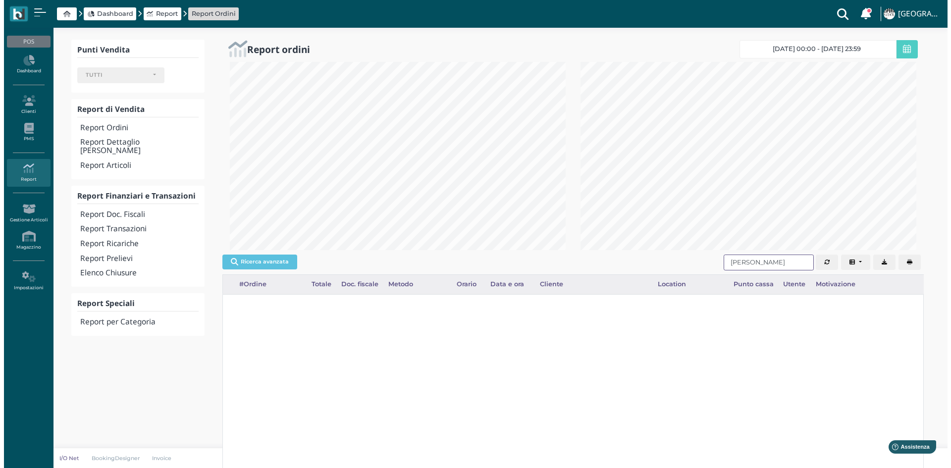
scroll to position [188, 354]
